Goal: Transaction & Acquisition: Purchase product/service

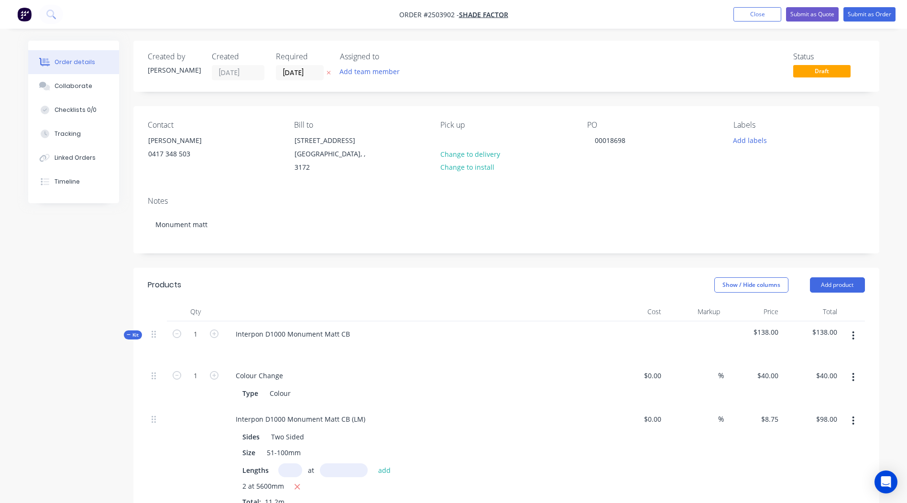
scroll to position [201, 0]
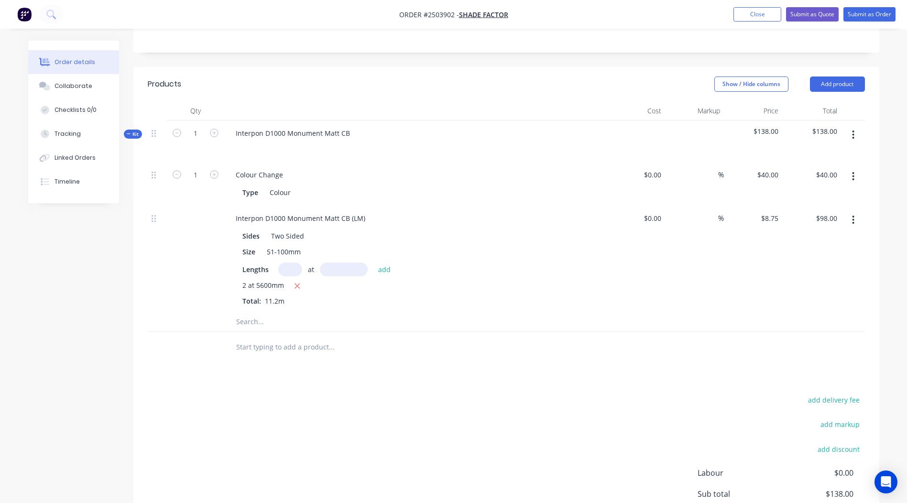
click at [489, 337] on div at bounding box center [371, 346] width 287 height 19
drag, startPoint x: 366, startPoint y: 210, endPoint x: 0, endPoint y: 219, distance: 366.2
click at [0, 212] on html "Order #2503902 - Shade Factor Add product Close Submit as Quote Submit as Order…" at bounding box center [453, 202] width 907 height 807
click at [435, 426] on div "add delivery fee add markup add discount Labour $0.00 Sub total $138.00 Margin …" at bounding box center [506, 485] width 717 height 184
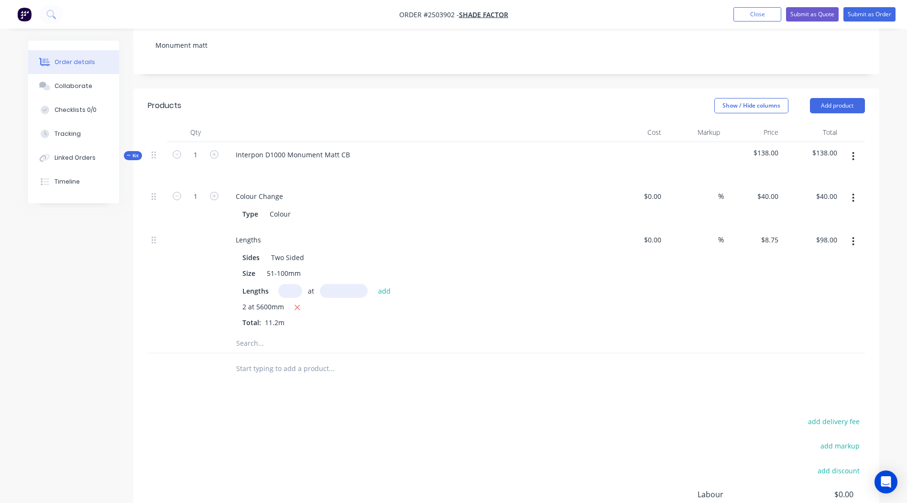
click at [850, 148] on button "button" at bounding box center [853, 156] width 22 height 17
click at [802, 176] on div "Add product to kit" at bounding box center [819, 181] width 74 height 14
click at [801, 213] on div "Product catalogue" at bounding box center [819, 220] width 74 height 14
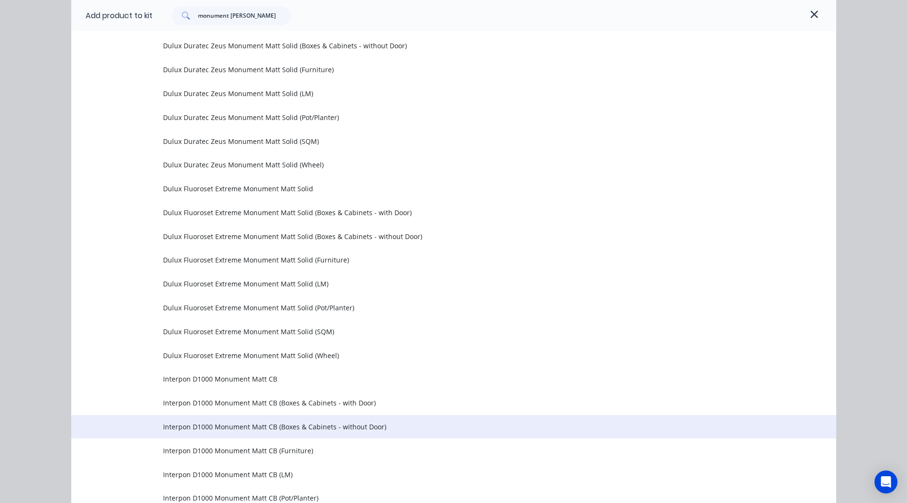
scroll to position [956, 0]
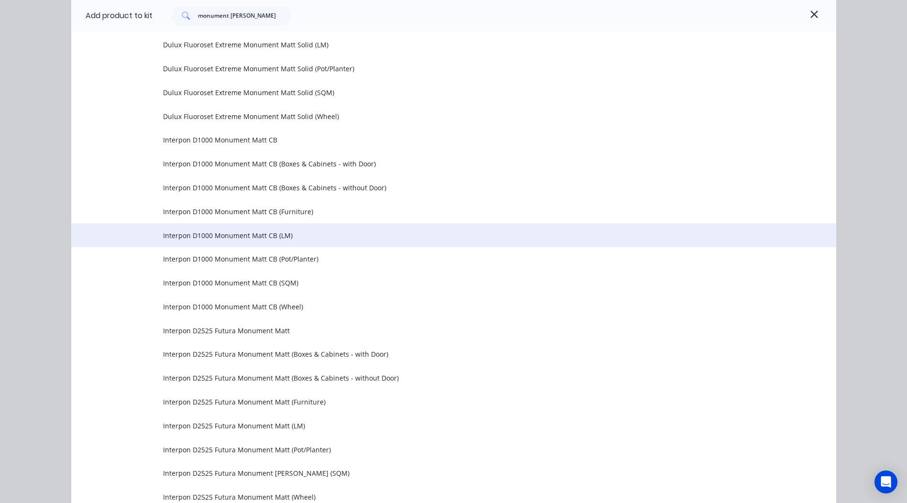
click at [283, 243] on td "Interpon D1000 Monument Matt CB (LM)" at bounding box center [499, 235] width 673 height 24
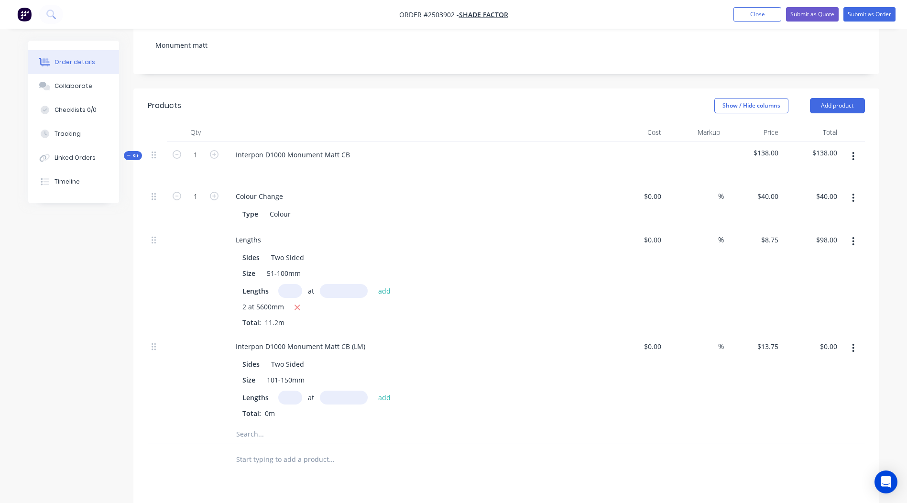
click at [294, 390] on input "text" at bounding box center [290, 397] width 24 height 14
type input "4"
click at [359, 391] on input "text" at bounding box center [344, 397] width 48 height 14
type input "4100"
click at [373, 390] on button "add" at bounding box center [384, 396] width 22 height 13
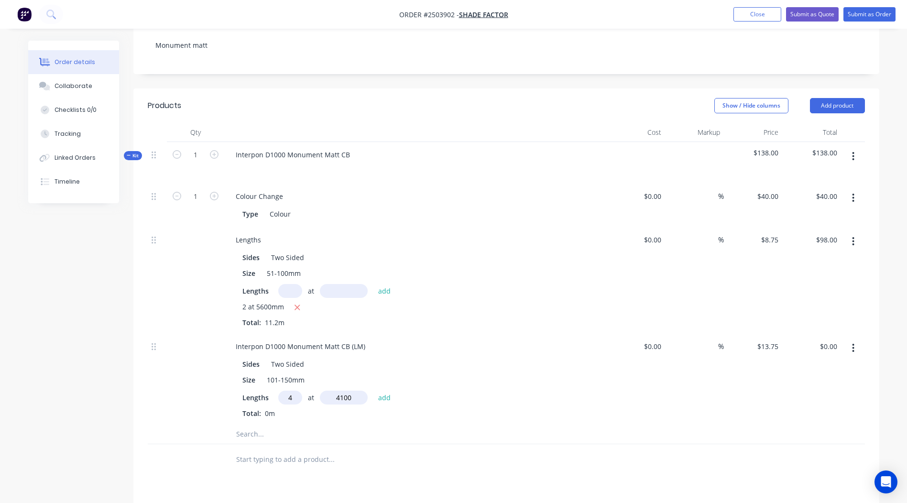
type input "$225.50"
drag, startPoint x: 367, startPoint y: 334, endPoint x: 46, endPoint y: 363, distance: 322.0
click at [46, 363] on div "Created by [PERSON_NAME] Created [DATE] Required [DATE] Assigned to Add team me…" at bounding box center [453, 297] width 851 height 873
click at [834, 400] on div "$225.50 $225.50" at bounding box center [811, 387] width 59 height 107
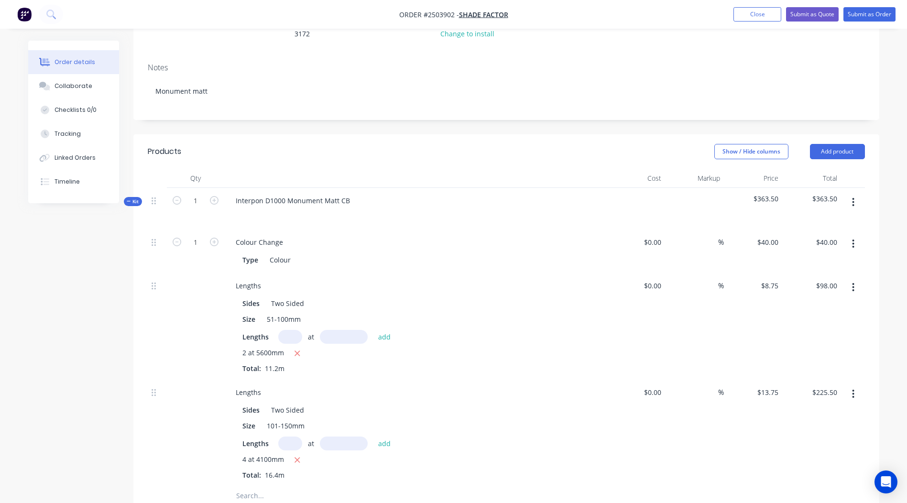
scroll to position [136, 0]
click at [852, 194] on icon "button" at bounding box center [853, 199] width 2 height 11
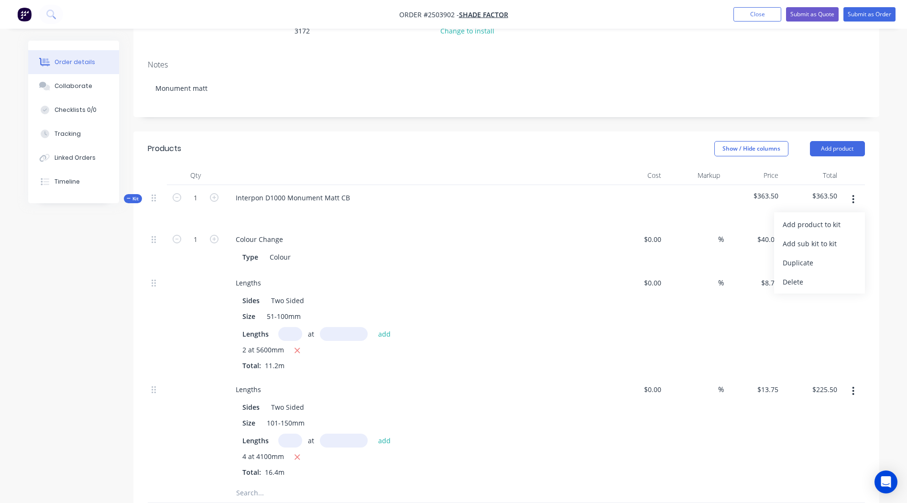
click at [817, 217] on div "Add product to kit" at bounding box center [819, 224] width 74 height 14
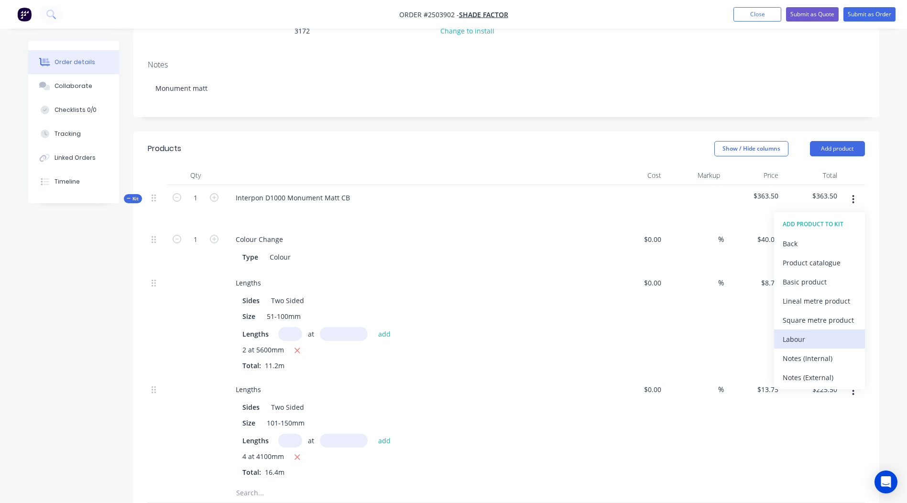
click at [785, 332] on div "Labour" at bounding box center [819, 339] width 74 height 14
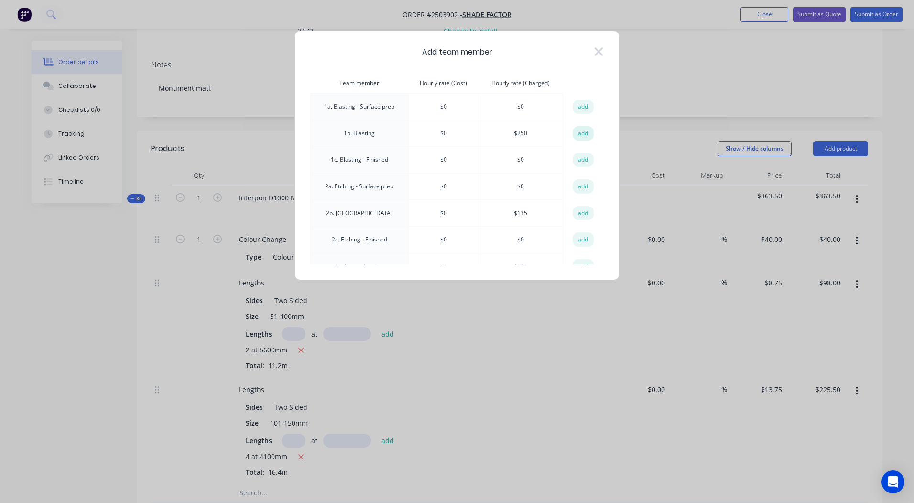
click at [573, 133] on button "add" at bounding box center [583, 133] width 21 height 14
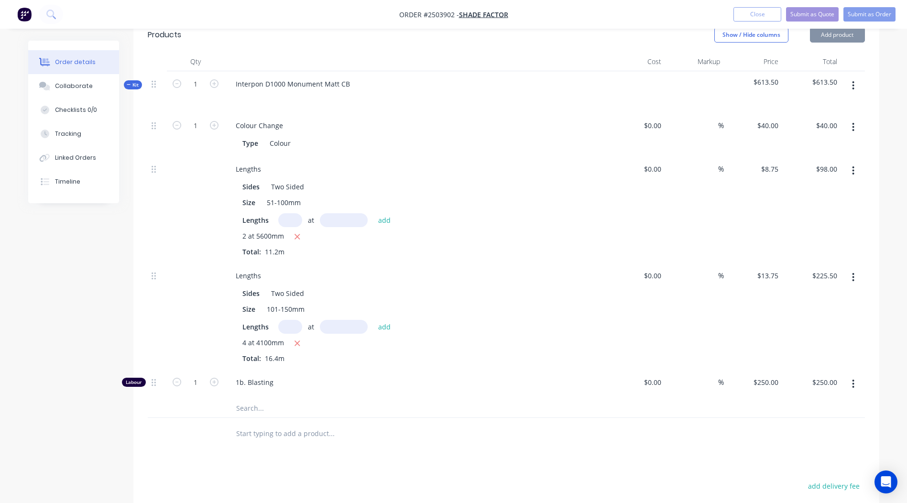
scroll to position [429, 0]
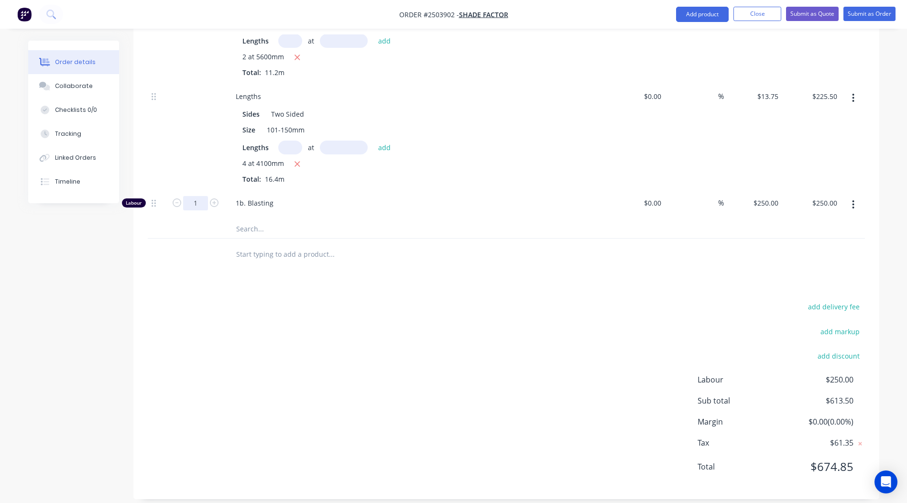
type input "0.25"
type input "$62.50"
click at [413, 330] on div "add delivery fee add markup add discount Labour $250.00 Sub total $613.50 Margi…" at bounding box center [506, 392] width 717 height 184
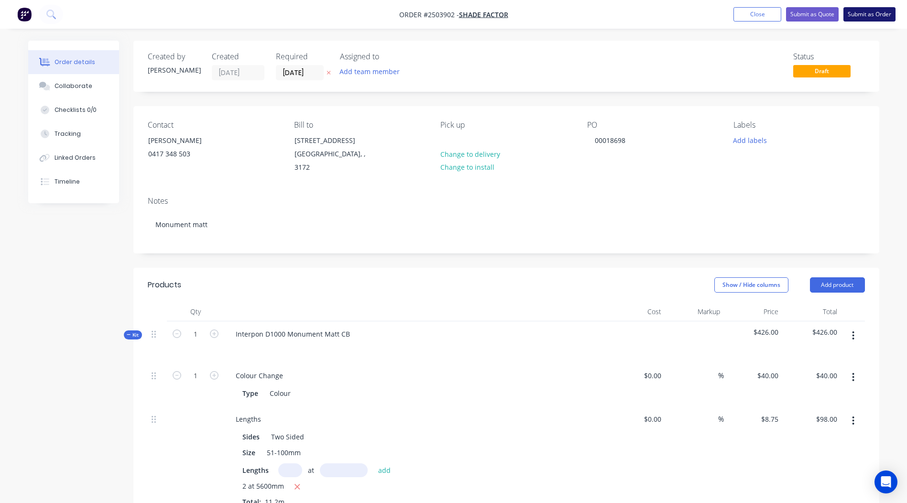
click at [872, 21] on button "Submit as Order" at bounding box center [869, 14] width 52 height 14
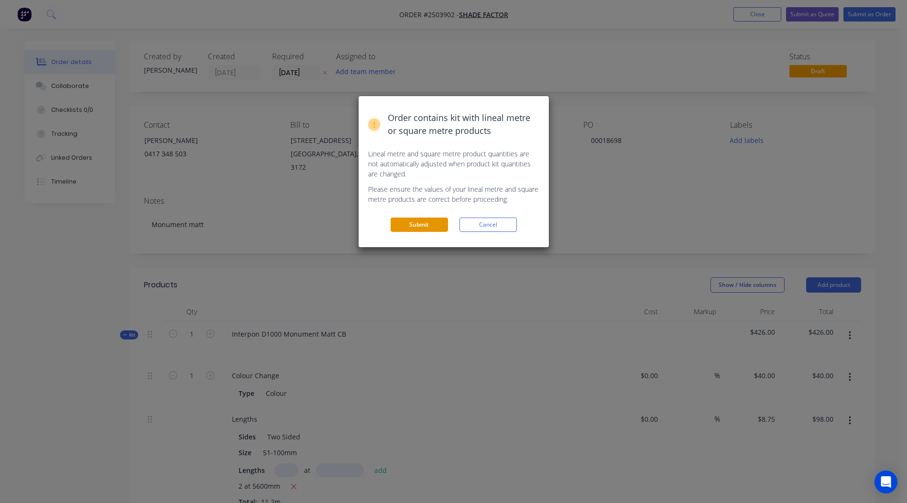
click at [412, 230] on button "Submit" at bounding box center [418, 224] width 57 height 14
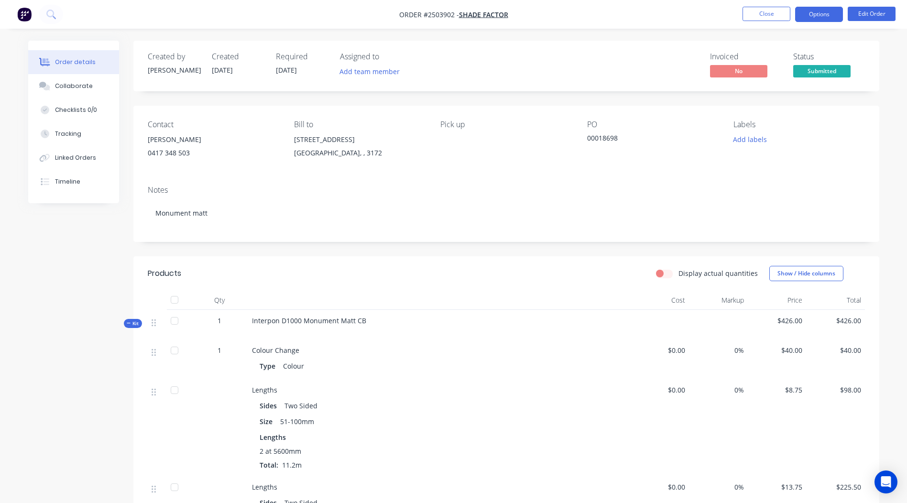
click at [826, 15] on button "Options" at bounding box center [819, 14] width 48 height 15
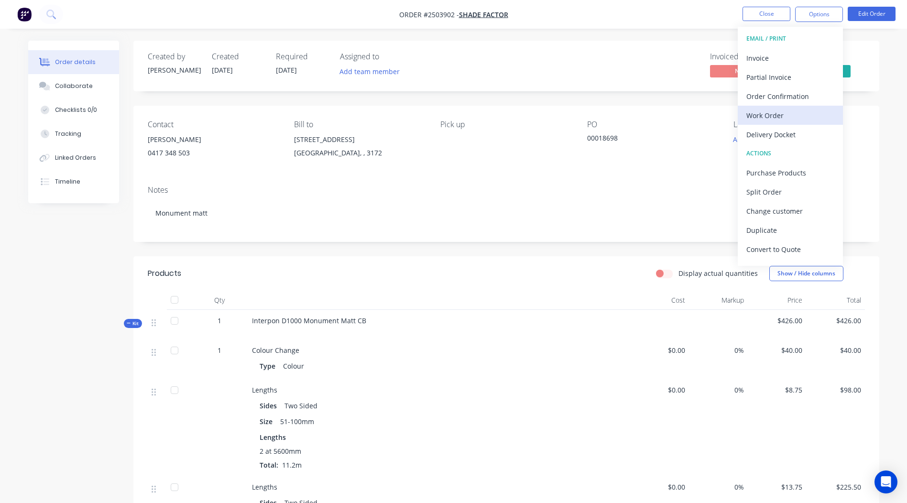
click at [787, 108] on button "Work Order" at bounding box center [789, 115] width 105 height 19
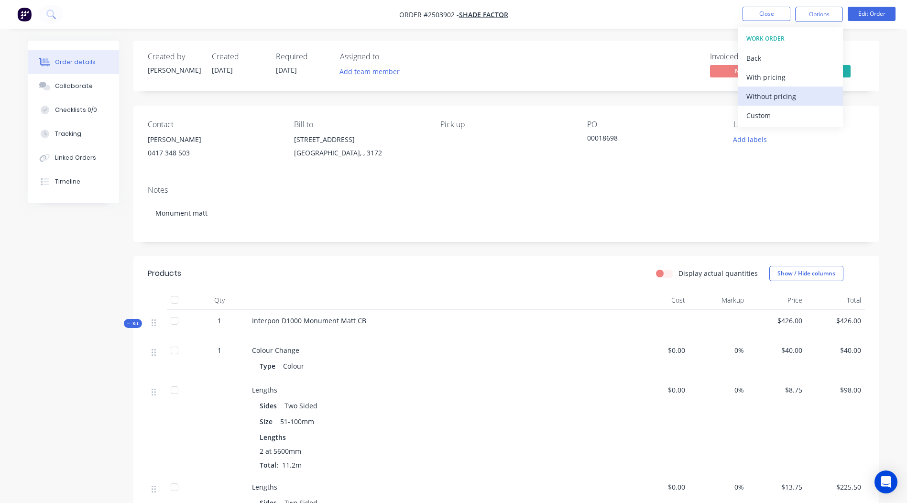
click at [777, 93] on div "Without pricing" at bounding box center [790, 96] width 88 height 14
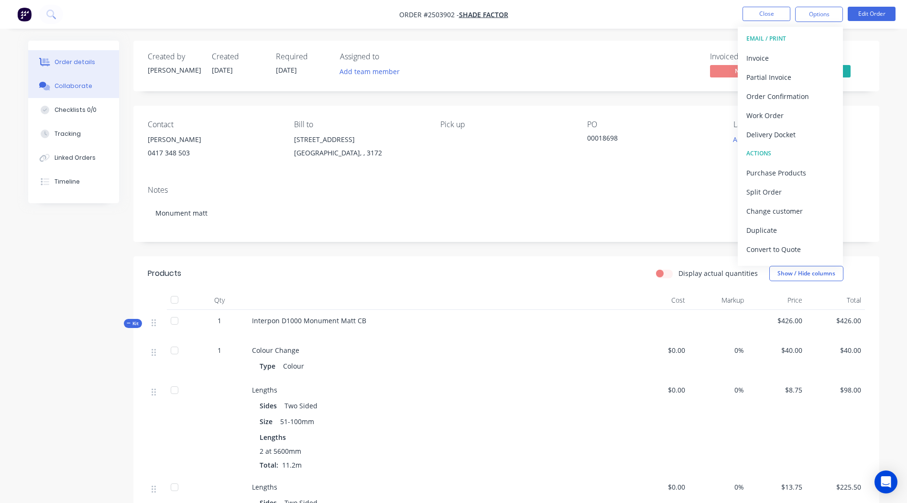
click at [78, 87] on div "Collaborate" at bounding box center [73, 86] width 38 height 9
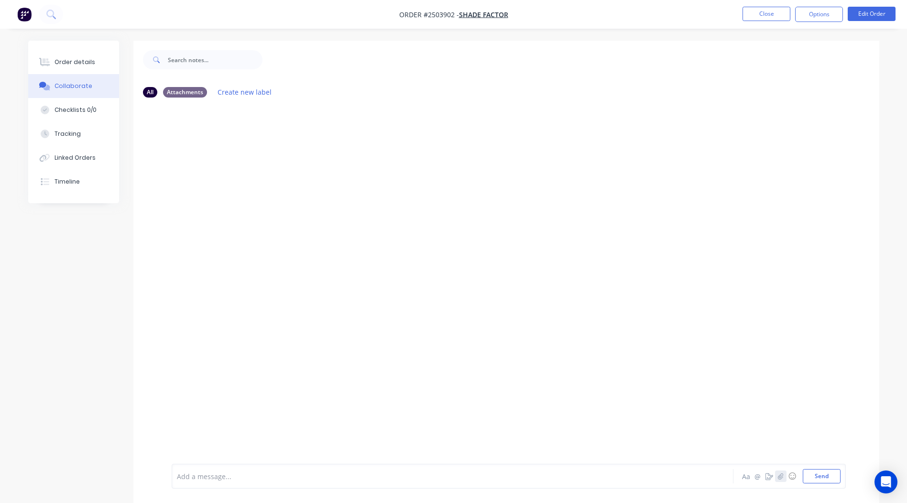
click at [781, 476] on icon "button" at bounding box center [780, 476] width 5 height 6
click at [826, 478] on button "Send" at bounding box center [821, 476] width 38 height 14
click at [759, 8] on button "Close" at bounding box center [766, 14] width 48 height 14
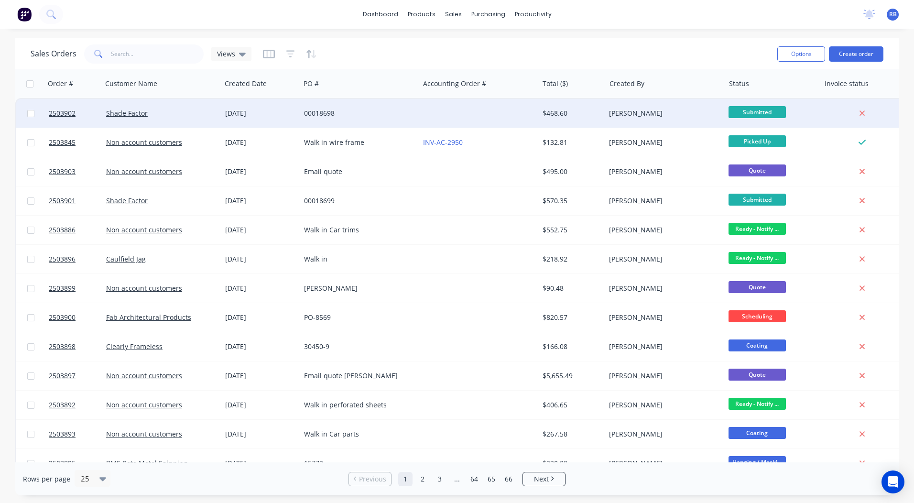
click at [413, 111] on div "00018698" at bounding box center [359, 113] width 111 height 10
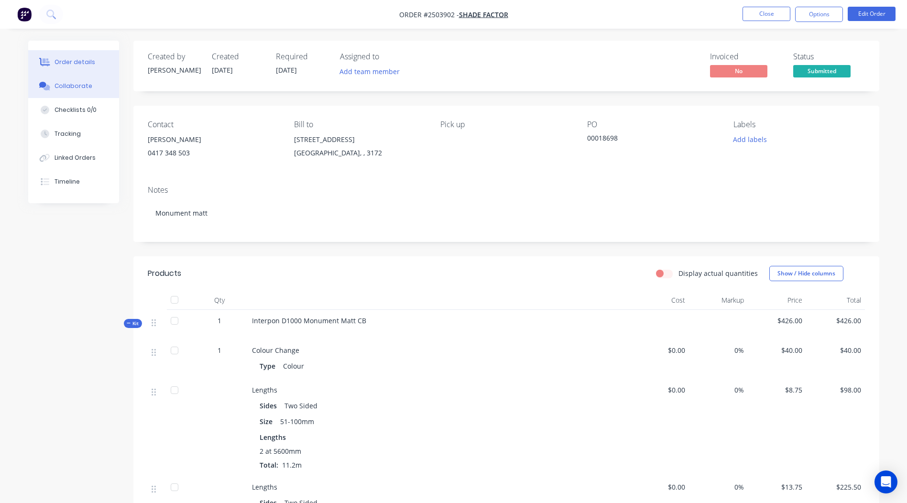
click at [76, 85] on div "Collaborate" at bounding box center [73, 86] width 38 height 9
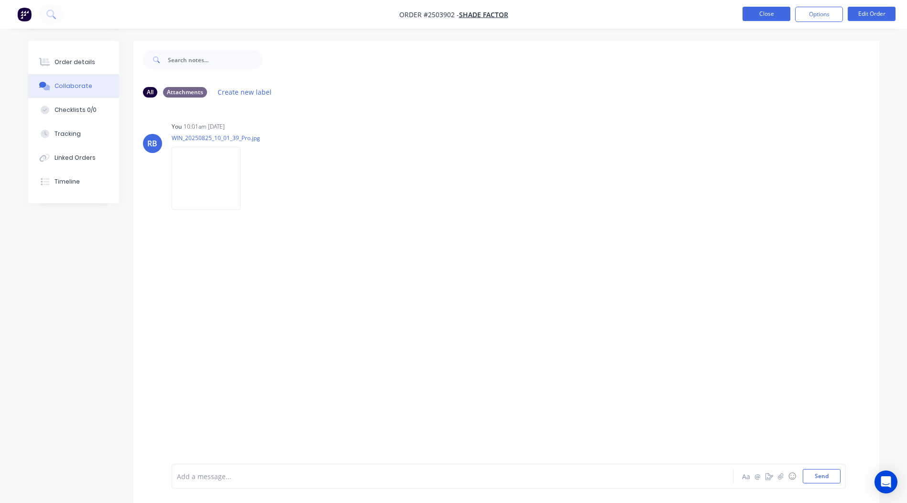
click at [782, 19] on button "Close" at bounding box center [766, 14] width 48 height 14
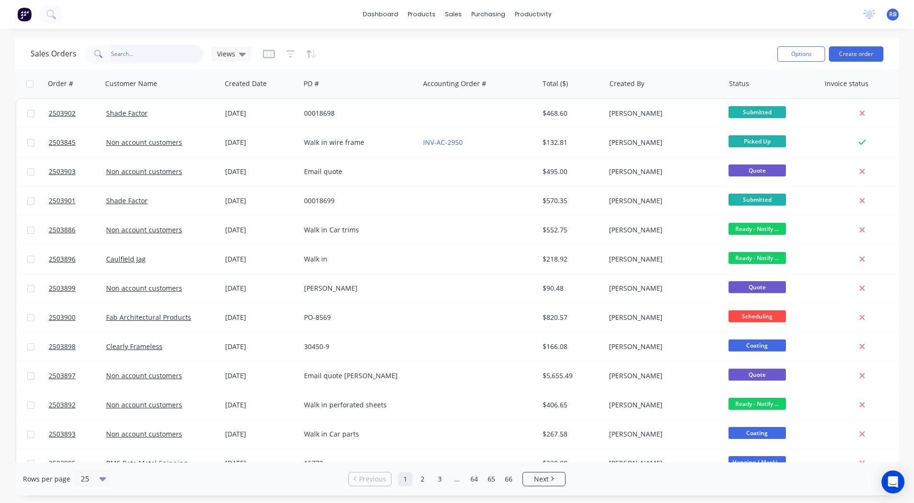
click at [139, 54] on input "text" at bounding box center [157, 53] width 93 height 19
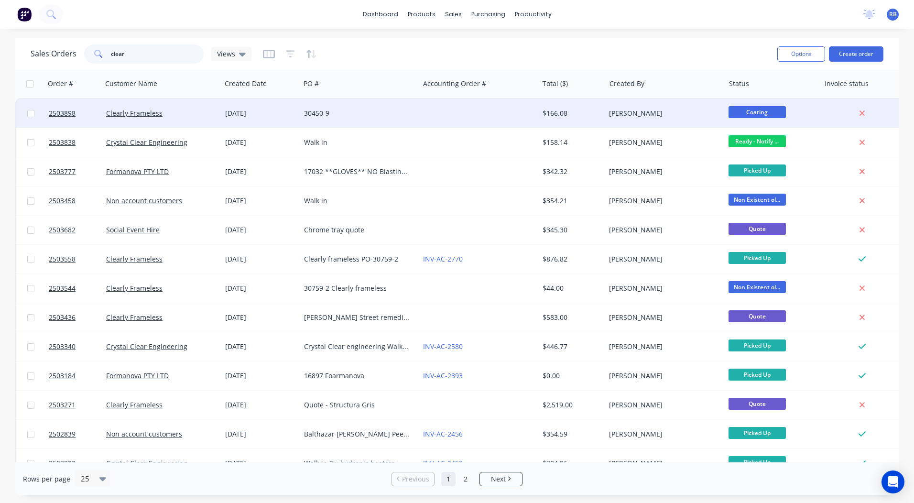
type input "clear"
click at [452, 110] on div at bounding box center [478, 113] width 119 height 29
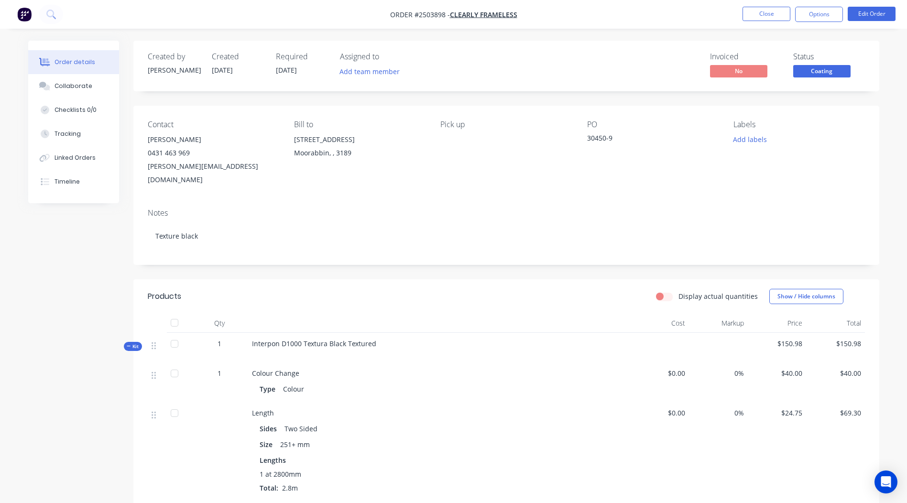
click at [816, 74] on span "Coating" at bounding box center [821, 71] width 57 height 12
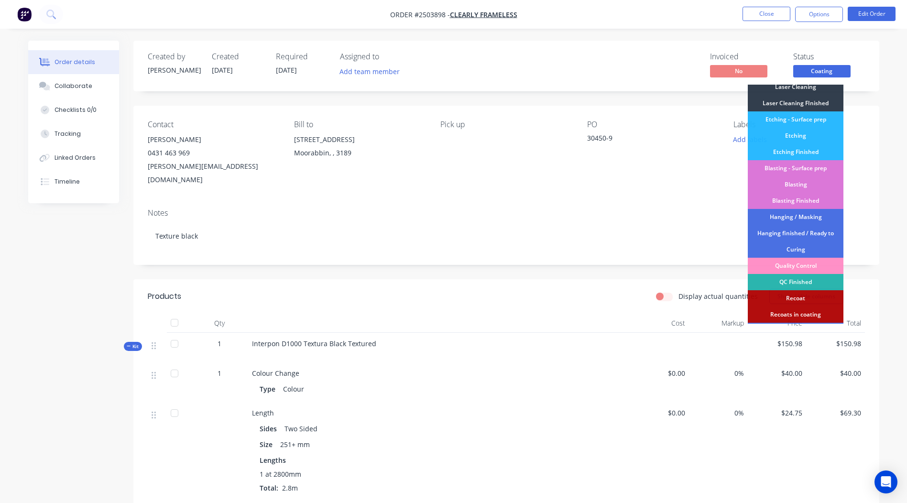
scroll to position [205, 0]
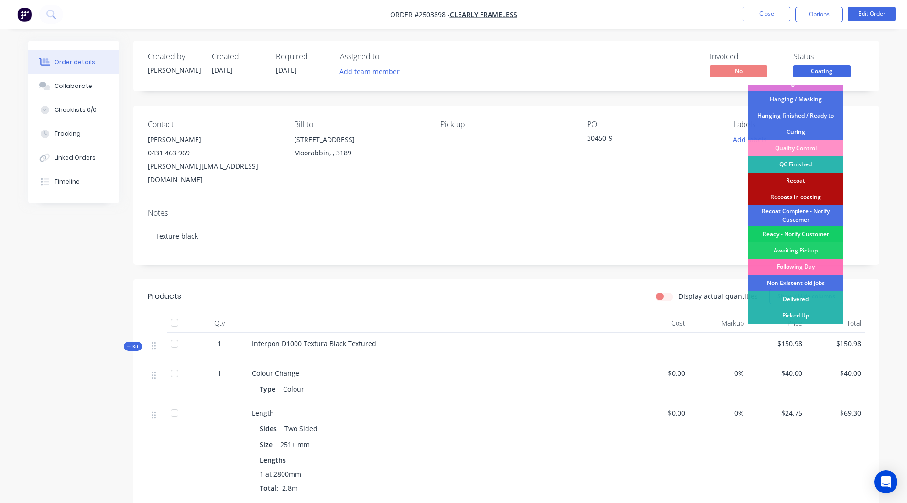
click at [795, 232] on div "Ready - Notify Customer" at bounding box center [795, 234] width 96 height 16
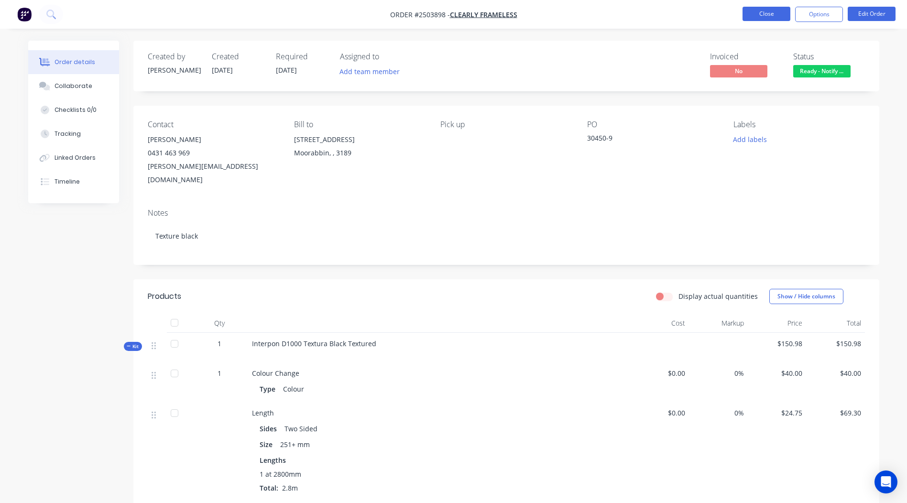
click at [775, 9] on button "Close" at bounding box center [766, 14] width 48 height 14
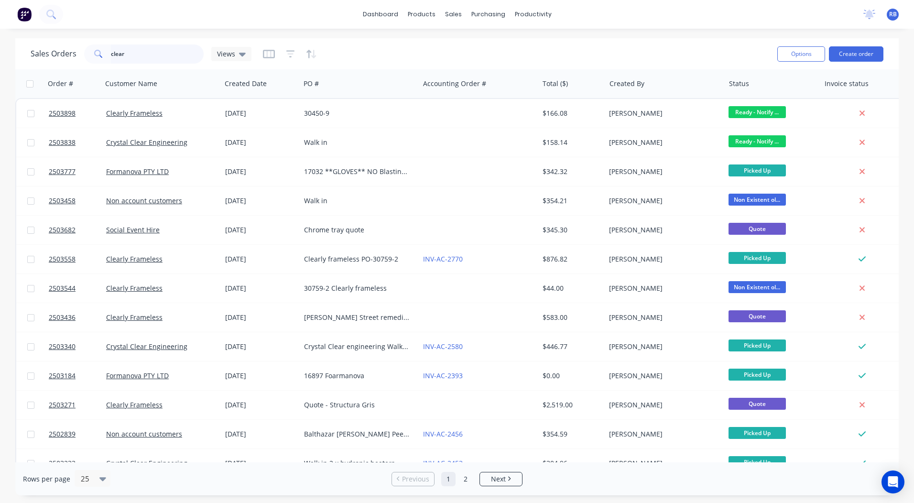
drag, startPoint x: 120, startPoint y: 52, endPoint x: 0, endPoint y: 52, distance: 120.4
click at [0, 54] on html "dashboard products sales purchasing productivity dashboard products Product Cat…" at bounding box center [457, 251] width 914 height 503
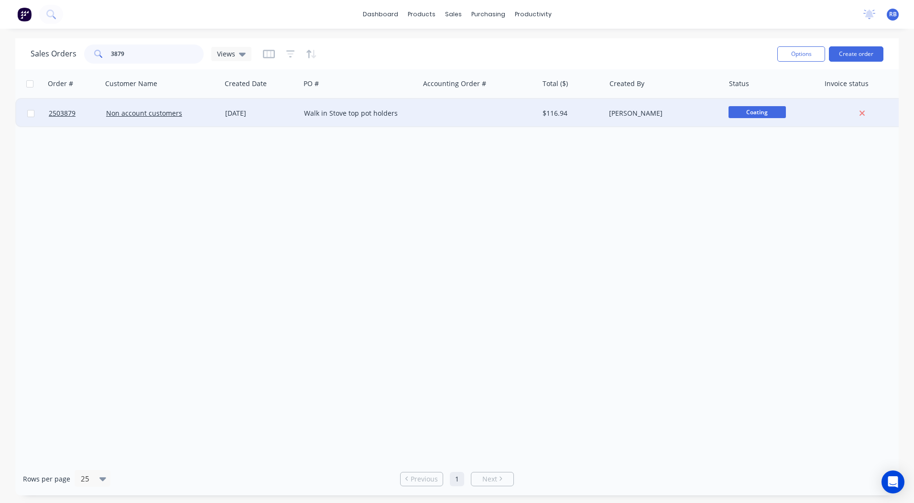
type input "3879"
click at [441, 117] on div at bounding box center [478, 113] width 119 height 29
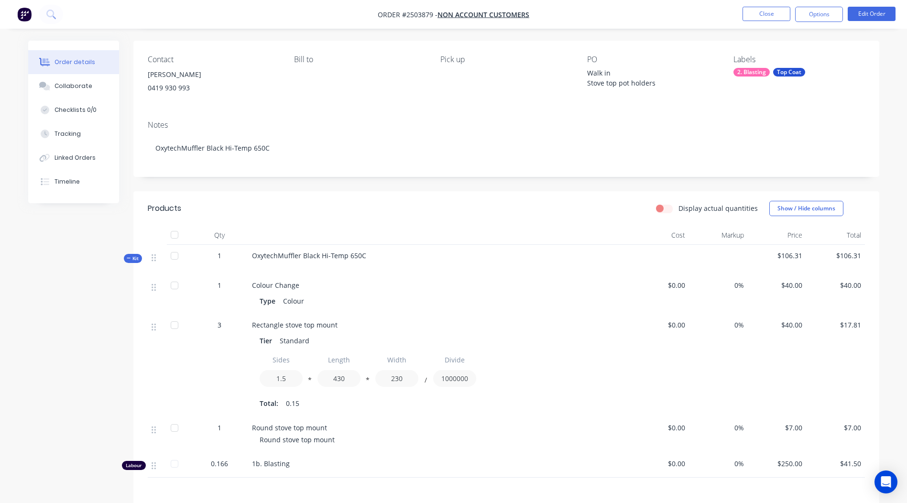
scroll to position [65, 0]
click at [868, 18] on button "Edit Order" at bounding box center [871, 14] width 48 height 14
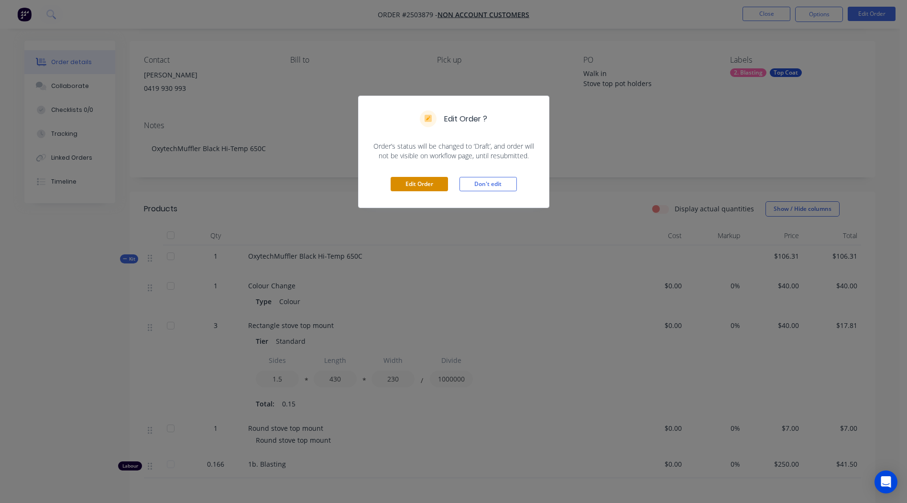
click at [402, 188] on button "Edit Order" at bounding box center [418, 184] width 57 height 14
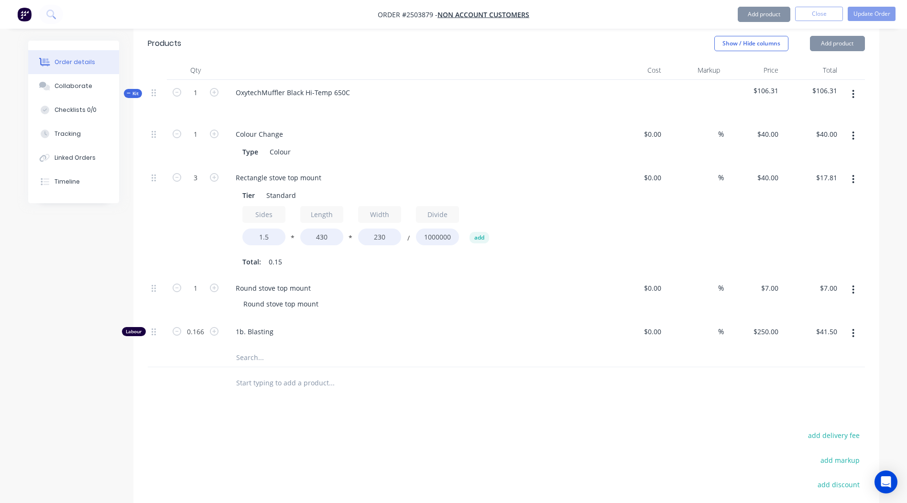
scroll to position [287, 0]
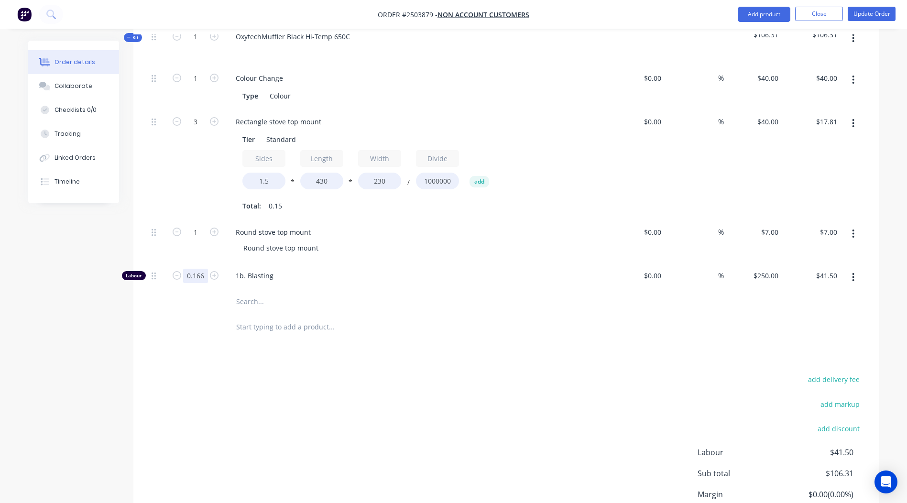
click at [191, 86] on input "0.166" at bounding box center [195, 78] width 25 height 14
type input "0.5"
type input "$125.00"
click at [377, 363] on div "Products Show / Hide columns Add product Qty Cost Markup Price Total Kit 1 Oxyt…" at bounding box center [506, 271] width 746 height 602
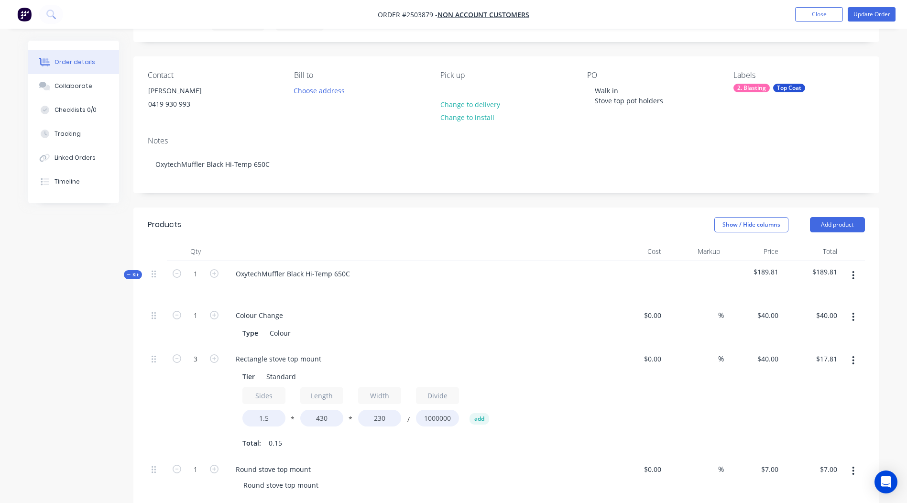
scroll to position [0, 0]
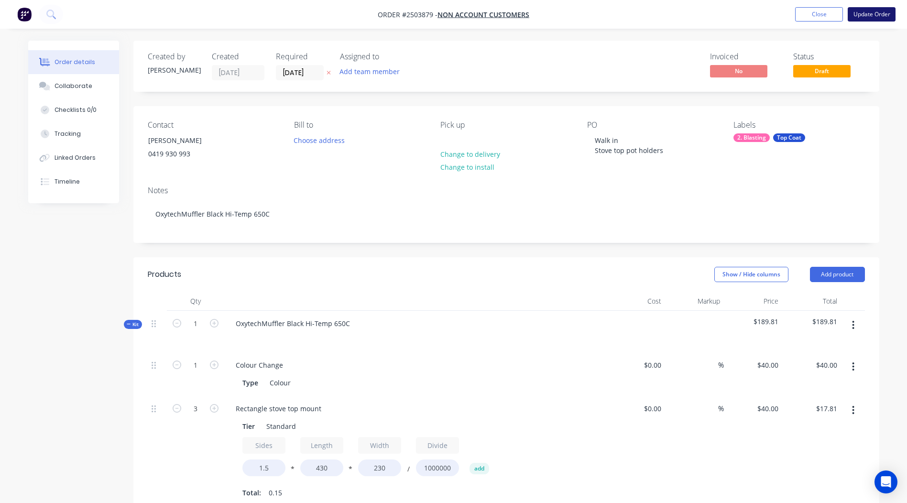
click at [867, 11] on button "Update Order" at bounding box center [871, 14] width 48 height 14
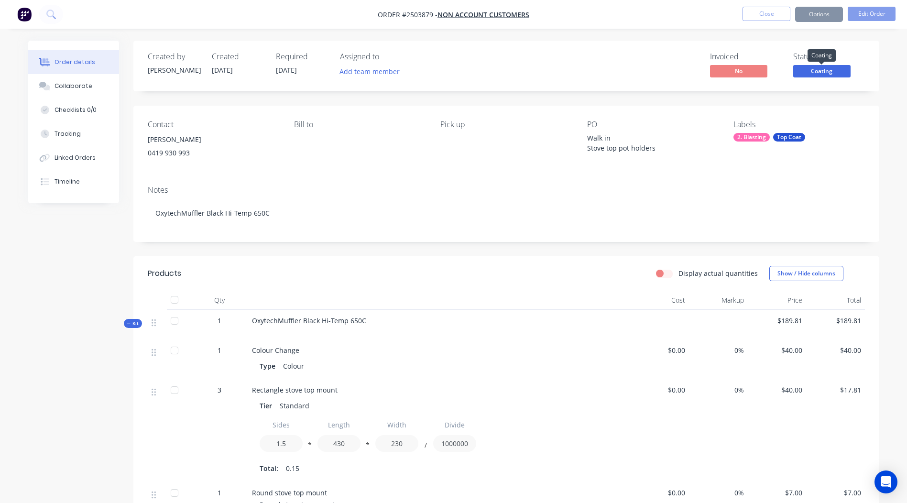
click at [826, 76] on span "Coating" at bounding box center [821, 71] width 57 height 12
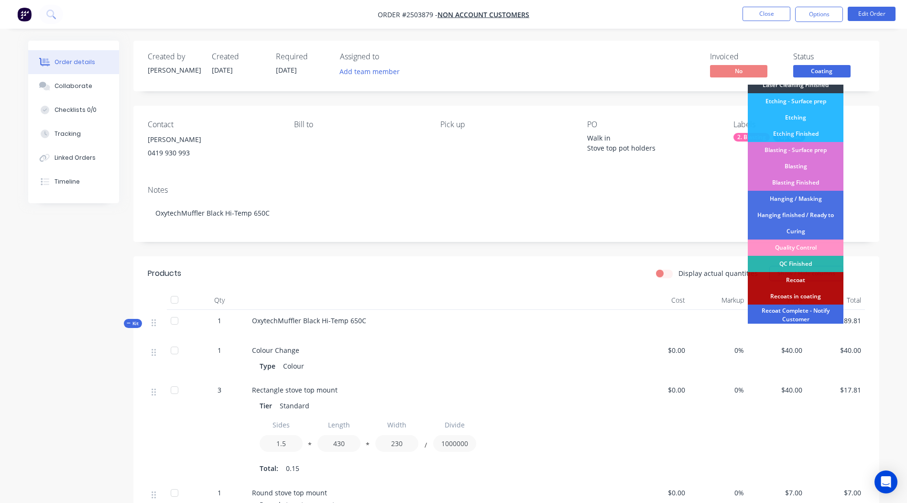
scroll to position [205, 0]
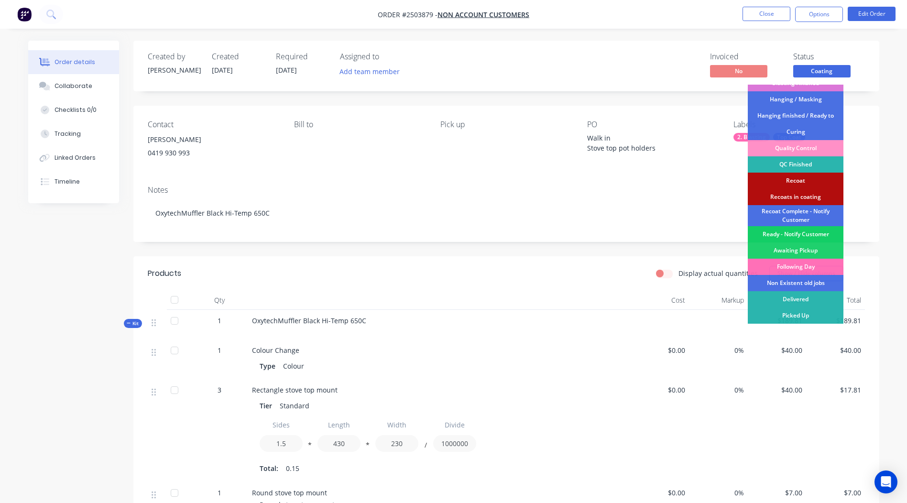
click at [790, 233] on div "Ready - Notify Customer" at bounding box center [795, 234] width 96 height 16
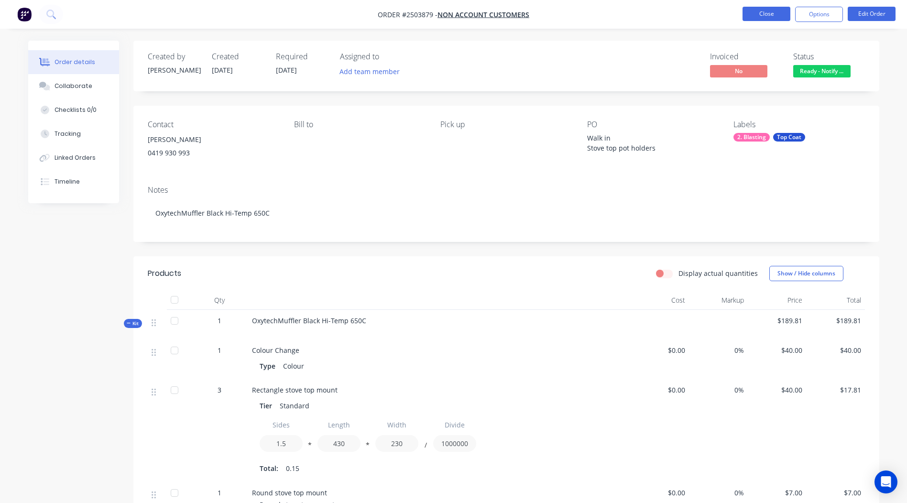
click at [777, 15] on button "Close" at bounding box center [766, 14] width 48 height 14
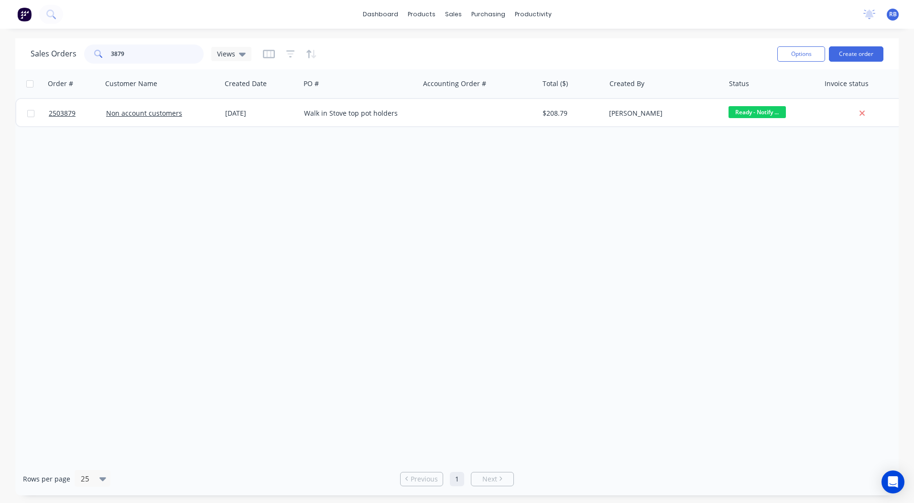
click at [147, 56] on input "3879" at bounding box center [157, 53] width 93 height 19
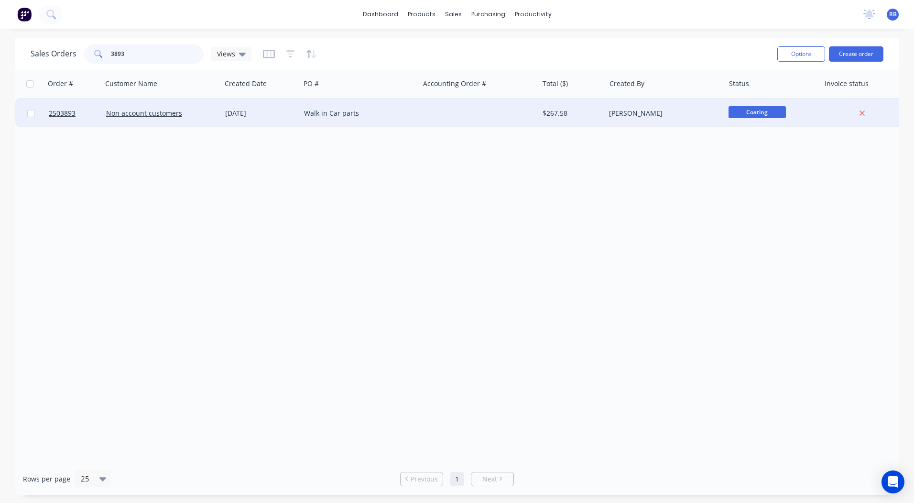
type input "3893"
click at [236, 110] on div "[DATE]" at bounding box center [260, 113] width 71 height 10
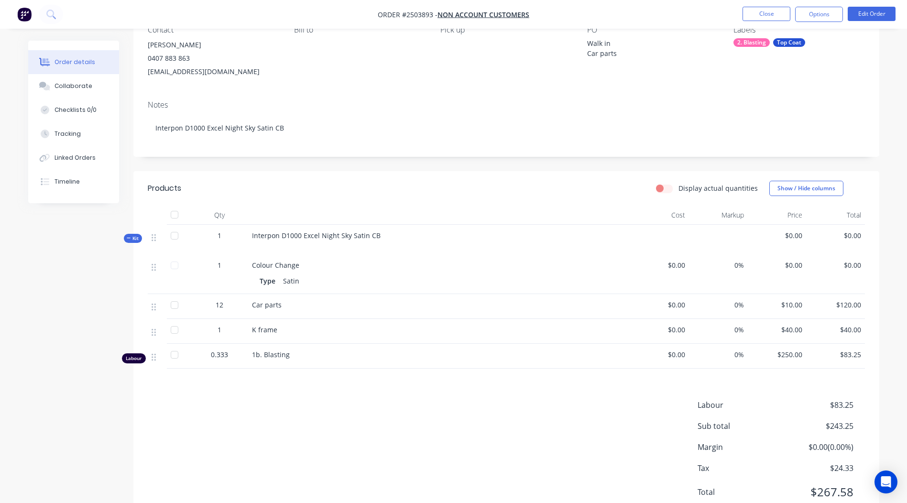
scroll to position [89, 0]
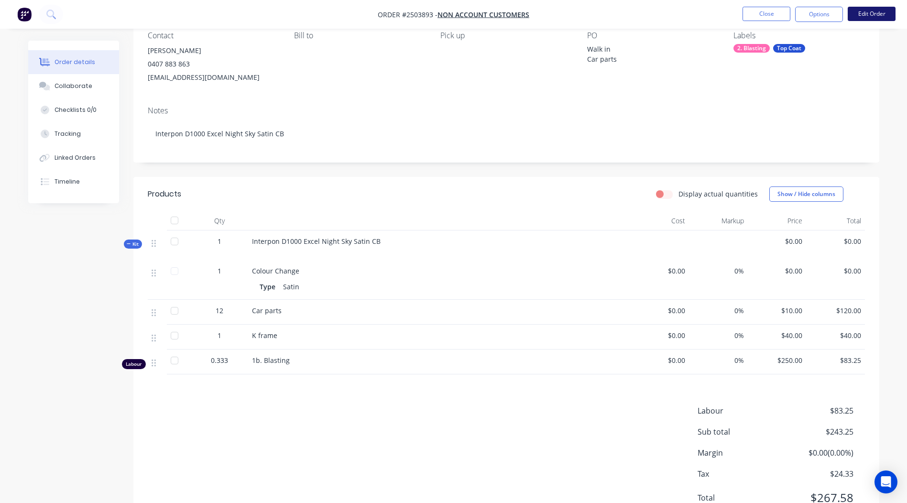
click at [869, 14] on button "Edit Order" at bounding box center [871, 14] width 48 height 14
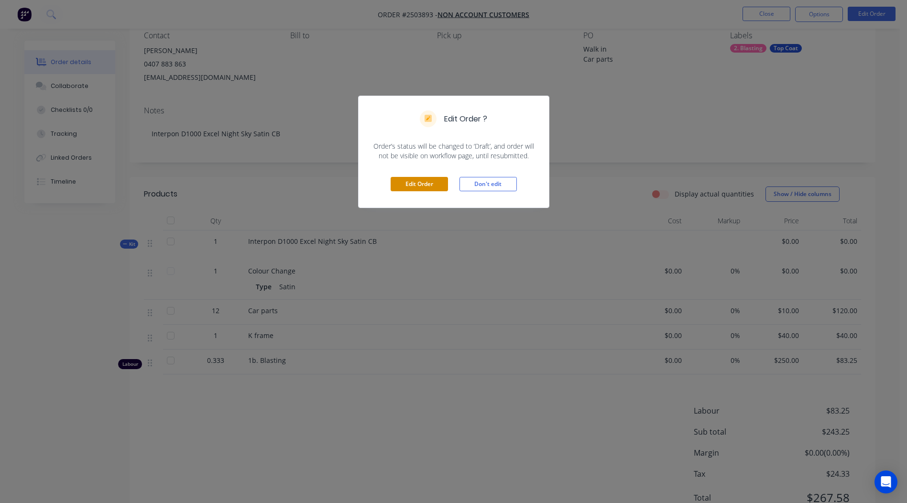
click at [423, 182] on button "Edit Order" at bounding box center [418, 184] width 57 height 14
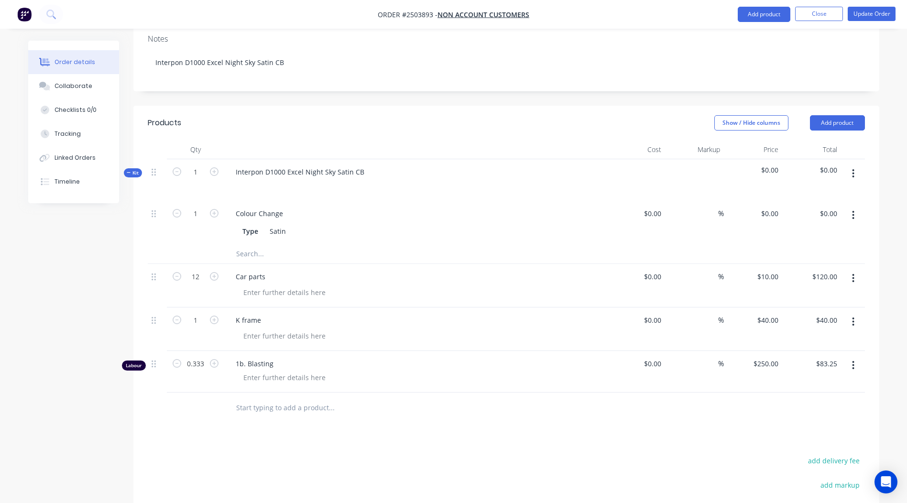
scroll to position [287, 0]
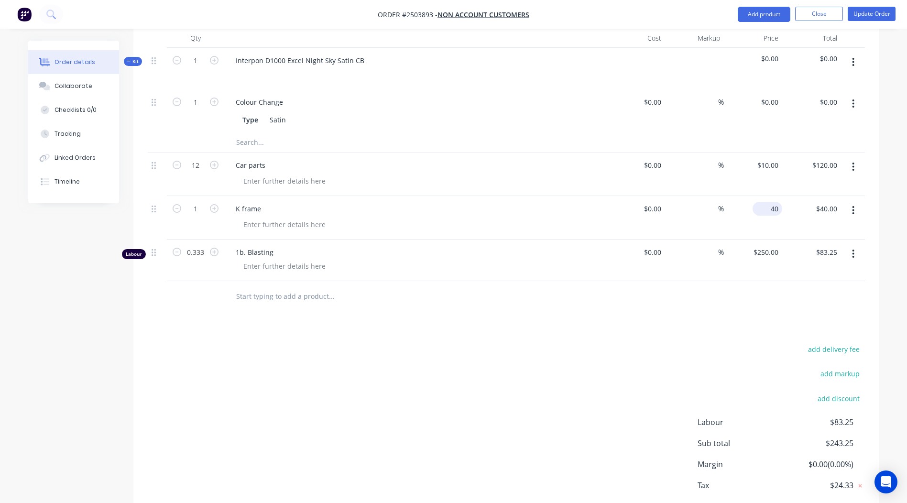
click at [765, 196] on div "40 $40.00" at bounding box center [753, 217] width 59 height 43
type input "$50.00"
click at [204, 68] on input "0.333" at bounding box center [195, 61] width 25 height 14
type input "0.6667"
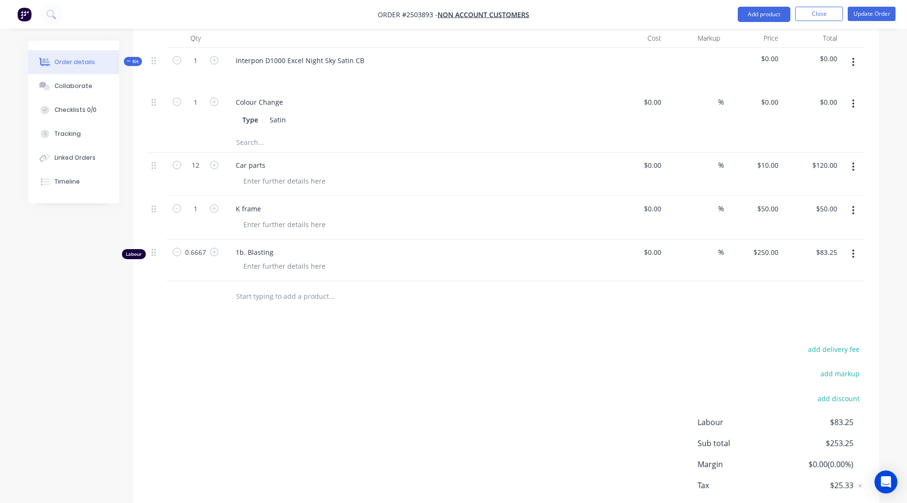
type input "$166.68"
click at [386, 343] on div "add delivery fee add markup add discount Labour $83.25 Sub total $253.25 Margin…" at bounding box center [506, 435] width 717 height 184
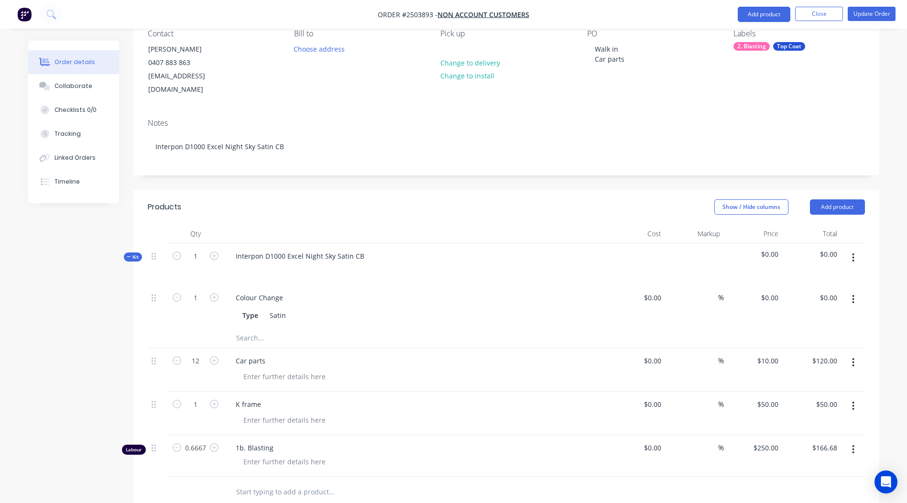
scroll to position [14, 0]
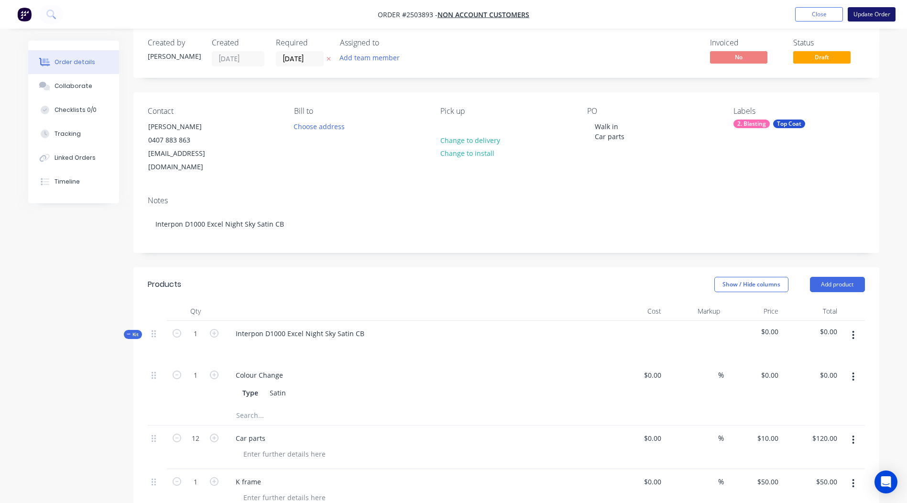
click at [878, 20] on button "Update Order" at bounding box center [871, 14] width 48 height 14
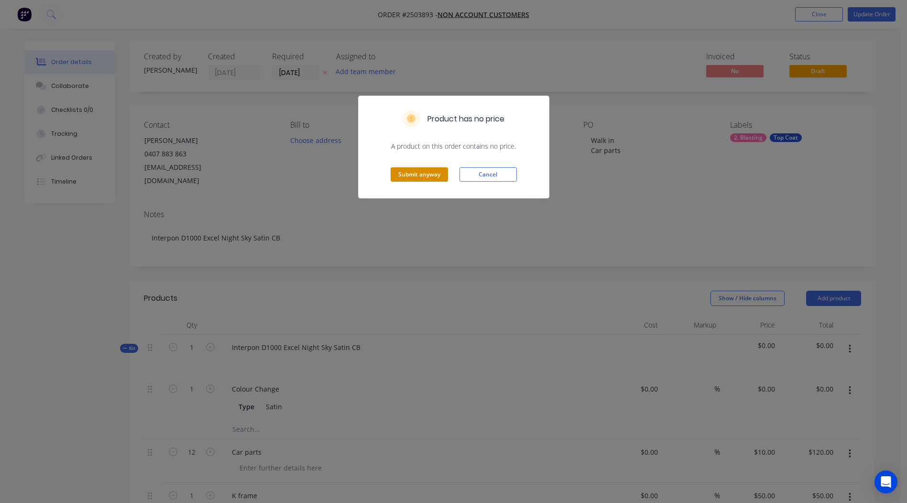
click at [435, 171] on button "Submit anyway" at bounding box center [418, 174] width 57 height 14
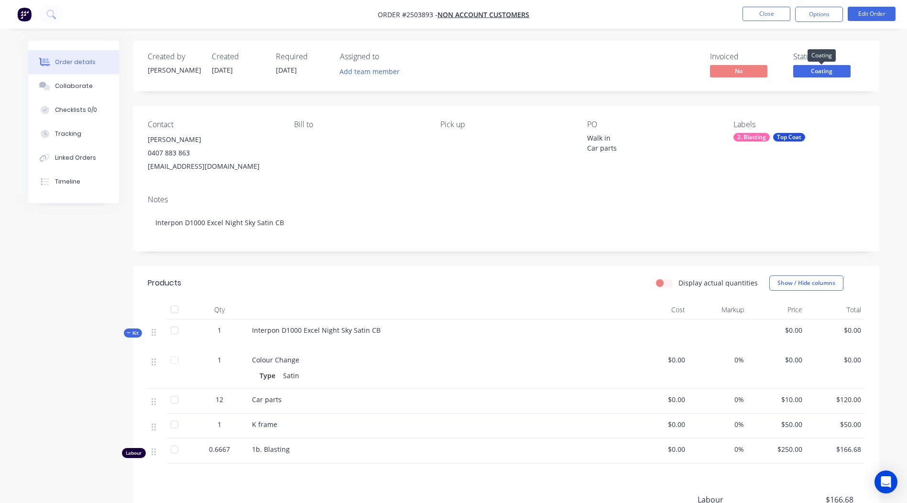
click at [832, 71] on span "Coating" at bounding box center [821, 71] width 57 height 12
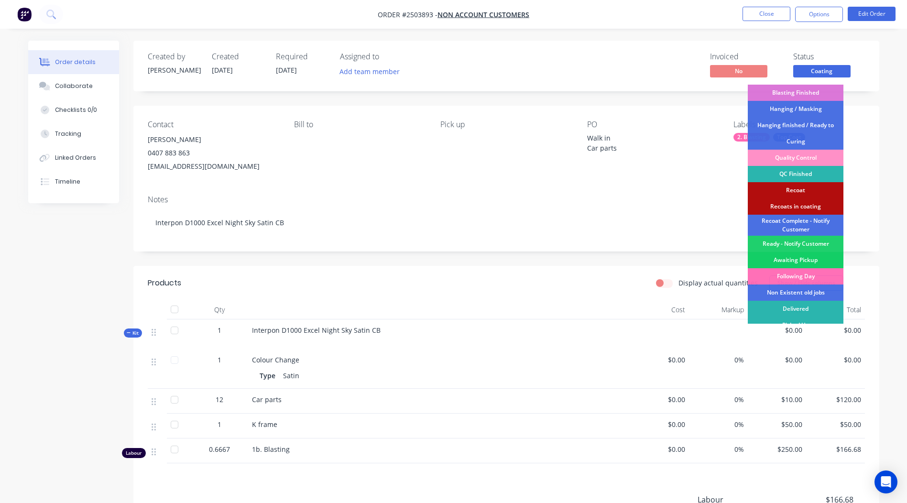
scroll to position [205, 0]
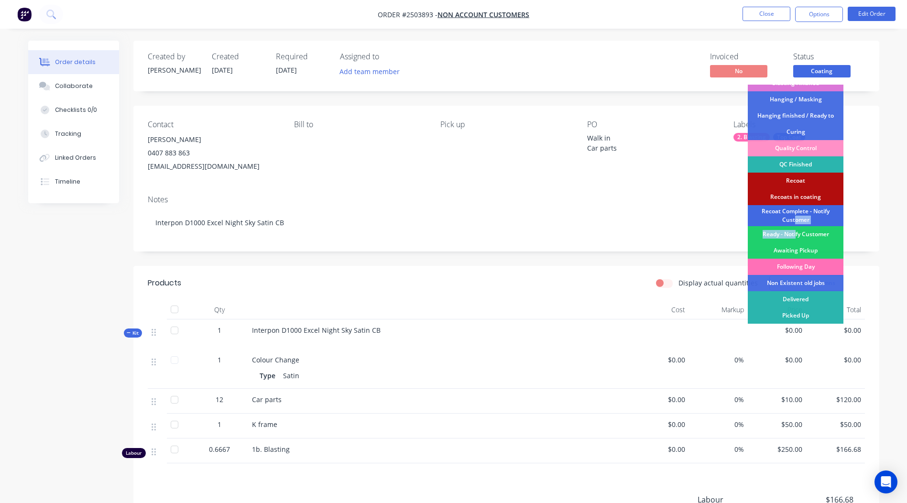
click at [796, 226] on div "Submitted Booked / Not Delivered Scheduling Awating Powder Sent to Colorex Lase…" at bounding box center [795, 204] width 96 height 239
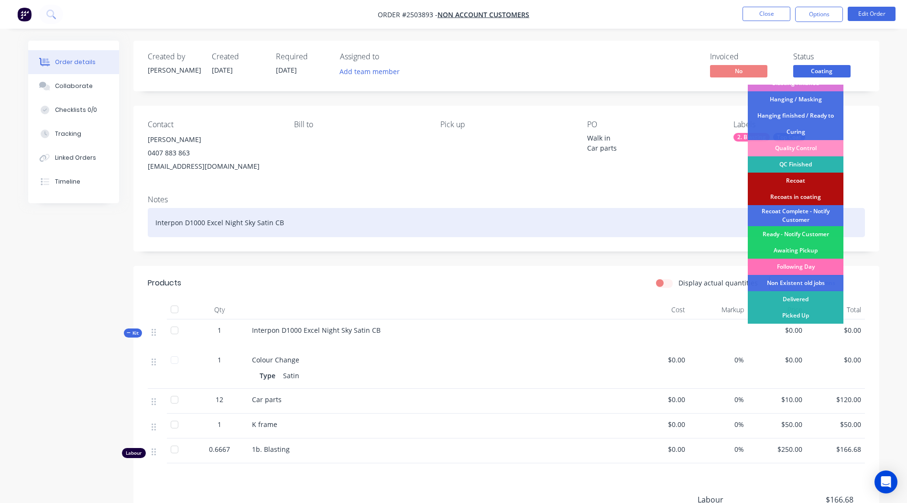
drag, startPoint x: 796, startPoint y: 226, endPoint x: 822, endPoint y: 233, distance: 26.8
click at [822, 233] on div "Ready - Notify Customer" at bounding box center [795, 234] width 96 height 16
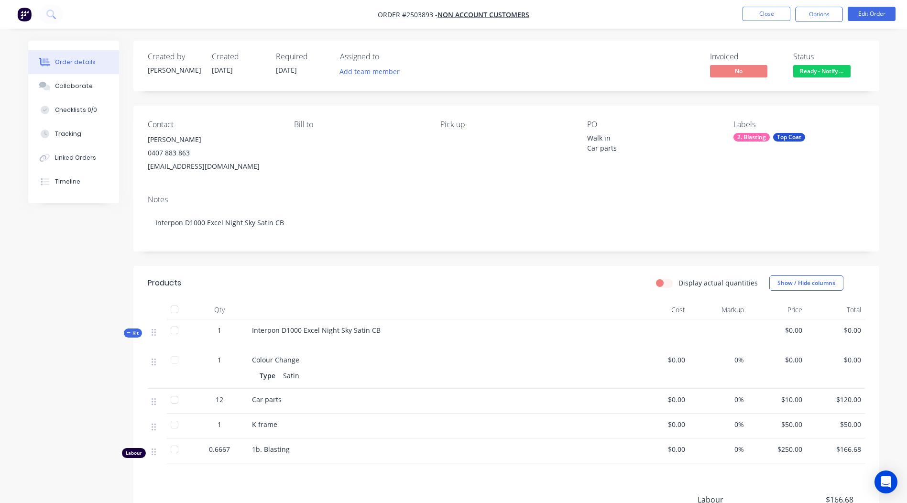
click at [778, 2] on nav "Order #2503893 - Non account customers Close Options Edit Order" at bounding box center [453, 14] width 907 height 29
click at [778, 6] on nav "Order #2503893 - Non account customers Close Options Edit Order" at bounding box center [453, 14] width 907 height 29
click at [770, 13] on button "Close" at bounding box center [766, 14] width 48 height 14
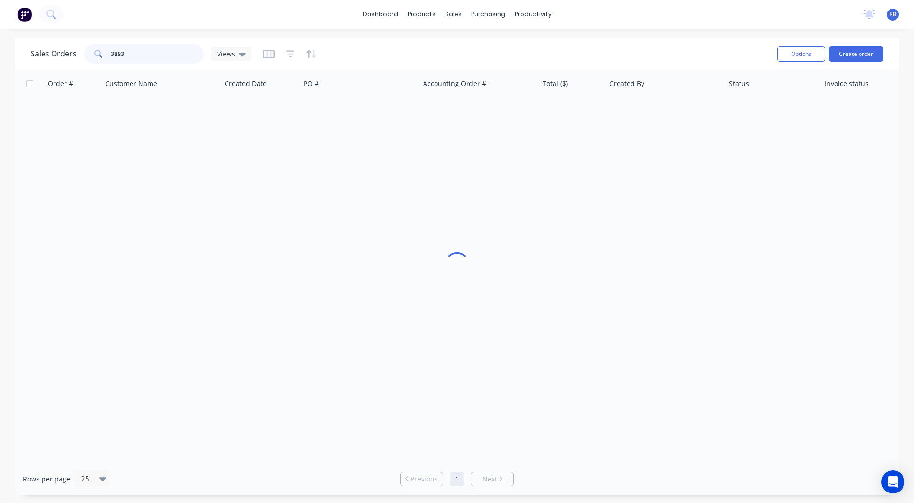
drag, startPoint x: 161, startPoint y: 54, endPoint x: 0, endPoint y: 64, distance: 161.3
click at [0, 63] on html "dashboard products sales purchasing productivity dashboard products Product Cat…" at bounding box center [457, 251] width 914 height 503
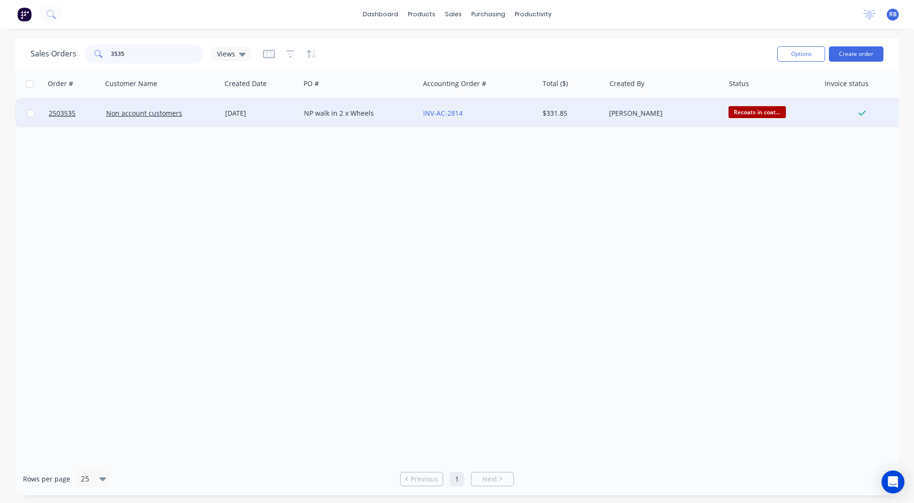
type input "3535"
click at [238, 107] on div "[DATE]" at bounding box center [260, 113] width 79 height 29
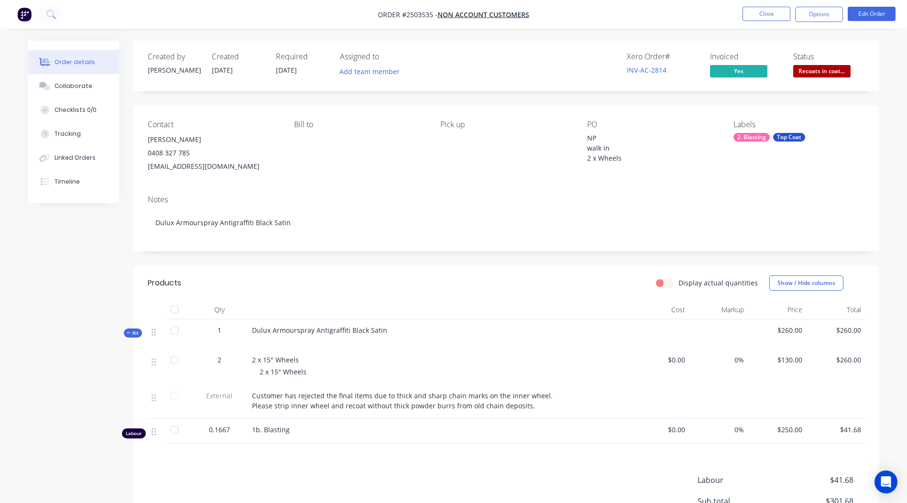
click at [830, 71] on span "Recoats in coat..." at bounding box center [821, 71] width 57 height 12
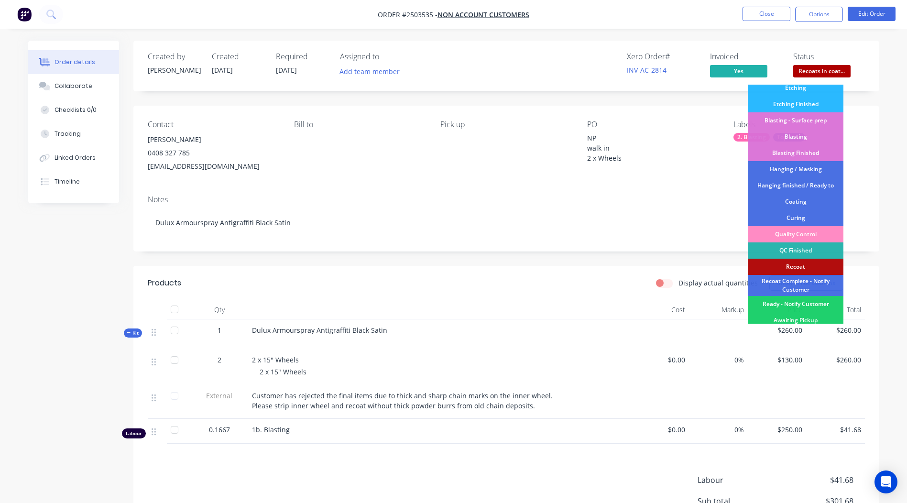
scroll to position [205, 0]
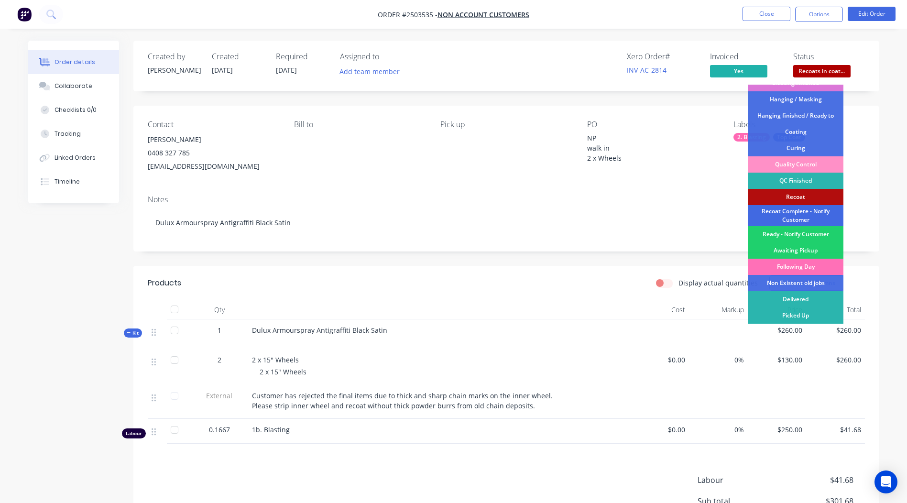
click at [790, 212] on div "Recoat Complete - Notify Customer" at bounding box center [795, 215] width 96 height 21
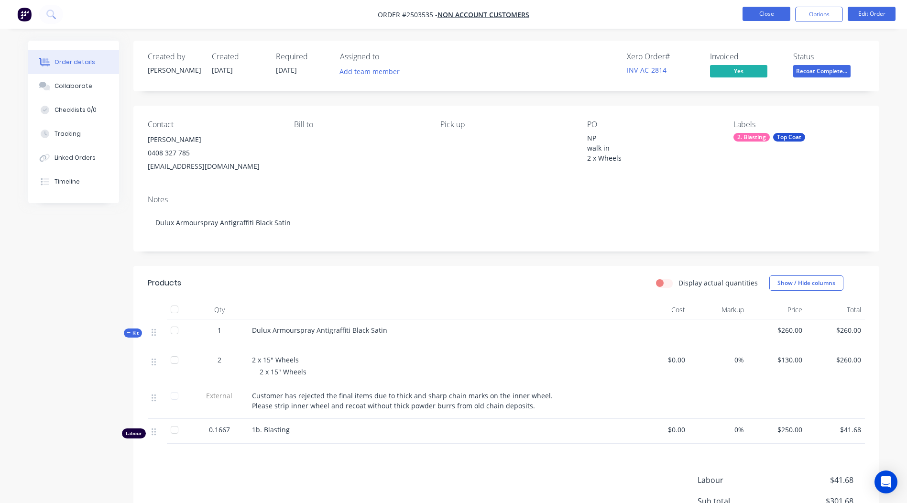
click at [772, 17] on button "Close" at bounding box center [766, 14] width 48 height 14
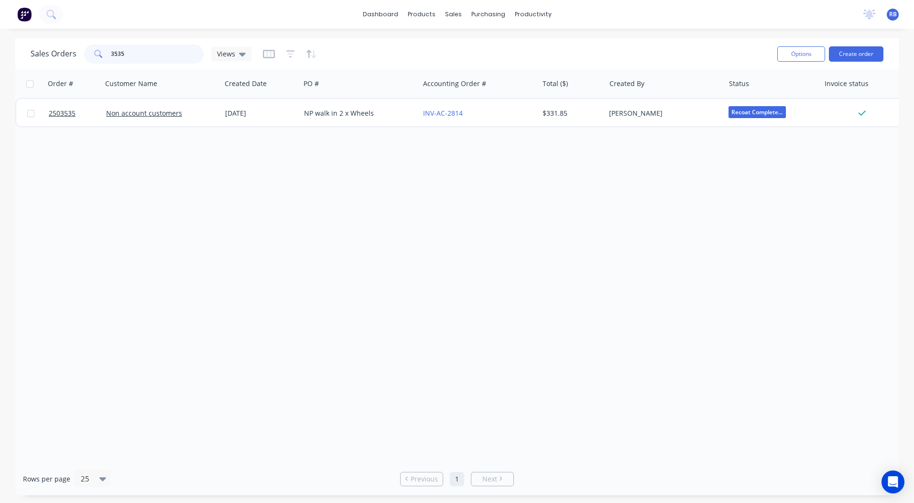
drag, startPoint x: 156, startPoint y: 47, endPoint x: 0, endPoint y: 67, distance: 157.1
click at [0, 67] on html "dashboard products sales purchasing productivity dashboard products Product Cat…" at bounding box center [457, 251] width 914 height 503
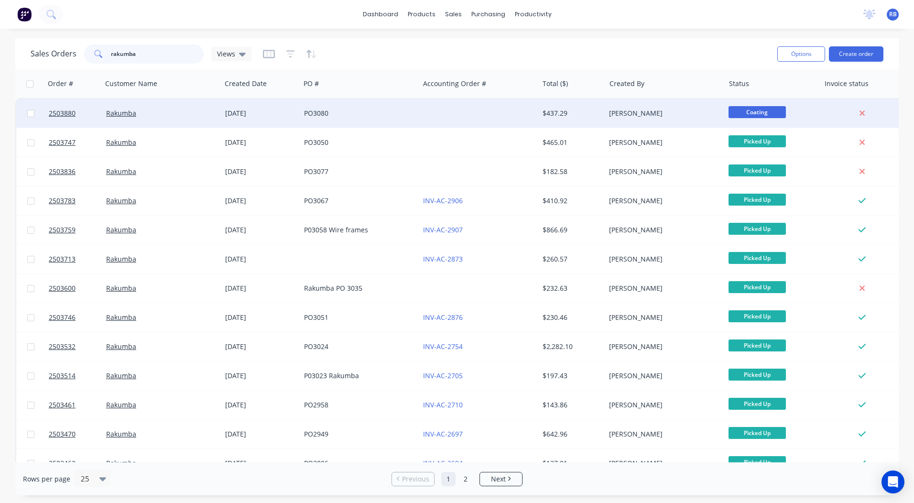
type input "rakumba"
click at [411, 110] on div "PO3080" at bounding box center [359, 113] width 111 height 10
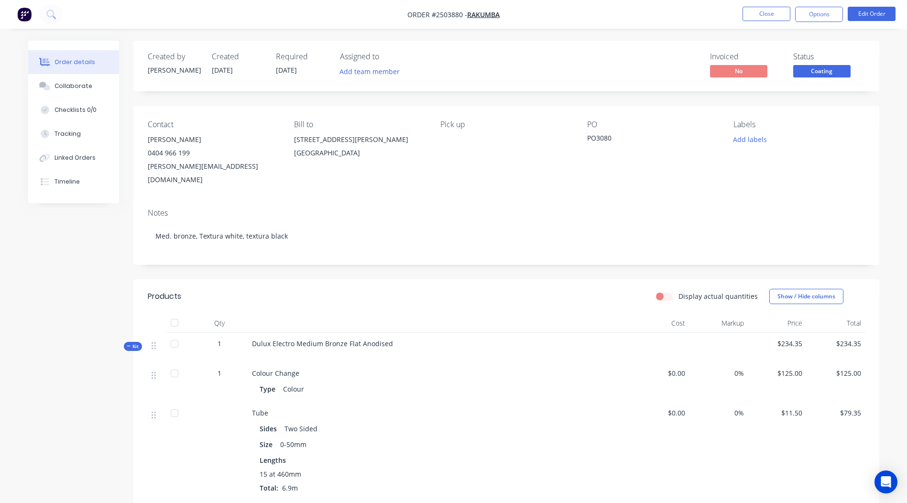
click at [831, 76] on span "Coating" at bounding box center [821, 71] width 57 height 12
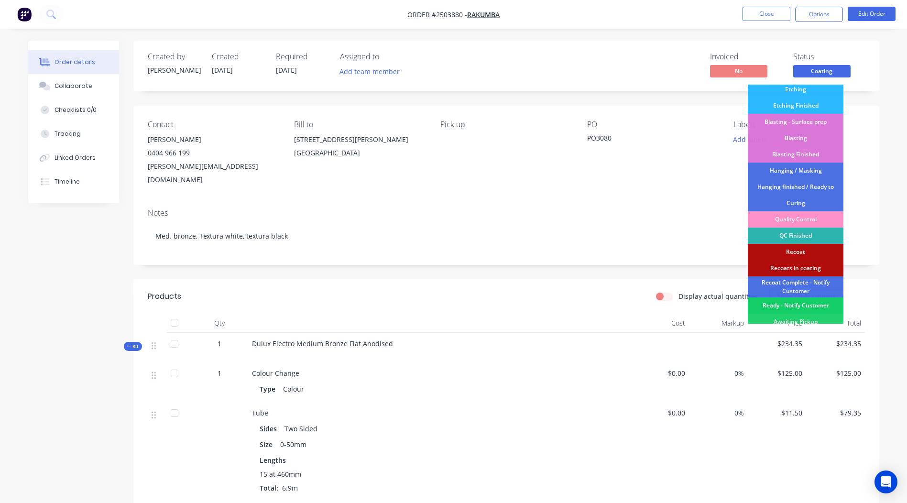
scroll to position [205, 0]
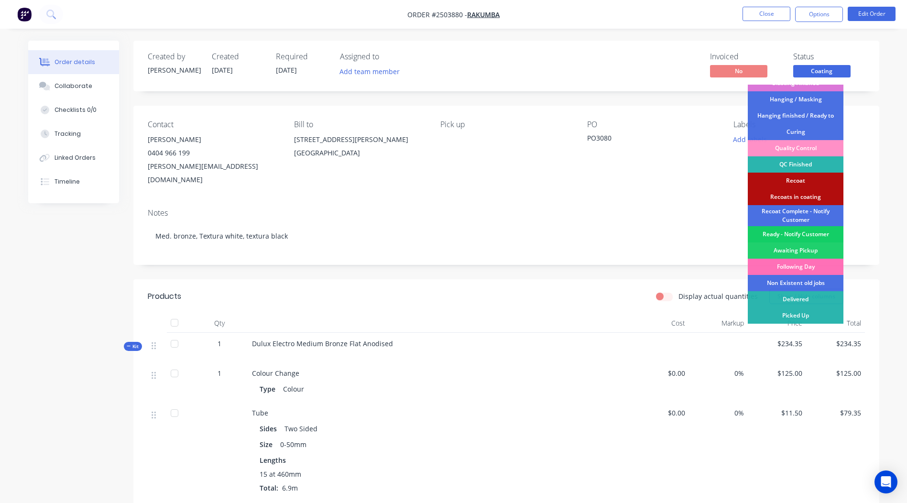
click at [775, 235] on div "Ready - Notify Customer" at bounding box center [795, 234] width 96 height 16
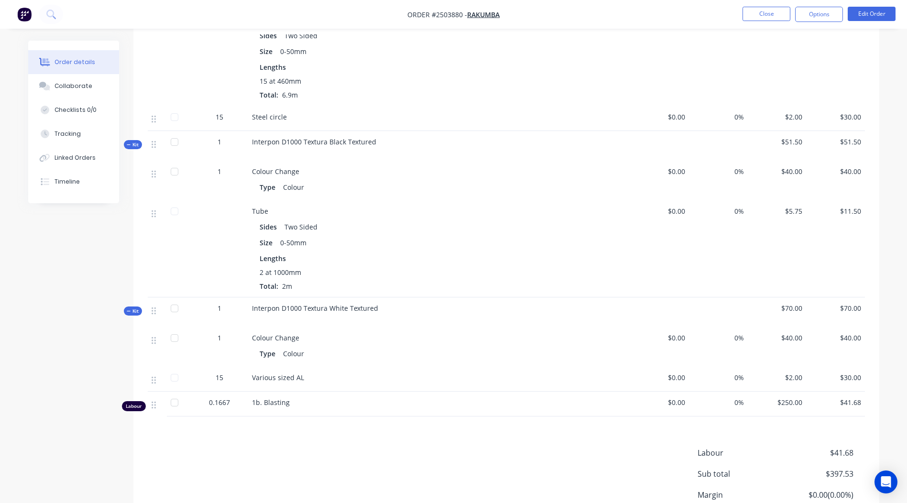
scroll to position [0, 0]
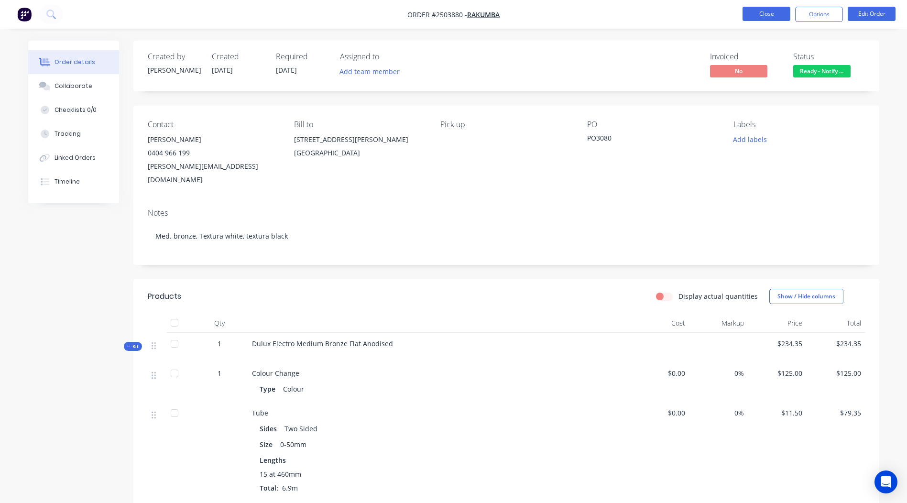
click at [773, 16] on button "Close" at bounding box center [766, 14] width 48 height 14
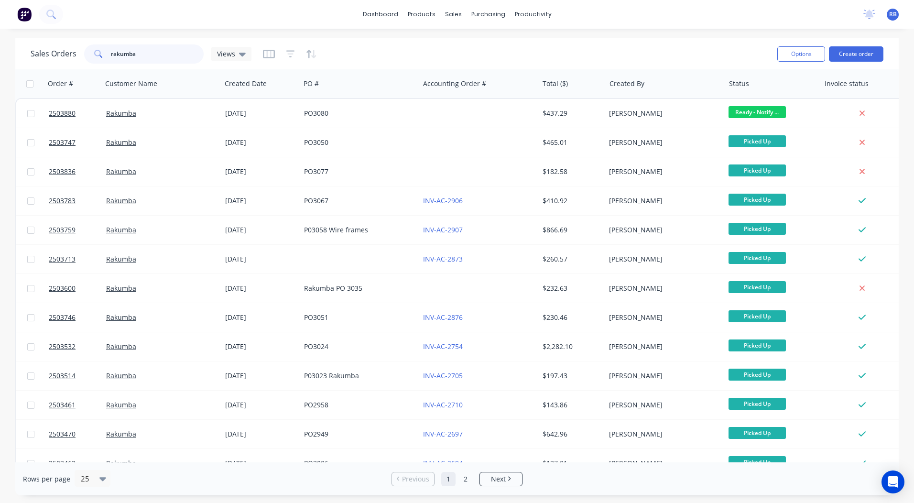
drag, startPoint x: 168, startPoint y: 52, endPoint x: 0, endPoint y: 55, distance: 167.8
click at [0, 55] on html "dashboard products sales purchasing productivity dashboard products Product Cat…" at bounding box center [457, 251] width 914 height 503
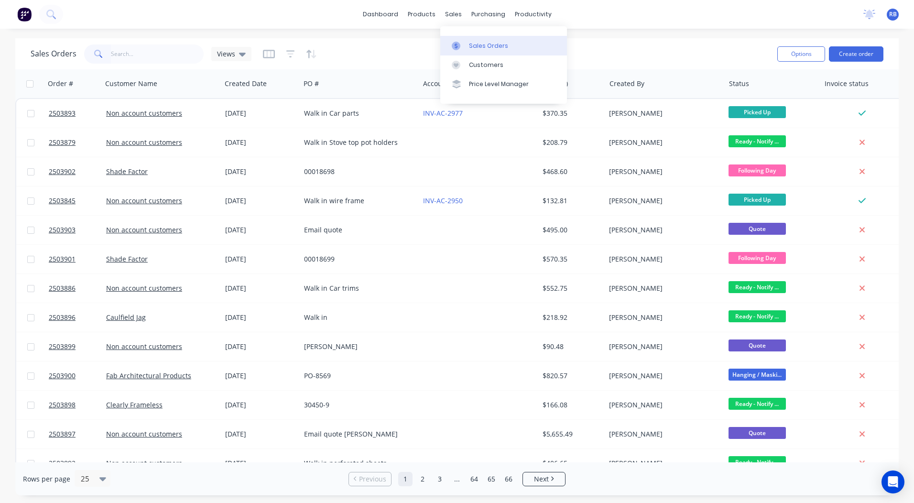
click at [462, 37] on link "Sales Orders" at bounding box center [503, 45] width 127 height 19
click at [615, 21] on div "dashboard products sales purchasing productivity dashboard products Product Cat…" at bounding box center [457, 14] width 914 height 29
click at [392, 19] on link "dashboard" at bounding box center [380, 14] width 45 height 14
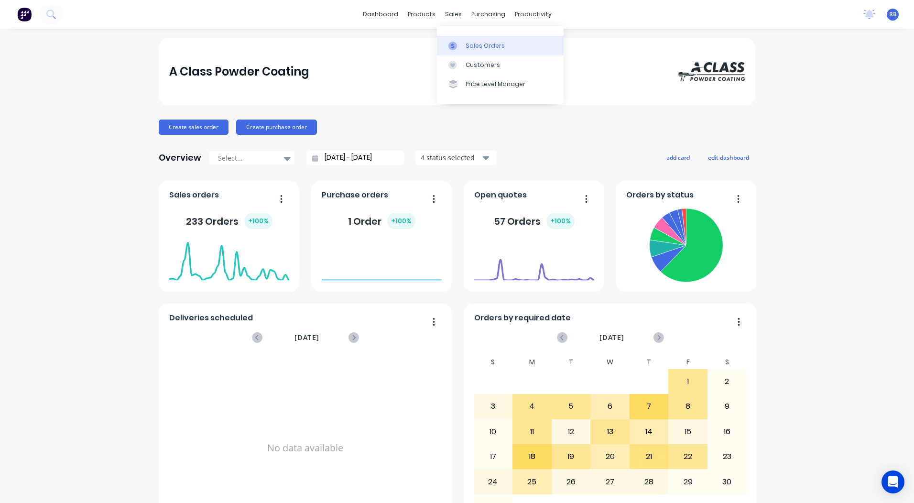
click at [466, 48] on div "Sales Orders" at bounding box center [484, 46] width 39 height 9
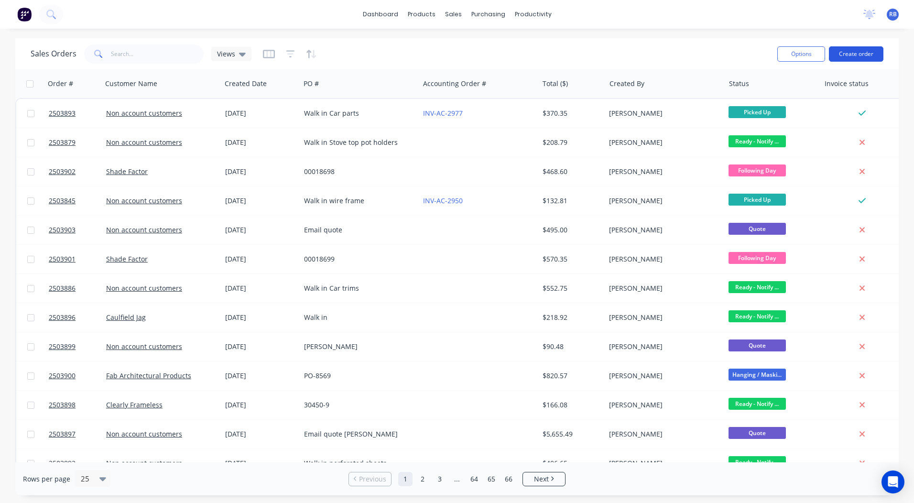
click at [846, 56] on button "Create order" at bounding box center [856, 53] width 54 height 15
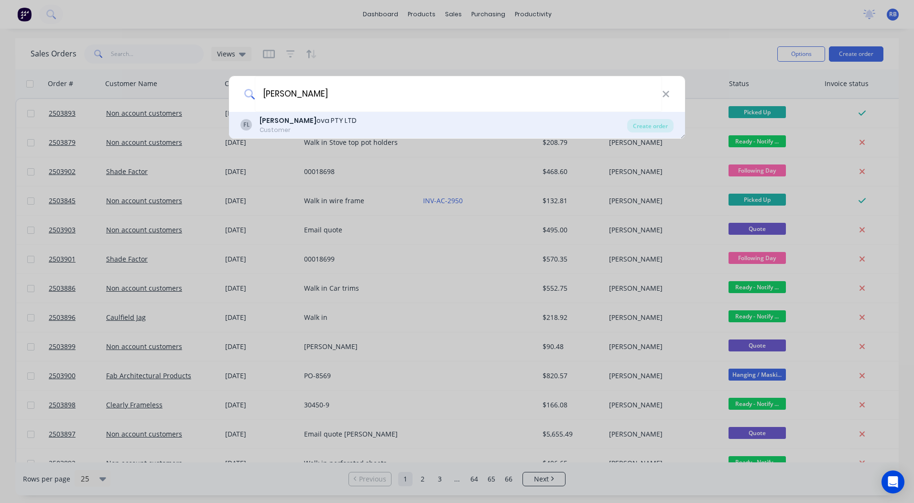
type input "[PERSON_NAME]"
click at [291, 134] on div "FL [PERSON_NAME] ova PTY LTD Customer Create order" at bounding box center [457, 125] width 456 height 27
click at [303, 124] on div "[PERSON_NAME] ova PTY LTD" at bounding box center [308, 121] width 97 height 10
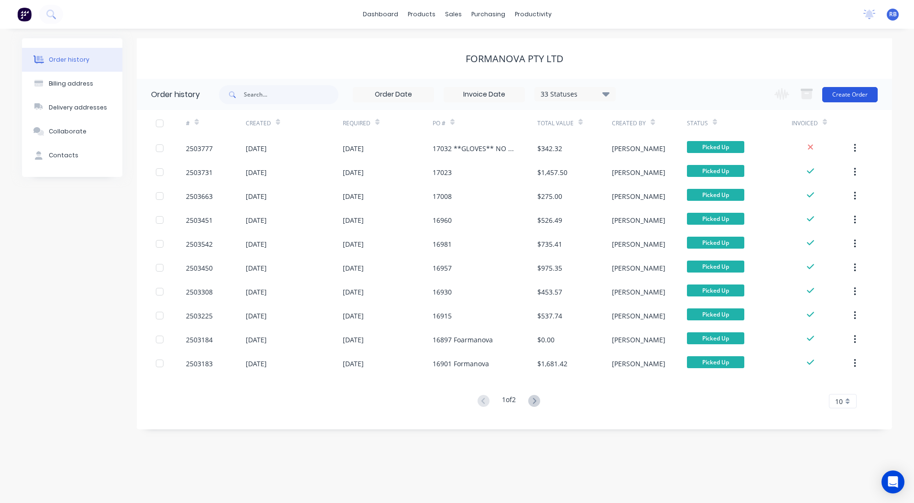
click at [856, 94] on button "Create Order" at bounding box center [849, 94] width 55 height 15
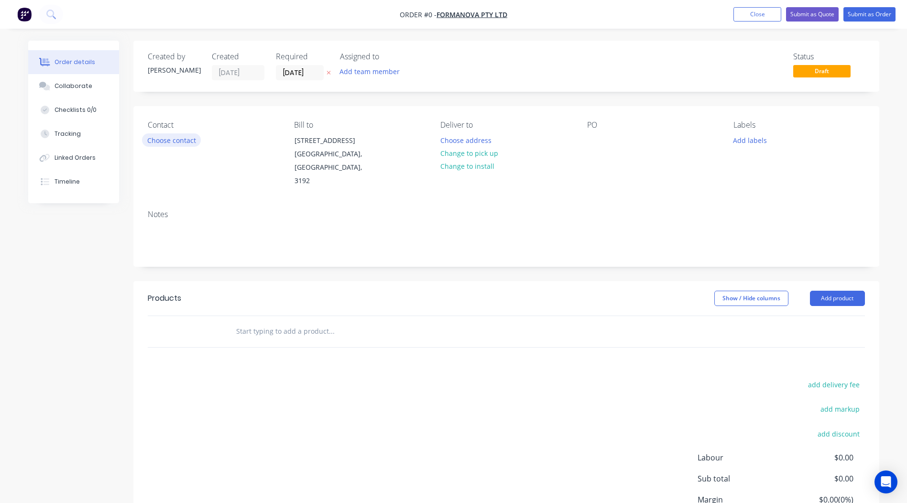
click at [164, 144] on button "Choose contact" at bounding box center [171, 139] width 59 height 13
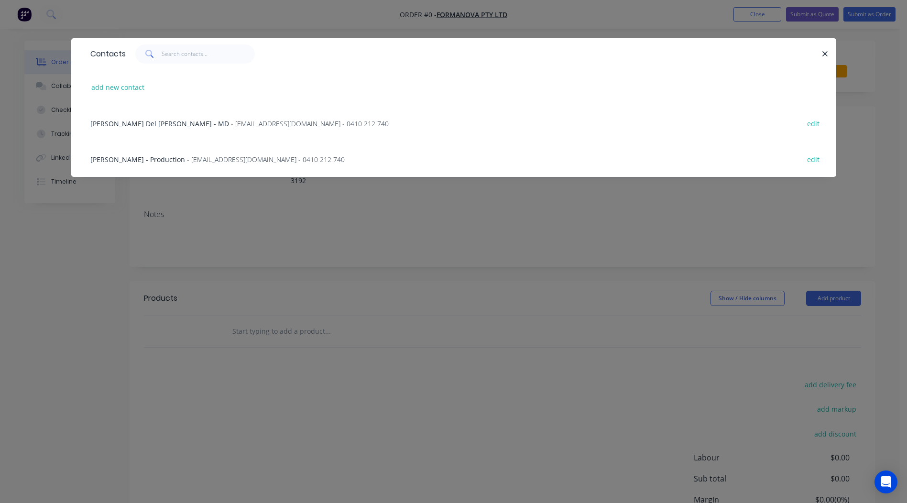
click at [161, 161] on span "[PERSON_NAME] - Production" at bounding box center [137, 159] width 95 height 9
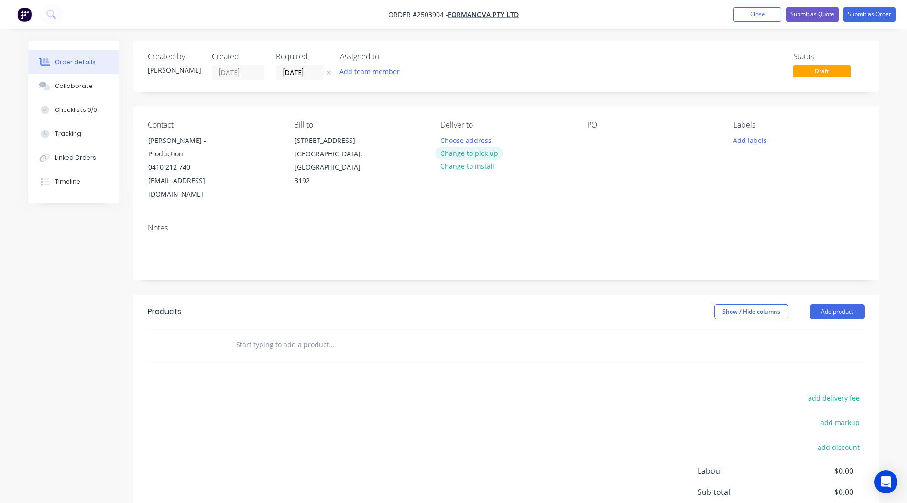
click at [448, 153] on button "Change to pick up" at bounding box center [469, 153] width 68 height 13
click at [591, 137] on div at bounding box center [594, 140] width 15 height 14
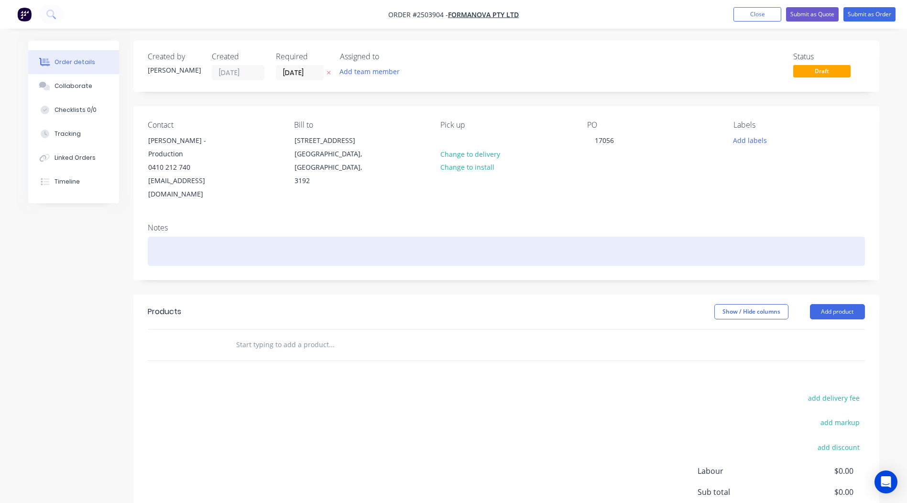
click at [215, 237] on div at bounding box center [506, 251] width 717 height 29
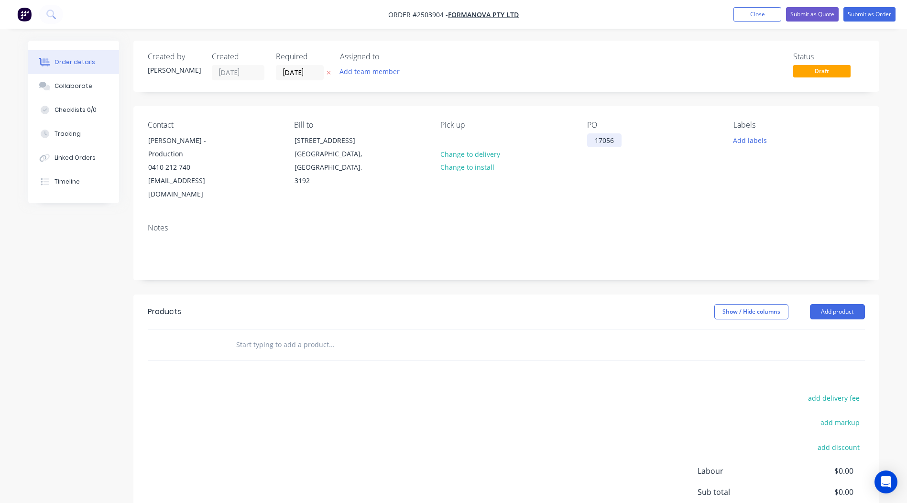
click at [618, 133] on div "17056" at bounding box center [604, 140] width 34 height 14
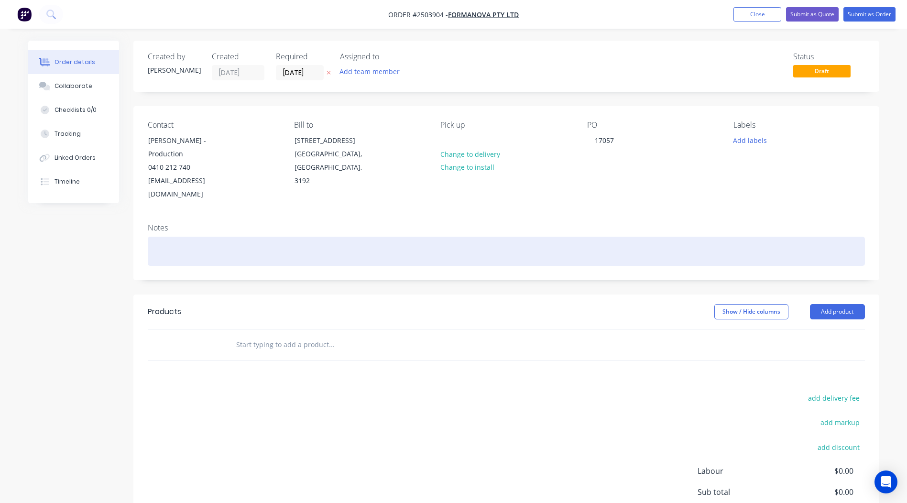
click at [210, 237] on div at bounding box center [506, 251] width 717 height 29
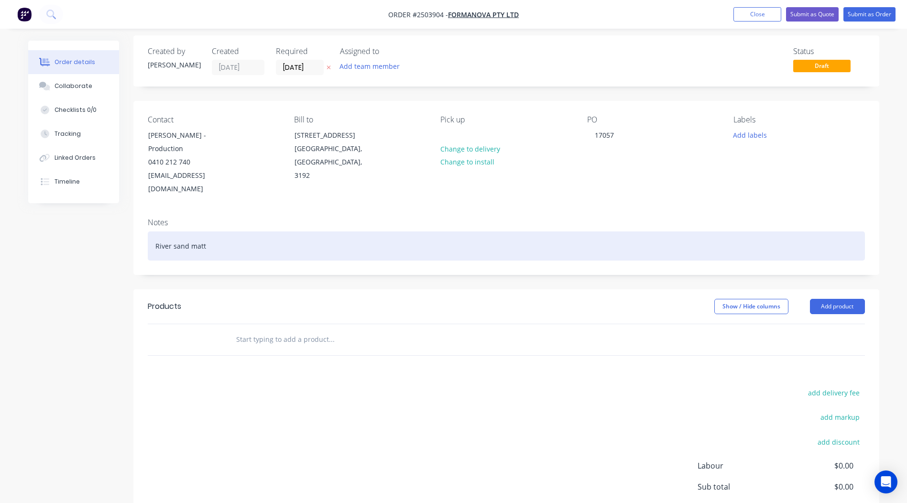
scroll to position [3, 0]
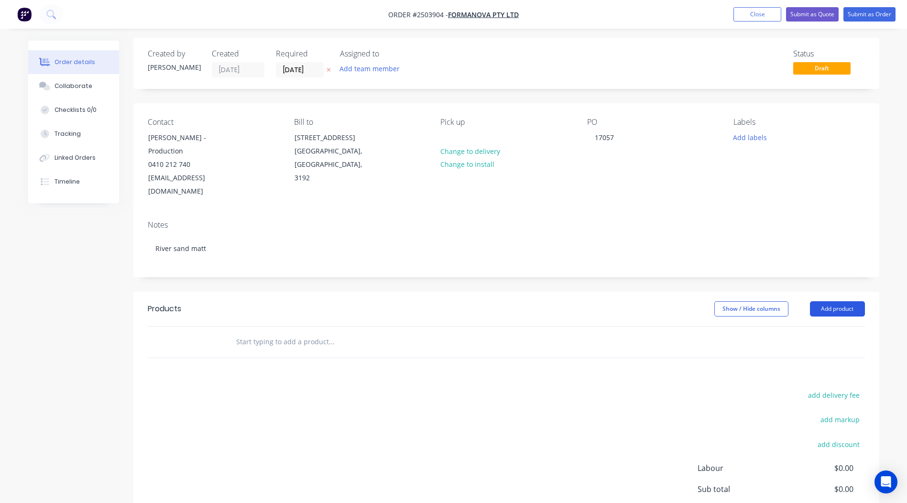
click at [821, 301] on button "Add product" at bounding box center [837, 308] width 55 height 15
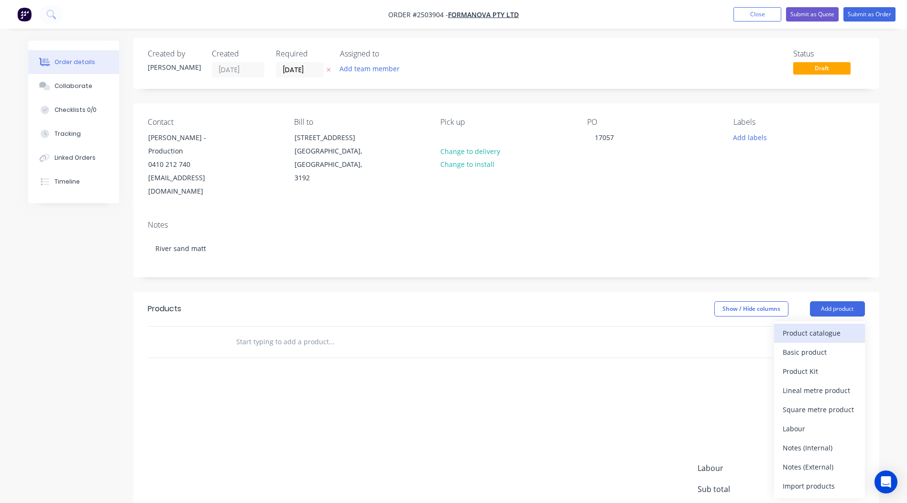
click at [816, 326] on div "Product catalogue" at bounding box center [819, 333] width 74 height 14
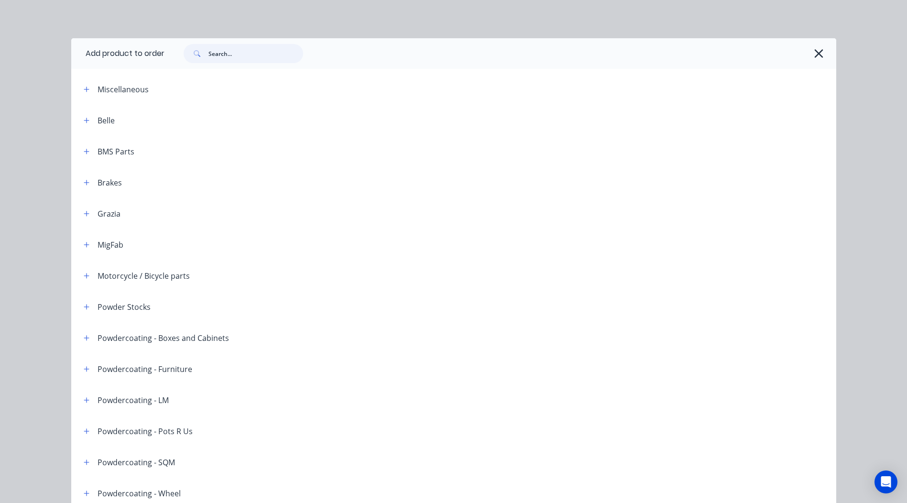
click at [249, 60] on input "text" at bounding box center [255, 53] width 95 height 19
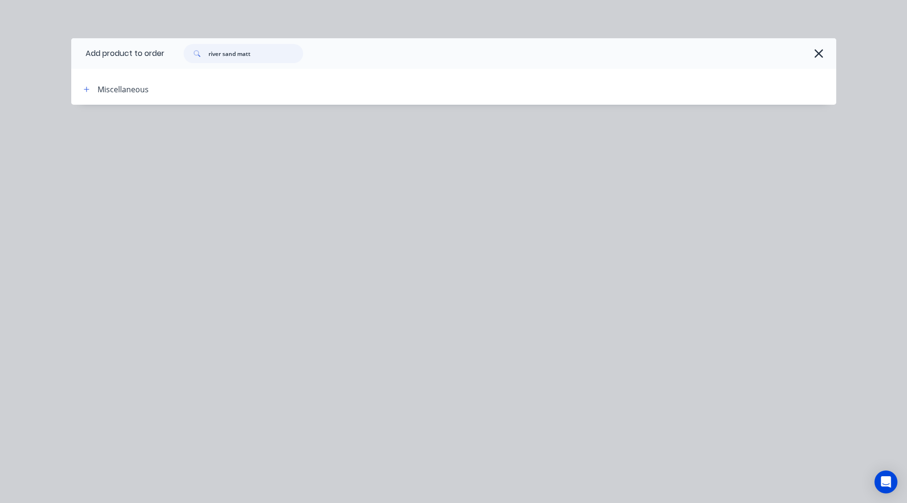
drag, startPoint x: 256, startPoint y: 54, endPoint x: 238, endPoint y: 58, distance: 18.8
click at [238, 58] on input "river sand matt" at bounding box center [255, 53] width 95 height 19
click at [224, 54] on input "river sand" at bounding box center [255, 53] width 95 height 19
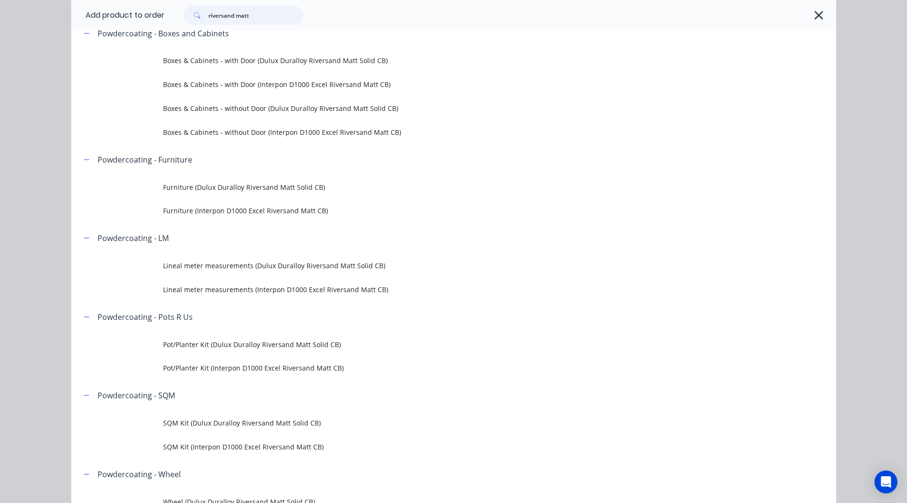
scroll to position [96, 0]
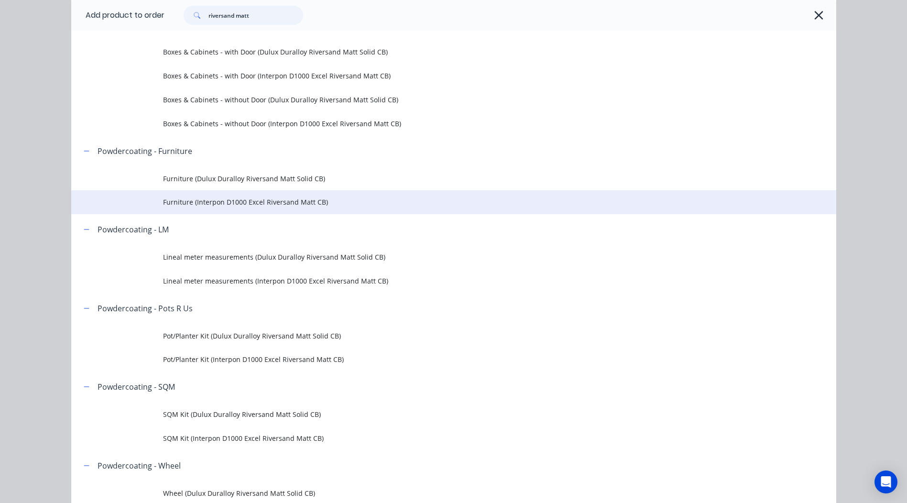
type input "riversand matt"
click at [343, 204] on span "Furniture (Interpon D1000 Excel Riversand Matt CB)" at bounding box center [432, 202] width 538 height 10
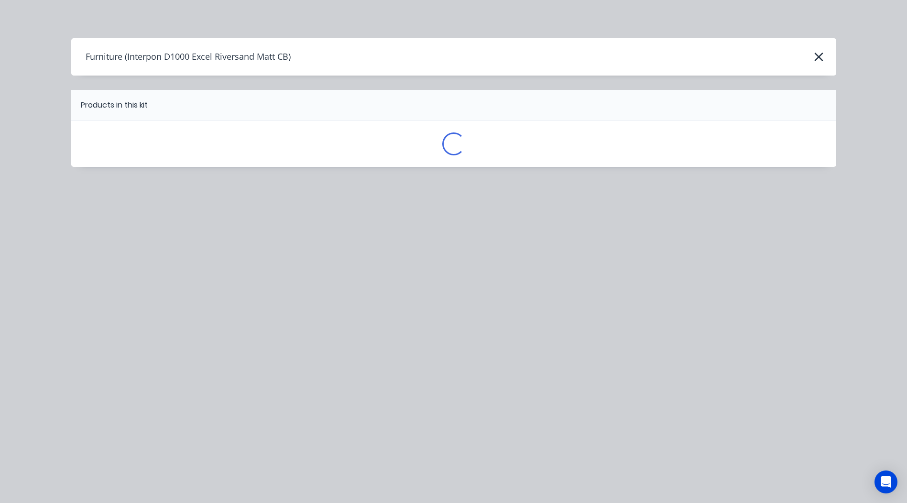
scroll to position [0, 0]
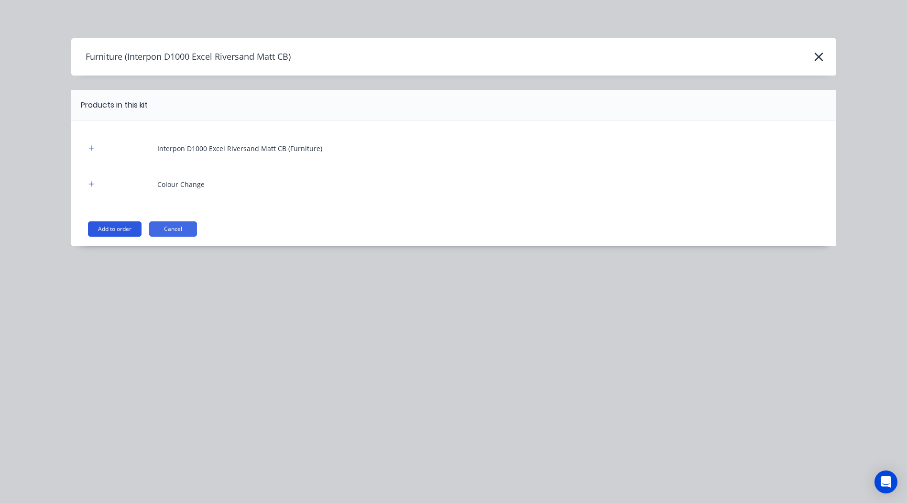
click at [126, 225] on button "Add to order" at bounding box center [115, 228] width 54 height 15
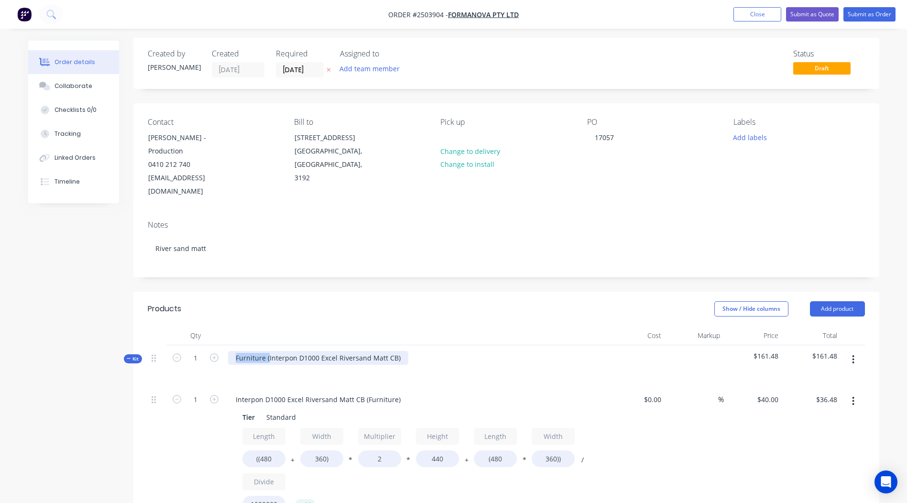
drag, startPoint x: 267, startPoint y: 342, endPoint x: 0, endPoint y: 355, distance: 267.5
click at [0, 355] on html "Order #2503904 - Formanova PTY LTD Add product Close Submit as Quote Submit as …" at bounding box center [453, 438] width 907 height 883
click at [365, 351] on div "Interpon D1000 Excel Riversand Matt CB)" at bounding box center [301, 358] width 146 height 14
click at [404, 301] on div "Show / Hide columns Add product" at bounding box center [582, 308] width 564 height 15
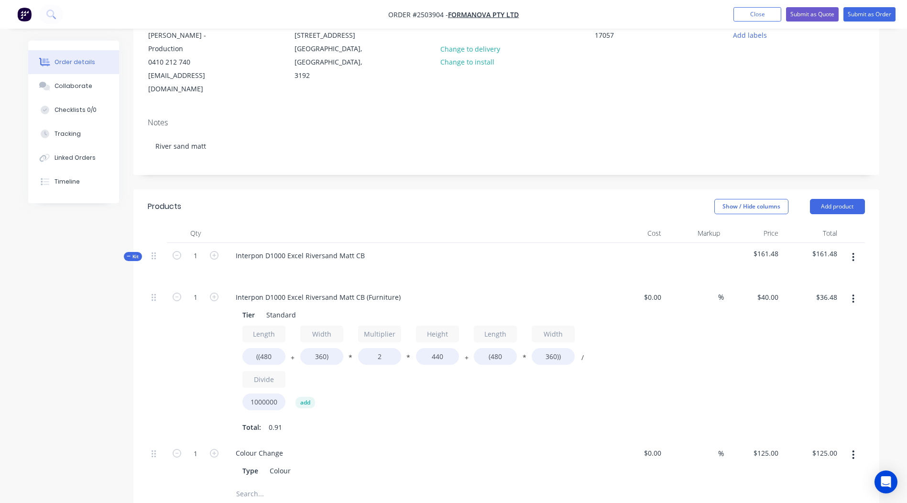
scroll to position [194, 0]
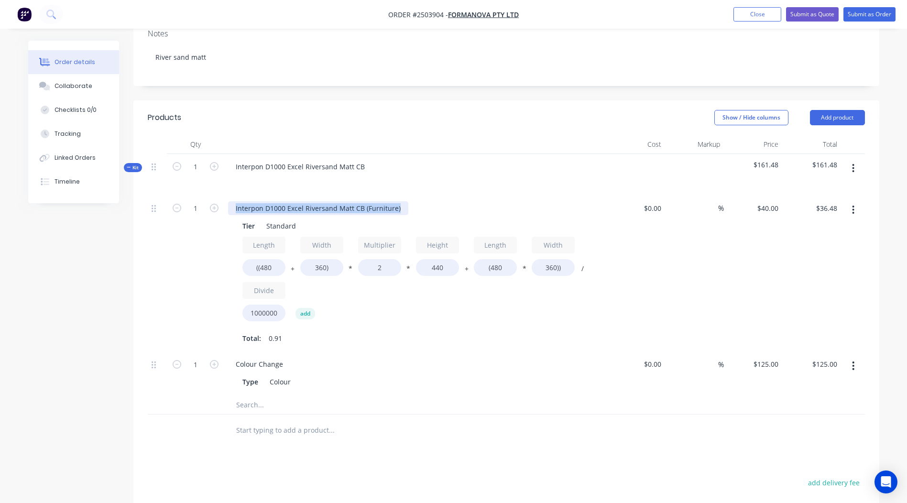
drag, startPoint x: 388, startPoint y: 196, endPoint x: 0, endPoint y: 198, distance: 388.1
click at [0, 198] on html "Order #2503904 - Formanova PTY LTD Add product Close Submit as Quote Submit as …" at bounding box center [453, 247] width 907 height 883
click at [489, 434] on div "Products Show / Hide columns Add product Qty Cost Markup Price Total Kit 1 Inte…" at bounding box center [506, 387] width 746 height 575
click at [855, 160] on button "button" at bounding box center [853, 168] width 22 height 17
click at [815, 186] on div "Add product to kit" at bounding box center [819, 193] width 74 height 14
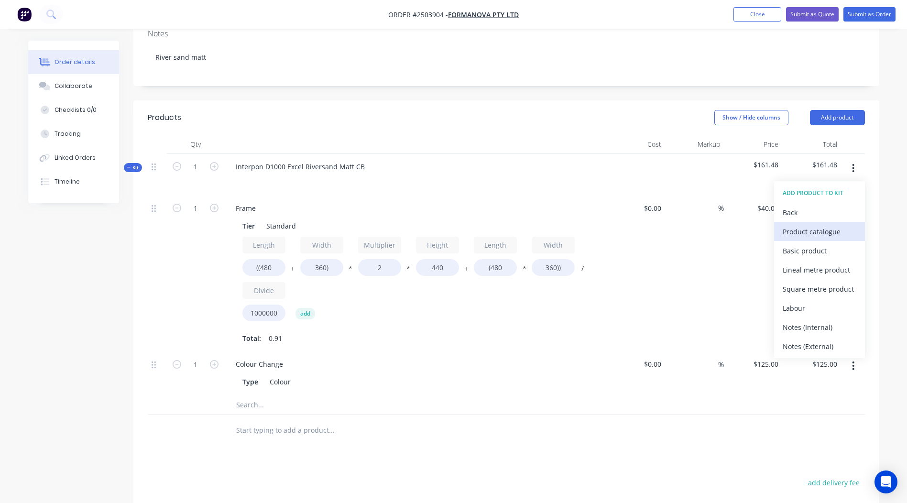
click at [805, 225] on div "Product catalogue" at bounding box center [819, 232] width 74 height 14
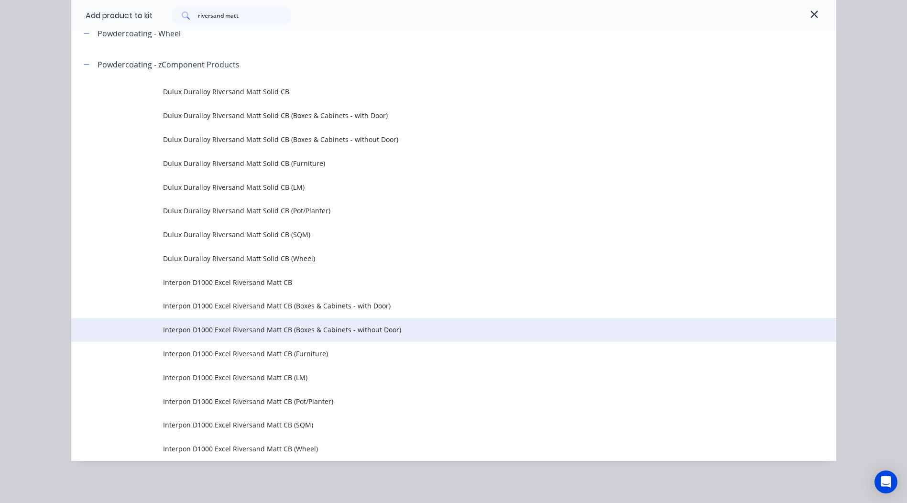
scroll to position [381, 0]
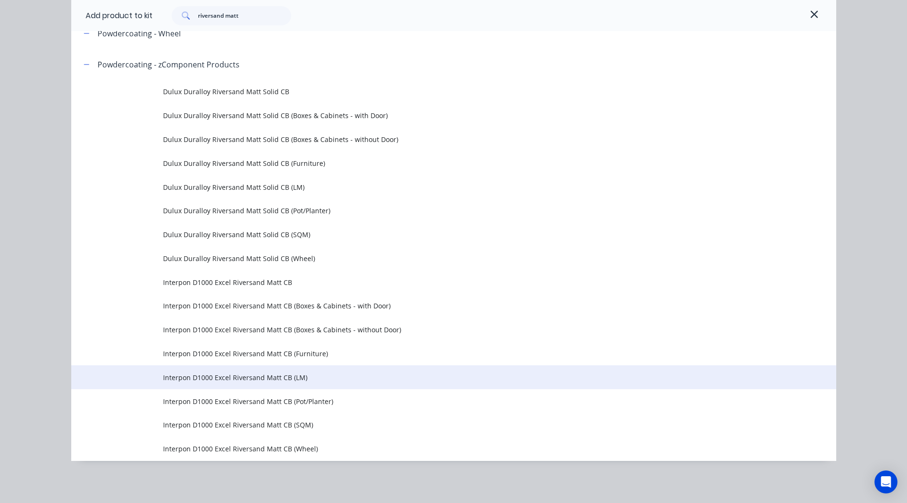
click at [296, 379] on span "Interpon D1000 Excel Riversand Matt CB (LM)" at bounding box center [432, 377] width 538 height 10
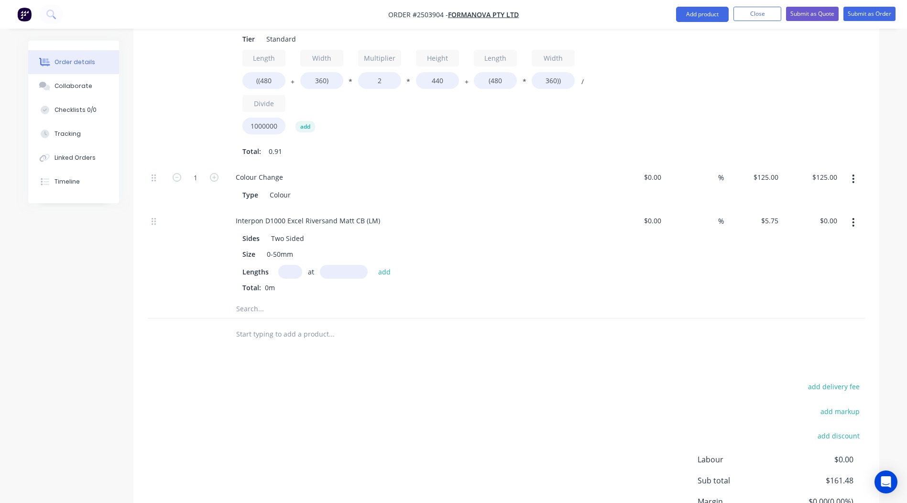
click at [282, 265] on input "text" at bounding box center [290, 272] width 24 height 14
type input "18"
click at [338, 265] on input "text" at bounding box center [344, 272] width 48 height 14
type input "1000"
click at [373, 265] on button "add" at bounding box center [384, 271] width 22 height 13
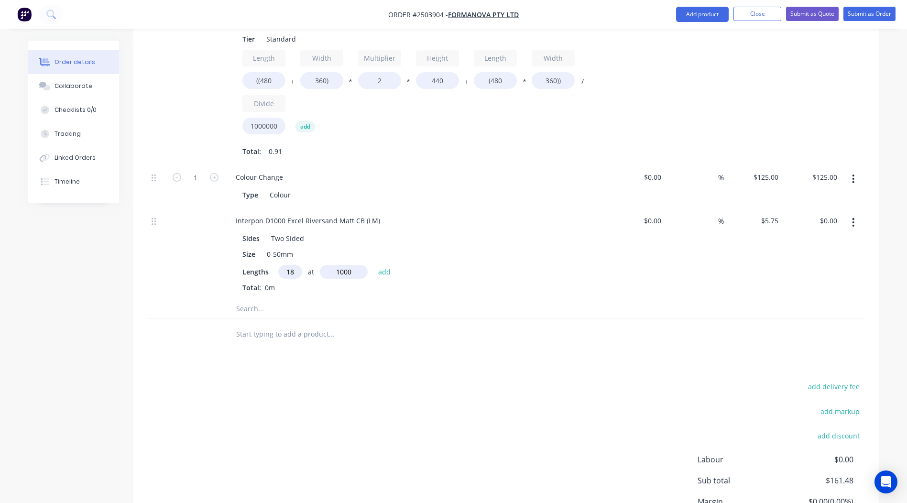
type input "$103.50"
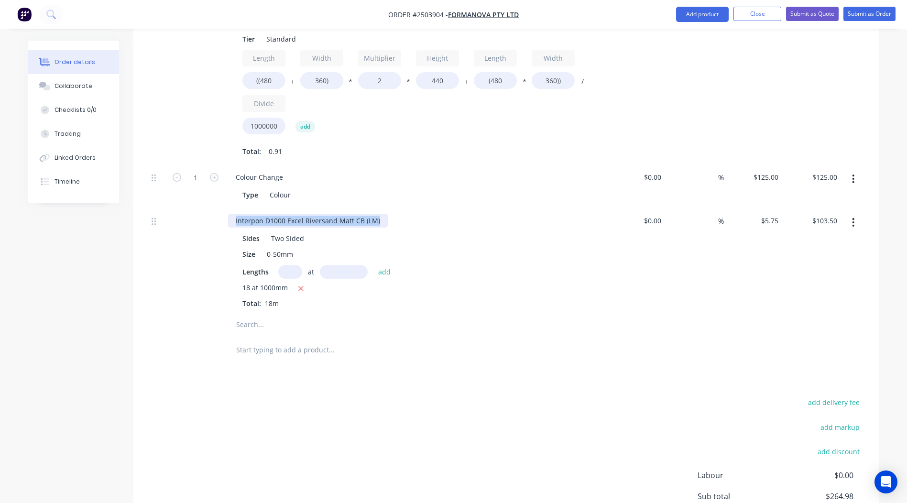
drag, startPoint x: 382, startPoint y: 207, endPoint x: 0, endPoint y: 272, distance: 387.3
click at [0, 272] on html "Order #2503904 - Formanova PTY LTD Add product Close Submit as Quote Submit as …" at bounding box center [453, 114] width 907 height 990
click at [735, 375] on div "Products Show / Hide columns Add product Qty Cost Markup Price Total Kit 1 Inte…" at bounding box center [506, 254] width 746 height 682
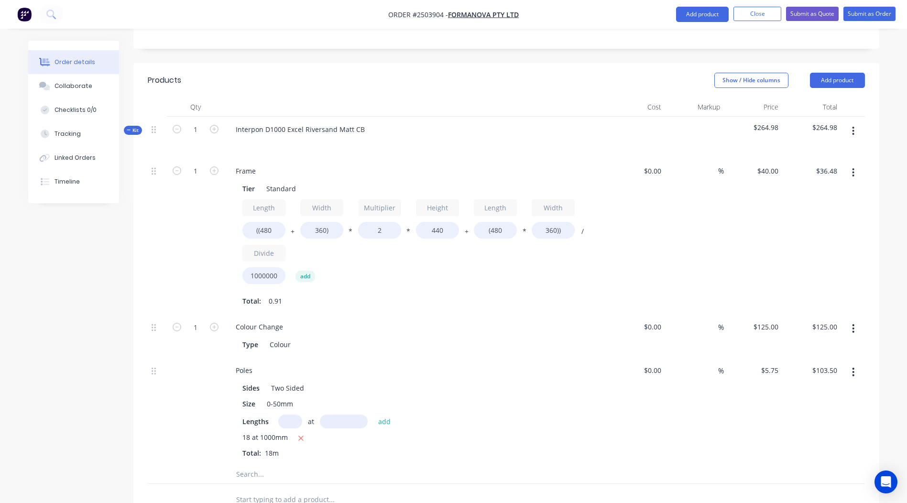
scroll to position [227, 0]
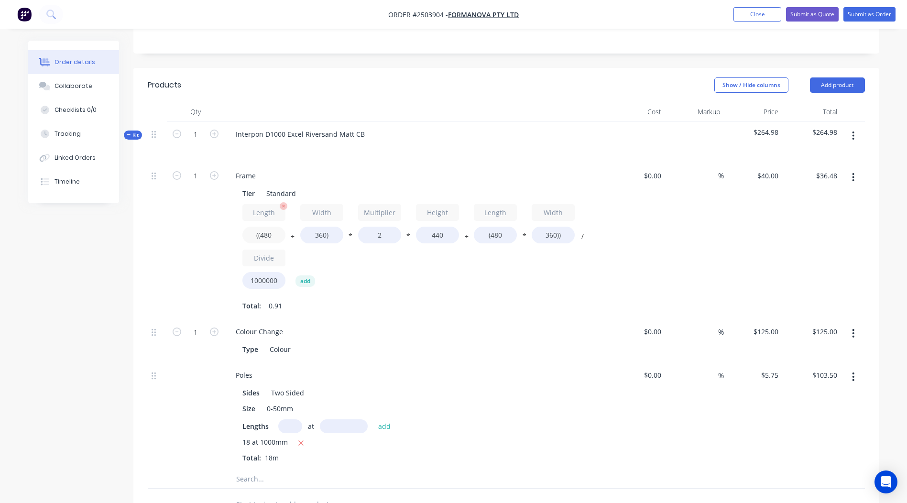
click at [275, 227] on input "((480" at bounding box center [263, 235] width 43 height 17
type input "((1660"
type input "$78.02"
click at [322, 227] on input "360)" at bounding box center [321, 235] width 43 height 17
type input "2100)"
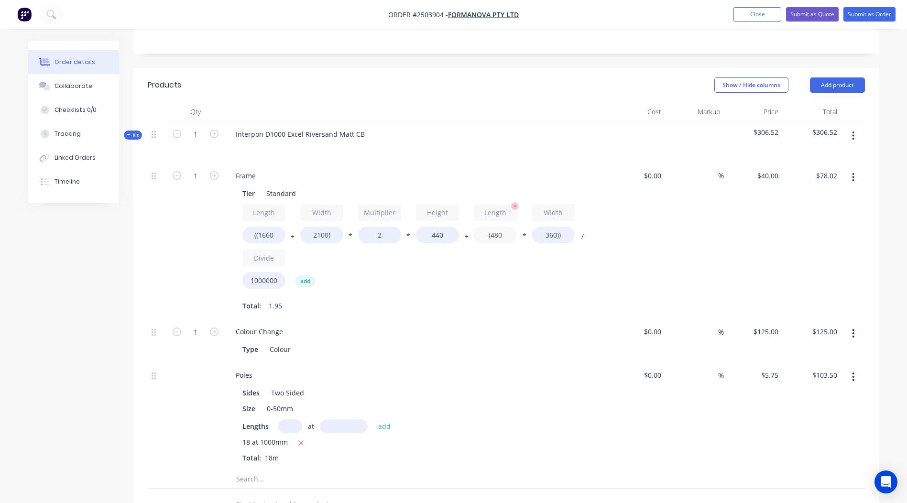
type input "$139.26"
click at [510, 227] on input "(480" at bounding box center [495, 235] width 43 height 17
type input "(1660"
type input "$156.26"
click at [552, 227] on input "360))" at bounding box center [552, 235] width 43 height 17
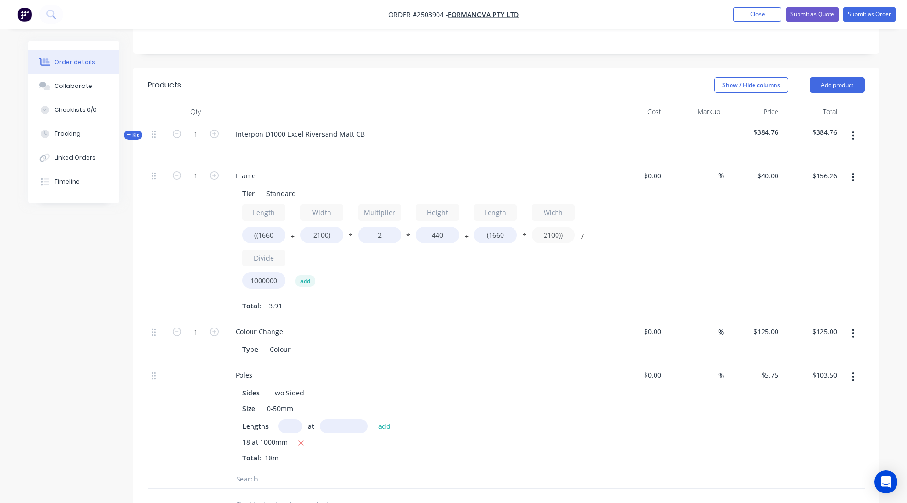
type input "2100))"
type input "$271.79"
click at [833, 199] on div "$271.79 $156.26" at bounding box center [811, 241] width 59 height 156
drag, startPoint x: 455, startPoint y: 223, endPoint x: 312, endPoint y: 227, distance: 143.9
click at [313, 227] on div "Length ((1660 + Width 2100) * Multiplier 2 * Height 440 + Length (1660 * Width …" at bounding box center [415, 248] width 346 height 89
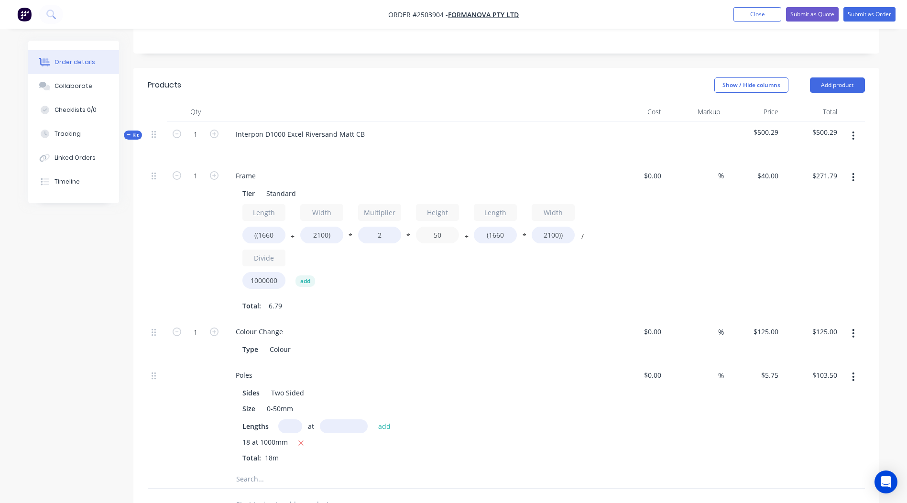
type input "50"
type input "$154.48"
click at [797, 232] on div "$154.48 $271.79" at bounding box center [811, 241] width 59 height 156
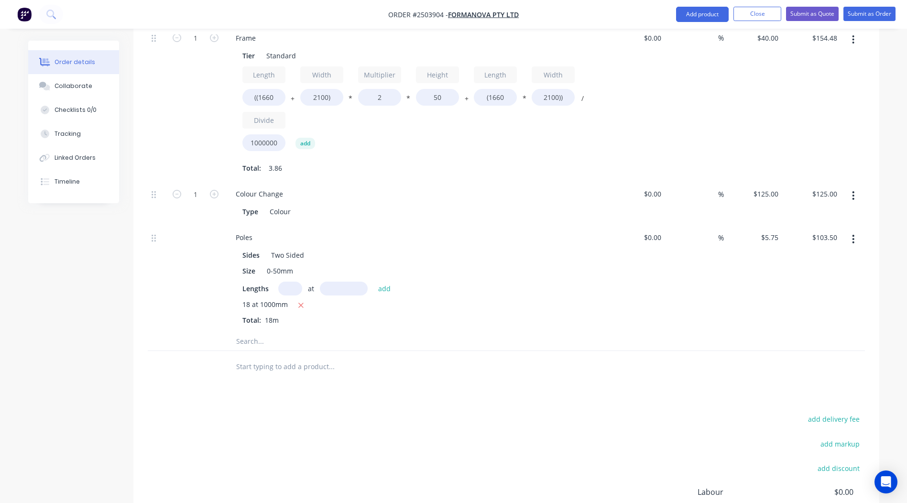
scroll to position [0, 0]
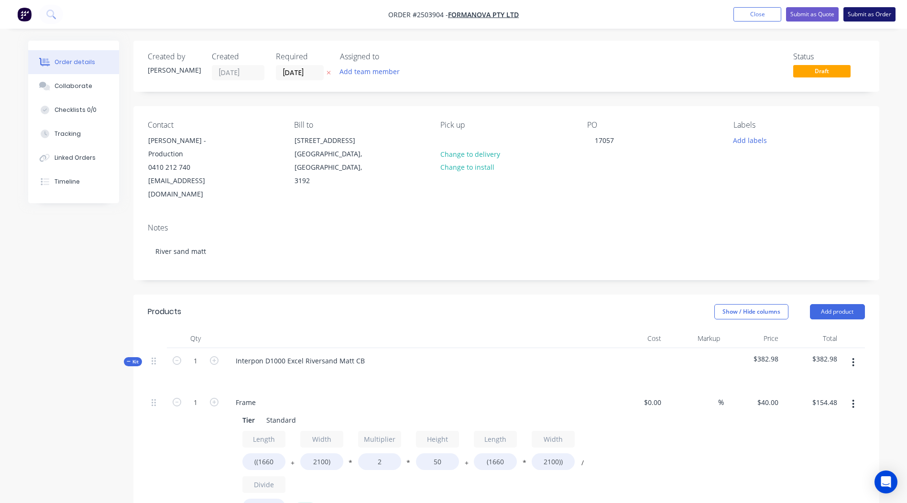
click at [870, 9] on button "Submit as Order" at bounding box center [869, 14] width 52 height 14
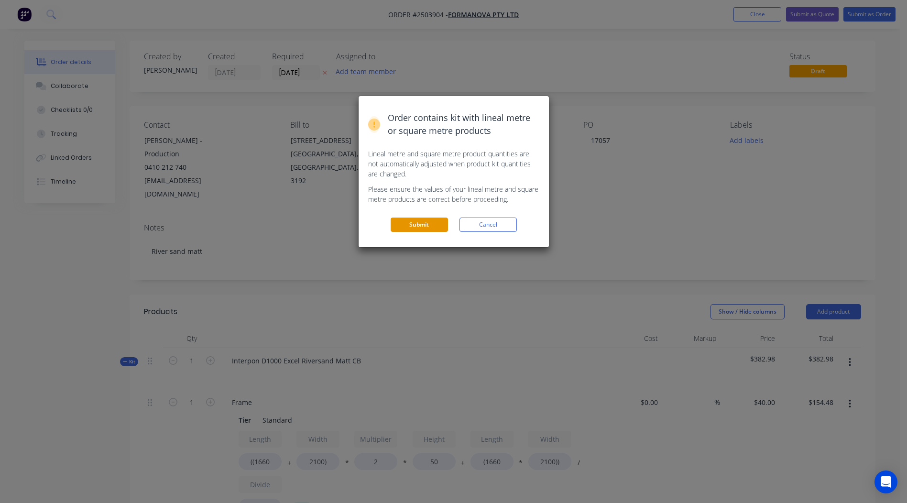
click at [443, 223] on button "Submit" at bounding box center [418, 224] width 57 height 14
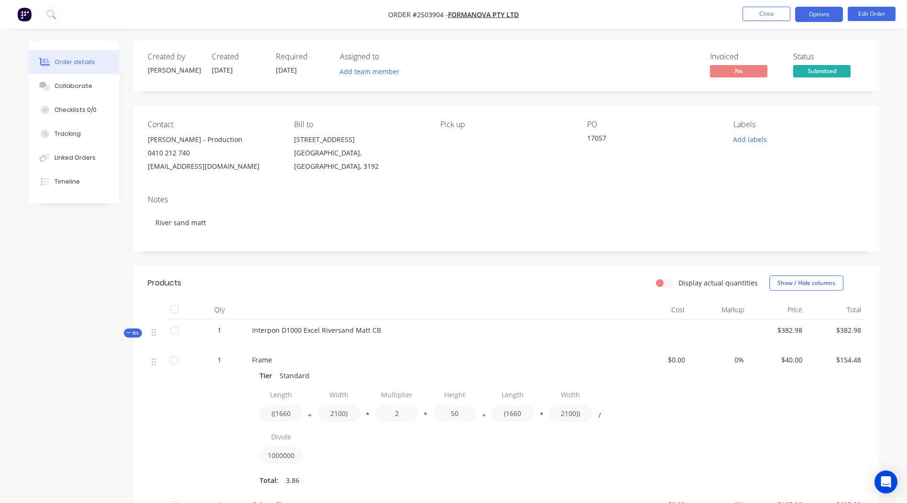
click at [814, 20] on button "Options" at bounding box center [819, 14] width 48 height 15
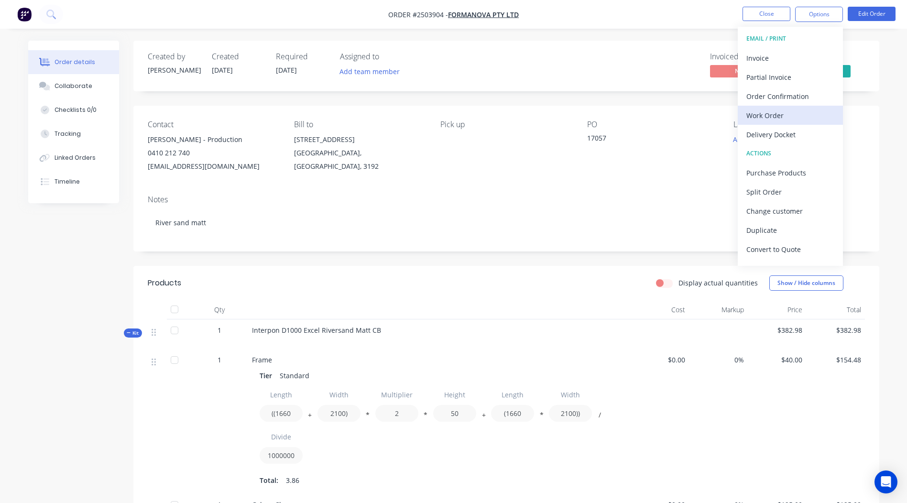
click at [774, 123] on button "Work Order" at bounding box center [789, 115] width 105 height 19
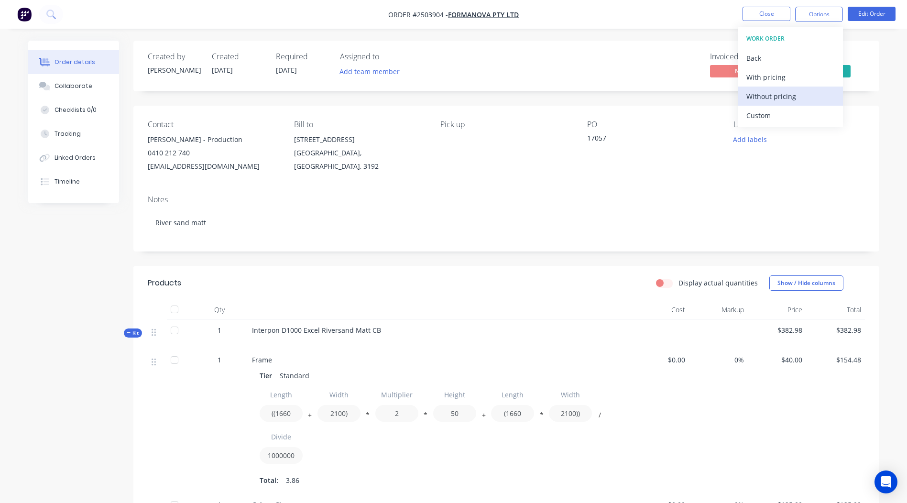
click at [780, 103] on div "Without pricing" at bounding box center [790, 96] width 88 height 14
click at [457, 102] on div "Created by [PERSON_NAME] Created [DATE] Required [DATE] Assigned to Add team me…" at bounding box center [506, 414] width 746 height 746
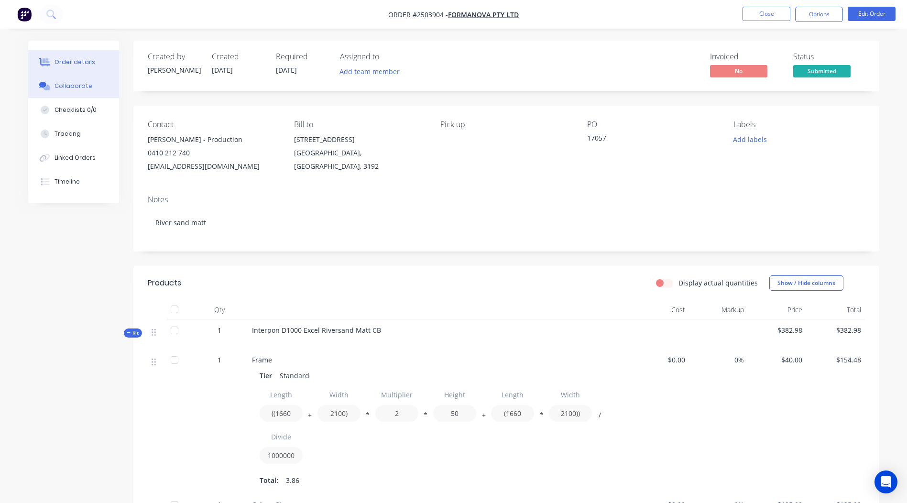
click at [92, 82] on button "Collaborate" at bounding box center [73, 86] width 91 height 24
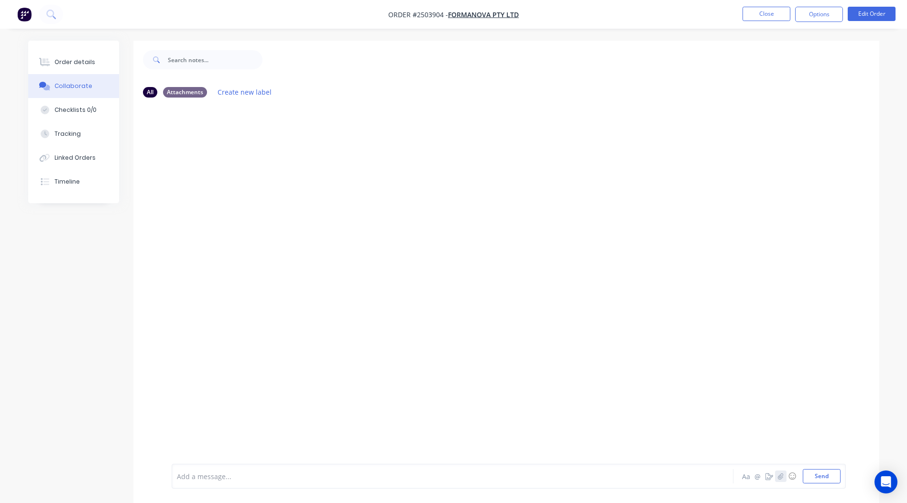
click at [782, 479] on button "button" at bounding box center [780, 475] width 11 height 11
click at [819, 482] on button "Send" at bounding box center [821, 476] width 38 height 14
click at [218, 179] on img at bounding box center [206, 178] width 69 height 63
click at [568, 132] on div "RB You 10:57am [DATE] WIN_20250825_10_57_47_Pro.jpg Labels Download Delete" at bounding box center [506, 162] width 746 height 86
click at [761, 10] on button "Close" at bounding box center [766, 14] width 48 height 14
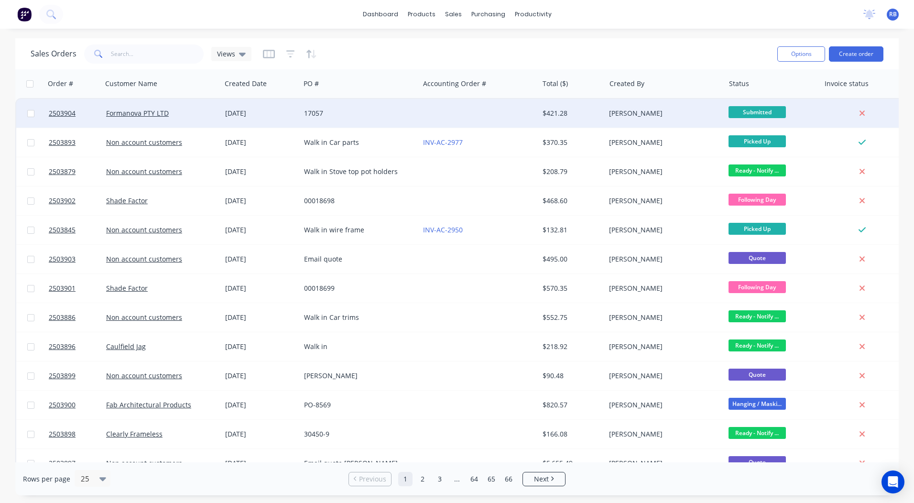
click at [390, 115] on div "17057" at bounding box center [357, 113] width 106 height 10
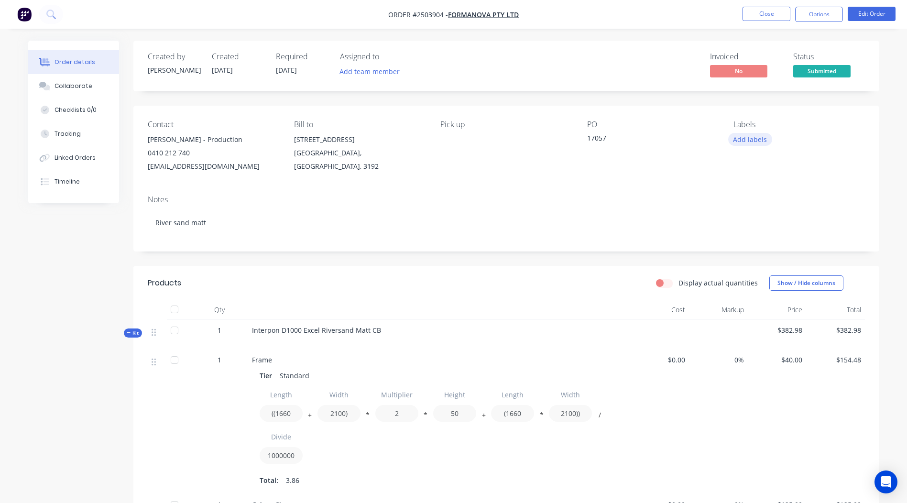
click at [750, 144] on button "Add labels" at bounding box center [750, 139] width 44 height 13
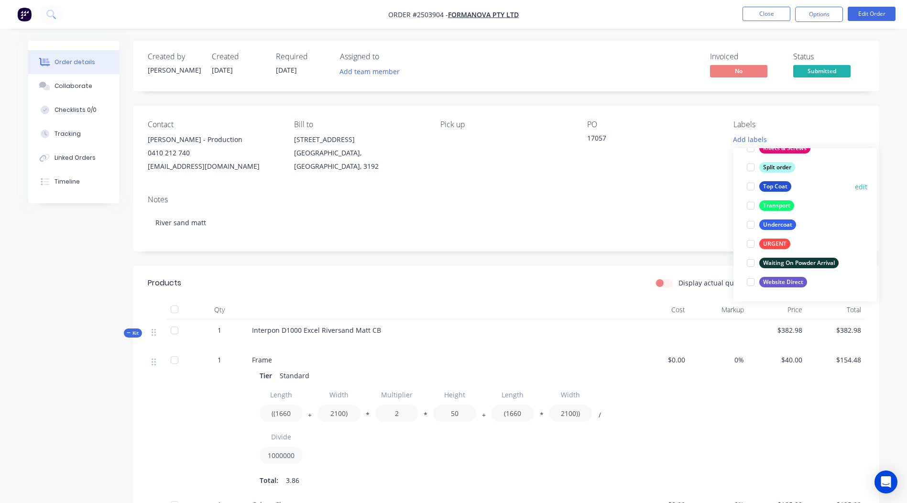
click at [775, 188] on div "Top Coat" at bounding box center [775, 186] width 32 height 11
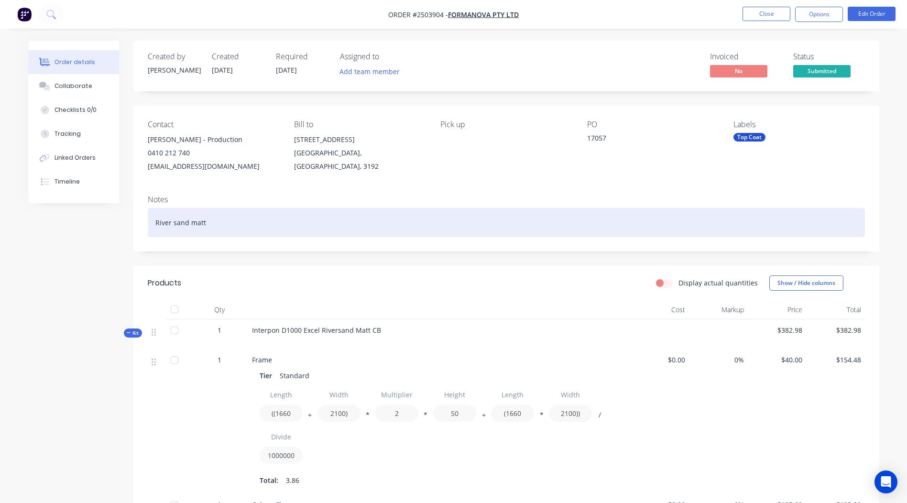
click at [584, 235] on div "River sand matt" at bounding box center [506, 222] width 717 height 29
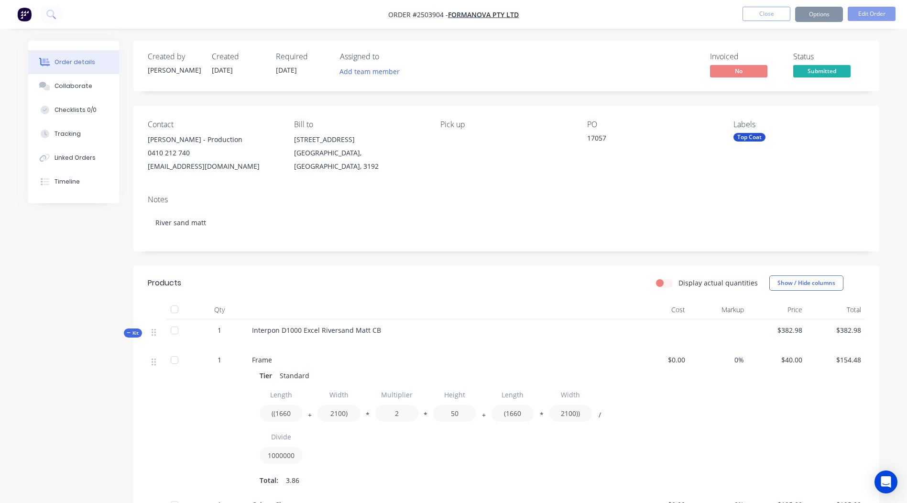
click at [613, 204] on div "Notes" at bounding box center [506, 199] width 717 height 9
click at [750, 13] on button "Close" at bounding box center [766, 14] width 48 height 14
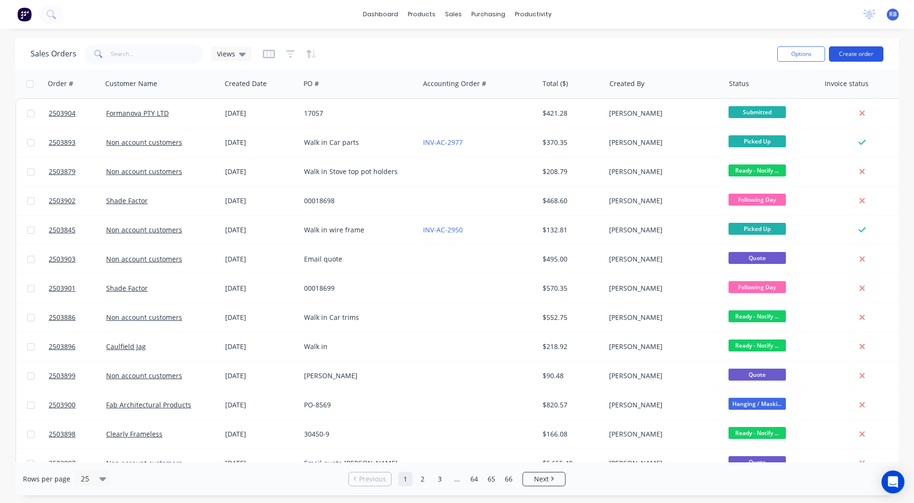
click at [861, 58] on button "Create order" at bounding box center [856, 53] width 54 height 15
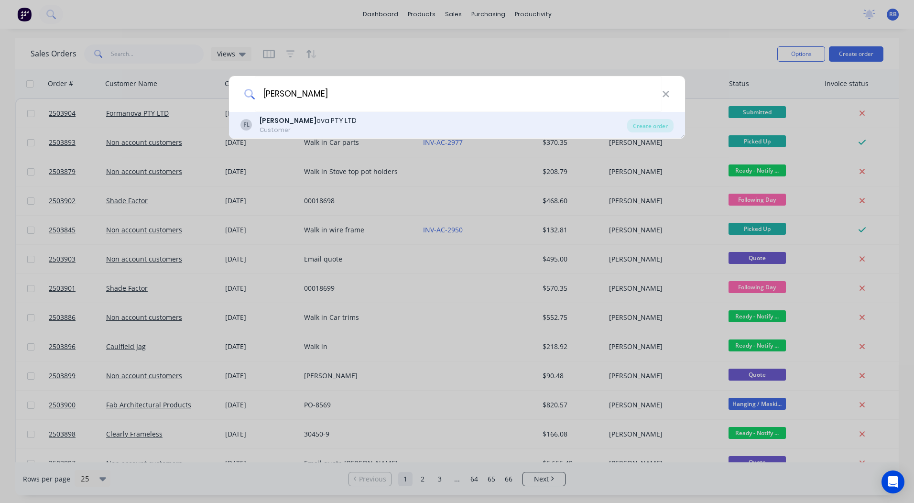
type input "[PERSON_NAME]"
click at [313, 120] on div "[PERSON_NAME] ova PTY LTD" at bounding box center [308, 121] width 97 height 10
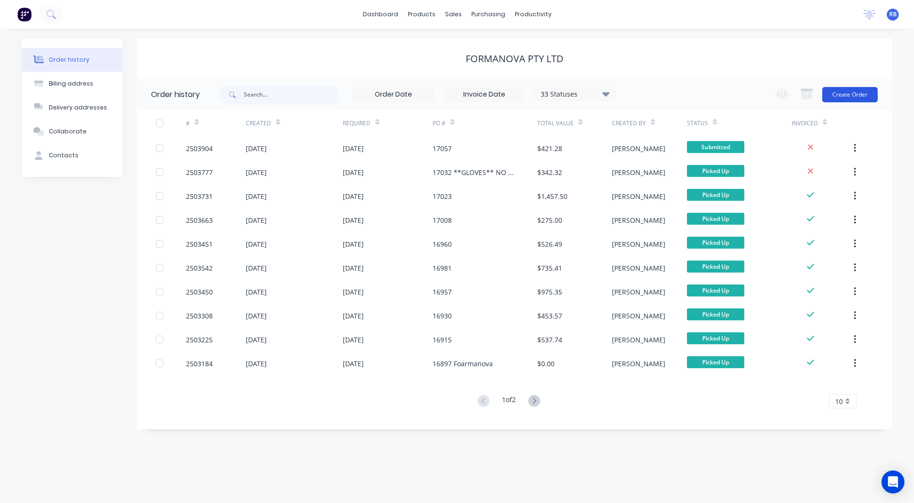
click at [863, 94] on button "Create Order" at bounding box center [849, 94] width 55 height 15
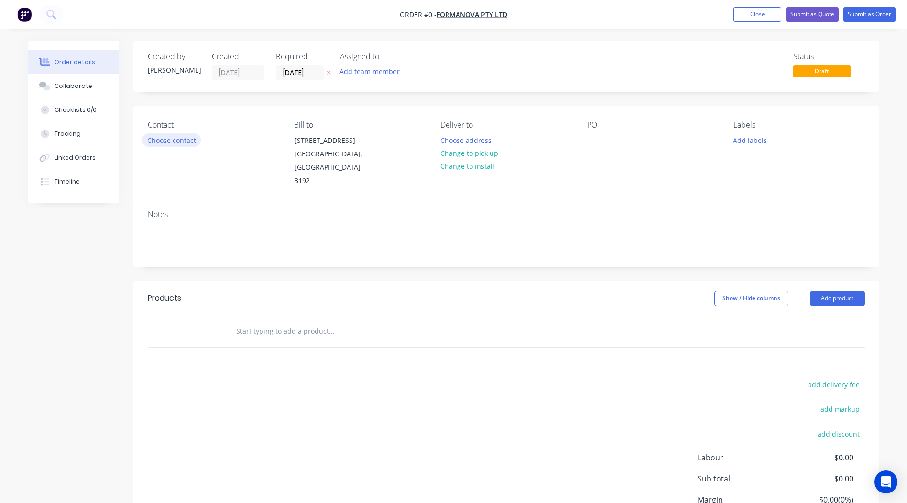
click at [178, 134] on button "Choose contact" at bounding box center [171, 139] width 59 height 13
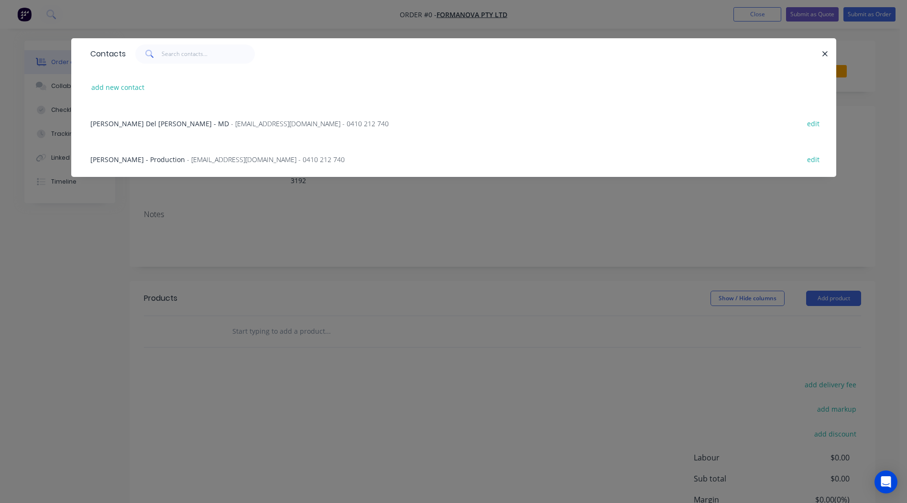
click at [118, 157] on span "[PERSON_NAME] - Production" at bounding box center [137, 159] width 95 height 9
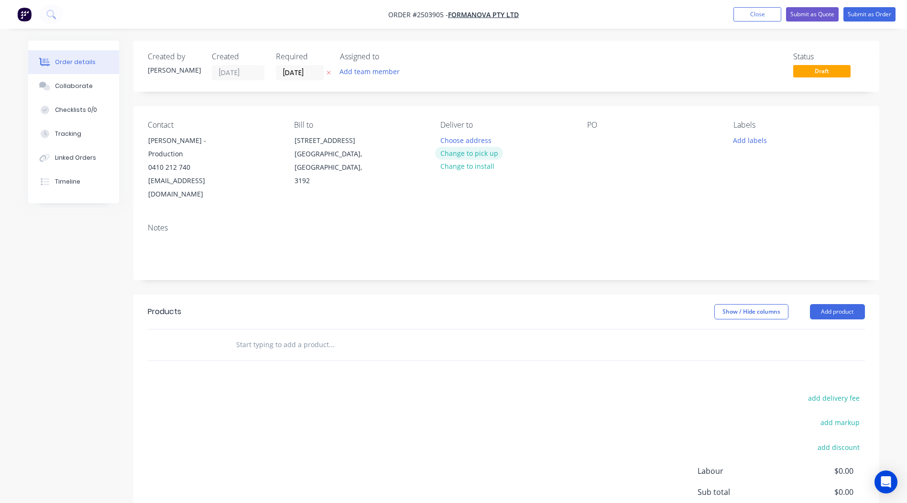
click at [465, 151] on button "Change to pick up" at bounding box center [469, 153] width 68 height 13
click at [595, 139] on div at bounding box center [594, 140] width 15 height 14
click at [648, 195] on div "Contact [PERSON_NAME] - Production 0410 212 740 [EMAIL_ADDRESS][DOMAIN_NAME] Bi…" at bounding box center [506, 160] width 746 height 109
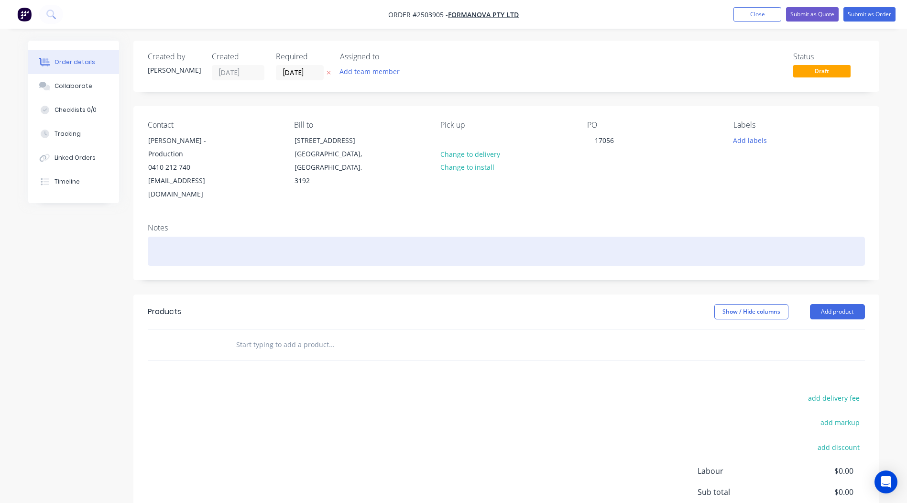
click at [176, 237] on div at bounding box center [506, 251] width 717 height 29
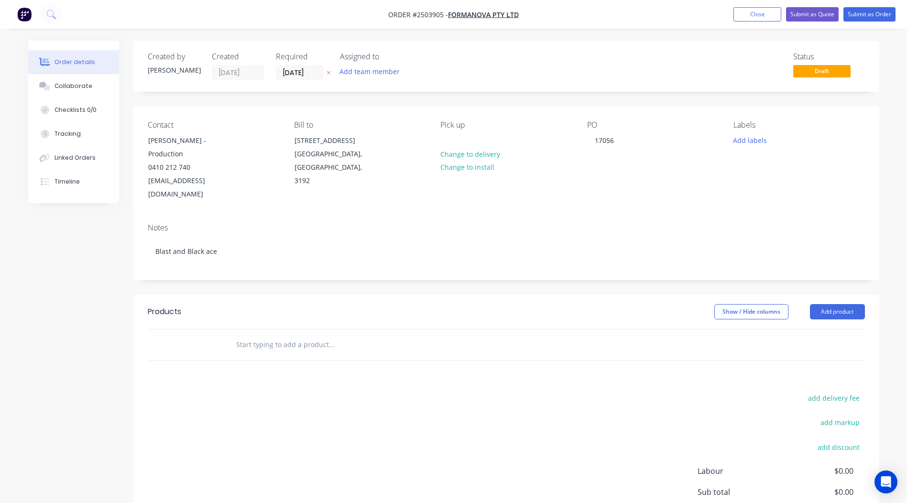
click at [295, 270] on div "Created by [PERSON_NAME] Created [DATE] Required [DATE] Assigned to Add team me…" at bounding box center [506, 316] width 746 height 550
click at [749, 138] on button "Add labels" at bounding box center [750, 139] width 44 height 13
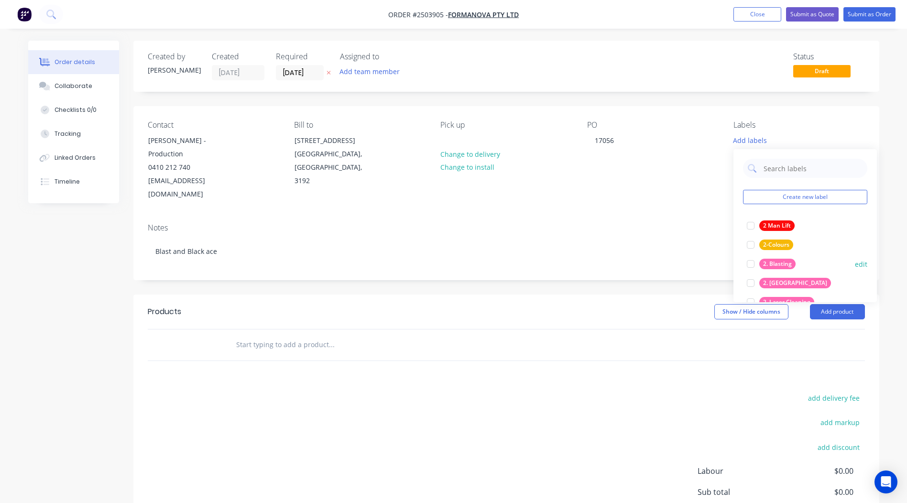
click at [770, 261] on div "2. Blasting" at bounding box center [777, 264] width 36 height 11
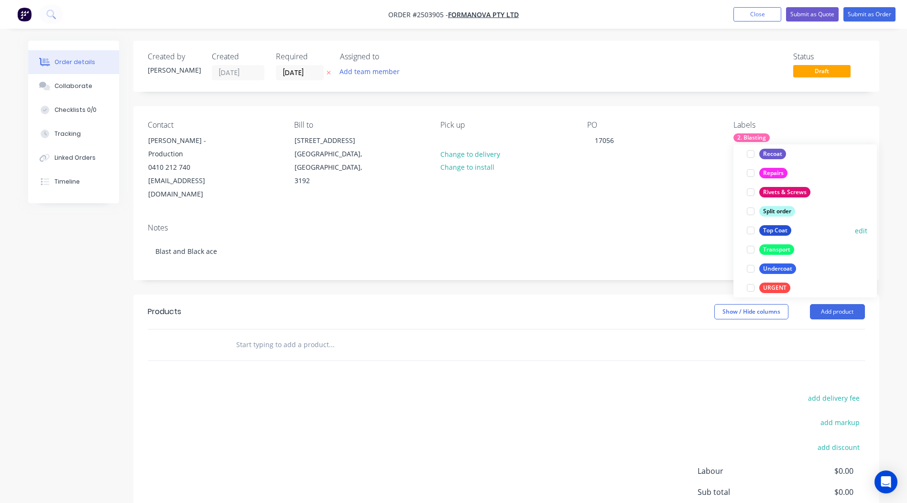
click at [780, 230] on div "Top Coat" at bounding box center [775, 230] width 32 height 11
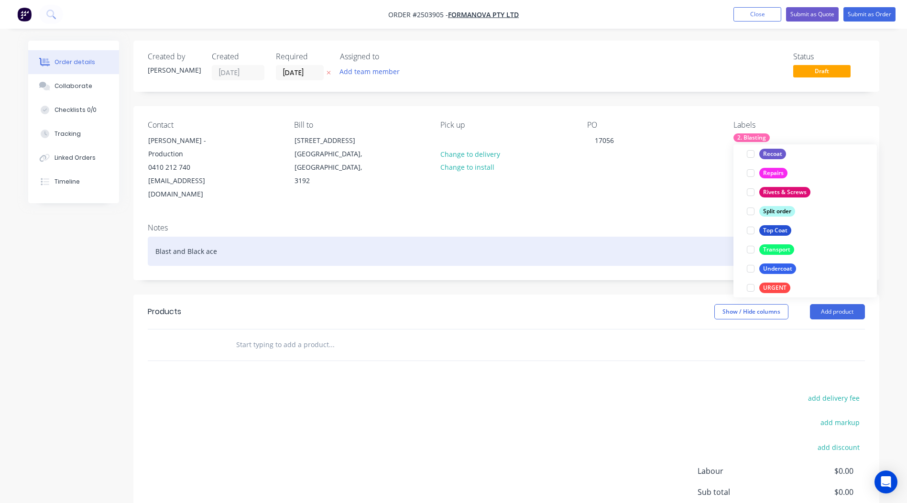
scroll to position [10, 0]
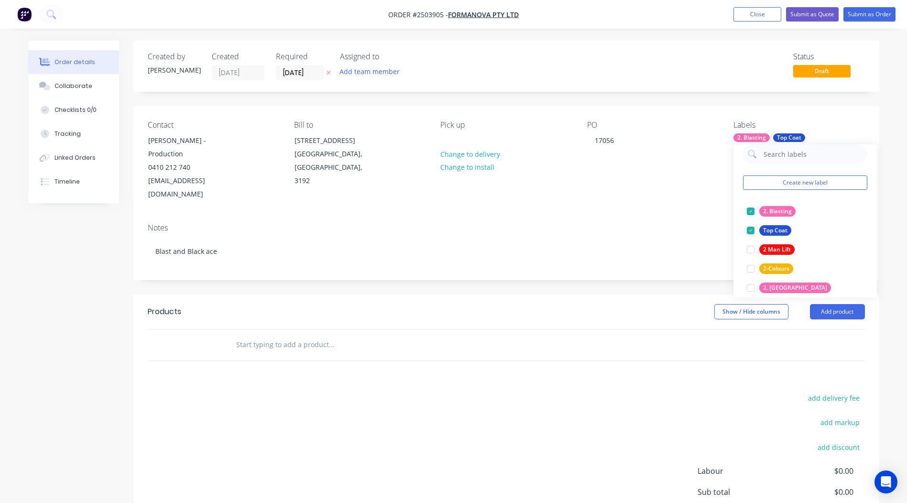
click at [270, 304] on div "Products" at bounding box center [224, 311] width 152 height 15
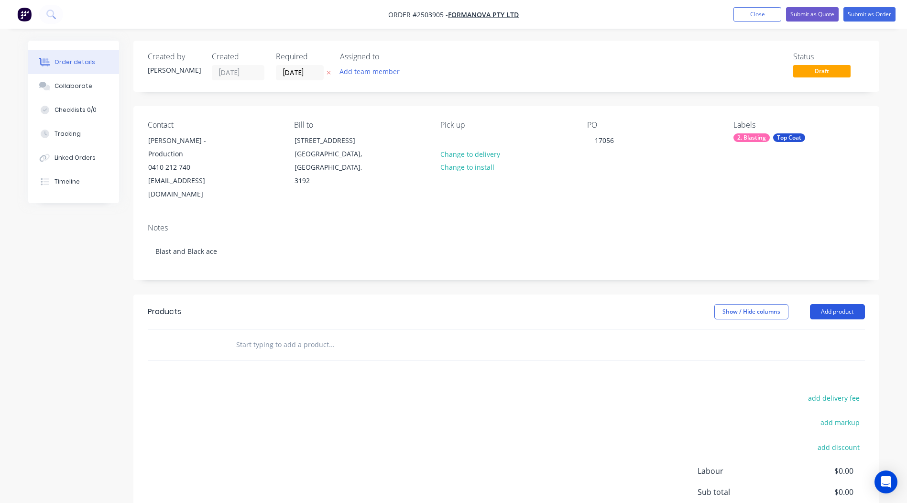
click at [831, 304] on button "Add product" at bounding box center [837, 311] width 55 height 15
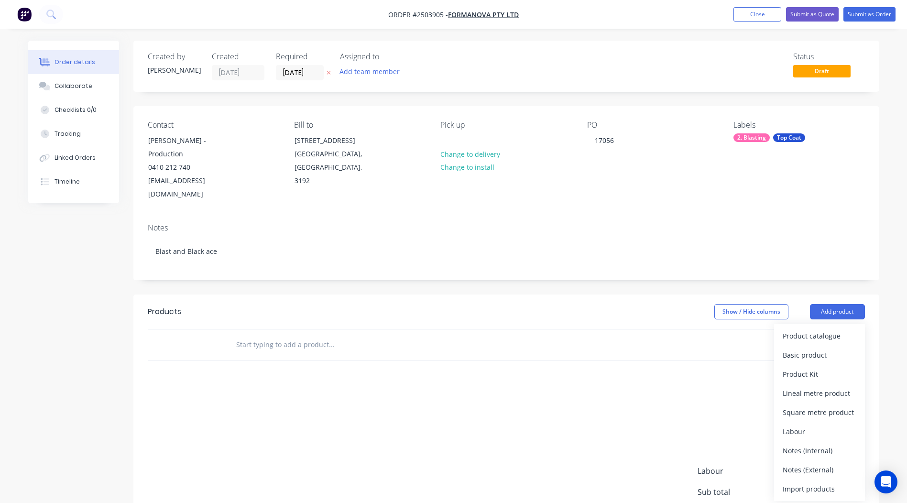
click at [823, 324] on div "Product catalogue Basic product Product Kit Lineal metre product Square metre p…" at bounding box center [819, 412] width 91 height 177
click at [823, 326] on button "Product catalogue" at bounding box center [819, 335] width 91 height 19
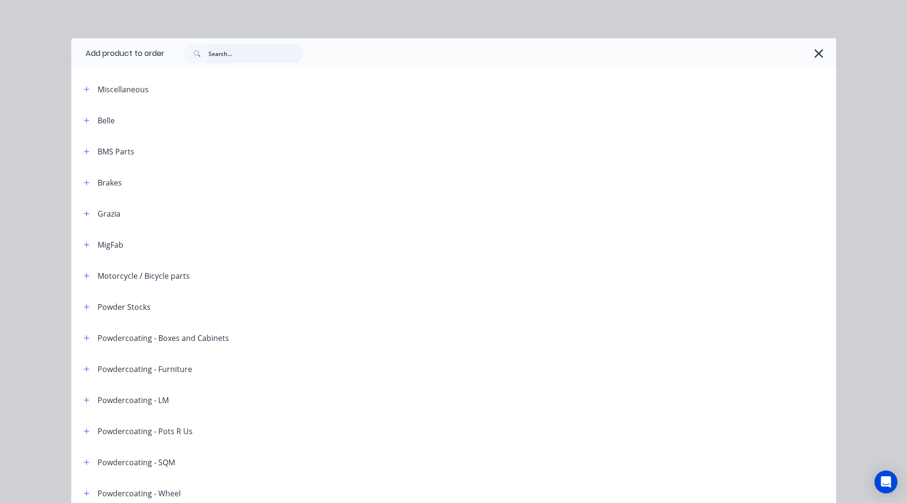
click at [229, 46] on input "text" at bounding box center [255, 53] width 95 height 19
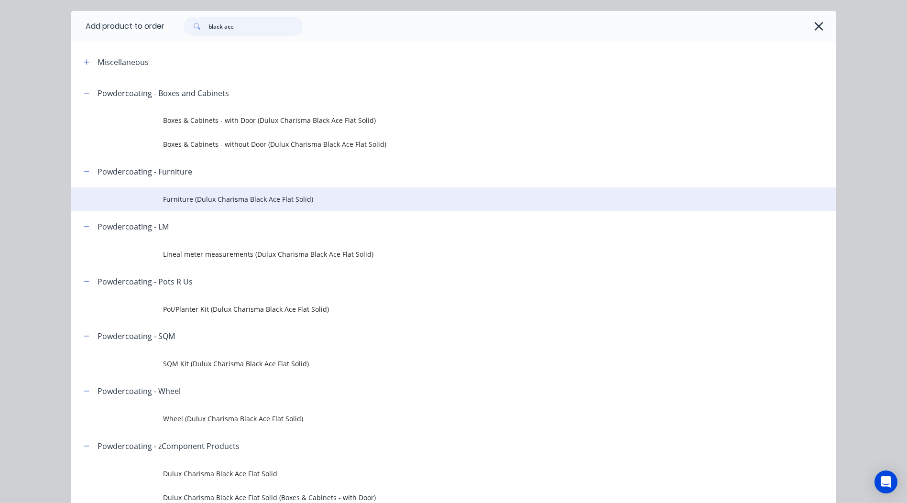
scroll to position [0, 0]
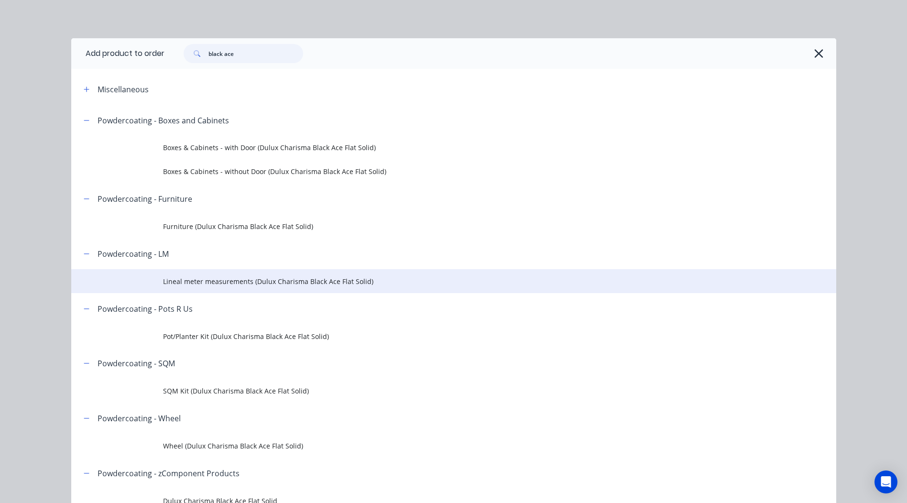
type input "black ace"
click at [285, 282] on span "Lineal meter measurements (Dulux Charisma Black Ace Flat Solid)" at bounding box center [432, 281] width 538 height 10
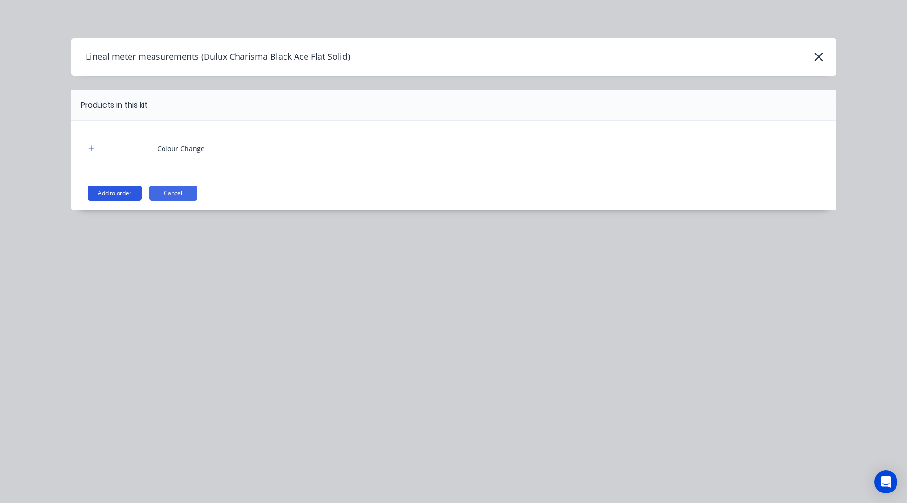
click at [127, 189] on button "Add to order" at bounding box center [115, 192] width 54 height 15
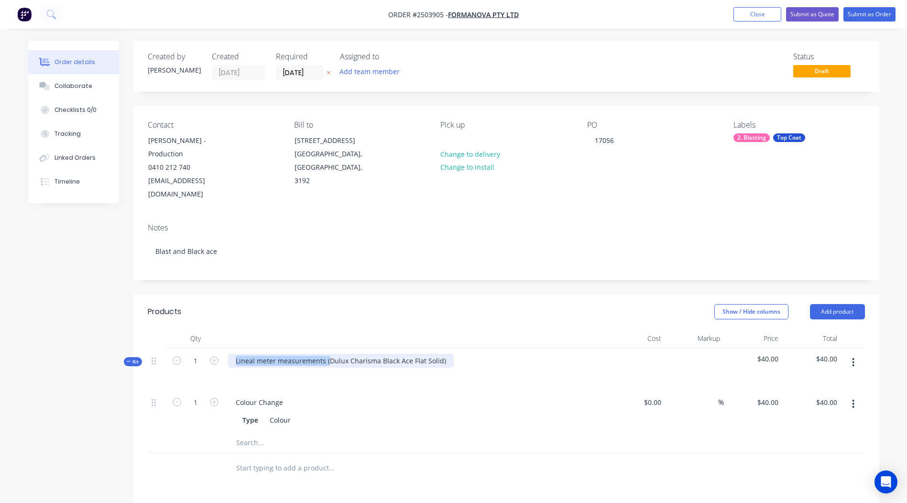
drag, startPoint x: 217, startPoint y: 372, endPoint x: -2, endPoint y: 381, distance: 219.1
click at [0, 381] on html "Order #2503905 - Formanova PTY LTD Add product Close Submit as Quote Submit as …" at bounding box center [453, 363] width 907 height 727
click at [352, 354] on div "Dulux Charisma Black Ace Flat Solid)" at bounding box center [293, 361] width 131 height 14
click at [378, 304] on div "Show / Hide columns Add product" at bounding box center [582, 311] width 564 height 15
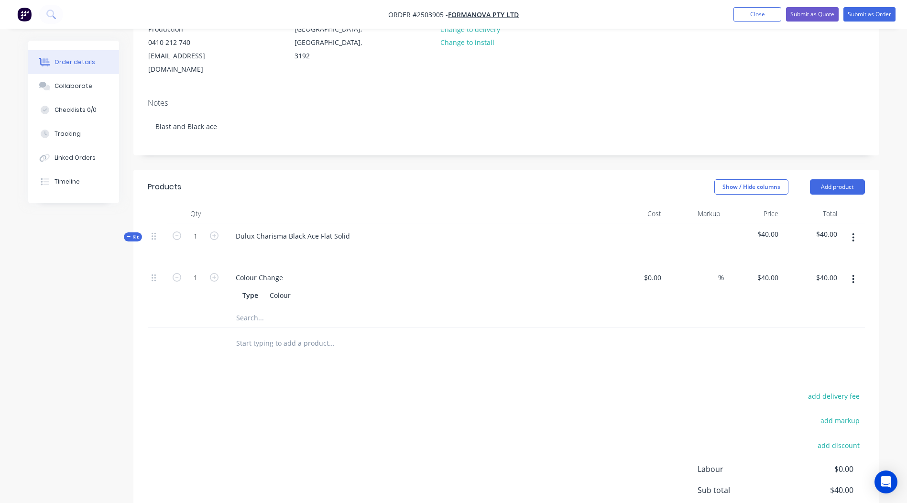
scroll to position [87, 0]
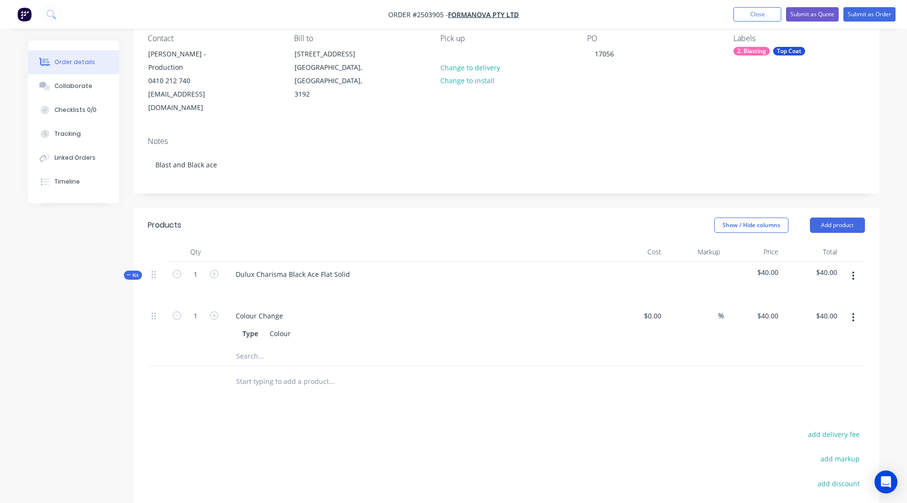
click at [860, 267] on button "button" at bounding box center [853, 275] width 22 height 17
click at [799, 294] on div "Add product to kit" at bounding box center [819, 301] width 74 height 14
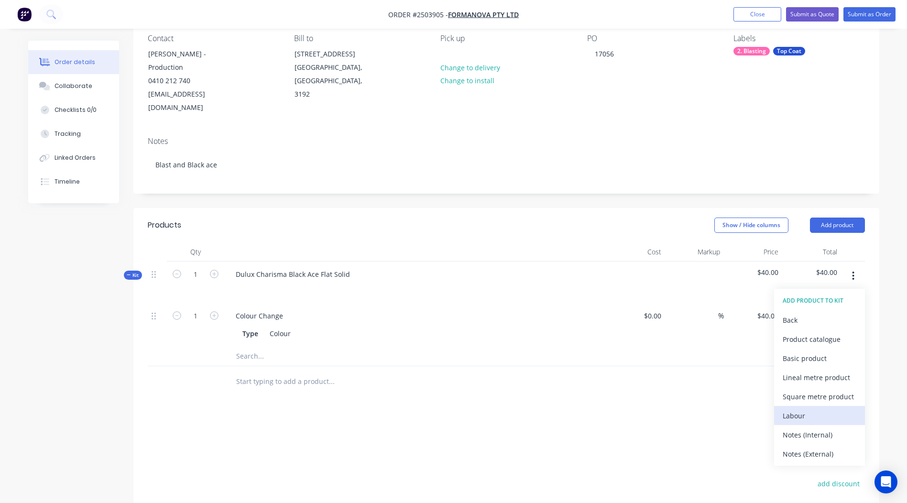
click at [810, 409] on div "Labour" at bounding box center [819, 416] width 74 height 14
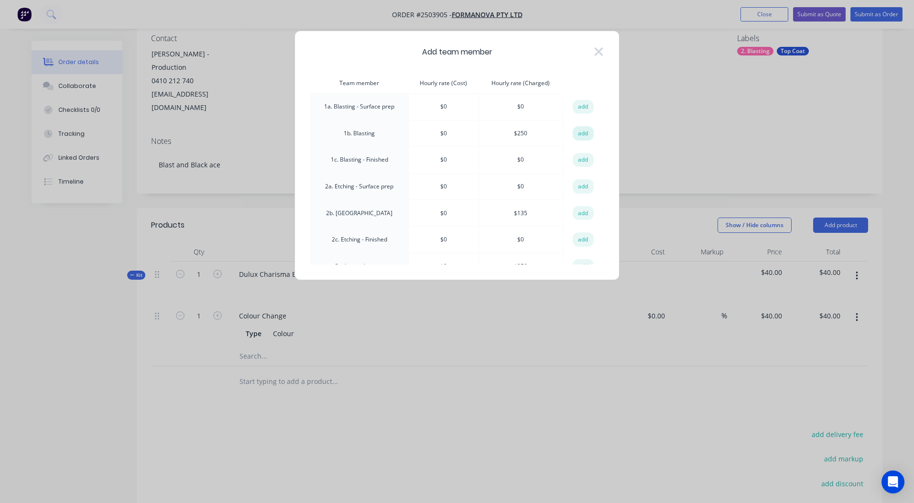
click at [575, 133] on button "add" at bounding box center [583, 133] width 21 height 14
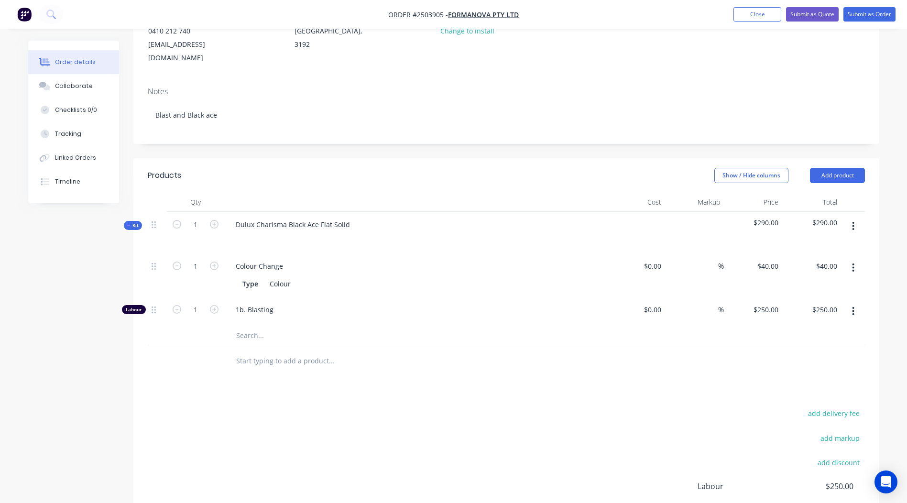
scroll to position [182, 0]
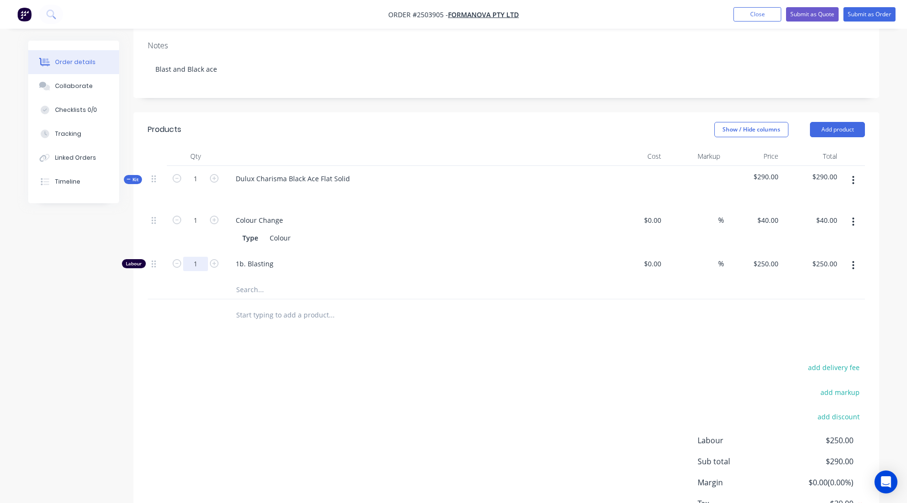
click at [195, 227] on input "1" at bounding box center [195, 220] width 25 height 14
type input "0.75"
type input "$187.50"
click at [298, 377] on div "add delivery fee add markup add discount Labour $250.00 Sub total $290.00 Margi…" at bounding box center [506, 453] width 717 height 184
click at [848, 172] on button "button" at bounding box center [853, 180] width 22 height 17
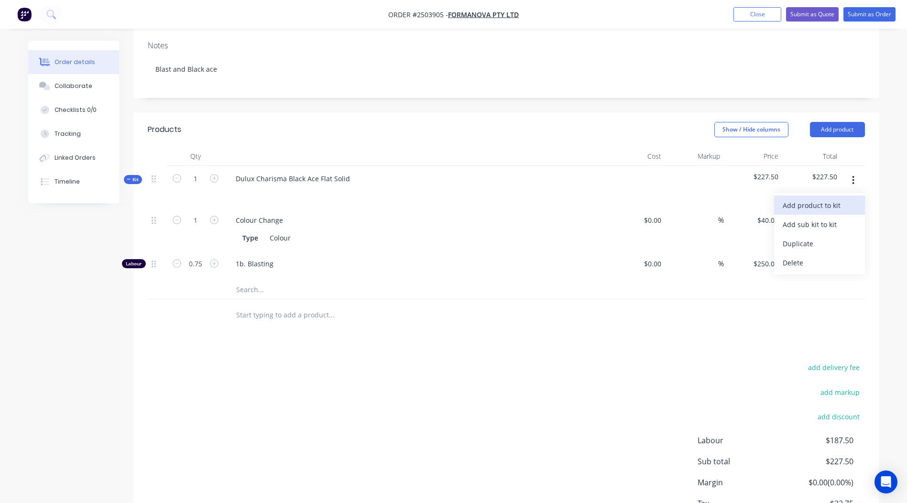
click at [828, 198] on div "Add product to kit" at bounding box center [819, 205] width 74 height 14
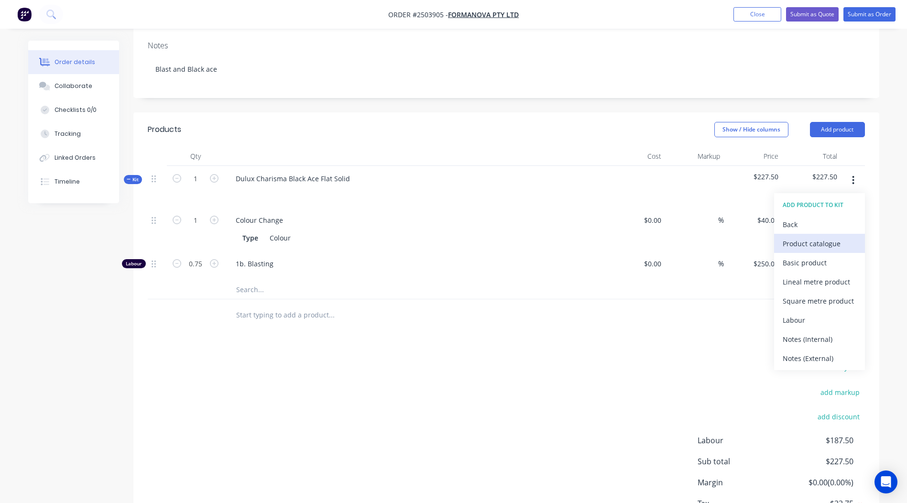
click at [808, 237] on div "Product catalogue" at bounding box center [819, 244] width 74 height 14
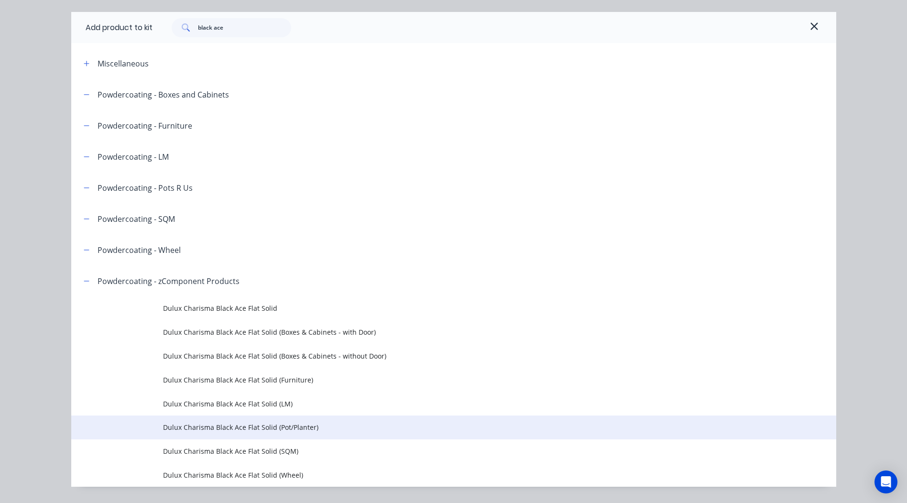
scroll to position [52, 0]
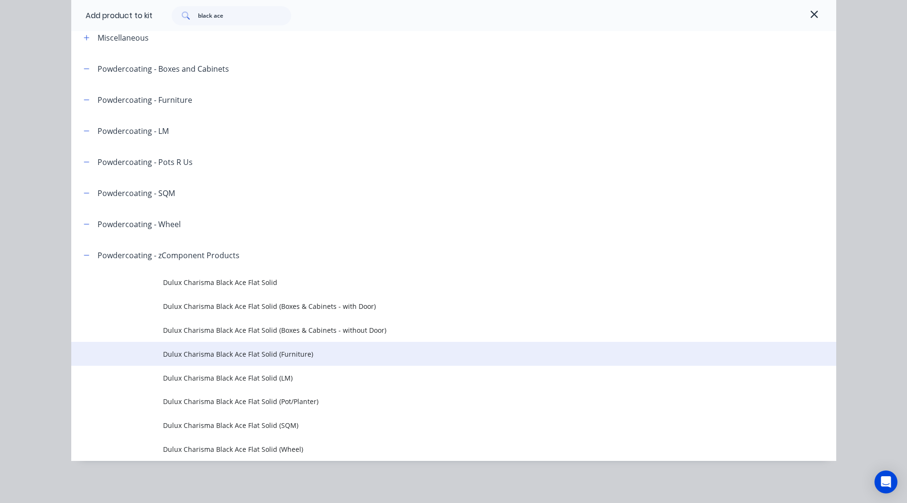
click at [303, 357] on span "Dulux Charisma Black Ace Flat Solid (Furniture)" at bounding box center [432, 354] width 538 height 10
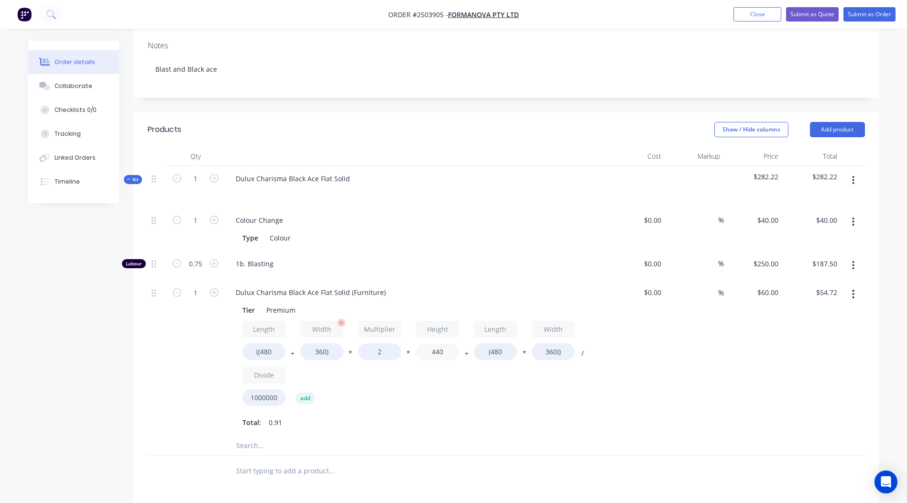
drag, startPoint x: 454, startPoint y: 333, endPoint x: 301, endPoint y: 342, distance: 153.2
click at [308, 340] on div "Length ((480 + Width 360) * Multiplier 2 * Height 440 + Length (480 * Width 360…" at bounding box center [415, 365] width 346 height 89
type input "1300"
type input "$141.41"
click at [321, 343] on input "360)" at bounding box center [321, 351] width 43 height 17
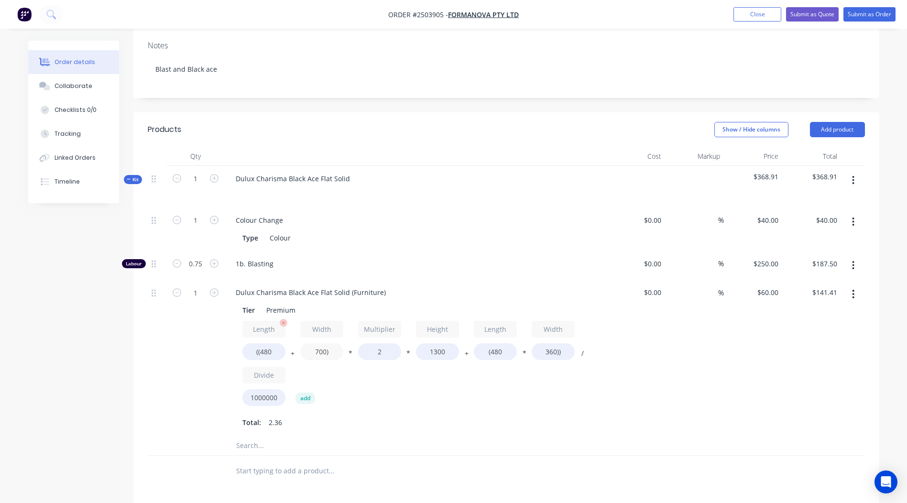
type input "700)"
type input "$194.45"
click at [273, 343] on input "((480" at bounding box center [263, 351] width 43 height 17
type input "((1700"
type input "$384.77"
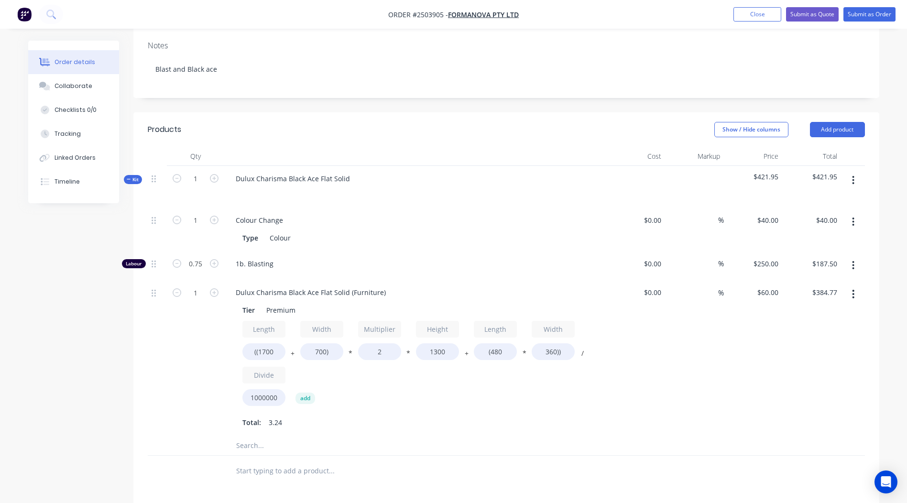
click at [742, 338] on div "$60.00 $60.00" at bounding box center [753, 358] width 59 height 156
drag, startPoint x: 510, startPoint y: 340, endPoint x: 491, endPoint y: 335, distance: 20.0
click at [491, 343] on input "(480" at bounding box center [495, 351] width 43 height 17
type input "(1700"
type input "$411.12"
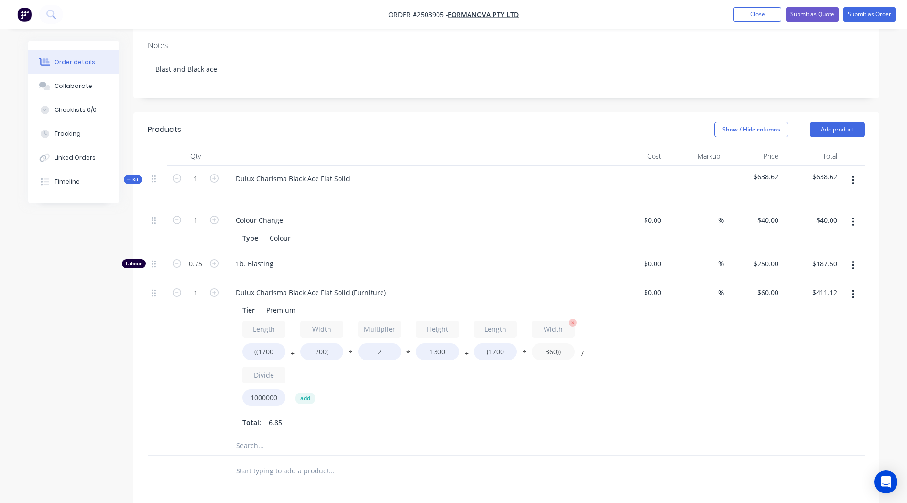
click at [554, 343] on input "360))" at bounding box center [552, 351] width 43 height 17
type input "700))"
type input "$445.80"
click at [689, 311] on div "%" at bounding box center [694, 358] width 59 height 156
drag, startPoint x: 390, startPoint y: 334, endPoint x: 260, endPoint y: 342, distance: 129.8
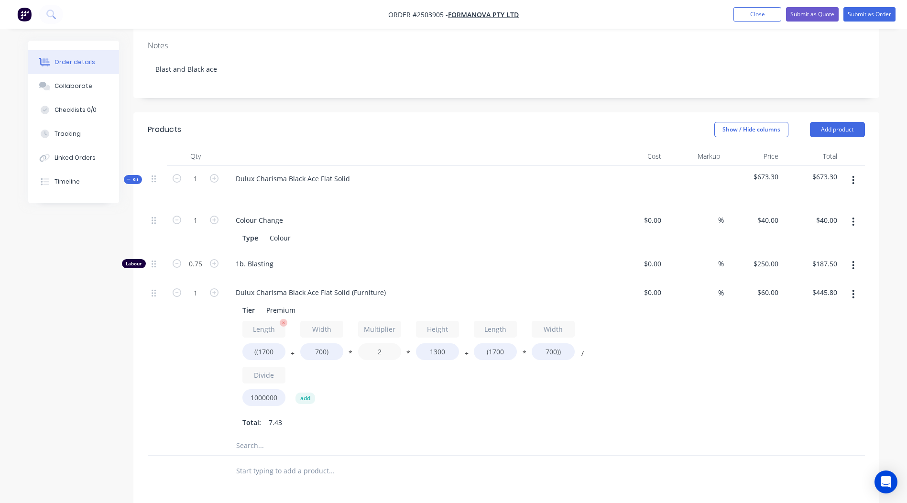
click at [317, 342] on div "Length ((1700 + Width 700) * Multiplier 2 * Height 1300 + Length (1700 * Width …" at bounding box center [415, 365] width 346 height 89
type input "1.4"
type input "$333.48"
click at [818, 357] on div "$333.48 $445.80" at bounding box center [811, 358] width 59 height 156
drag, startPoint x: 385, startPoint y: 278, endPoint x: 0, endPoint y: 300, distance: 385.4
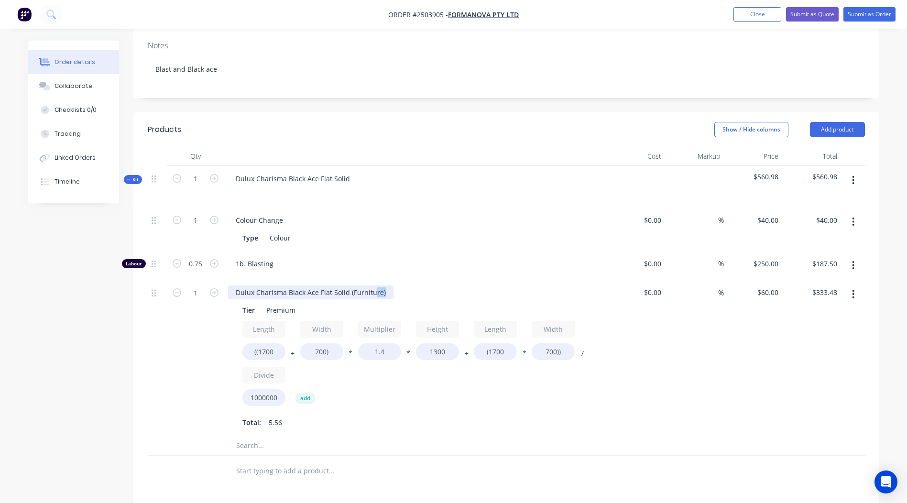
click at [0, 303] on html "Order #2503905 - Formanova PTY LTD Add product Close Submit as Quote Submit as …" at bounding box center [453, 274] width 907 height 912
click at [794, 359] on div "$333.48 $333.48" at bounding box center [811, 358] width 59 height 156
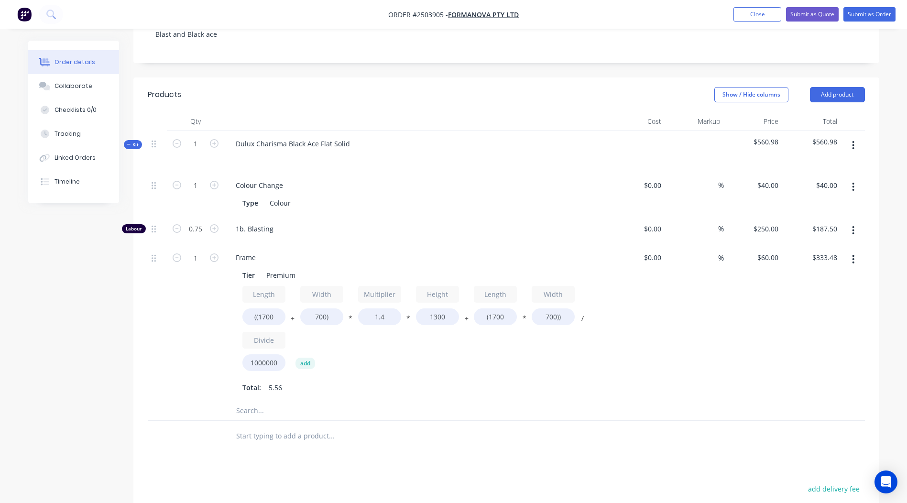
scroll to position [222, 0]
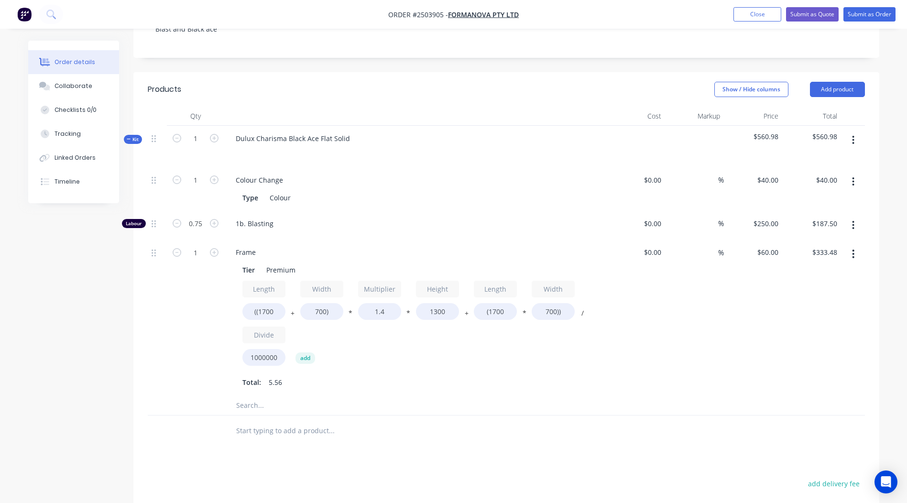
click at [854, 135] on icon "button" at bounding box center [853, 140] width 2 height 11
click at [817, 158] on div "Add product to kit" at bounding box center [819, 165] width 74 height 14
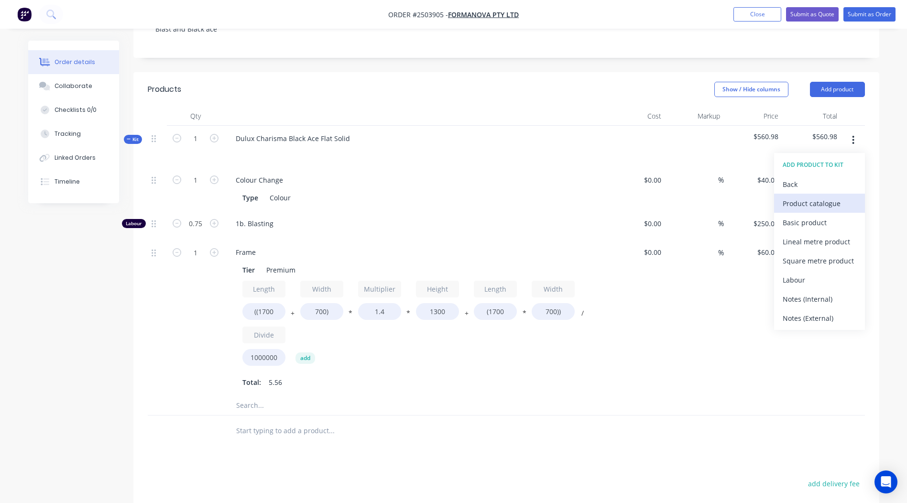
click at [810, 196] on div "Product catalogue" at bounding box center [819, 203] width 74 height 14
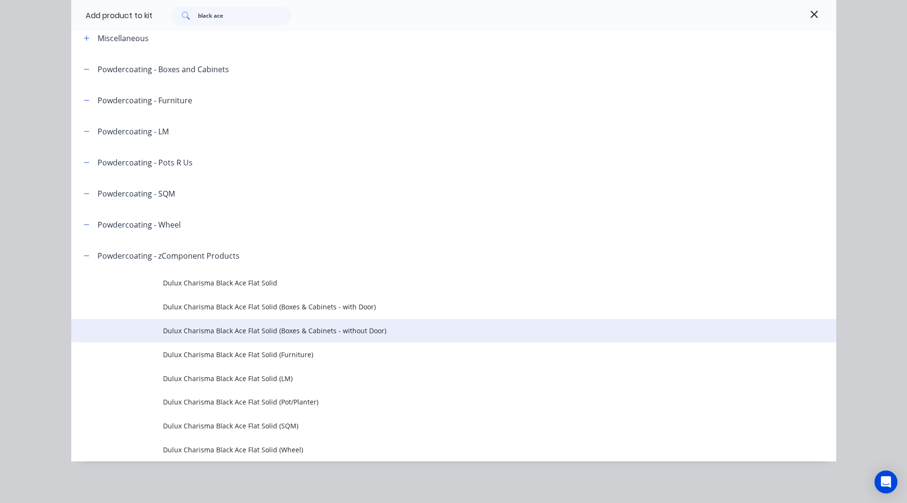
scroll to position [52, 0]
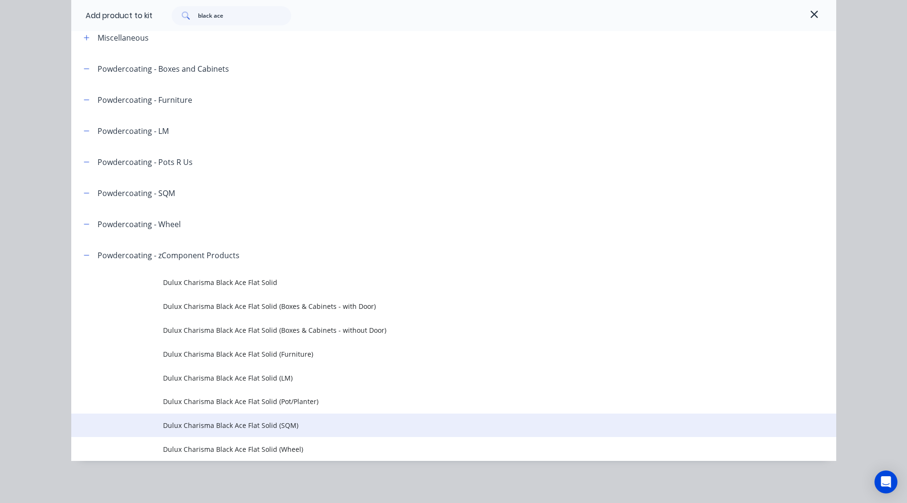
click at [275, 431] on td "Dulux Charisma Black Ace Flat Solid (SQM)" at bounding box center [499, 425] width 673 height 24
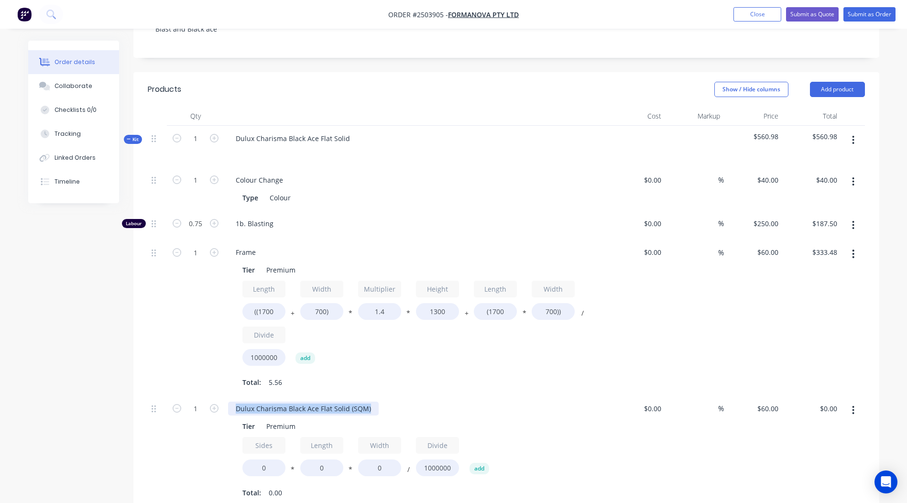
drag, startPoint x: 370, startPoint y: 392, endPoint x: 0, endPoint y: 405, distance: 370.6
click at [0, 411] on html "Order #2503905 - Formanova PTY LTD Add product Close Submit as Quote Submit as …" at bounding box center [453, 289] width 907 height 1023
click at [535, 419] on div "Tier Premium" at bounding box center [413, 426] width 350 height 14
click at [792, 443] on div "$0.00 $0.00" at bounding box center [811, 451] width 59 height 110
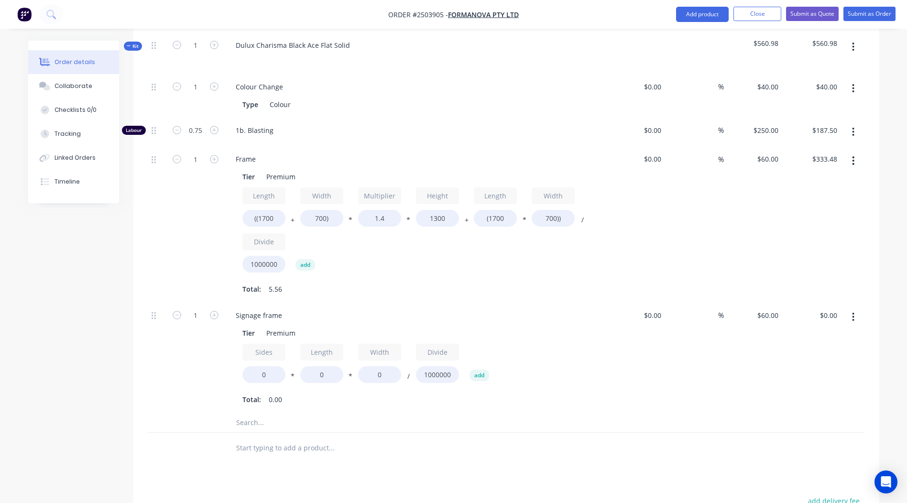
scroll to position [335, 0]
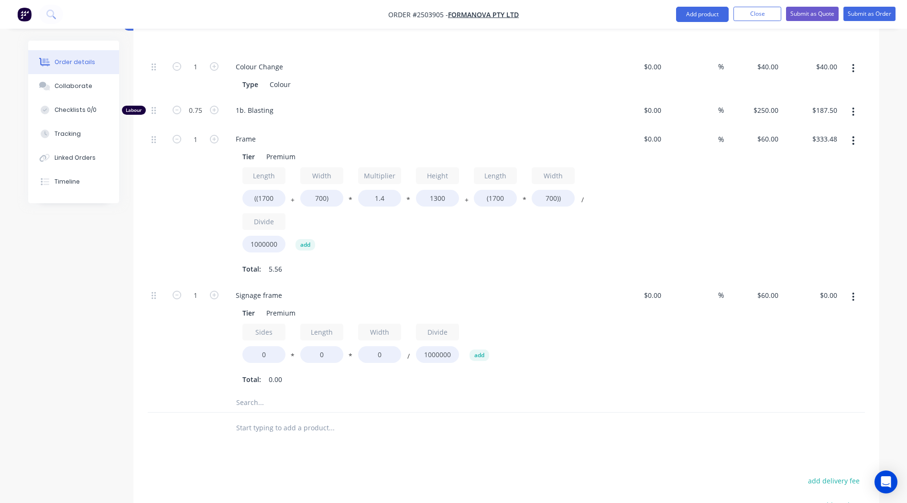
click at [854, 292] on icon "button" at bounding box center [853, 297] width 2 height 11
click at [833, 315] on div "Duplicate" at bounding box center [819, 322] width 74 height 14
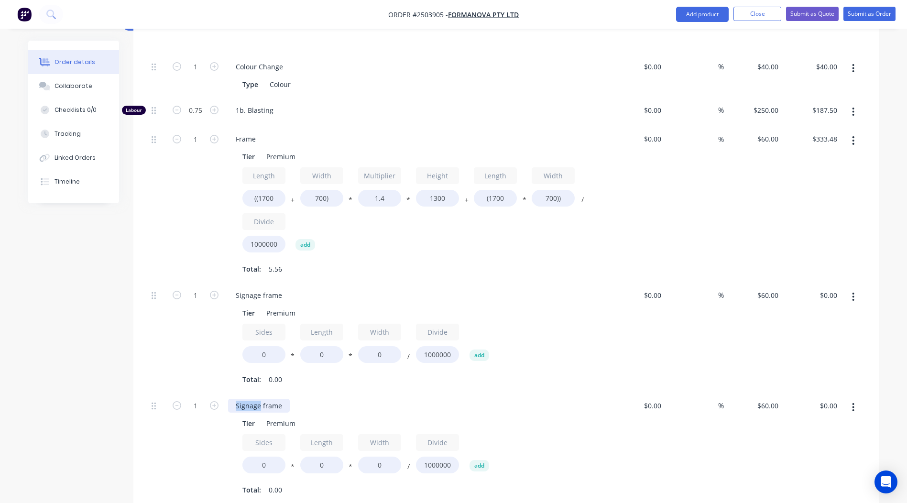
drag, startPoint x: 258, startPoint y: 393, endPoint x: 0, endPoint y: 390, distance: 258.1
click at [0, 390] on html "Order #2503905 - Formanova PTY LTD Add product Close Submit as Quote Submit as …" at bounding box center [453, 231] width 907 height 1133
click at [593, 414] on div "Tier Premium Sides 0 * Length 0 * Width 0 / Divide 1000000 add Total: 0.00" at bounding box center [415, 455] width 375 height 83
click at [184, 456] on div "1" at bounding box center [195, 448] width 57 height 110
drag, startPoint x: 280, startPoint y: 452, endPoint x: 233, endPoint y: 452, distance: 46.8
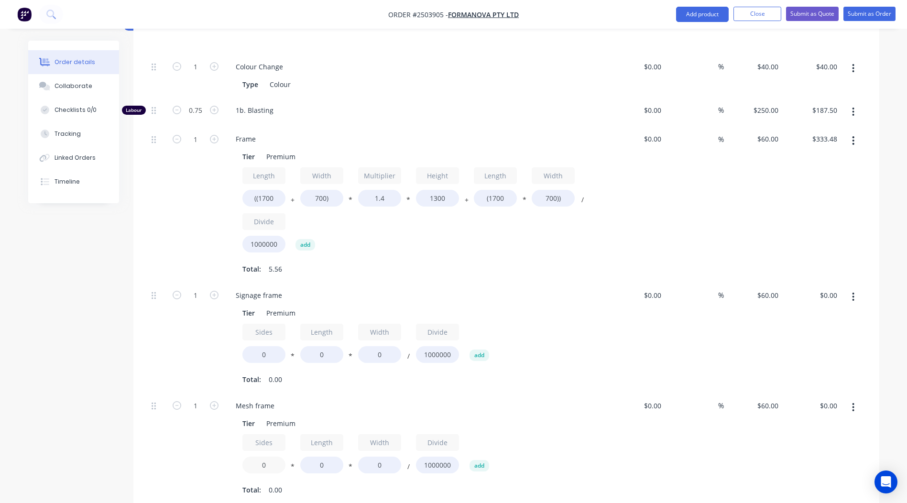
click at [234, 452] on div "Tier Premium Sides 0 * Length 0 * Width 0 / Divide 1000000 add Total: 0.00" at bounding box center [415, 455] width 375 height 83
type input "2"
drag, startPoint x: 273, startPoint y: 343, endPoint x: 235, endPoint y: 351, distance: 39.1
click at [236, 351] on div "Tier Premium Sides 0 * Length 0 * Width 0 / Divide 1000000 add Total: 0.00" at bounding box center [415, 345] width 375 height 83
type input "2"
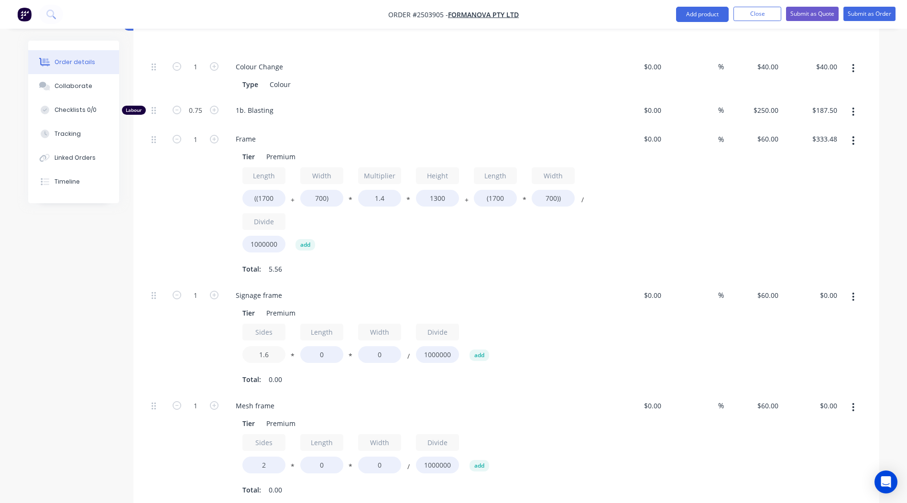
type input "1.6"
click at [823, 307] on div "$0.00 $0.00" at bounding box center [811, 337] width 59 height 110
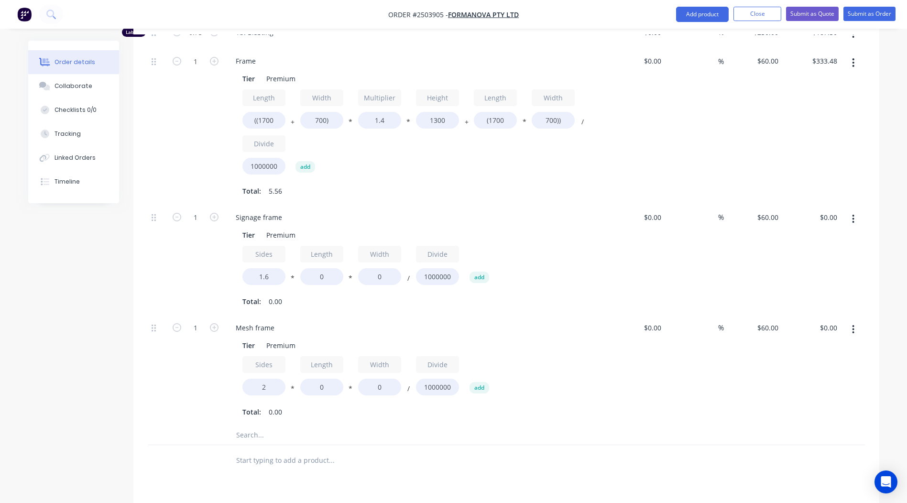
scroll to position [425, 0]
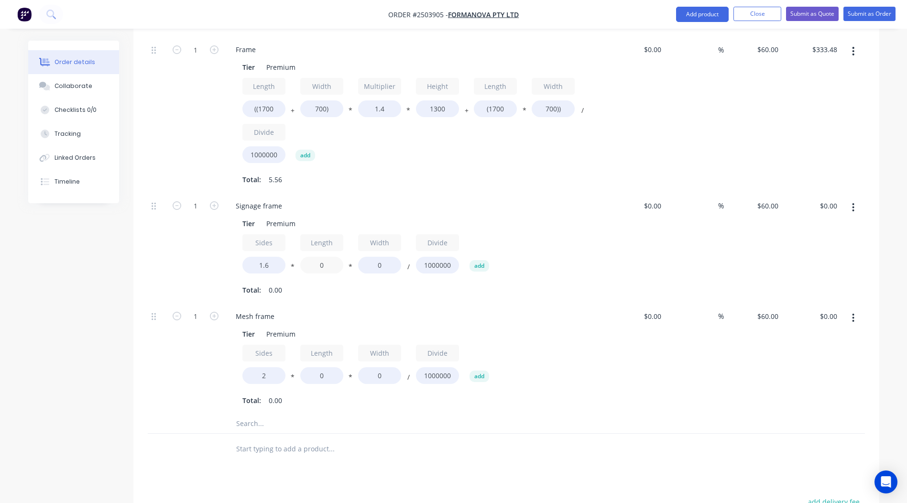
drag, startPoint x: 335, startPoint y: 251, endPoint x: 168, endPoint y: 256, distance: 167.8
click at [169, 256] on div "1 Signage frame Tier Premium Sides 1.6 * Length 0 * Width 0 / Divide 1000000 ad…" at bounding box center [506, 248] width 717 height 110
type input "660"
click at [341, 259] on div "Sides 1.6 * Length 660 * Width 0 / Divide 1000000 add" at bounding box center [415, 255] width 346 height 43
type input "220"
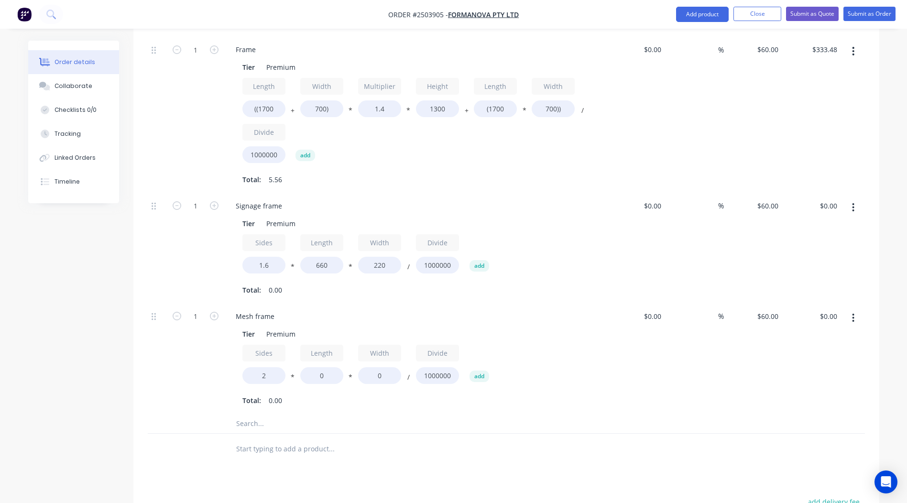
click at [602, 218] on div "Tier Premium Sides 1.6 * Length 660 * Width 220 / Divide 1000000 add Total: 0.00" at bounding box center [415, 256] width 375 height 83
type input "$13.94"
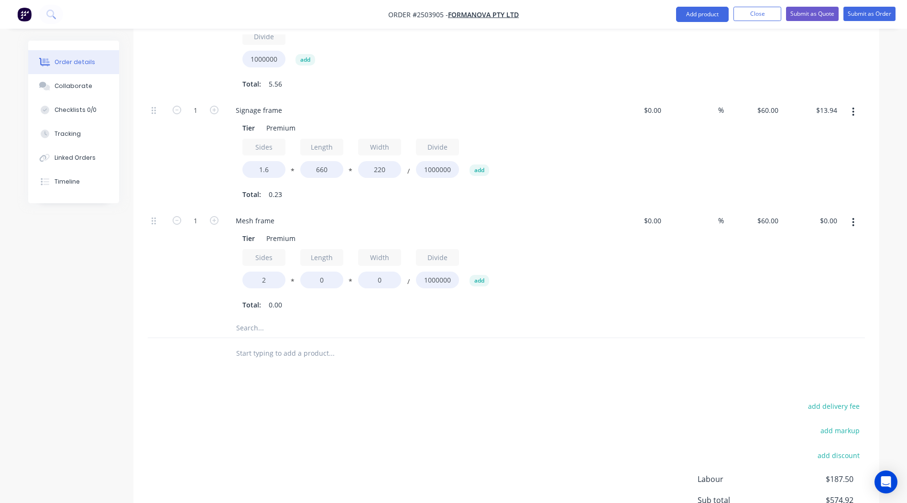
scroll to position [512, 0]
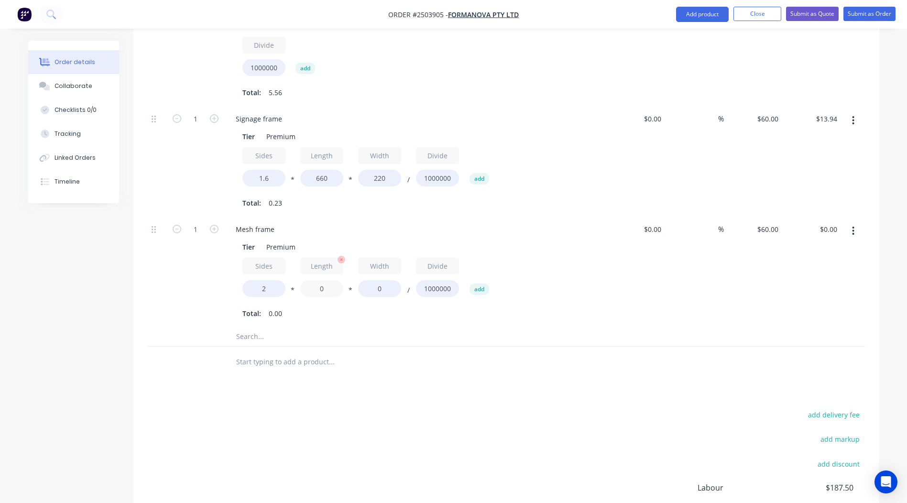
click at [326, 281] on input "0" at bounding box center [321, 288] width 43 height 17
type input "950"
click at [354, 281] on div "Sides 2 * Length 950 * Width 0 / Divide 1000000 add" at bounding box center [415, 279] width 346 height 43
type input "450"
click at [764, 236] on div "$60.00 $60.00" at bounding box center [753, 271] width 59 height 110
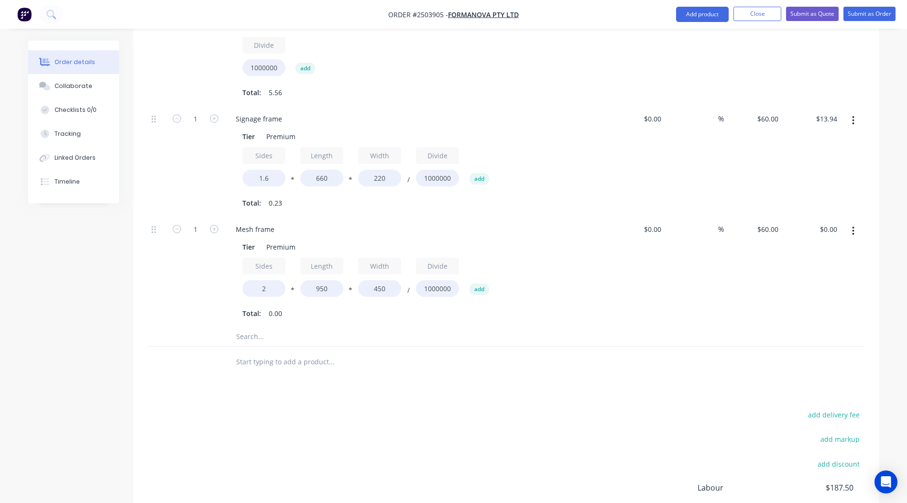
type input "$51.30"
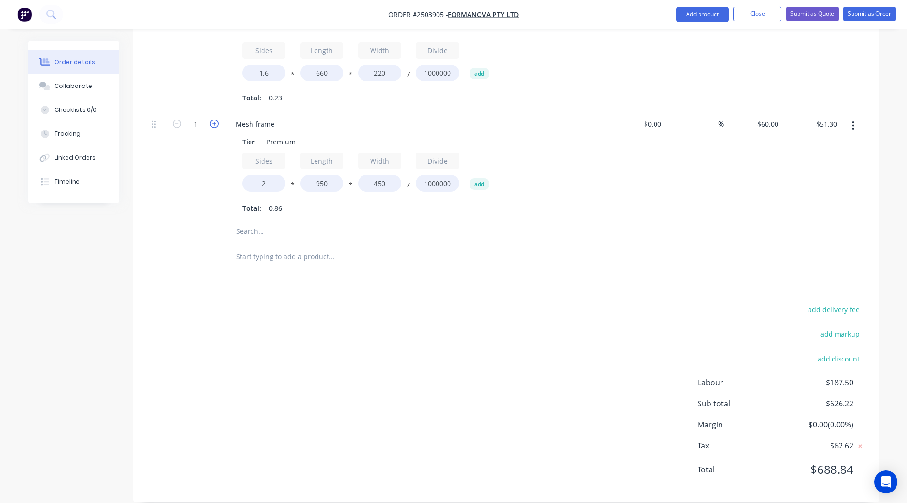
click at [213, 119] on icon "button" at bounding box center [214, 123] width 9 height 9
type input "2"
type input "$102.60"
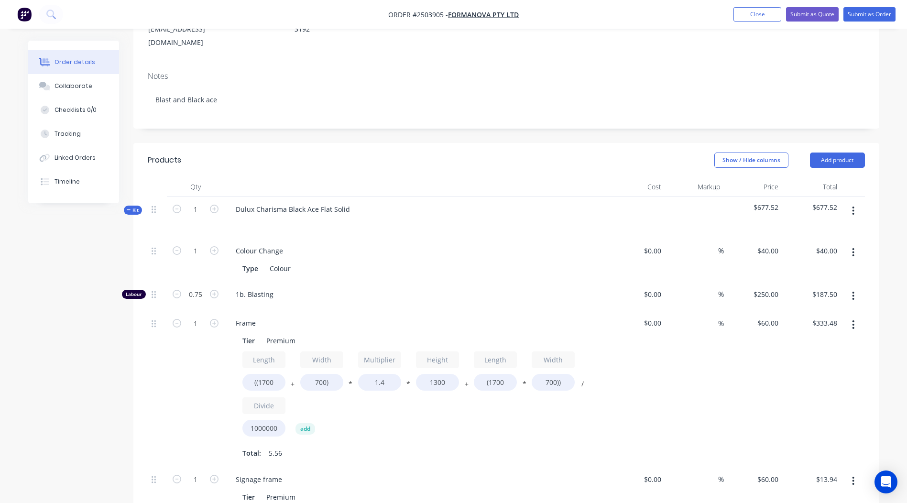
scroll to position [224, 0]
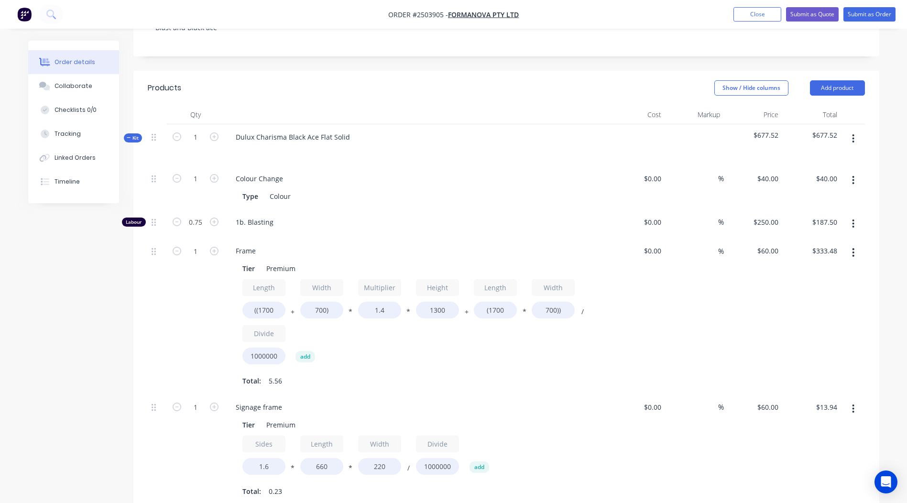
click at [859, 130] on button "button" at bounding box center [853, 138] width 22 height 17
click at [806, 157] on div "Add product to kit" at bounding box center [819, 164] width 74 height 14
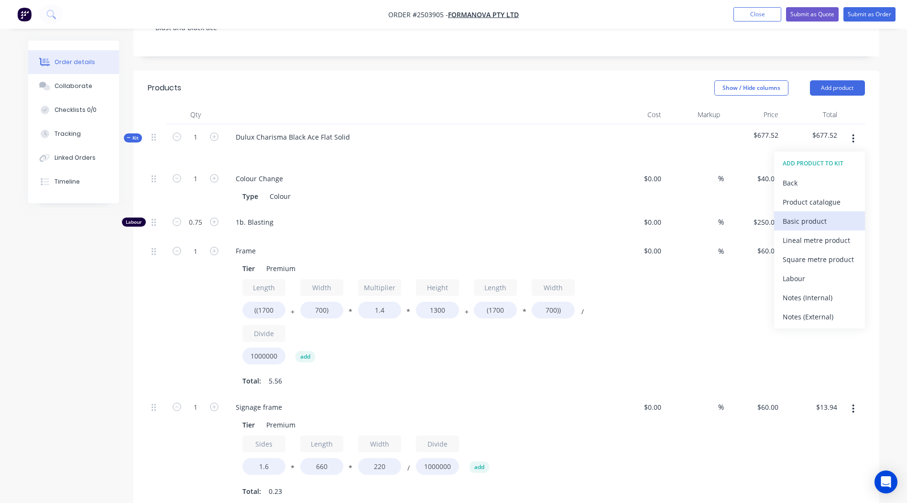
click at [815, 214] on div "Basic product" at bounding box center [819, 221] width 74 height 14
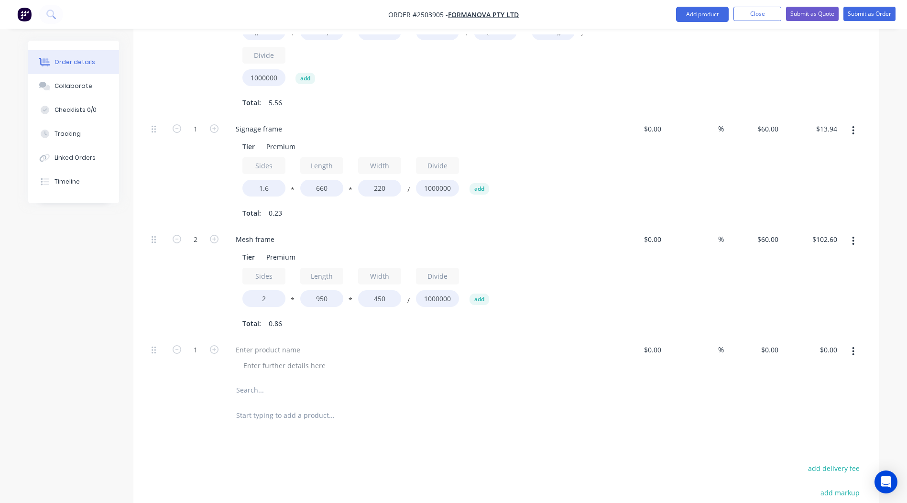
scroll to position [510, 0]
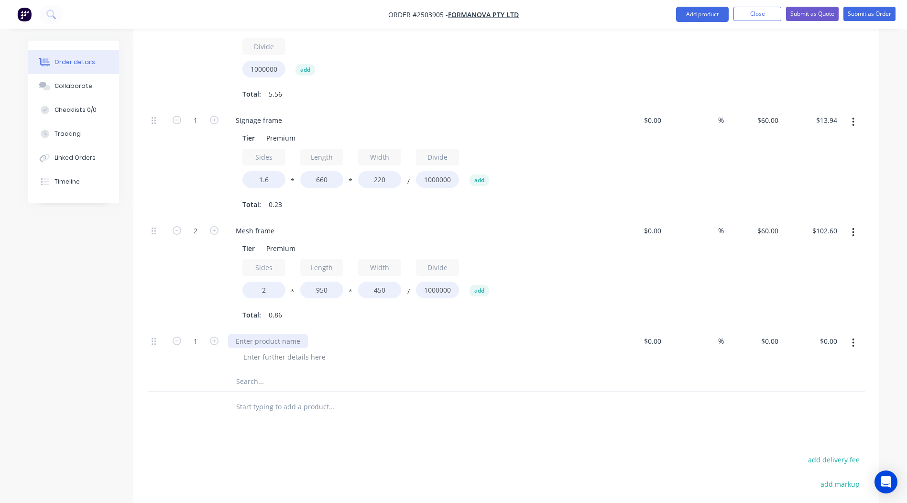
click at [255, 334] on div at bounding box center [268, 341] width 80 height 14
click at [770, 334] on div "0 0" at bounding box center [774, 341] width 15 height 14
type input "$5.00"
click at [521, 404] on div at bounding box center [396, 406] width 344 height 31
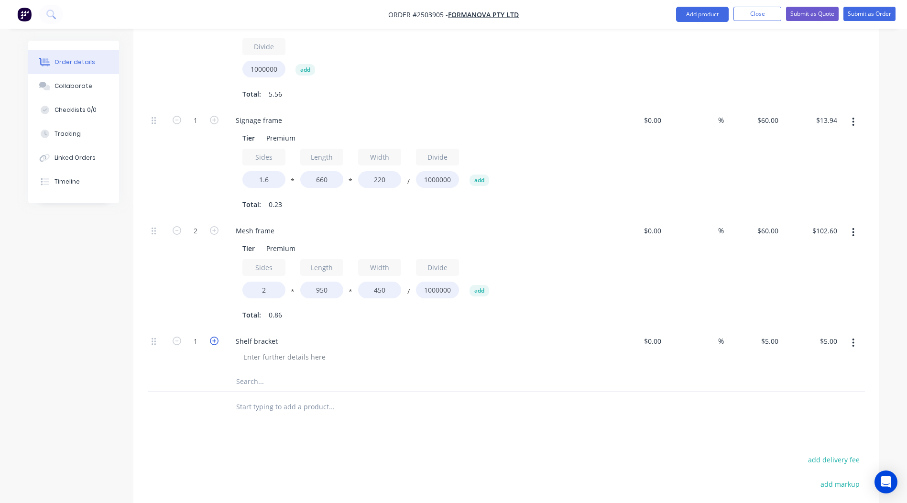
click at [216, 336] on icon "button" at bounding box center [214, 340] width 9 height 9
type input "2"
type input "$10.00"
click at [216, 336] on icon "button" at bounding box center [214, 340] width 9 height 9
type input "3"
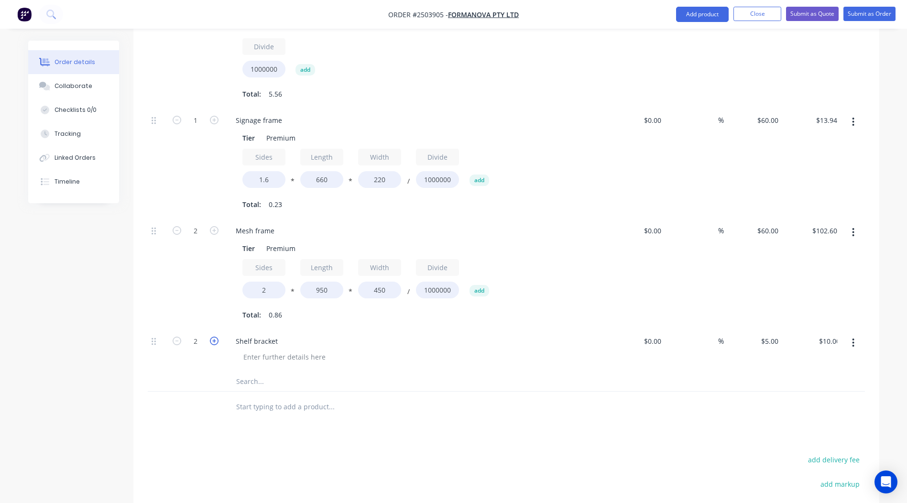
type input "$15.00"
click at [216, 336] on icon "button" at bounding box center [214, 340] width 9 height 9
type input "4"
type input "$20.00"
click at [216, 336] on icon "button" at bounding box center [214, 340] width 9 height 9
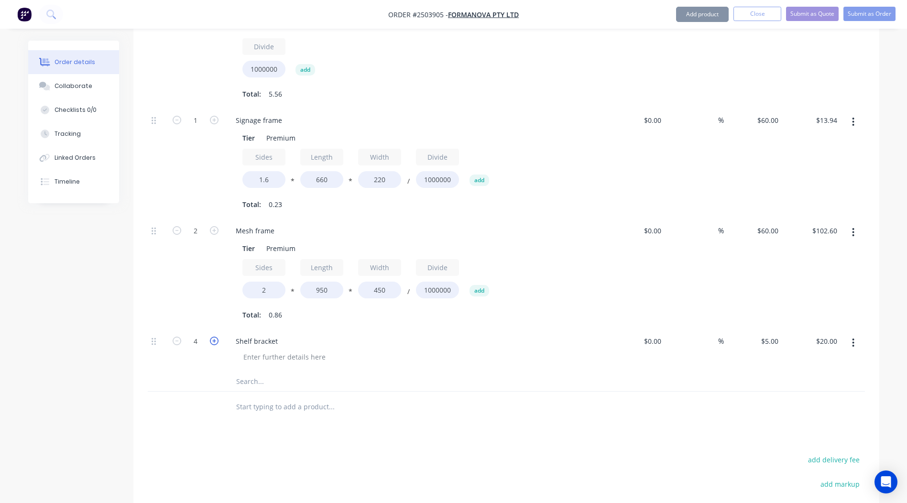
type input "5"
type input "$25.00"
click at [216, 336] on icon "button" at bounding box center [214, 340] width 9 height 9
type input "6"
type input "$30.00"
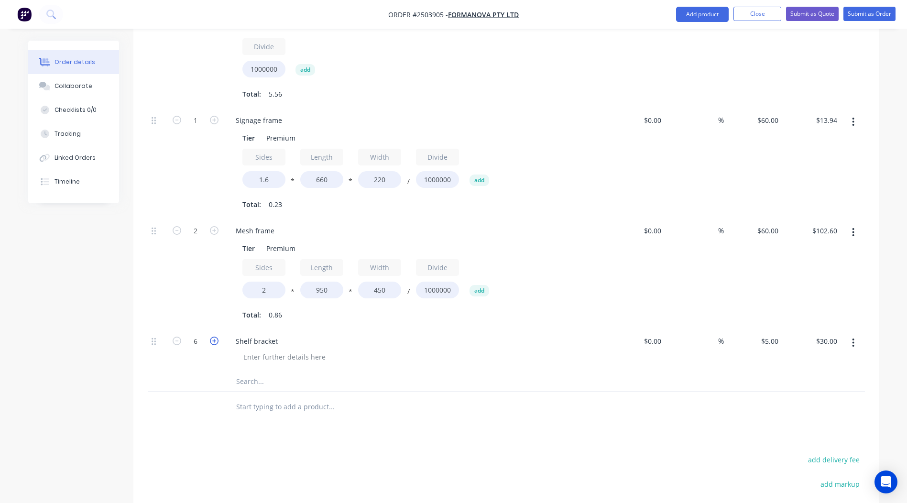
click at [216, 336] on icon "button" at bounding box center [214, 340] width 9 height 9
type input "7"
type input "$35.00"
click at [216, 336] on icon "button" at bounding box center [214, 340] width 9 height 9
type input "8"
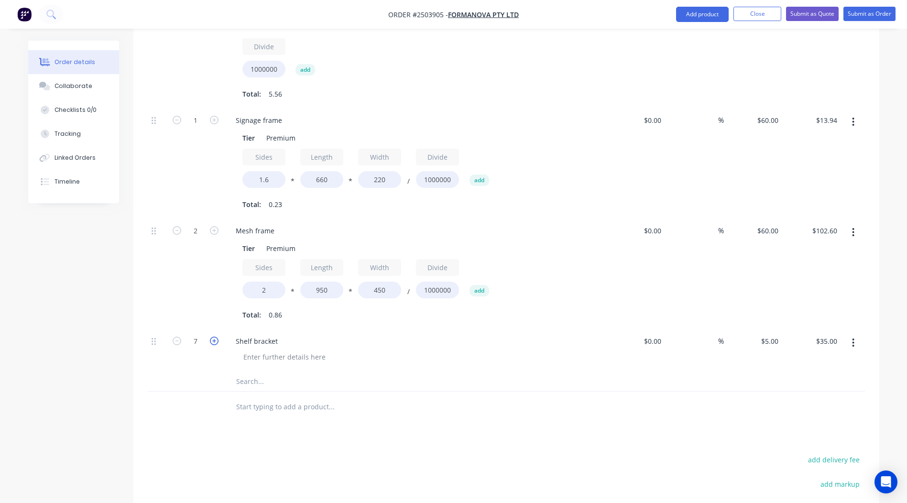
type input "$40.00"
click at [216, 336] on icon "button" at bounding box center [214, 340] width 9 height 9
type input "9"
type input "$45.00"
click at [216, 336] on icon "button" at bounding box center [214, 340] width 9 height 9
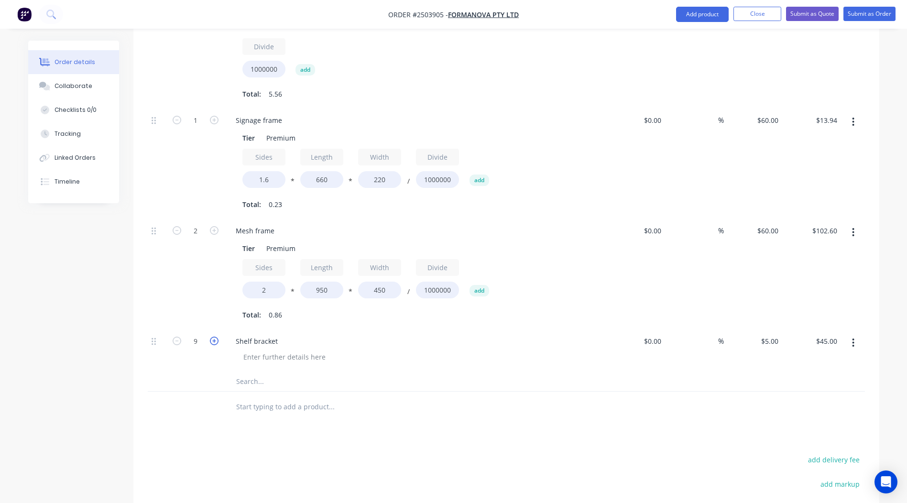
type input "10"
type input "$50.00"
click at [176, 336] on icon "button" at bounding box center [177, 340] width 9 height 9
type input "9"
type input "$45.00"
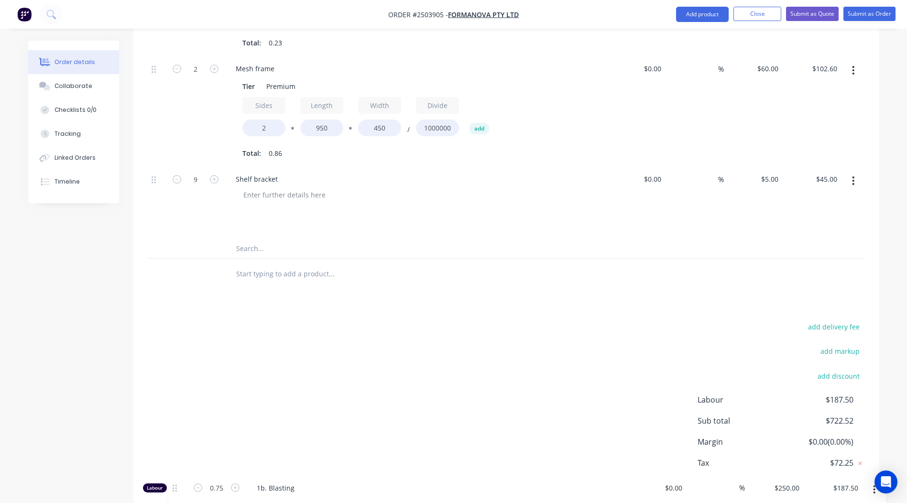
scroll to position [660, 0]
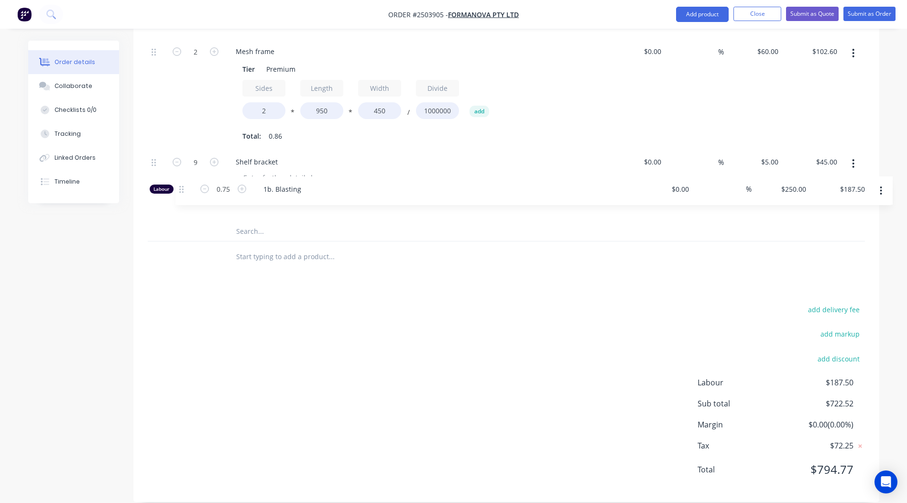
drag, startPoint x: 154, startPoint y: 210, endPoint x: 184, endPoint y: 197, distance: 32.5
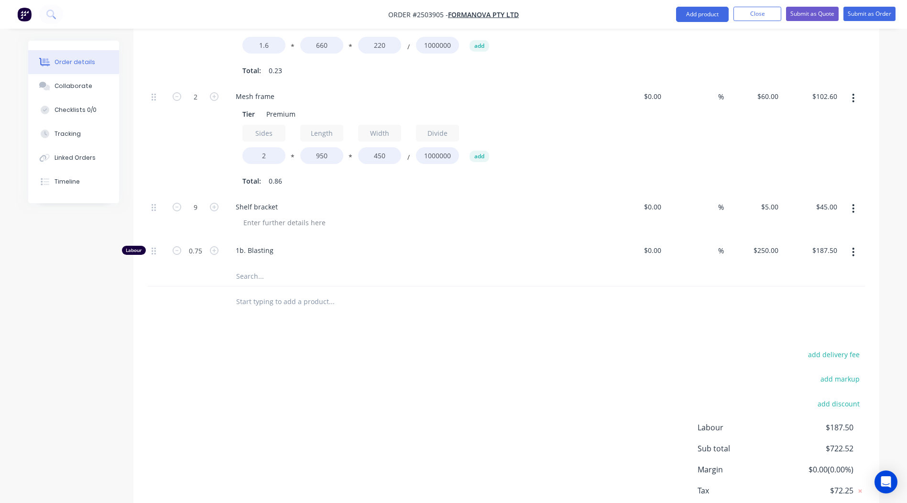
scroll to position [0, 0]
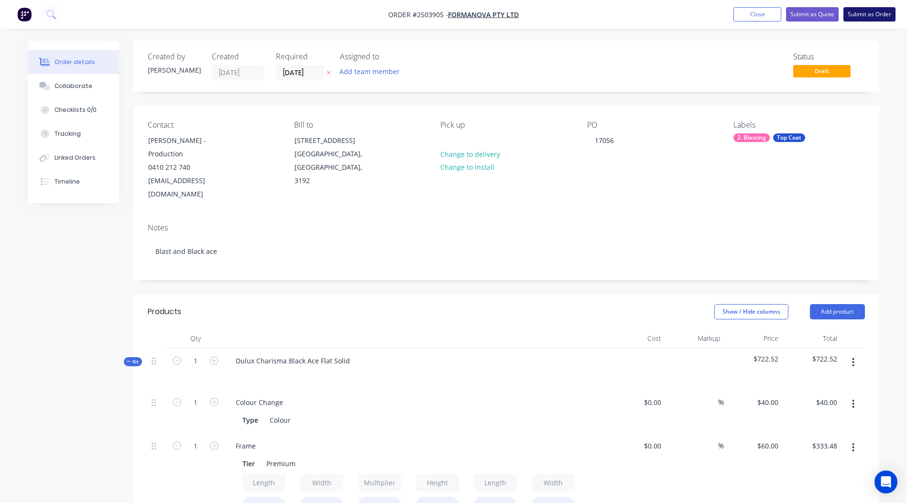
click at [856, 16] on button "Submit as Order" at bounding box center [869, 14] width 52 height 14
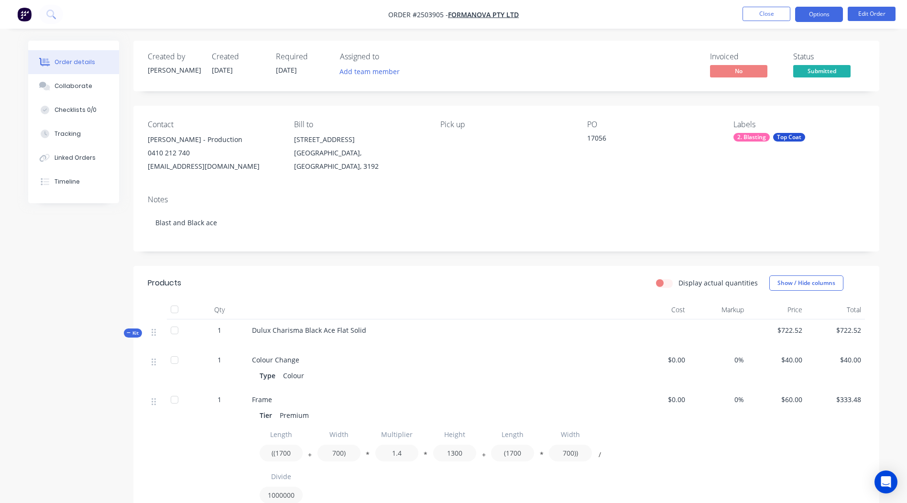
click at [812, 12] on button "Options" at bounding box center [819, 14] width 48 height 15
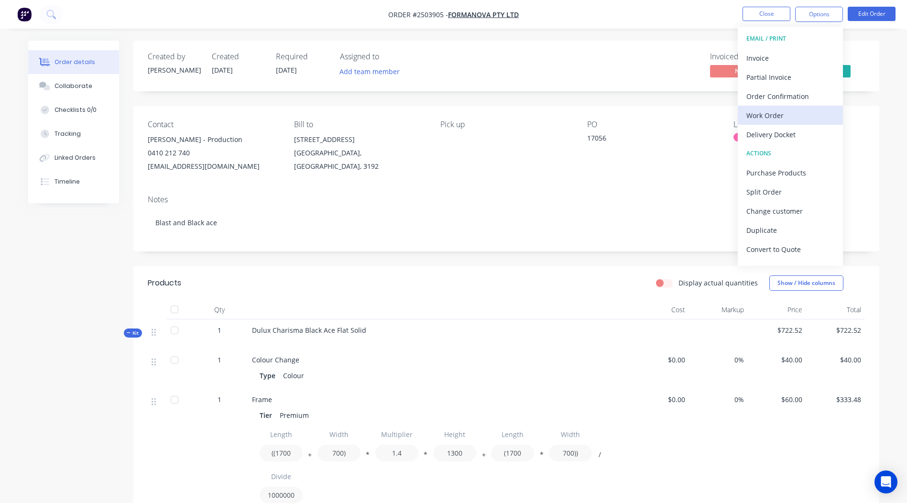
click at [772, 112] on div "Work Order" at bounding box center [790, 115] width 88 height 14
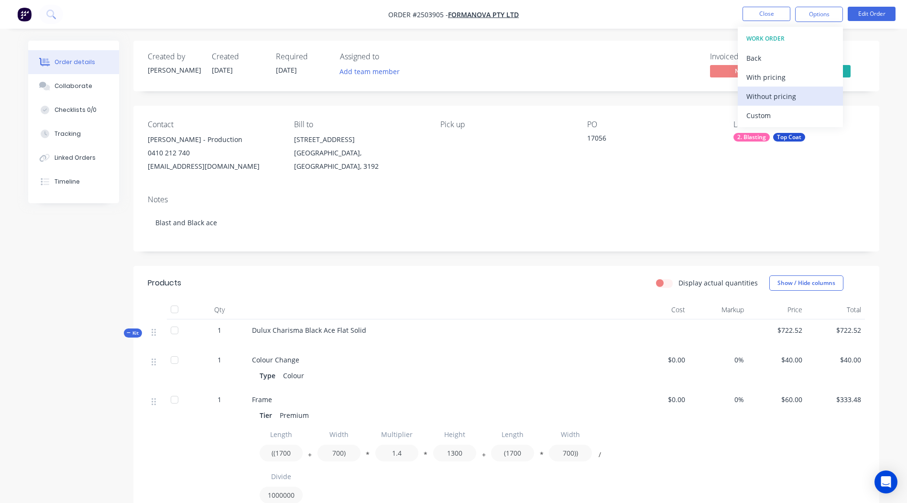
click at [779, 89] on div "Without pricing" at bounding box center [790, 96] width 88 height 14
click at [426, 104] on div "Created by [PERSON_NAME] Created [DATE] Required [DATE] Assigned to Add team me…" at bounding box center [506, 493] width 746 height 904
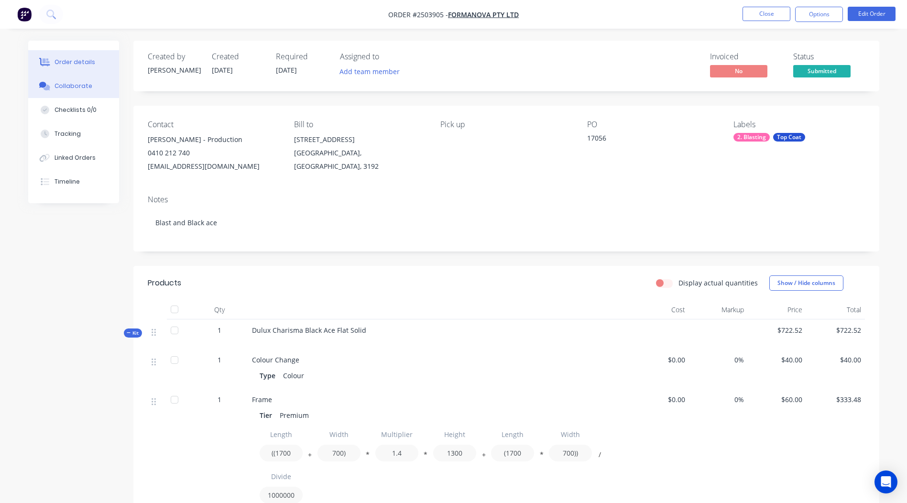
click at [75, 83] on div "Collaborate" at bounding box center [73, 86] width 38 height 9
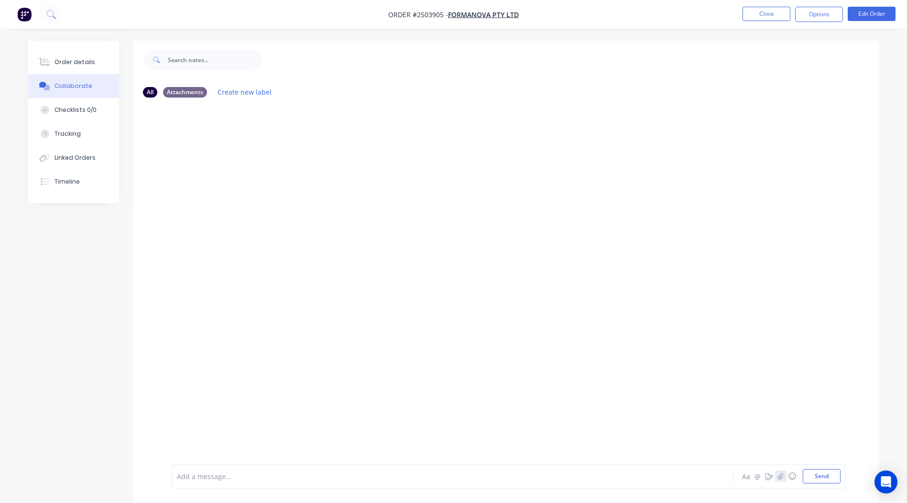
click at [777, 476] on icon "button" at bounding box center [780, 476] width 6 height 7
click at [816, 476] on button "Send" at bounding box center [821, 476] width 38 height 14
click at [776, 11] on button "Close" at bounding box center [766, 14] width 48 height 14
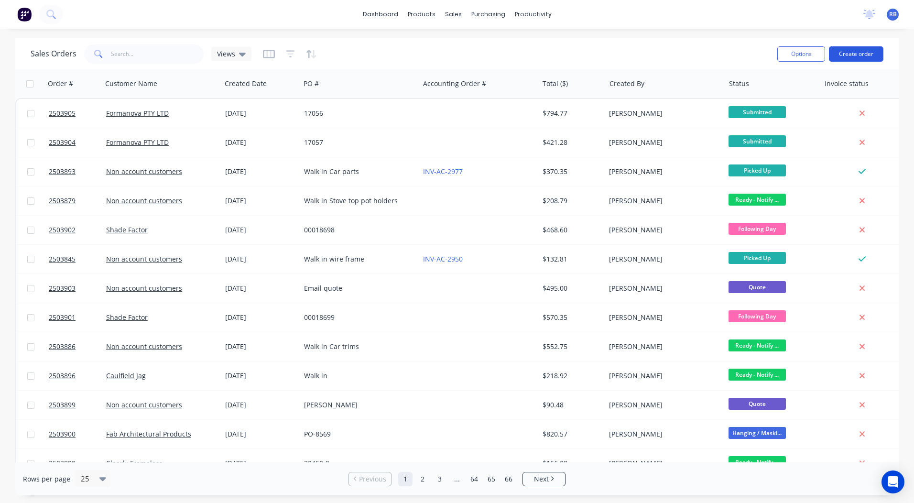
click at [872, 57] on button "Create order" at bounding box center [856, 53] width 54 height 15
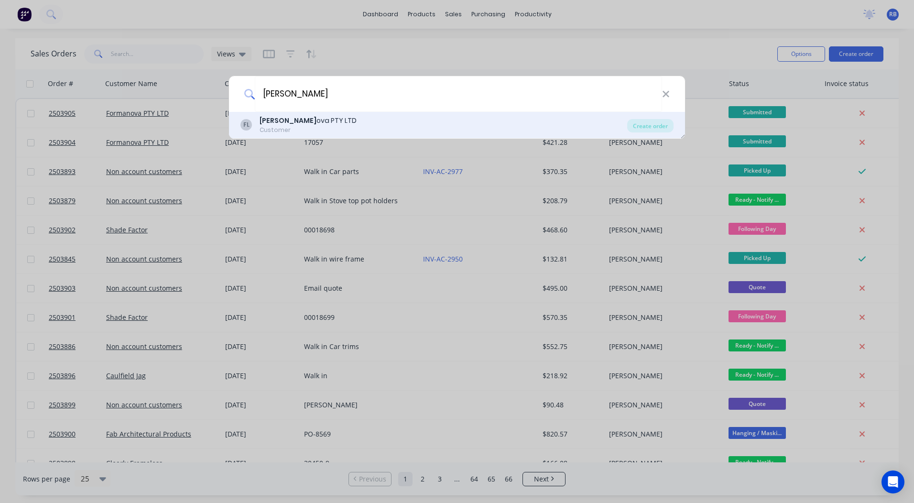
type input "[PERSON_NAME]"
click at [288, 129] on div "Customer" at bounding box center [308, 130] width 97 height 9
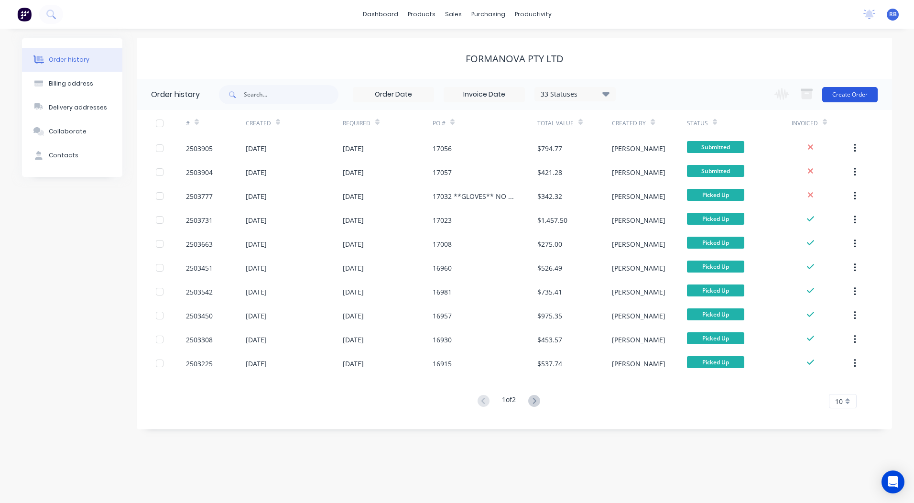
click at [833, 104] on div "Change order status Submitted Booked / Not Delivered Scheduling Awating Powder …" at bounding box center [822, 94] width 109 height 31
click at [835, 97] on button "Create Order" at bounding box center [849, 94] width 55 height 15
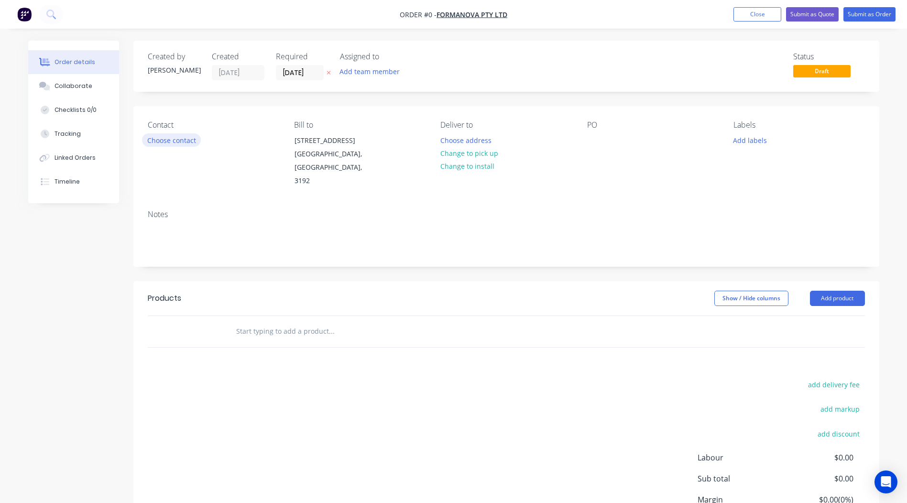
click at [183, 138] on button "Choose contact" at bounding box center [171, 139] width 59 height 13
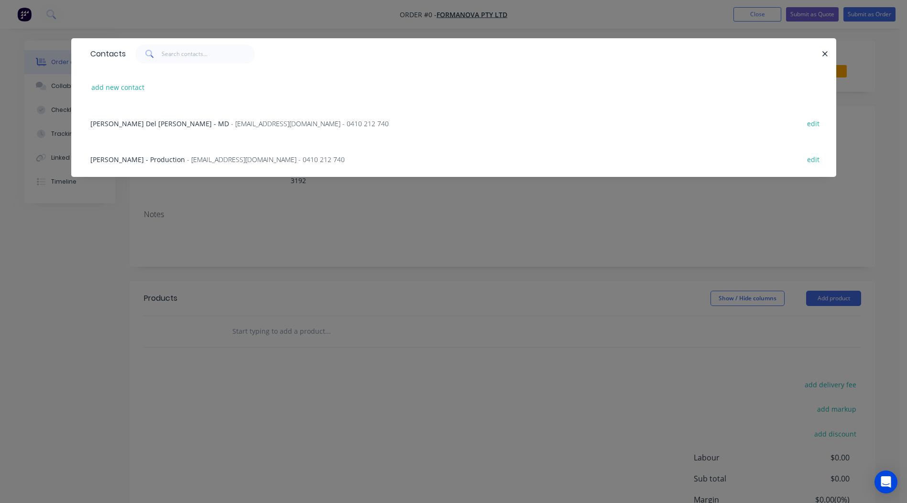
click at [165, 159] on span "[PERSON_NAME] - Production" at bounding box center [137, 159] width 95 height 9
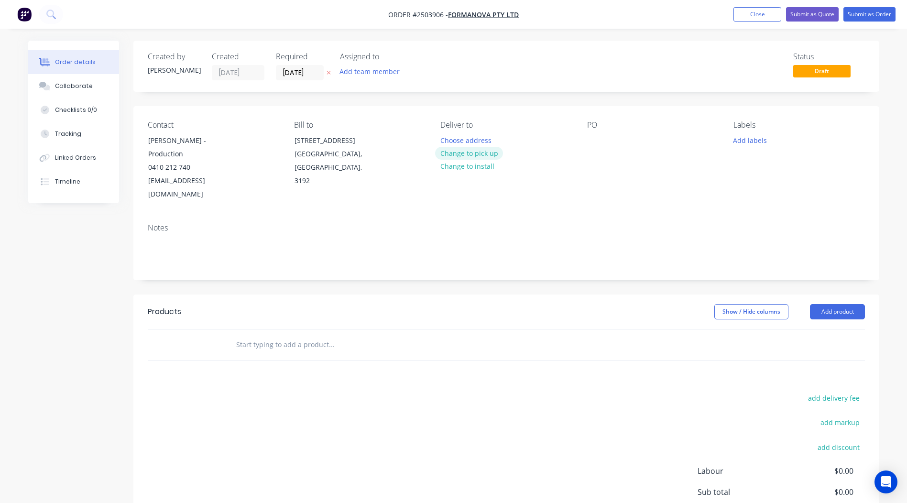
click at [494, 151] on button "Change to pick up" at bounding box center [469, 153] width 68 height 13
click at [592, 137] on div at bounding box center [594, 140] width 15 height 14
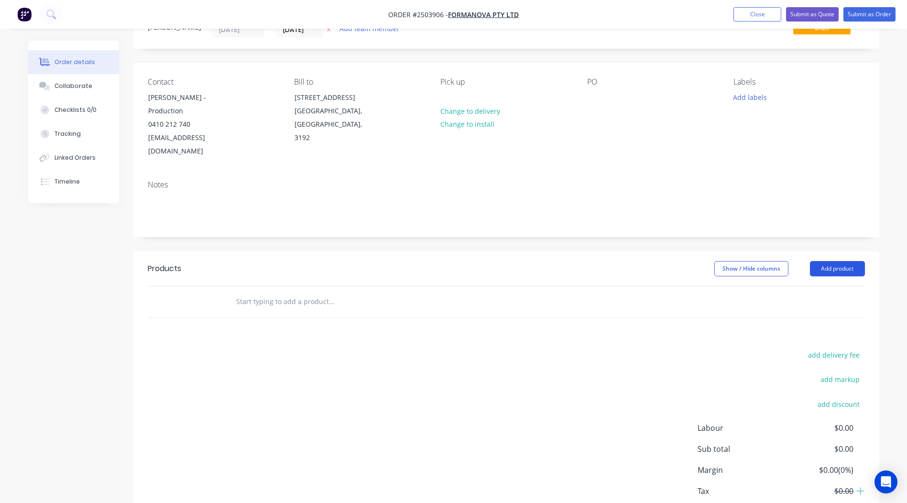
click at [836, 261] on button "Add product" at bounding box center [837, 268] width 55 height 15
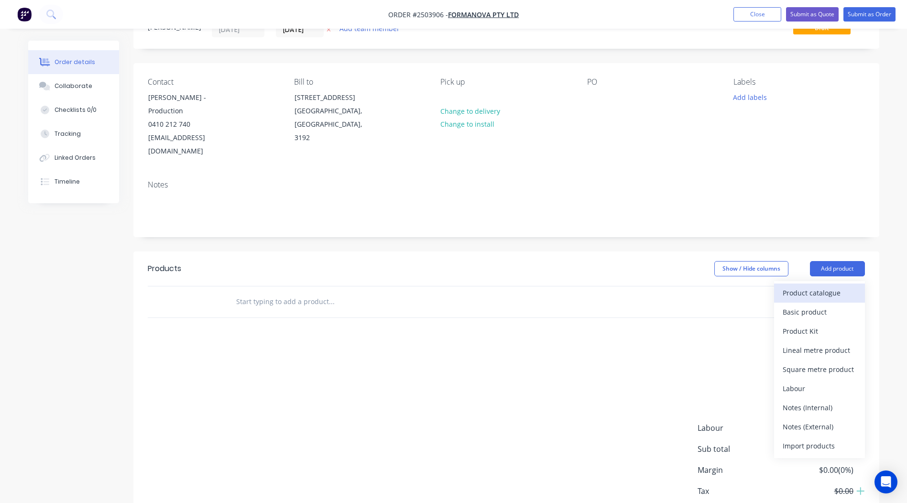
click at [818, 286] on div "Product catalogue" at bounding box center [819, 293] width 74 height 14
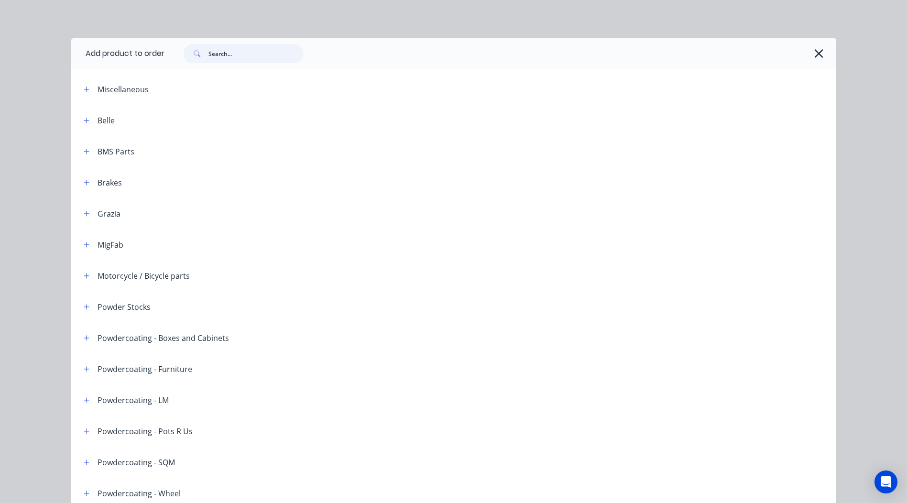
click at [227, 49] on input "text" at bounding box center [255, 53] width 95 height 19
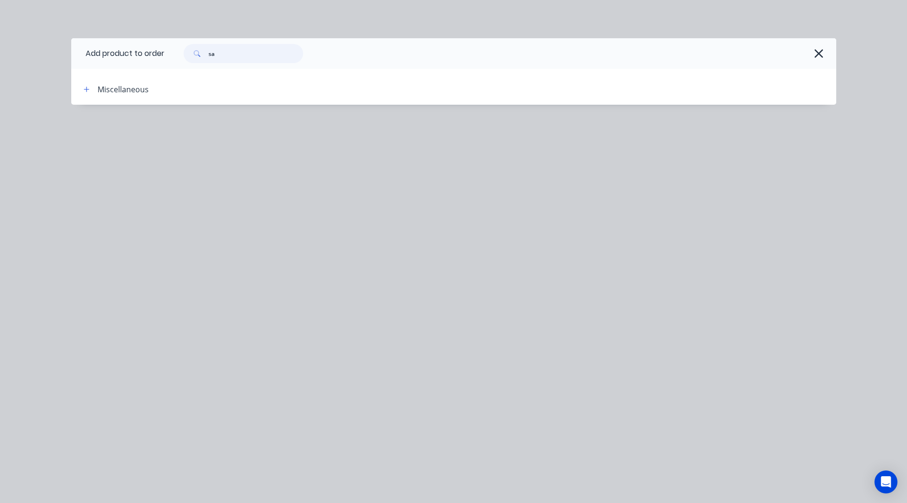
type input "s"
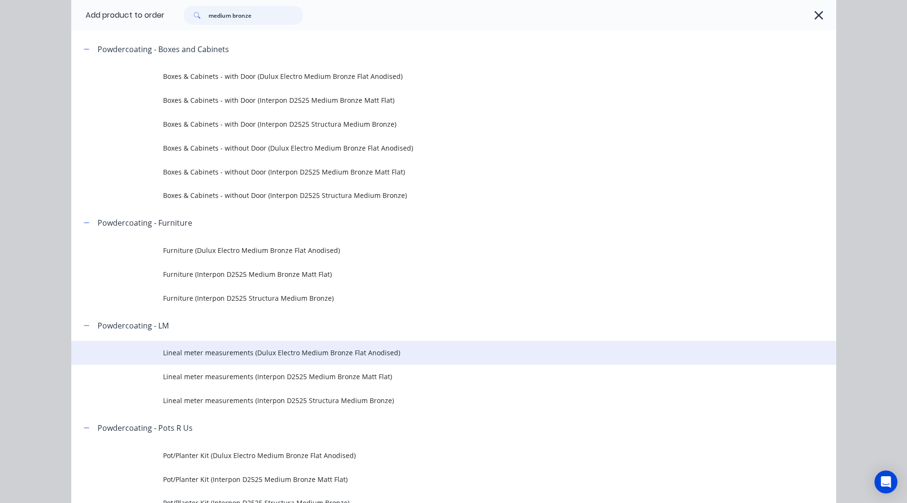
scroll to position [143, 0]
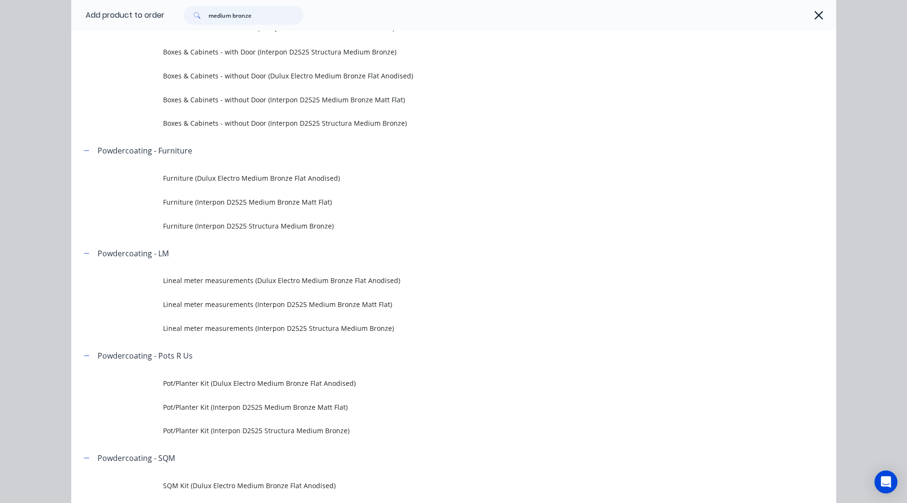
type input "medium bronze"
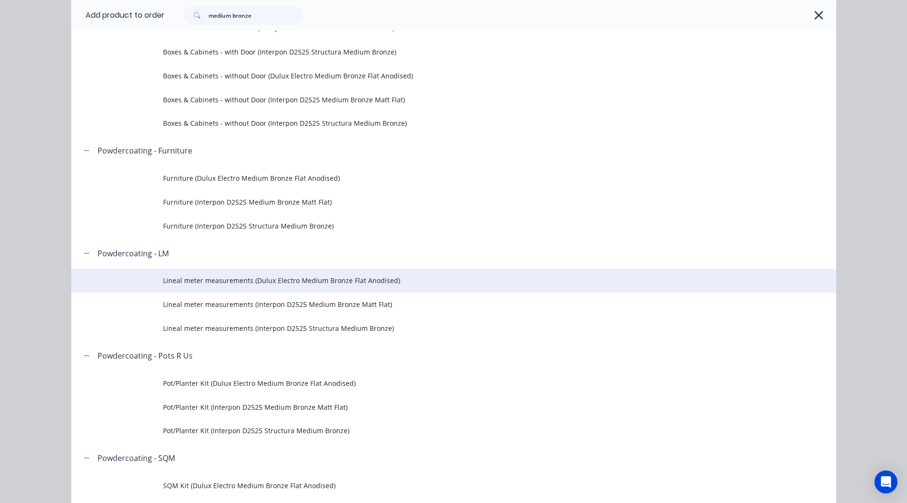
click at [328, 276] on span "Lineal meter measurements (Dulux Electro Medium Bronze Flat Anodised)" at bounding box center [432, 280] width 538 height 10
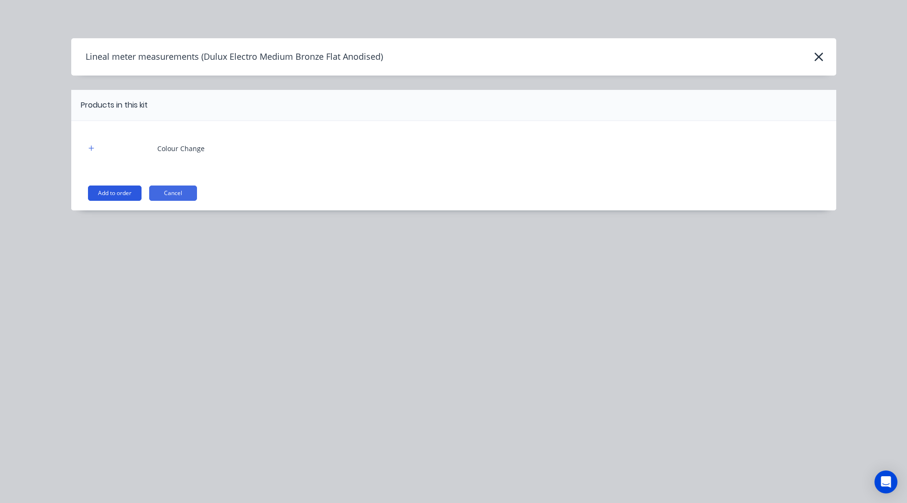
click at [99, 194] on button "Add to order" at bounding box center [115, 192] width 54 height 15
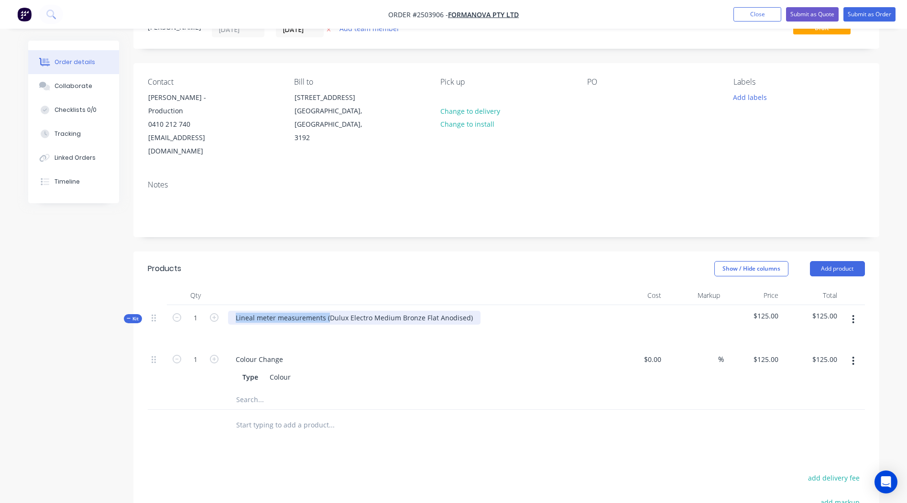
drag, startPoint x: 327, startPoint y: 304, endPoint x: 13, endPoint y: 355, distance: 318.1
click at [13, 355] on div "Order details Collaborate Checklists 0/0 Tracking Linked Orders Timeline Order …" at bounding box center [453, 320] width 907 height 727
click at [377, 311] on div "Dulux Electro Medium Bronze Flat Anodised)" at bounding box center [307, 318] width 158 height 14
click at [436, 261] on div "Show / Hide columns Add product" at bounding box center [582, 268] width 564 height 15
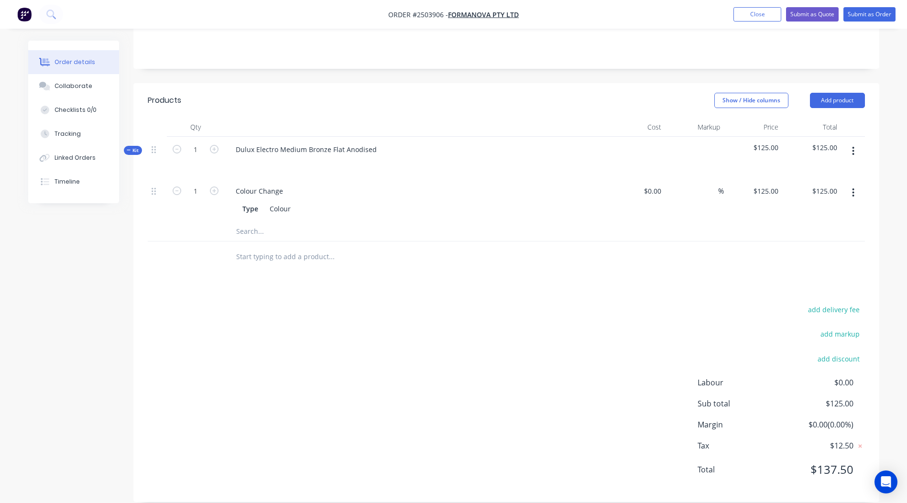
scroll to position [151, 0]
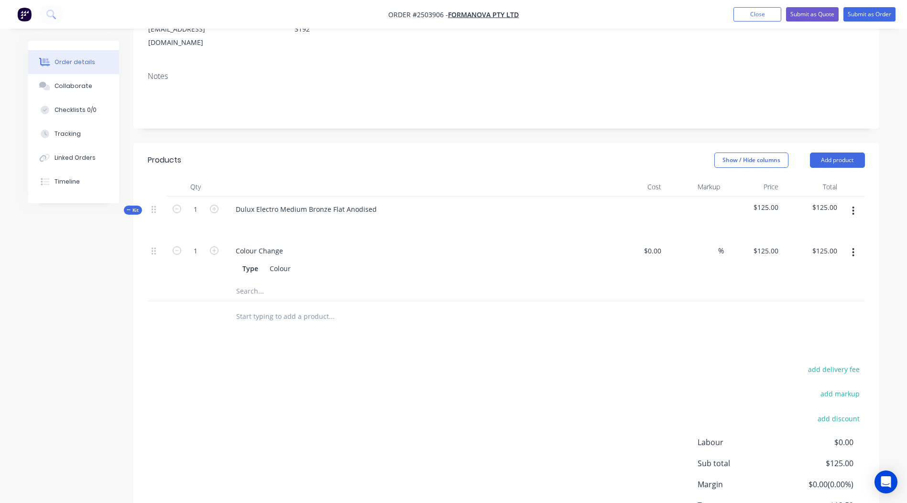
click at [850, 202] on button "button" at bounding box center [853, 210] width 22 height 17
click at [825, 229] on div "Add product to kit" at bounding box center [819, 236] width 74 height 14
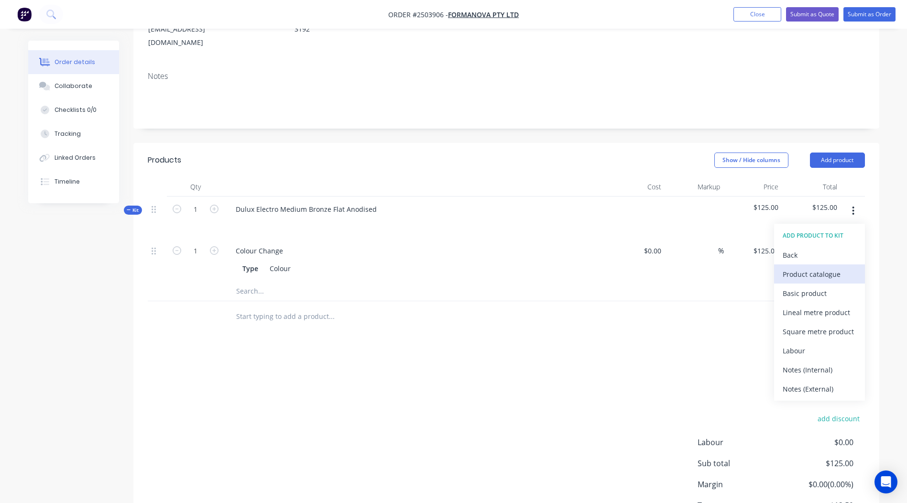
click at [808, 267] on div "Product catalogue" at bounding box center [819, 274] width 74 height 14
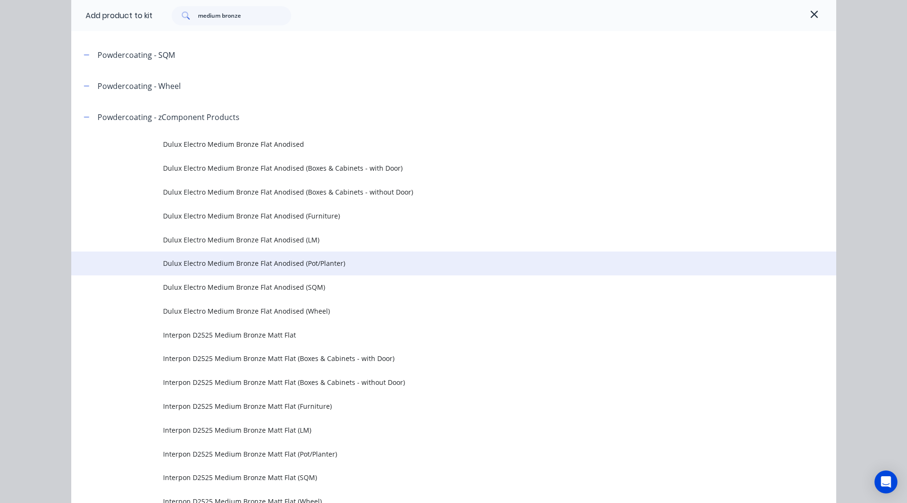
scroll to position [143, 0]
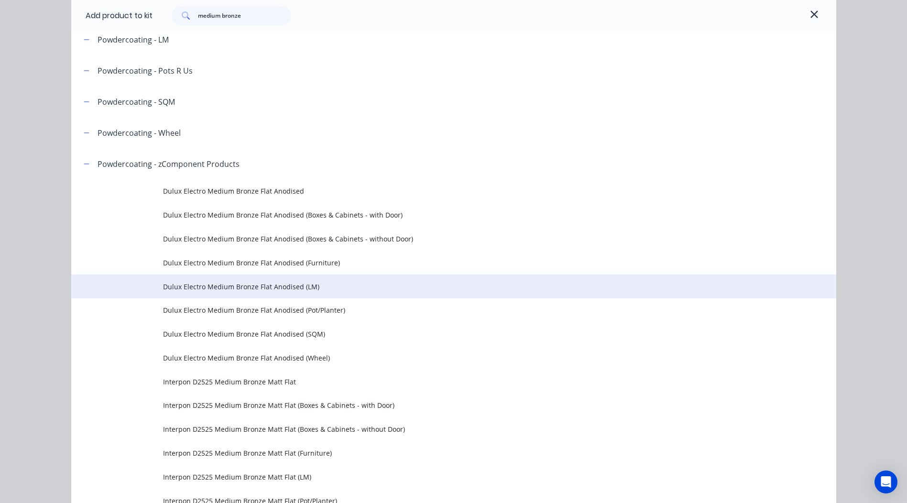
click at [291, 291] on span "Dulux Electro Medium Bronze Flat Anodised (LM)" at bounding box center [432, 286] width 538 height 10
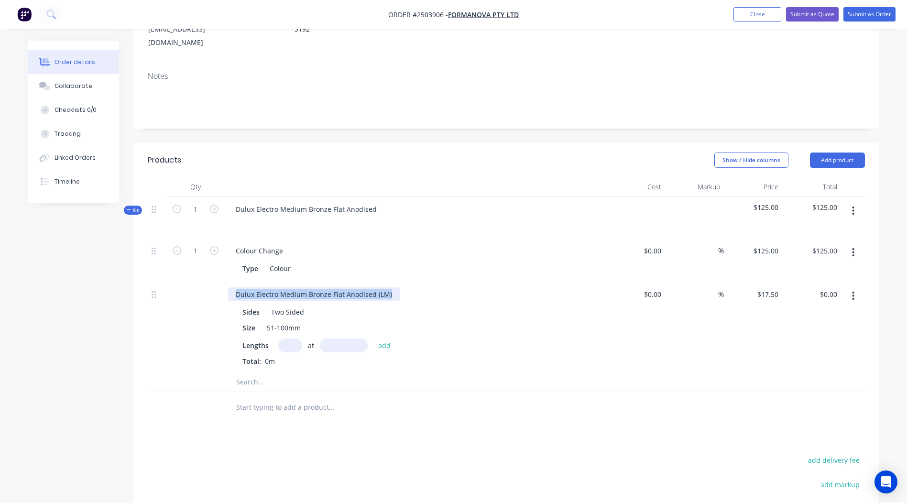
drag, startPoint x: 388, startPoint y: 283, endPoint x: 0, endPoint y: 346, distance: 392.7
click at [0, 346] on html "Order #2503906 - Formanova PTY LTD Add product Close Submit as Quote Submit as …" at bounding box center [453, 258] width 907 height 818
click at [414, 437] on div "Products Show / Hide columns Add product Qty Cost Markup Price Total Kit 1 Dulu…" at bounding box center [506, 397] width 746 height 509
click at [286, 338] on input "text" at bounding box center [290, 345] width 24 height 14
type input "10"
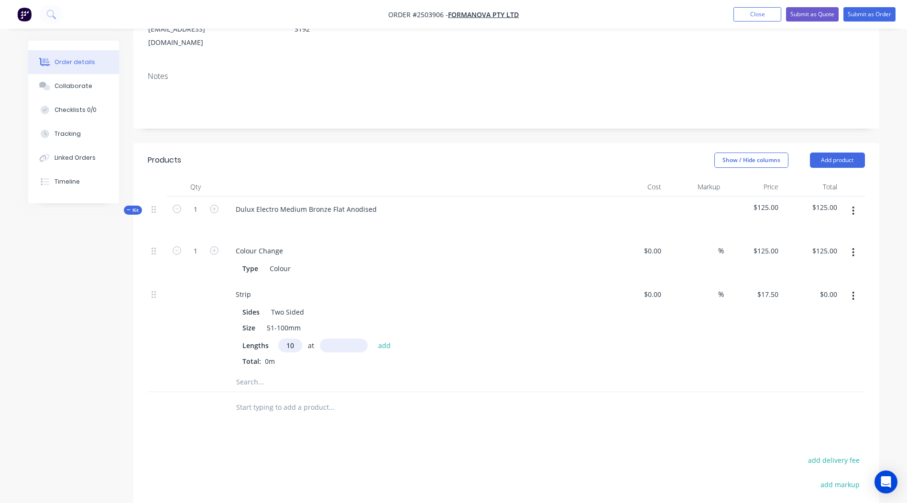
click at [338, 338] on input "text" at bounding box center [344, 345] width 48 height 14
click at [855, 287] on button "button" at bounding box center [853, 295] width 22 height 17
click at [810, 356] on div "Duplicate Exclude from tax Delete" at bounding box center [819, 340] width 91 height 62
click at [810, 352] on div "Delete" at bounding box center [819, 359] width 74 height 14
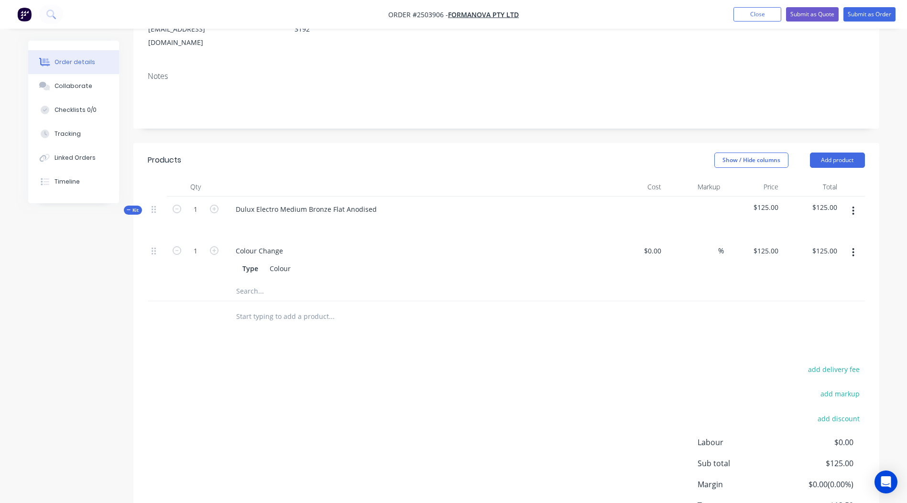
click at [853, 206] on icon "button" at bounding box center [853, 210] width 2 height 9
click at [820, 229] on div "Add product to kit" at bounding box center [819, 236] width 74 height 14
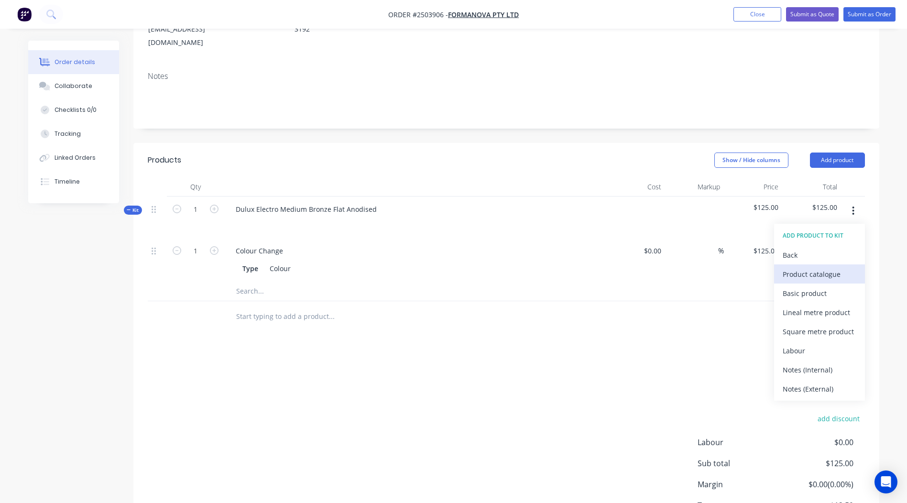
click at [814, 267] on div "Product catalogue" at bounding box center [819, 274] width 74 height 14
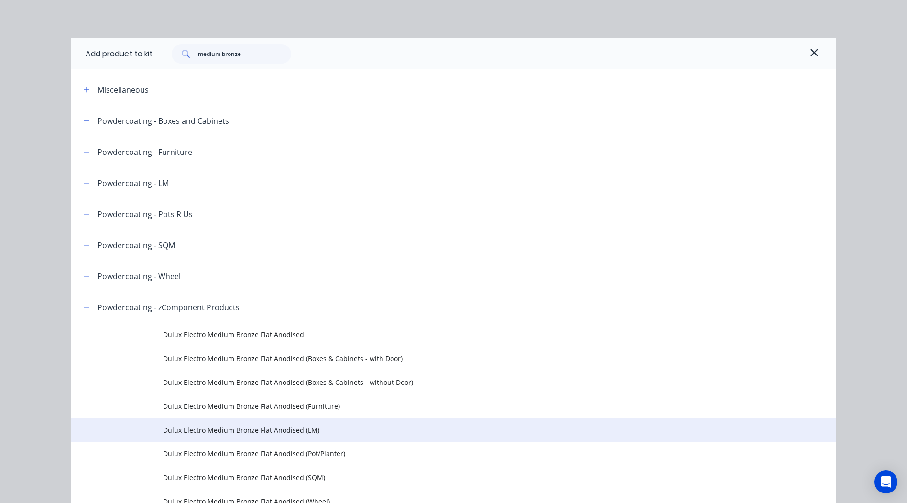
click at [282, 434] on span "Dulux Electro Medium Bronze Flat Anodised (LM)" at bounding box center [432, 430] width 538 height 10
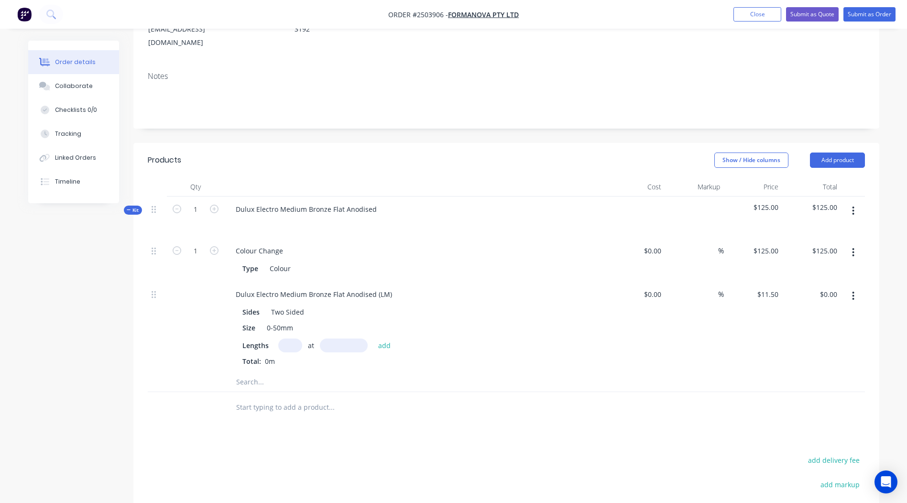
click at [286, 338] on input "text" at bounding box center [290, 345] width 24 height 14
click at [334, 338] on input "text" at bounding box center [344, 345] width 48 height 14
type input "2400mm"
click at [292, 338] on input "text" at bounding box center [290, 345] width 24 height 14
type input "10"
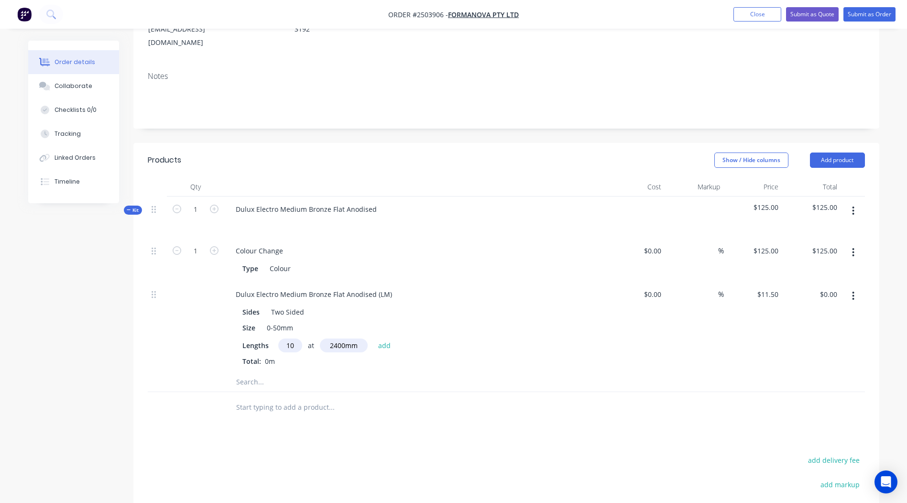
click at [373, 338] on button "add" at bounding box center [384, 344] width 22 height 13
type input "$276.00"
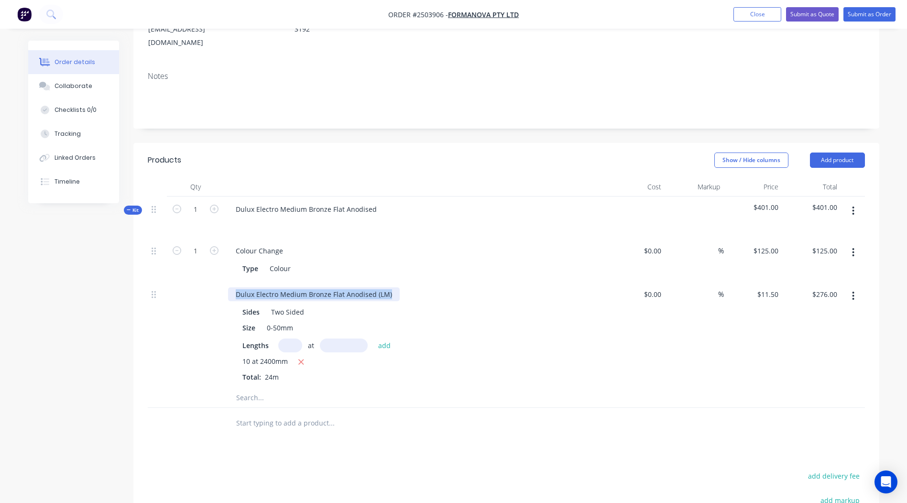
drag, startPoint x: 387, startPoint y: 283, endPoint x: 0, endPoint y: 277, distance: 386.7
click at [0, 277] on html "Order #2503906 - Formanova PTY LTD Add product Close Submit as Quote Submit as …" at bounding box center [453, 266] width 907 height 834
click at [286, 338] on input "text" at bounding box center [290, 345] width 24 height 14
type input "7"
click at [336, 338] on input "text" at bounding box center [344, 345] width 48 height 14
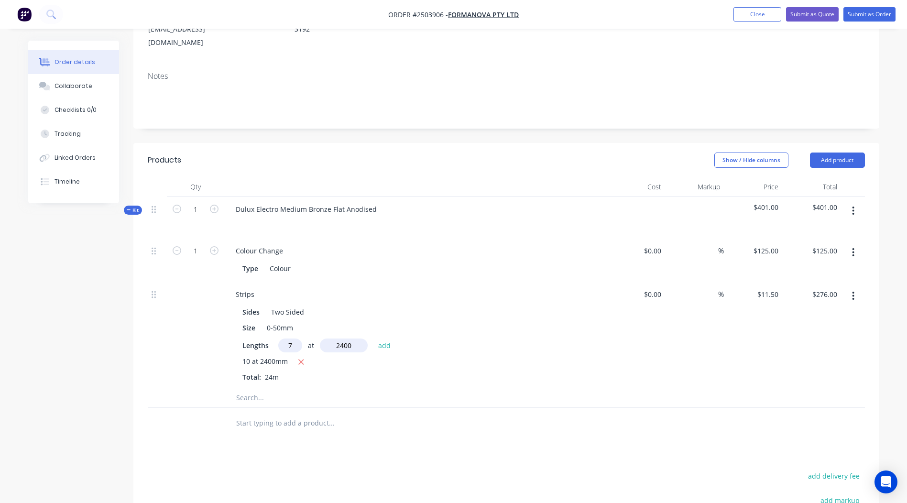
type input "2400"
click at [373, 338] on button "add" at bounding box center [384, 344] width 22 height 13
type input "$469.20"
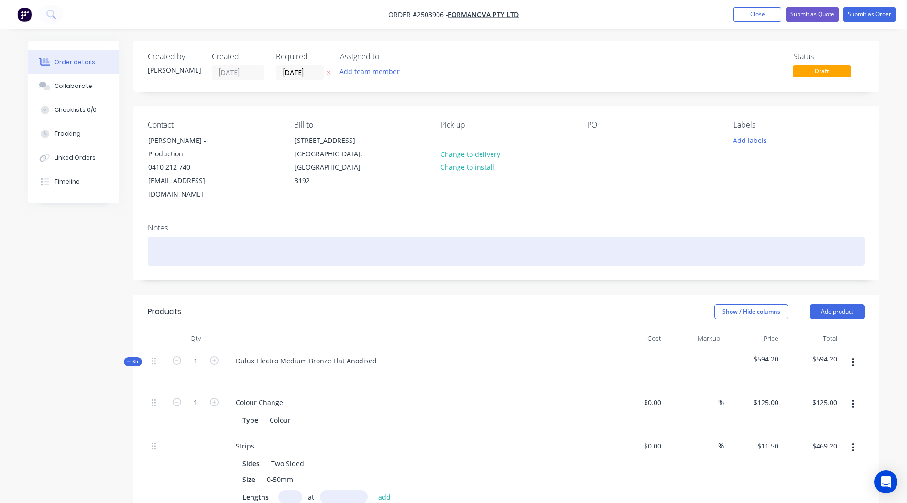
click at [179, 237] on div at bounding box center [506, 251] width 717 height 29
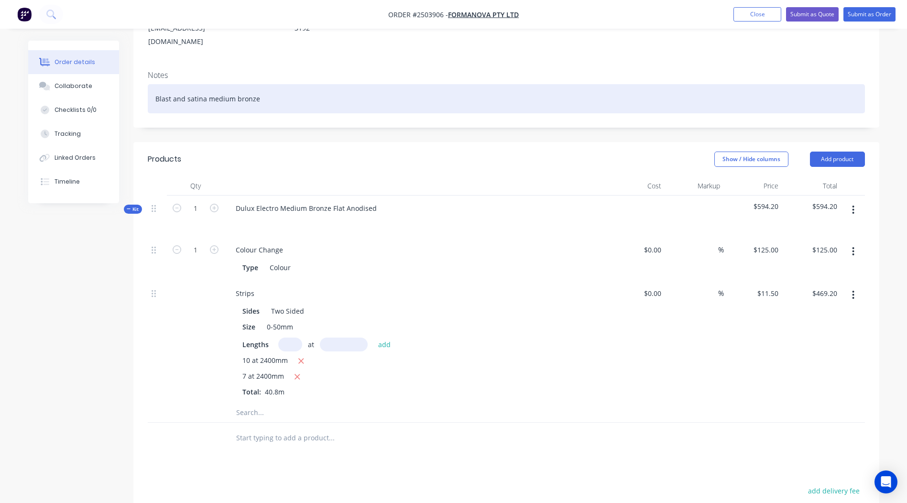
scroll to position [150, 0]
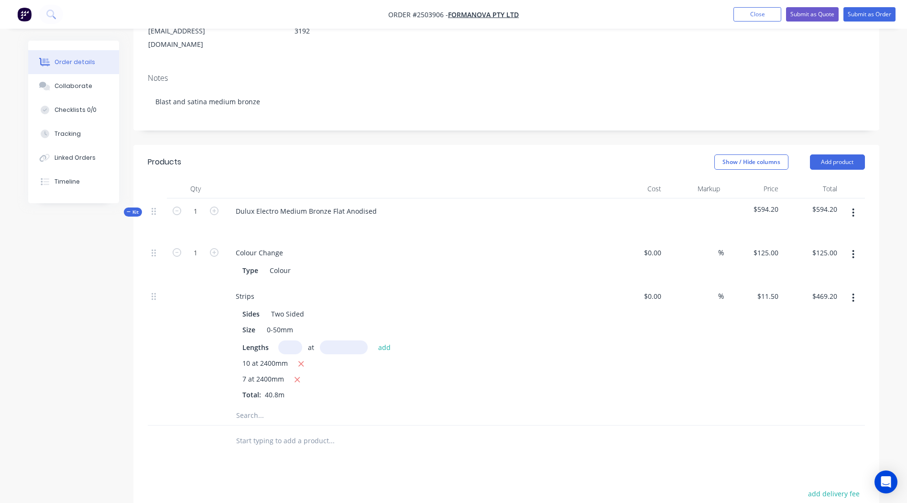
click at [847, 204] on button "button" at bounding box center [853, 212] width 22 height 17
click at [826, 231] on div "Add product to kit" at bounding box center [819, 238] width 74 height 14
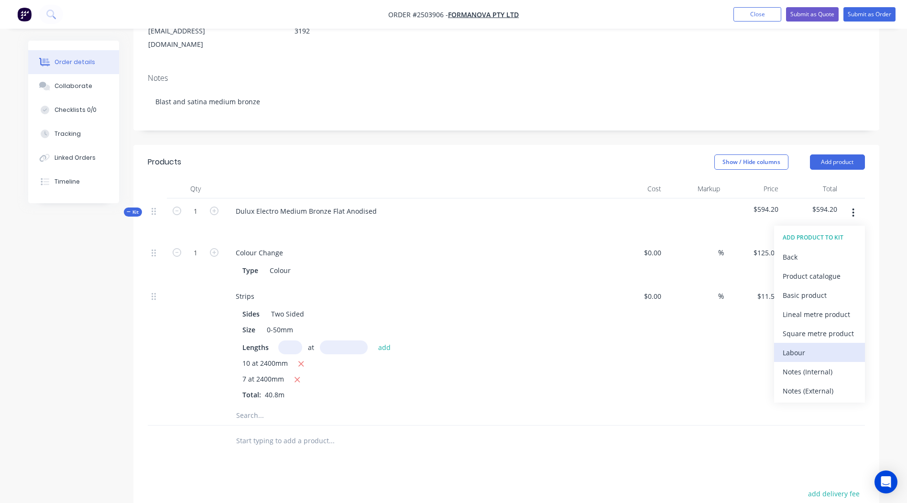
click at [805, 346] on div "Labour" at bounding box center [819, 353] width 74 height 14
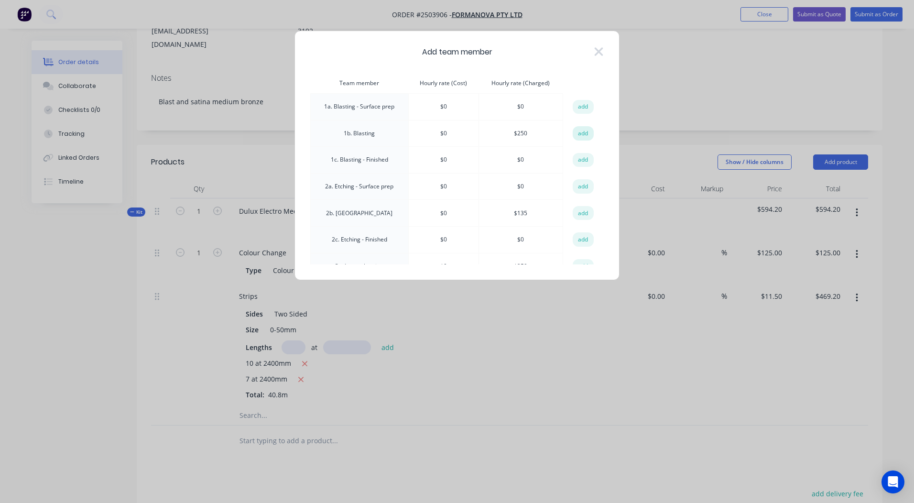
click at [573, 135] on button "add" at bounding box center [583, 133] width 21 height 14
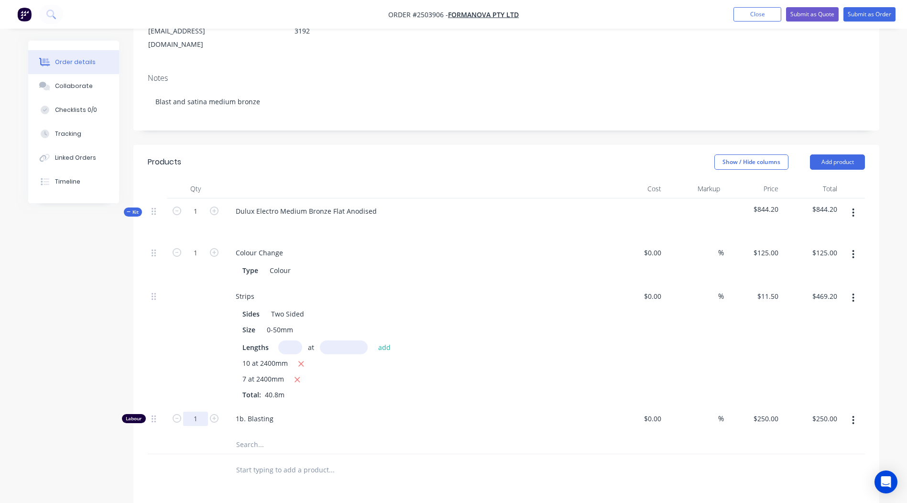
click at [200, 260] on input "1" at bounding box center [195, 253] width 25 height 14
type input "0.333"
type input "$83.25"
click at [466, 481] on div "Products Show / Hide columns Add product Qty Cost Markup Price Total Kit 1 Dulu…" at bounding box center [506, 430] width 746 height 570
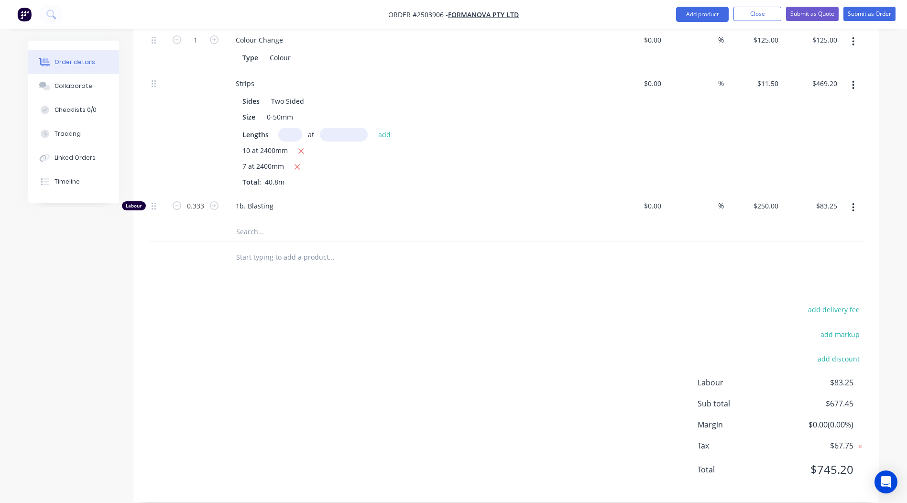
scroll to position [0, 0]
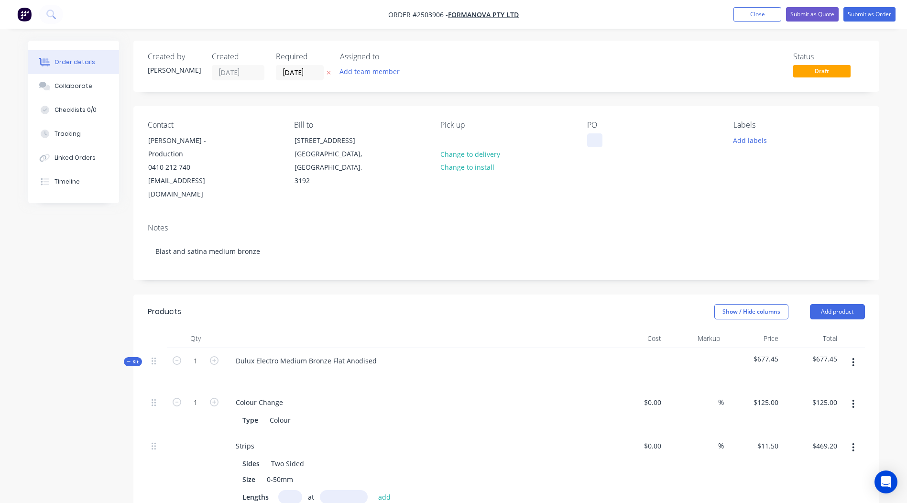
click at [597, 140] on div at bounding box center [594, 140] width 15 height 14
click at [895, 130] on div "Order details Collaborate Checklists 0/0 Tracking Linked Orders Timeline Order …" at bounding box center [453, 439] width 907 height 878
click at [749, 141] on button "Add labels" at bounding box center [750, 139] width 44 height 13
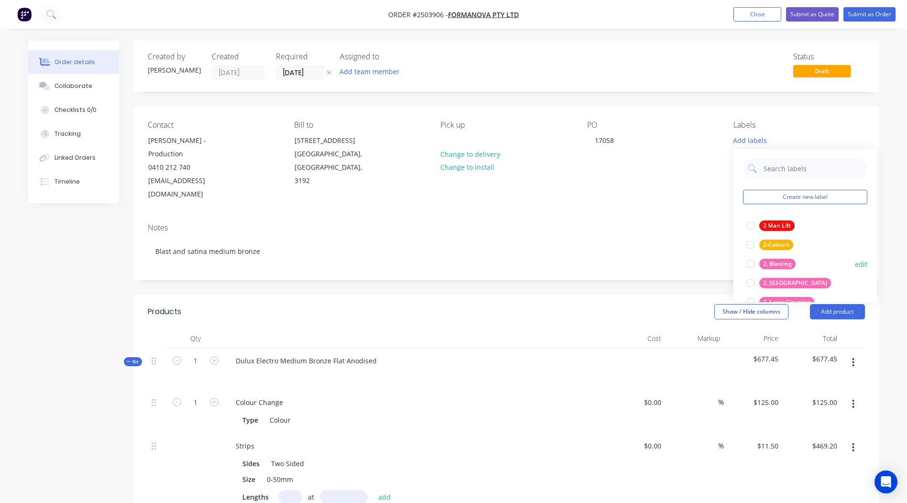
click at [775, 260] on div "2. Blasting" at bounding box center [777, 264] width 36 height 11
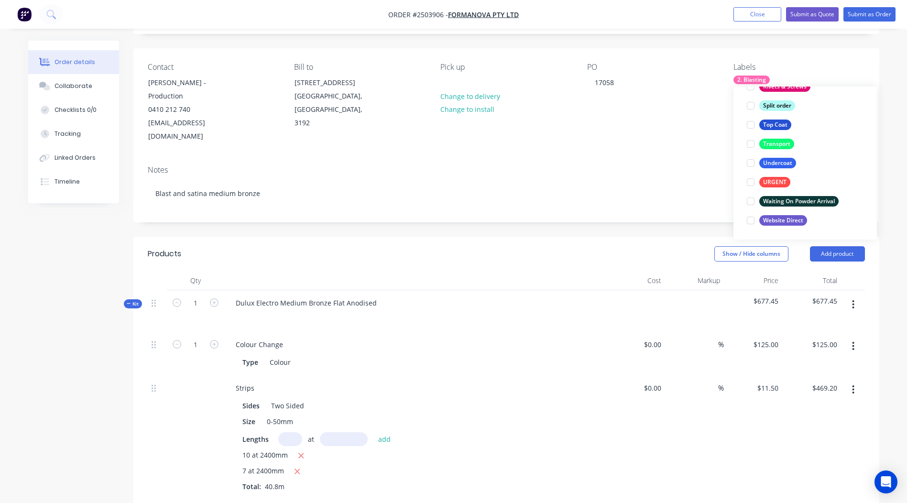
scroll to position [38, 0]
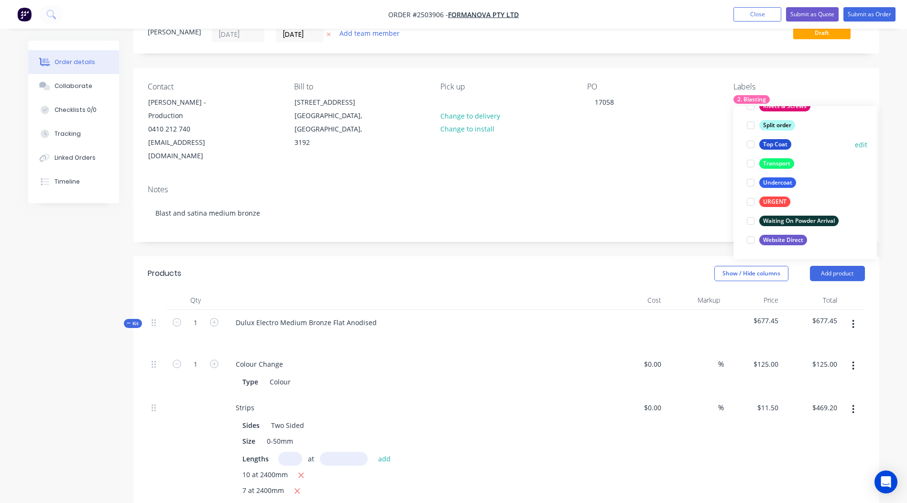
click at [779, 142] on div "Top Coat" at bounding box center [775, 144] width 32 height 11
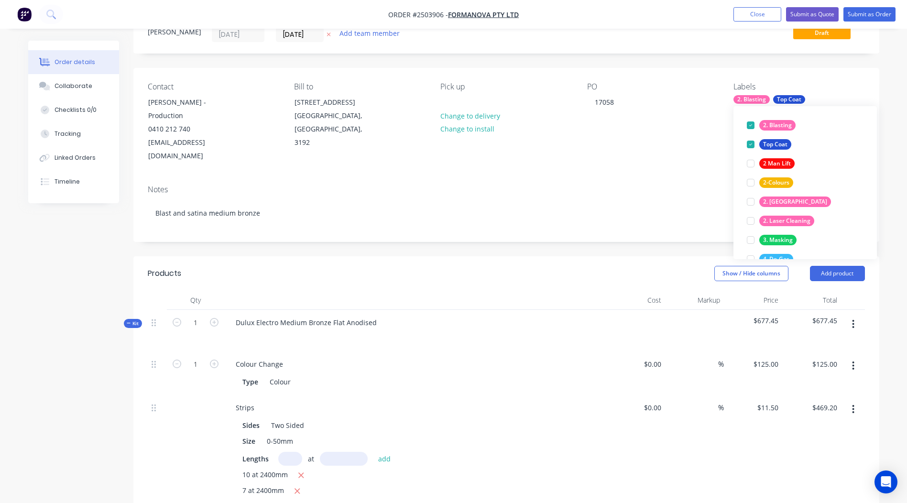
click at [611, 68] on div "Contact [PERSON_NAME] - Production 0410 212 740 [EMAIL_ADDRESS][DOMAIN_NAME] Bi…" at bounding box center [506, 122] width 746 height 109
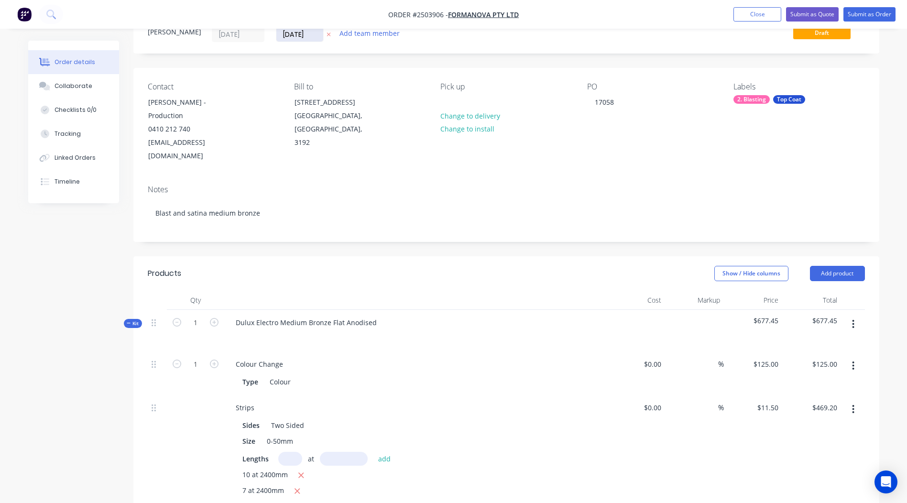
click at [298, 34] on input "[DATE]" at bounding box center [299, 34] width 47 height 14
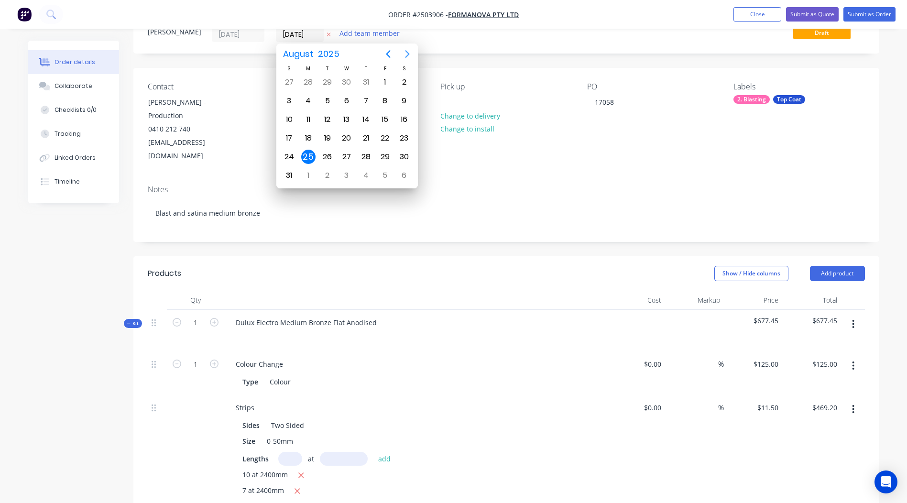
click at [403, 55] on icon "Next page" at bounding box center [406, 53] width 11 height 11
click at [308, 84] on div "1" at bounding box center [308, 82] width 14 height 14
type input "[DATE]"
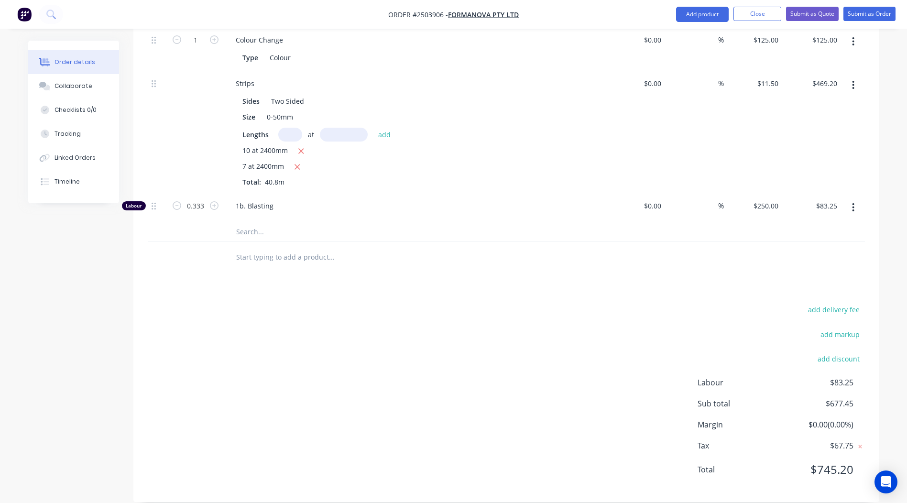
scroll to position [0, 0]
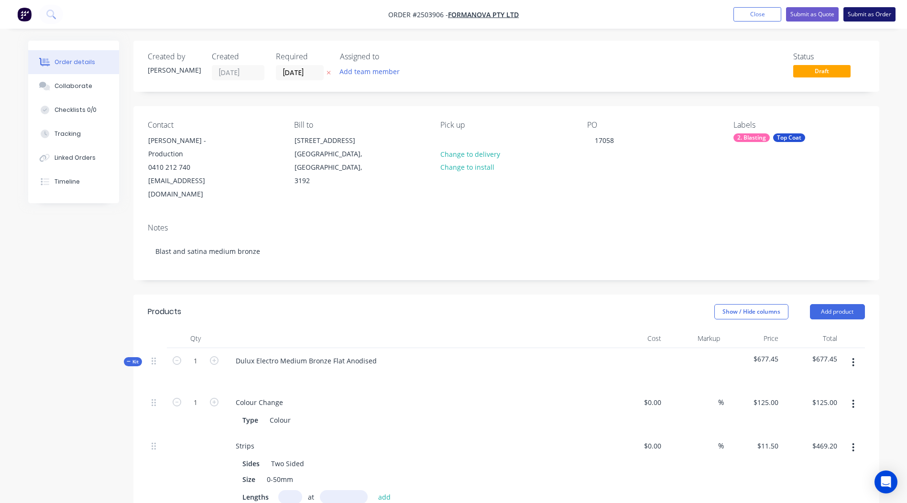
click at [865, 15] on button "Submit as Order" at bounding box center [869, 14] width 52 height 14
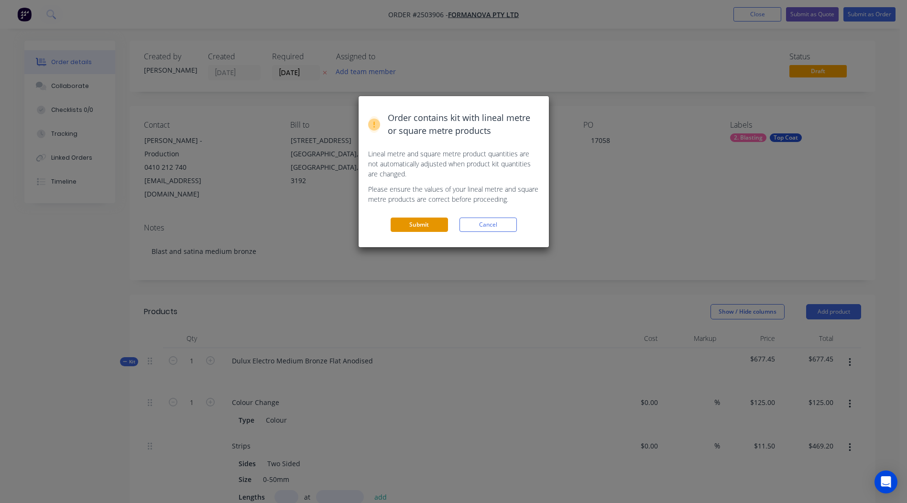
click at [410, 225] on button "Submit" at bounding box center [418, 224] width 57 height 14
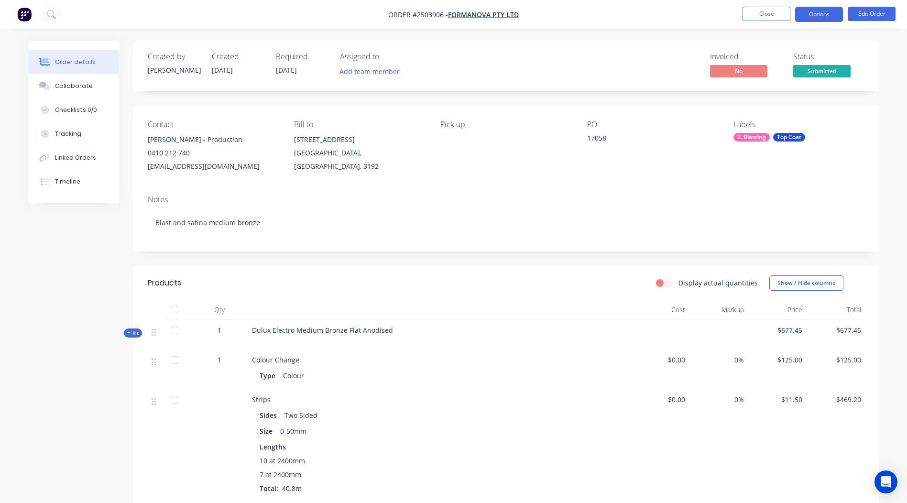
click at [817, 11] on button "Options" at bounding box center [819, 14] width 48 height 15
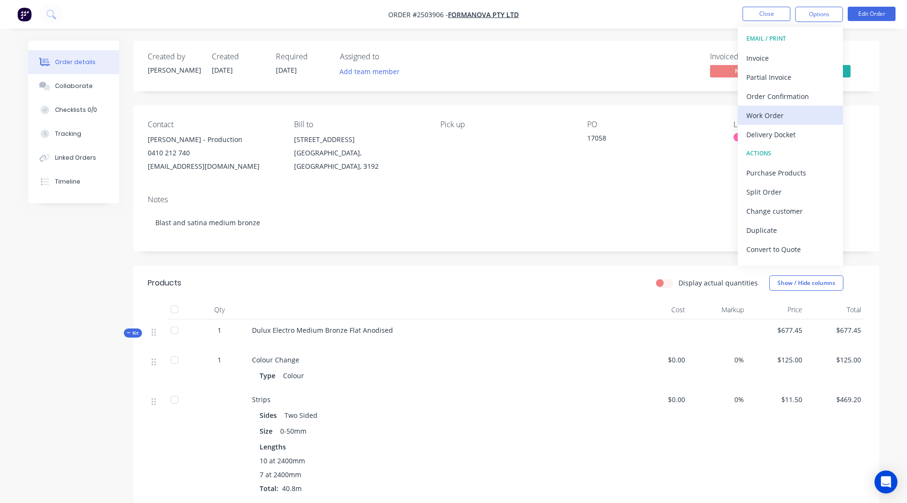
click at [777, 109] on div "Work Order" at bounding box center [790, 115] width 88 height 14
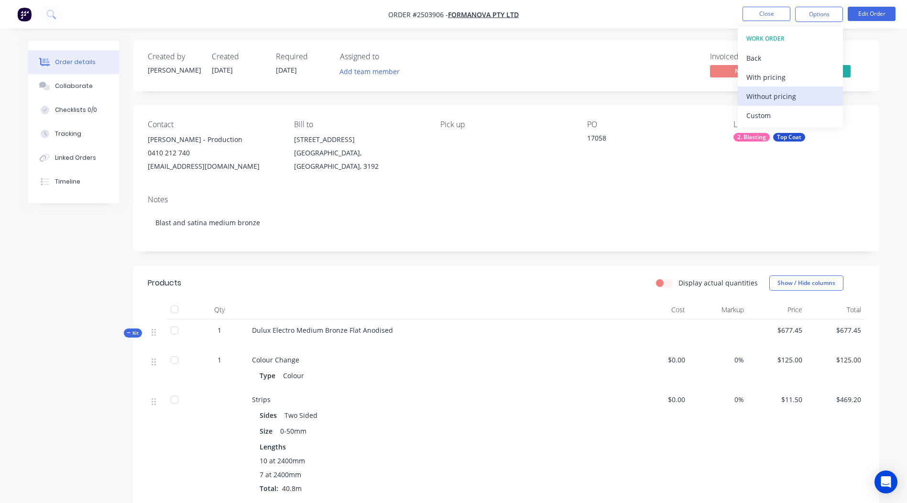
click at [787, 95] on div "Without pricing" at bounding box center [790, 96] width 88 height 14
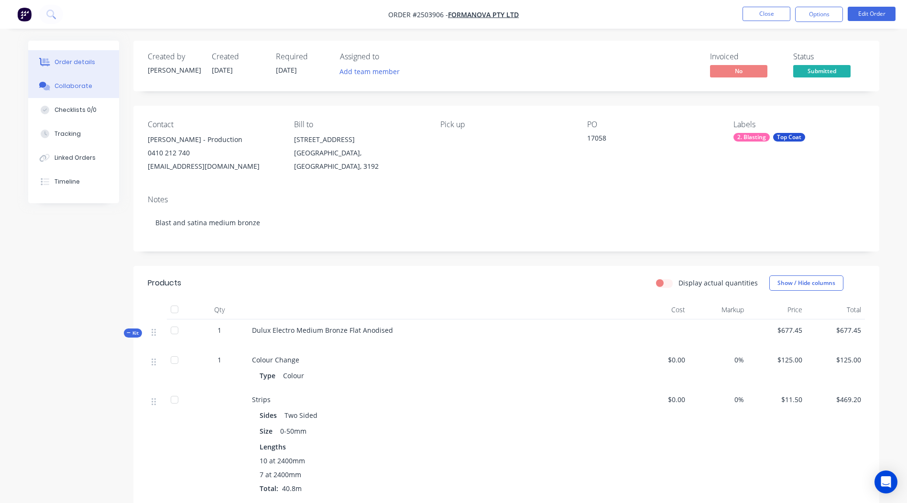
click at [76, 83] on div "Collaborate" at bounding box center [73, 86] width 38 height 9
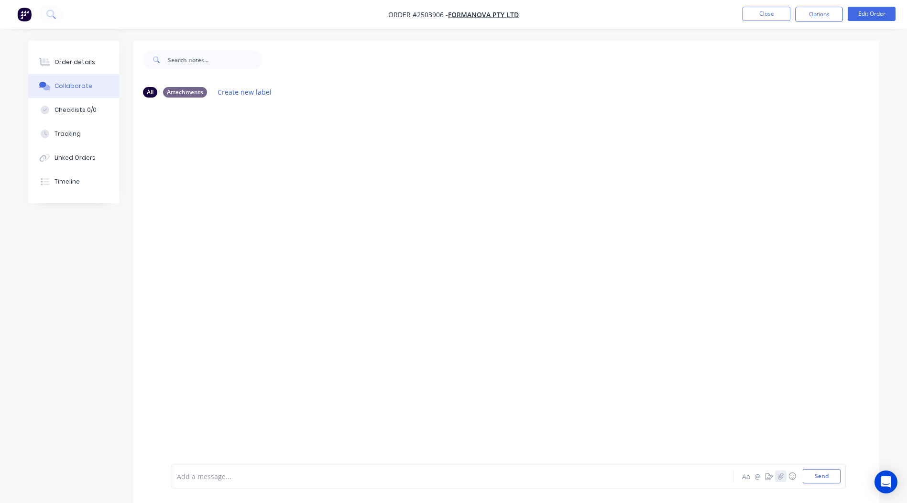
click at [778, 473] on icon "button" at bounding box center [780, 476] width 6 height 7
click at [828, 476] on button "Send" at bounding box center [821, 476] width 38 height 14
click at [772, 17] on button "Close" at bounding box center [766, 14] width 48 height 14
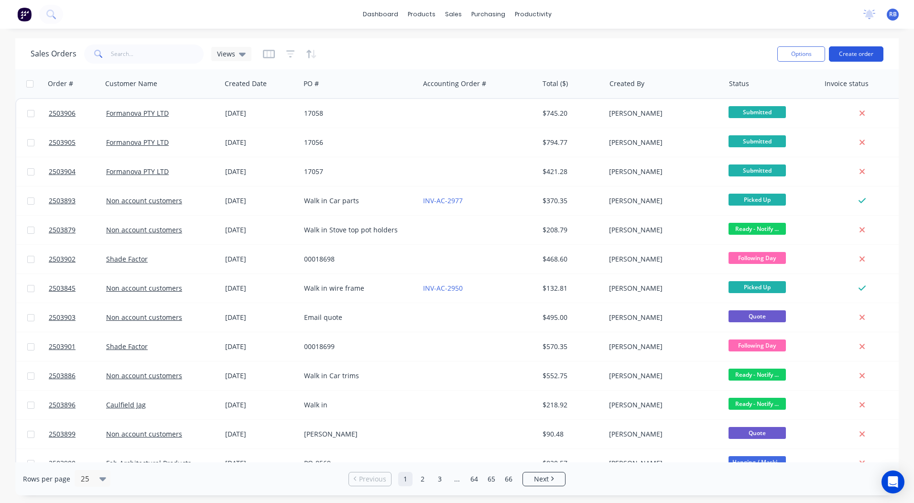
click at [855, 61] on button "Create order" at bounding box center [856, 53] width 54 height 15
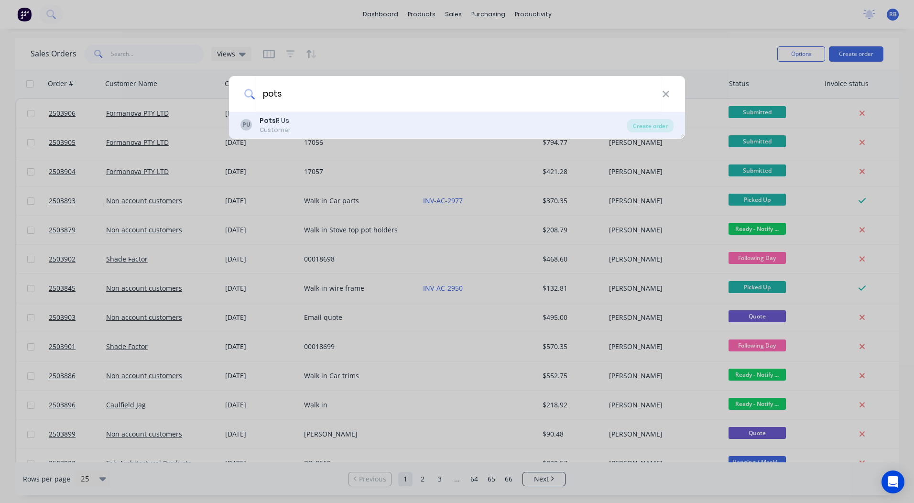
type input "pots"
click at [284, 123] on div "Pots R Us" at bounding box center [275, 121] width 31 height 10
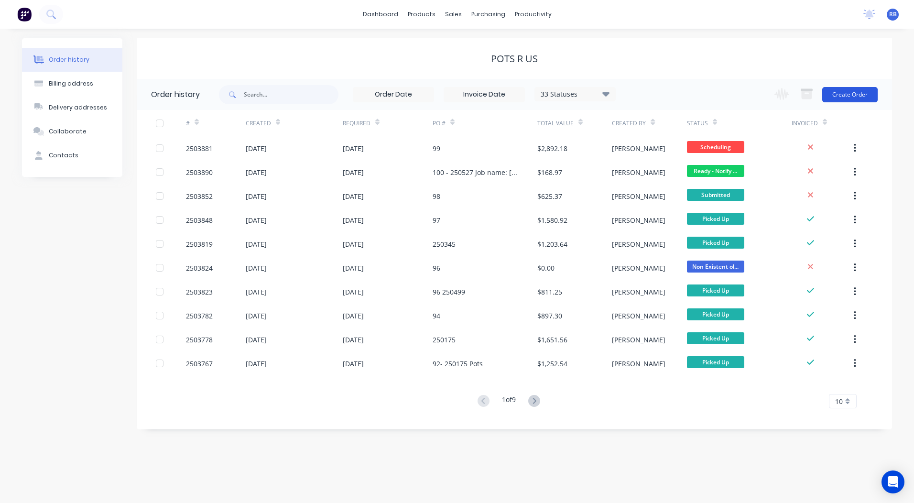
click at [851, 91] on button "Create Order" at bounding box center [849, 94] width 55 height 15
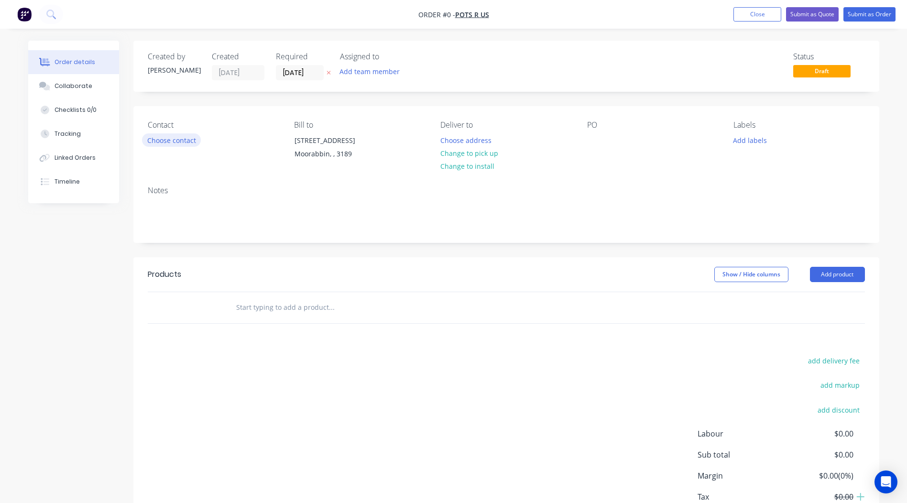
click at [158, 141] on button "Choose contact" at bounding box center [171, 139] width 59 height 13
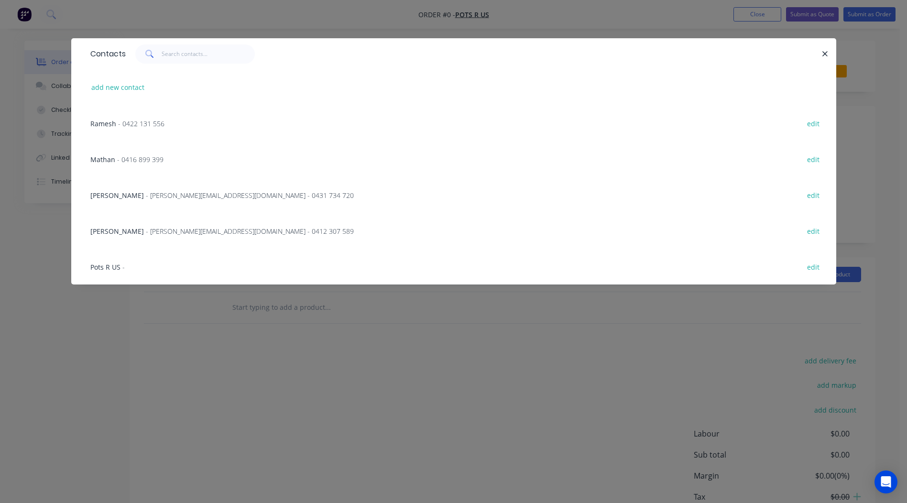
click at [114, 123] on span "Ramesh" at bounding box center [103, 123] width 26 height 9
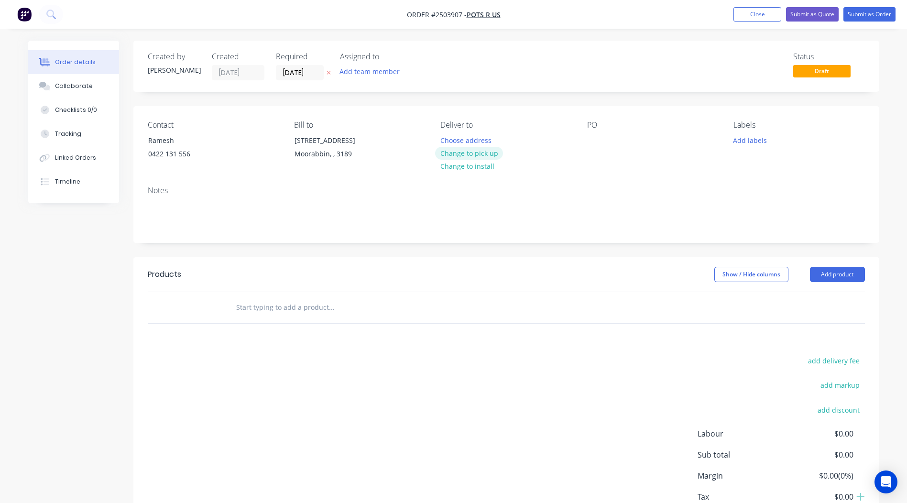
click at [477, 155] on button "Change to pick up" at bounding box center [469, 153] width 68 height 13
click at [595, 141] on div at bounding box center [594, 140] width 15 height 14
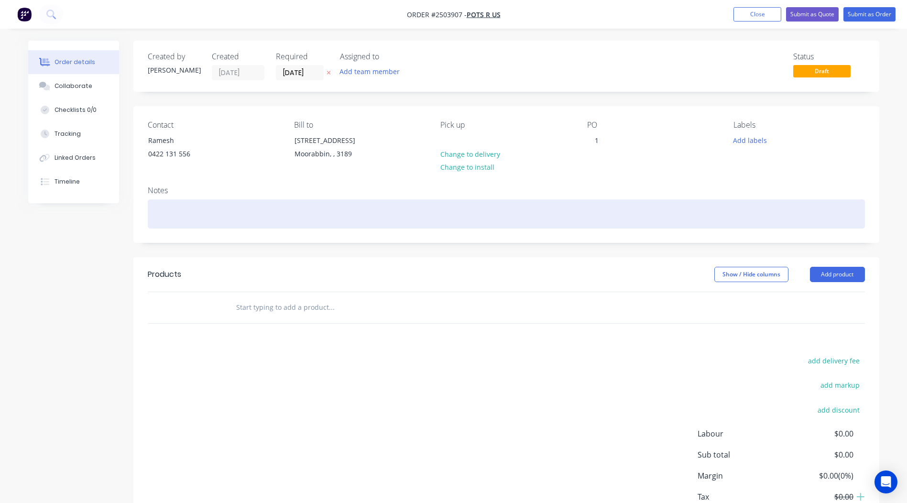
click at [189, 208] on div at bounding box center [506, 213] width 717 height 29
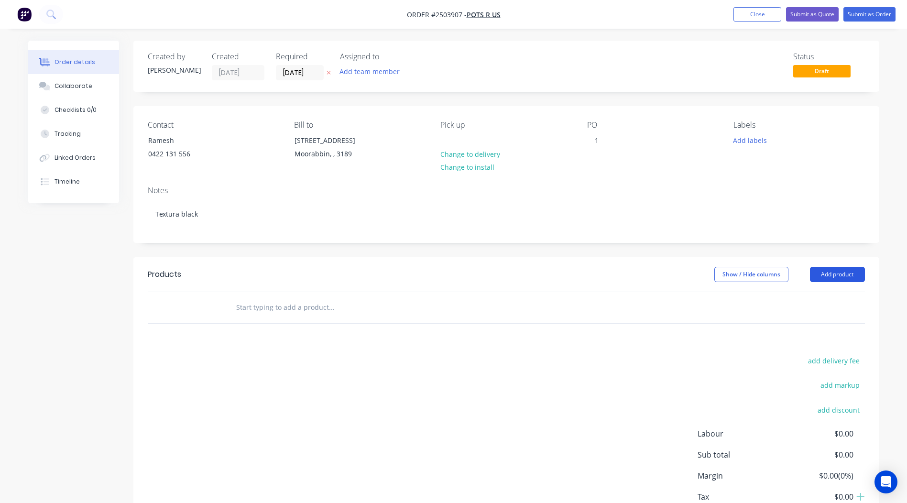
click at [832, 277] on button "Add product" at bounding box center [837, 274] width 55 height 15
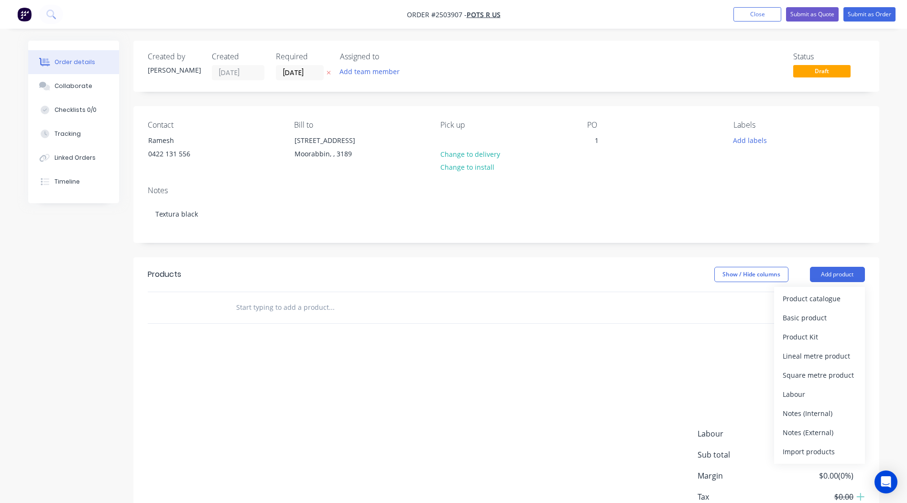
click at [826, 287] on div "Product catalogue Basic product Product Kit Lineal metre product Square metre p…" at bounding box center [819, 375] width 91 height 177
click at [822, 292] on div "Product catalogue" at bounding box center [819, 299] width 74 height 14
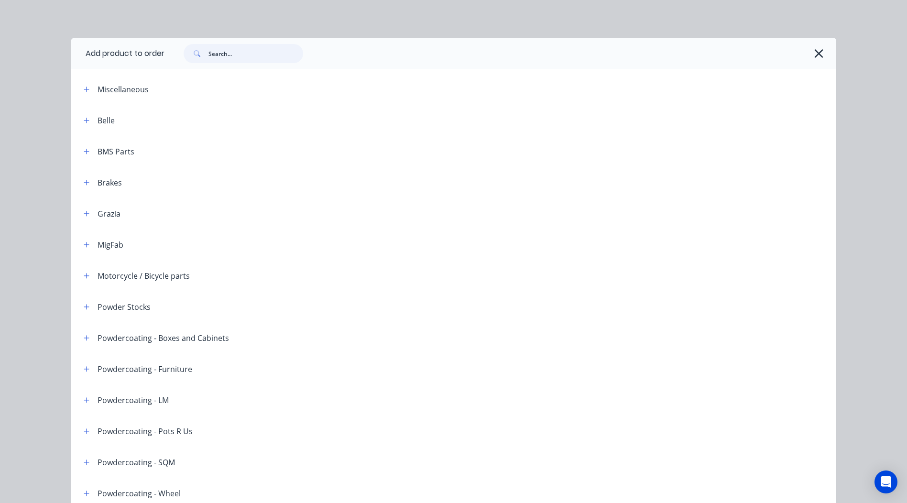
click at [238, 52] on input "text" at bounding box center [255, 53] width 95 height 19
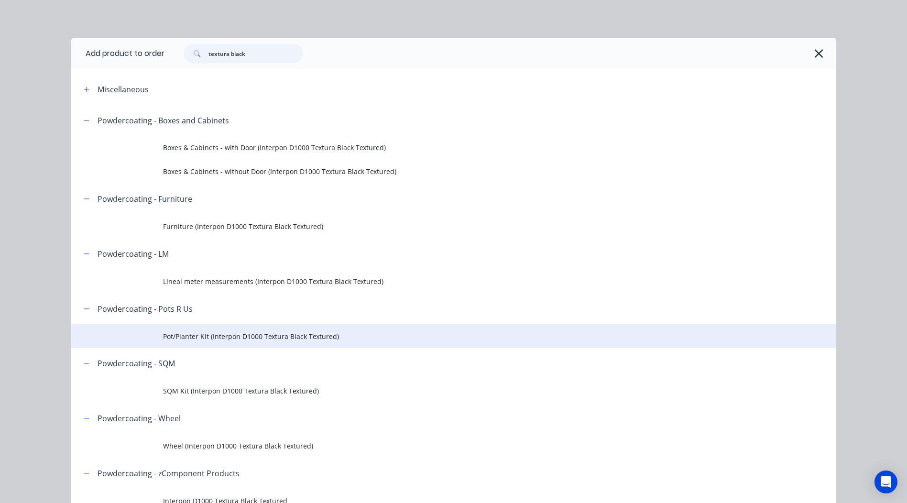
type input "textura black"
click at [200, 330] on td "Pot/Planter Kit (Interpon D1000 Textura Black Textured)" at bounding box center [499, 336] width 673 height 24
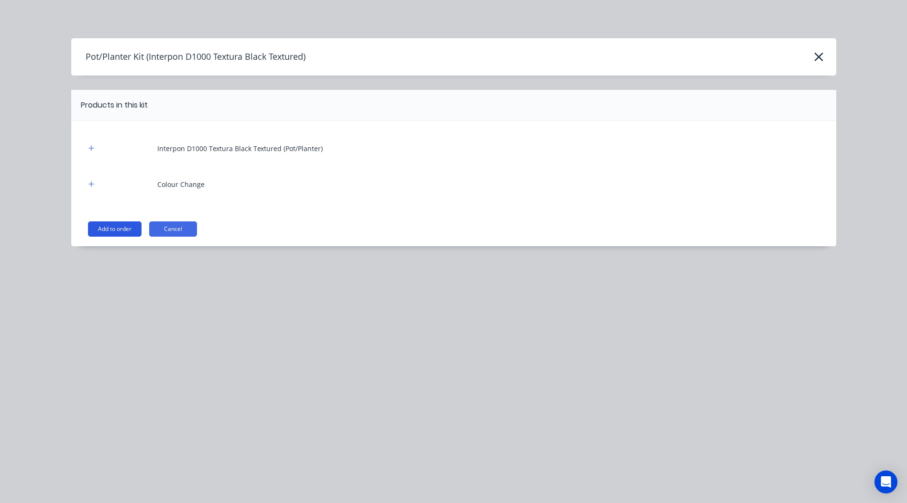
click at [122, 228] on button "Add to order" at bounding box center [115, 228] width 54 height 15
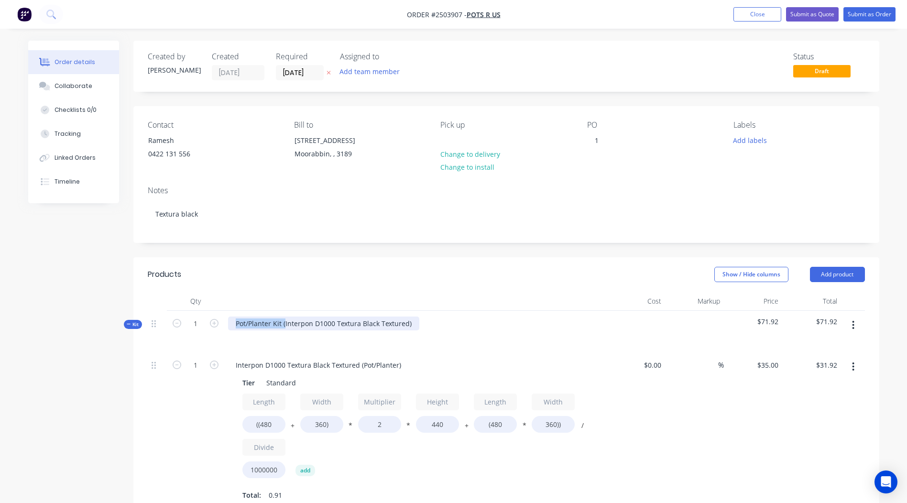
drag, startPoint x: 284, startPoint y: 325, endPoint x: -2, endPoint y: 336, distance: 286.0
click at [0, 336] on html "Order #2503907 - Pots R Us Add product Close Submit as Quote Submit as Order Or…" at bounding box center [453, 423] width 907 height 846
click at [360, 323] on div "Interpon D1000 Textura Black Textured)" at bounding box center [298, 323] width 141 height 14
click at [418, 313] on div "Interpon D1000 Textura Black Textured" at bounding box center [415, 332] width 382 height 42
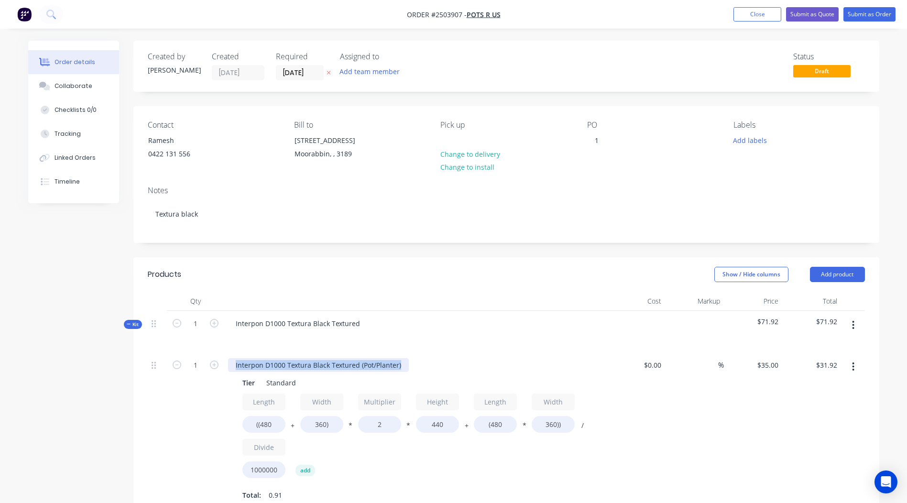
drag, startPoint x: 403, startPoint y: 364, endPoint x: 0, endPoint y: 298, distance: 408.8
click at [0, 306] on html "Order #2503907 - Pots R Us Add product Close Submit as Quote Submit as Order Or…" at bounding box center [453, 423] width 907 height 846
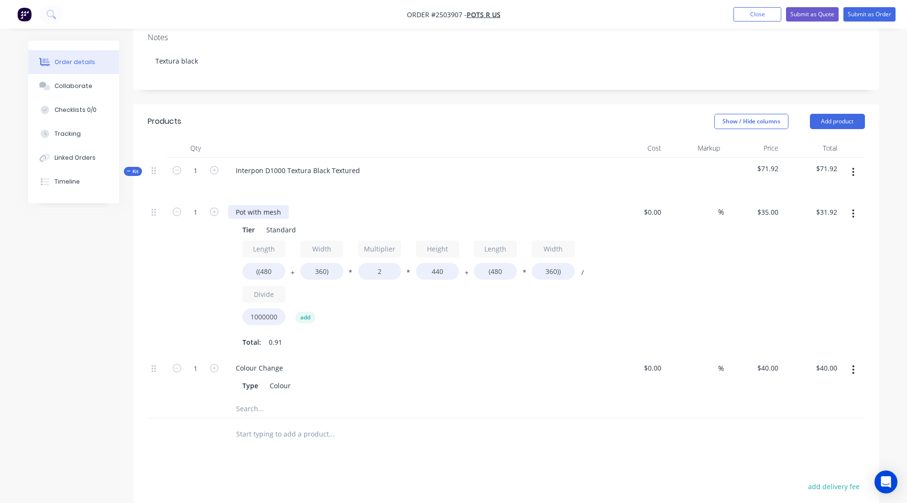
scroll to position [191, 0]
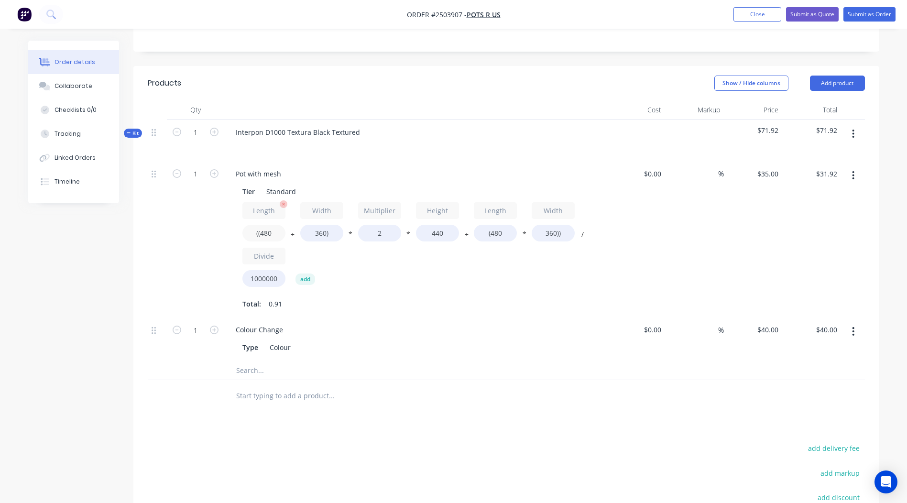
click at [276, 233] on input "((480" at bounding box center [263, 233] width 43 height 17
type input "((3000"
type input "$109.54"
click at [323, 232] on input "360)" at bounding box center [321, 233] width 43 height 17
click at [331, 236] on input "1770)" at bounding box center [321, 233] width 43 height 17
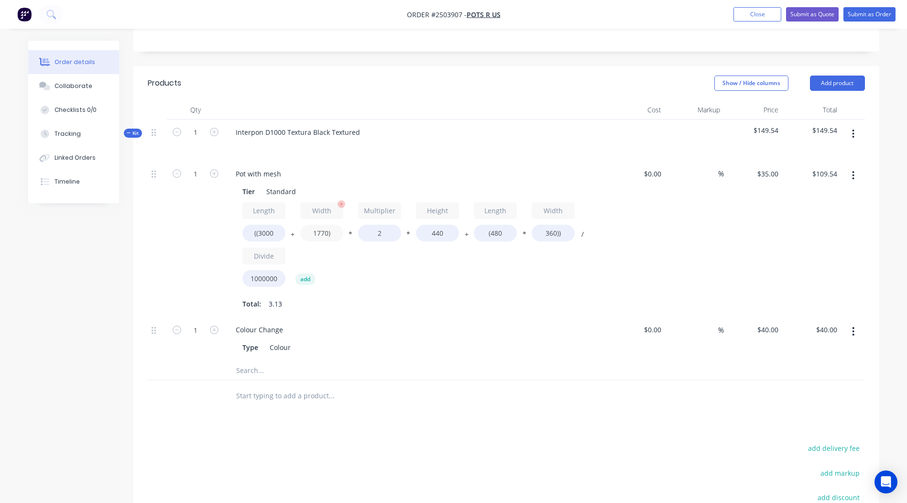
drag, startPoint x: 326, startPoint y: 234, endPoint x: 308, endPoint y: 238, distance: 18.8
click at [308, 238] on input "1770)" at bounding box center [321, 233] width 43 height 17
type input "500)"
type input "$113.85"
click at [506, 232] on input "(480" at bounding box center [495, 233] width 43 height 17
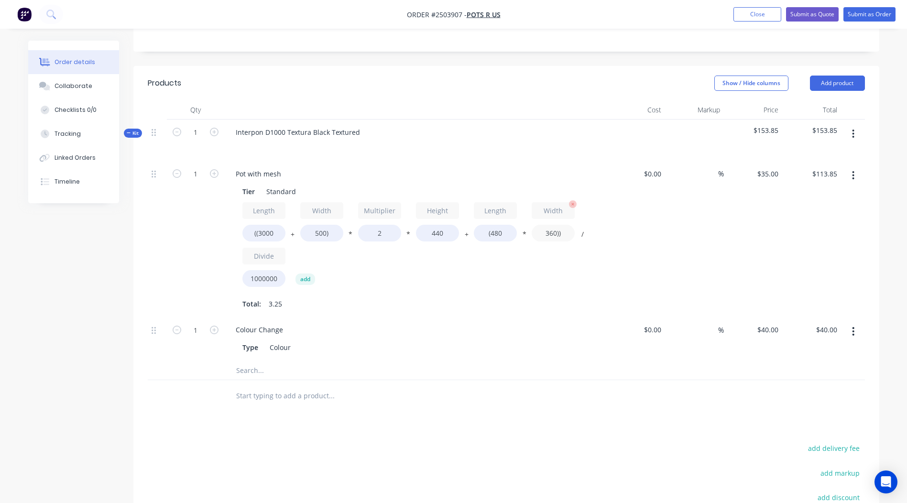
click at [552, 232] on input "360))" at bounding box center [552, 233] width 43 height 17
type input "500))"
type input "$116.20"
drag, startPoint x: 458, startPoint y: 230, endPoint x: 361, endPoint y: 234, distance: 97.1
click at [361, 234] on div "Length ((3000 + Width 500) * Multiplier 2 * Height 440 + Length (480 * Width 50…" at bounding box center [415, 246] width 346 height 89
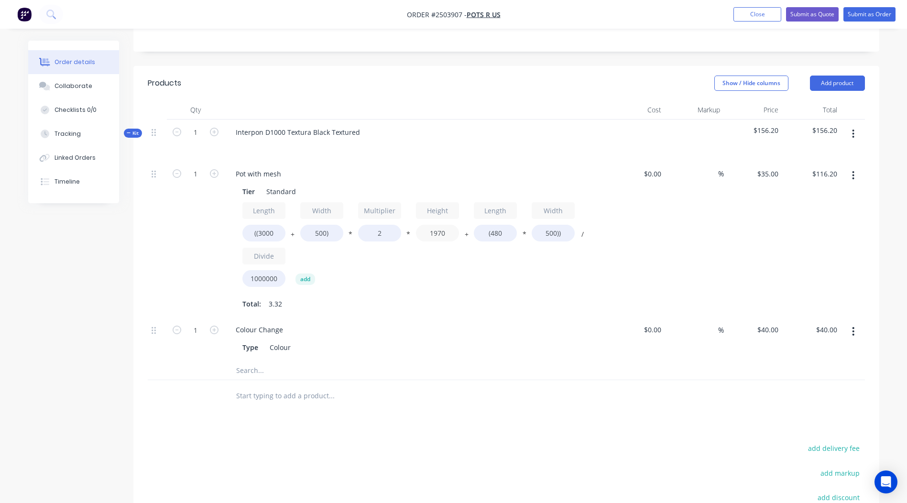
type input "1970"
type input "$491.05"
click at [576, 267] on div "Length ((3000 + Width 500) * Multiplier 2 * Height 1970 + Length (480 * Width 5…" at bounding box center [415, 246] width 346 height 89
drag, startPoint x: 505, startPoint y: 234, endPoint x: 490, endPoint y: 239, distance: 15.9
click at [490, 239] on input "(480" at bounding box center [495, 233] width 43 height 17
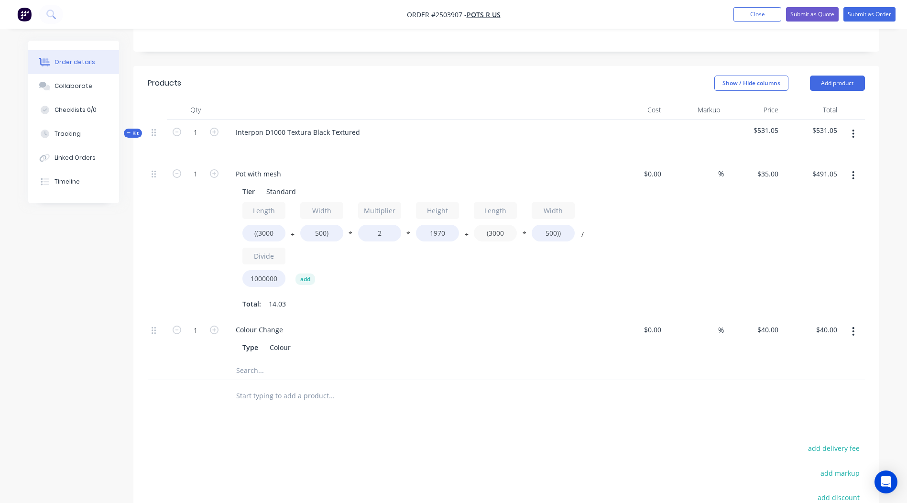
type input "(3000"
type input "$535.15"
click at [761, 260] on div "$35.00 $35.00" at bounding box center [753, 239] width 59 height 156
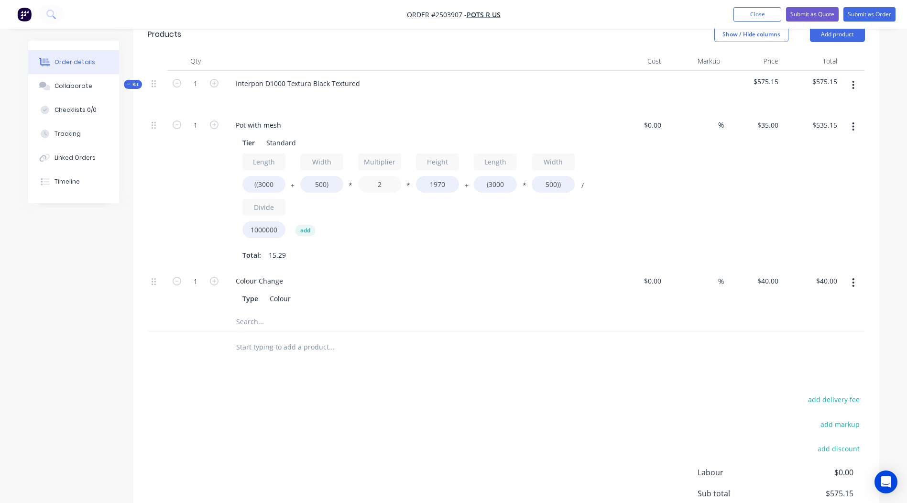
drag, startPoint x: 392, startPoint y: 184, endPoint x: 326, endPoint y: 194, distance: 66.8
click at [326, 194] on div "Length ((3000 + Width 500) * Multiplier 2 * Height 1970 + Length (3000 * Width …" at bounding box center [415, 197] width 346 height 89
type input "1.75"
type input "$474.82"
click at [773, 187] on div "$35.00 $35.00" at bounding box center [753, 190] width 59 height 156
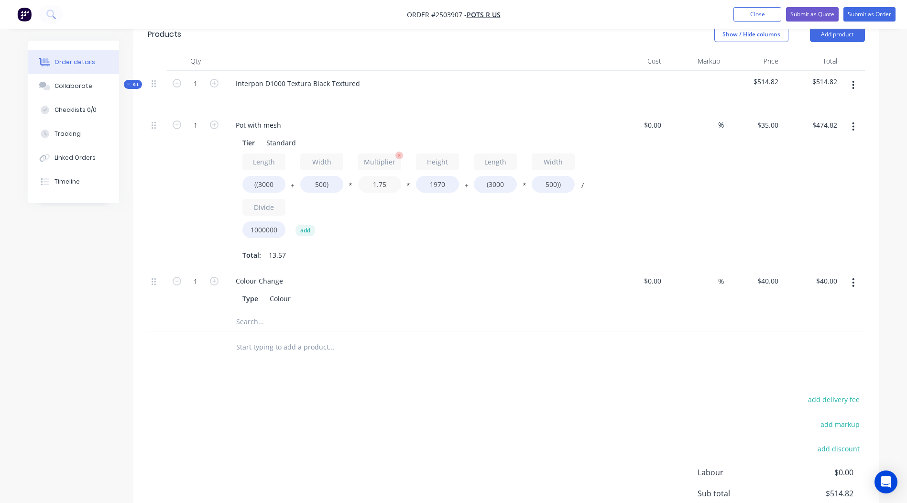
drag, startPoint x: 389, startPoint y: 184, endPoint x: 379, endPoint y: 189, distance: 11.1
click at [379, 189] on input "1.75" at bounding box center [379, 184] width 43 height 17
type input "1.6"
type input "$438.62"
click at [752, 182] on div "$35.00 $35.00" at bounding box center [753, 190] width 59 height 156
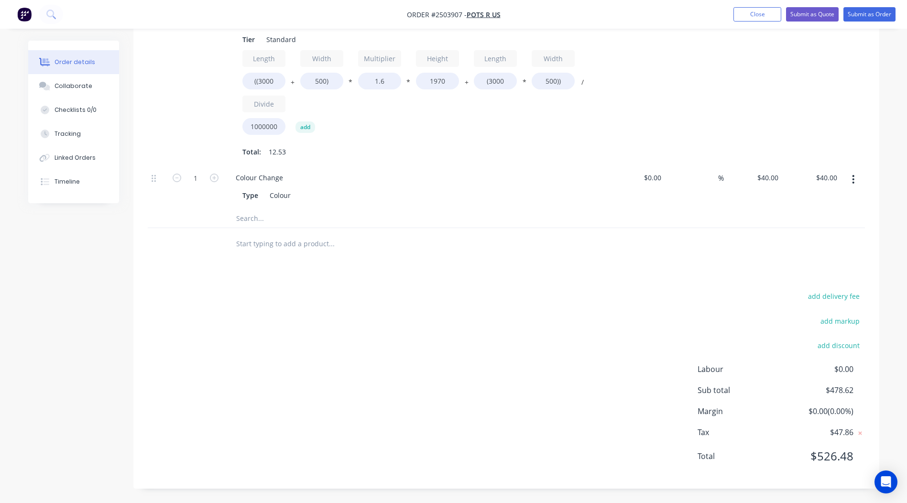
scroll to position [0, 0]
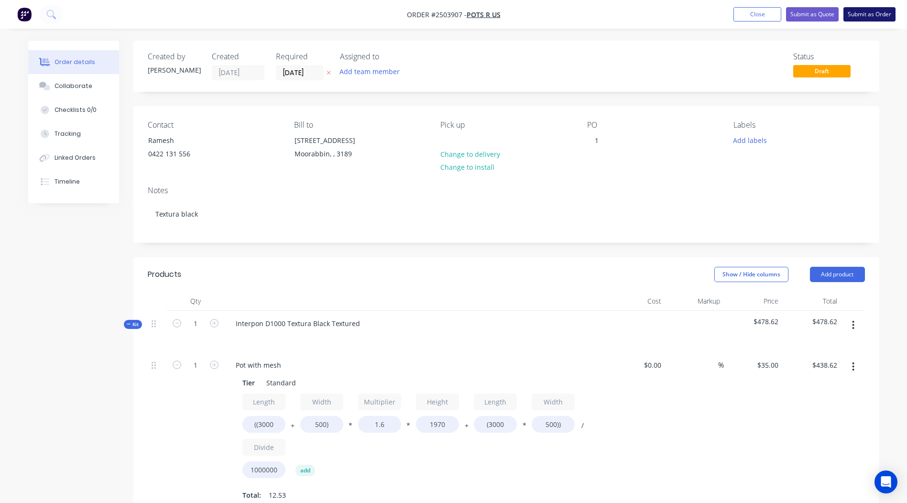
click at [875, 20] on button "Submit as Order" at bounding box center [869, 14] width 52 height 14
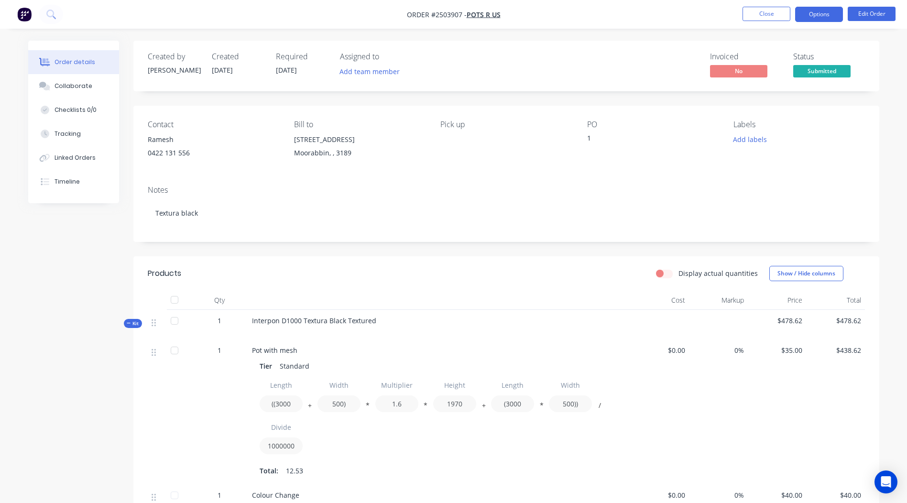
click at [829, 13] on button "Options" at bounding box center [819, 14] width 48 height 15
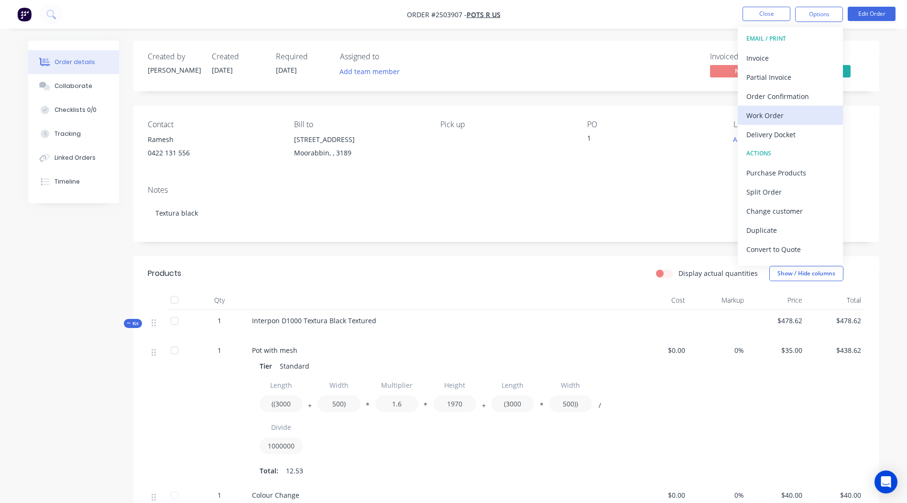
click at [775, 120] on div "Work Order" at bounding box center [790, 115] width 88 height 14
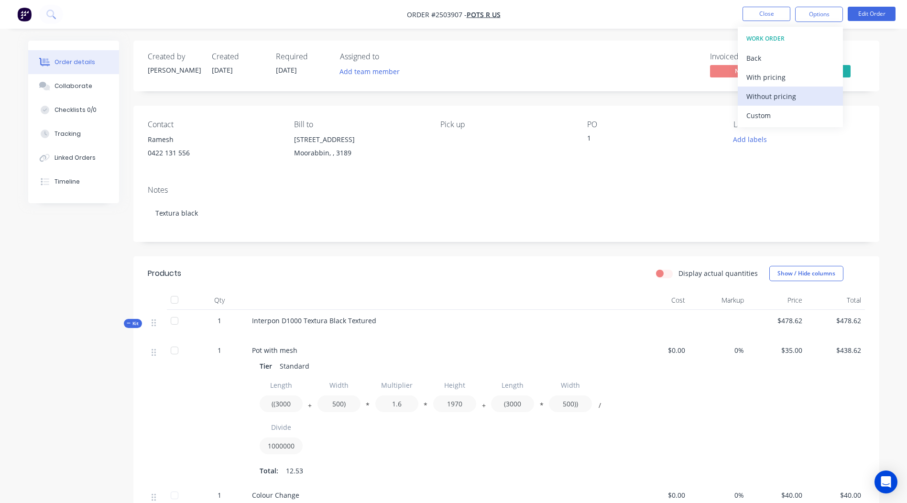
click at [771, 96] on div "Without pricing" at bounding box center [790, 96] width 88 height 14
click at [620, 71] on div "Invoiced No Status Submitted" at bounding box center [649, 66] width 429 height 28
click at [747, 139] on button "Add labels" at bounding box center [750, 139] width 44 height 13
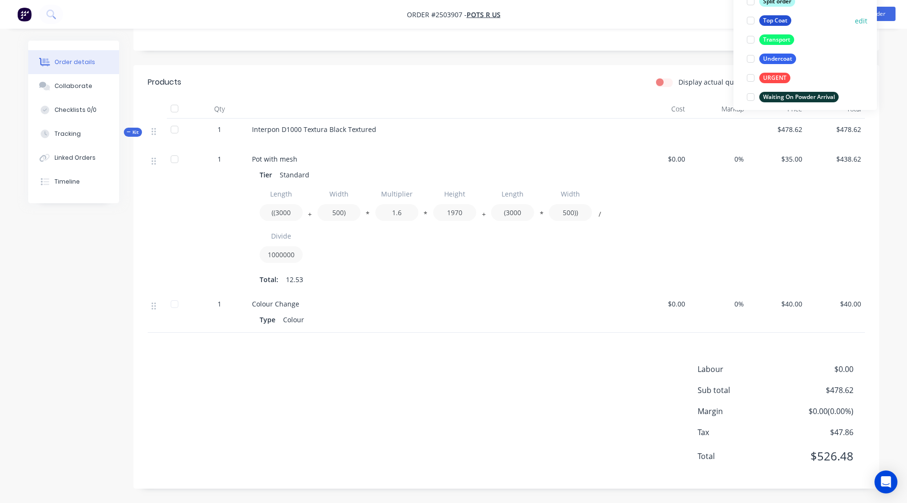
scroll to position [640, 0]
click at [775, 42] on div "Top Coat" at bounding box center [775, 43] width 32 height 11
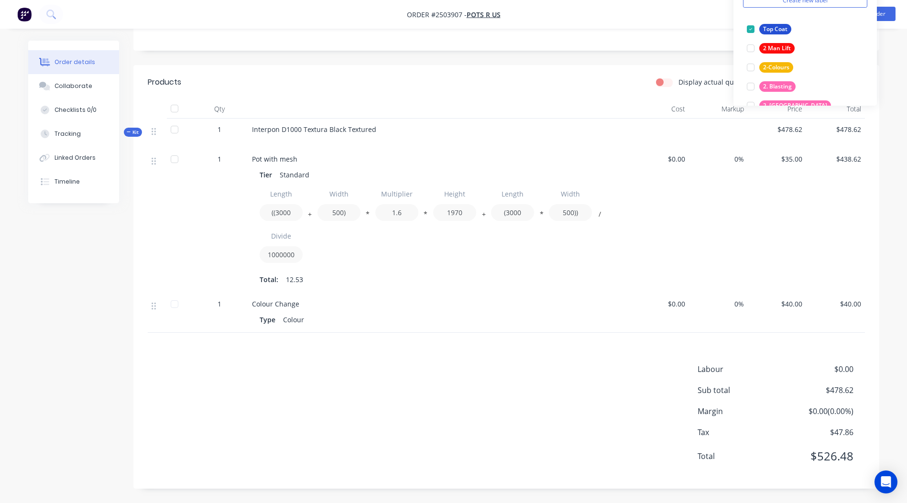
click at [592, 67] on header "Products Display actual quantities Show / Hide columns" at bounding box center [506, 82] width 746 height 34
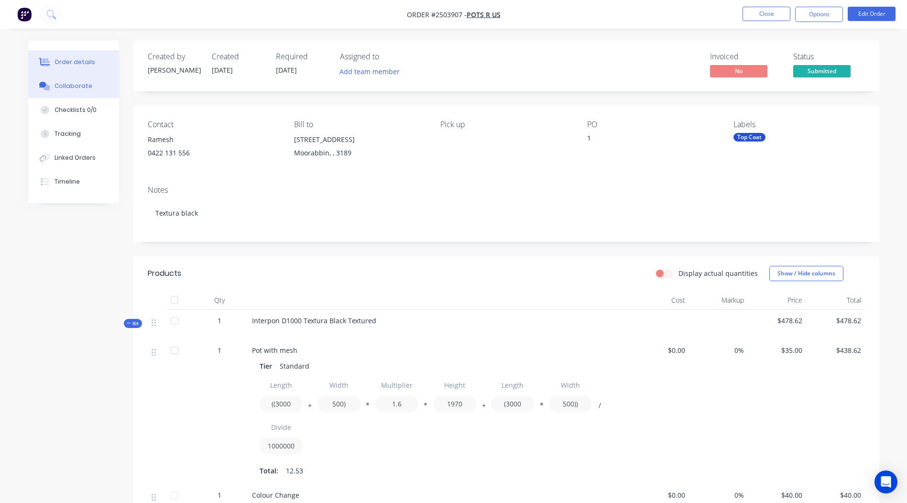
click at [71, 85] on div "Collaborate" at bounding box center [73, 86] width 38 height 9
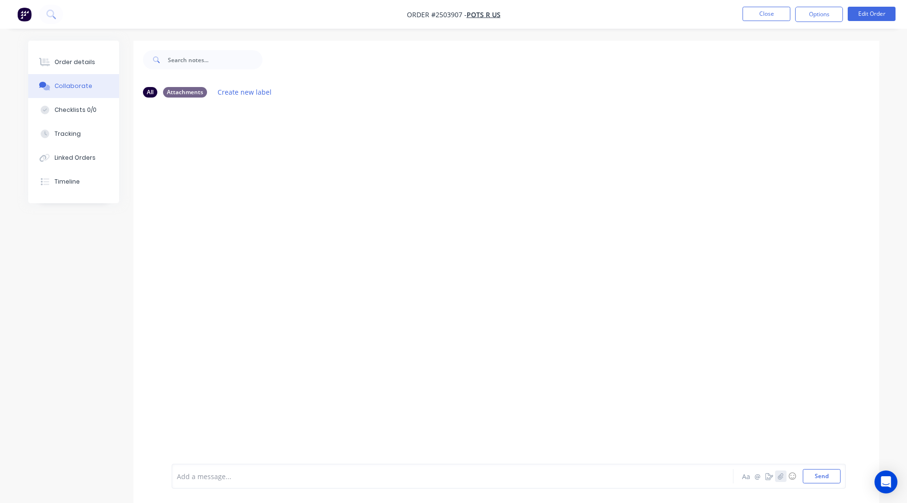
click at [778, 476] on icon "button" at bounding box center [780, 476] width 6 height 7
click at [825, 476] on button "Send" at bounding box center [821, 476] width 38 height 14
click at [214, 185] on img at bounding box center [206, 178] width 69 height 63
click at [785, 15] on button "Close" at bounding box center [766, 14] width 48 height 14
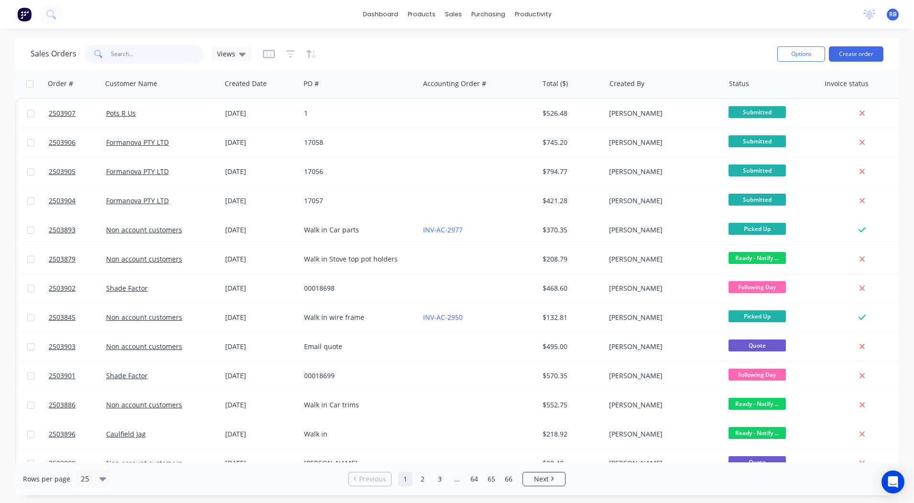
click at [130, 56] on input "text" at bounding box center [157, 53] width 93 height 19
type input "[PERSON_NAME]"
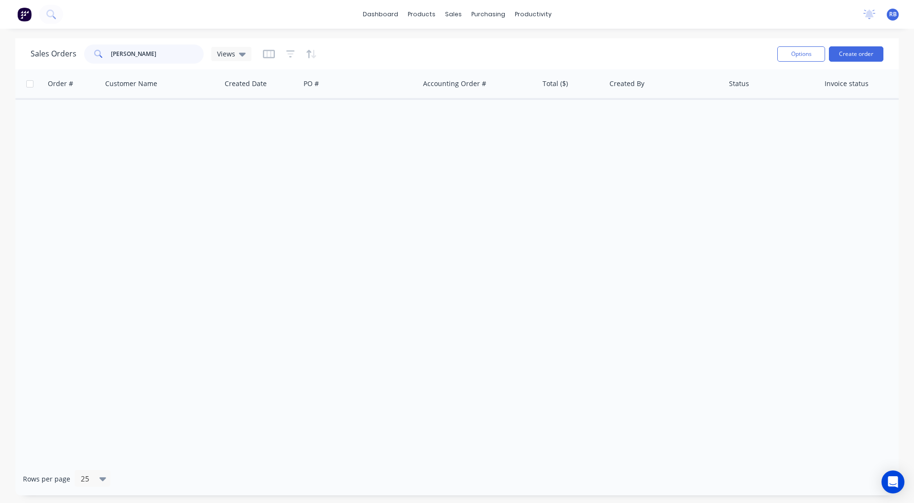
drag, startPoint x: 164, startPoint y: 51, endPoint x: 15, endPoint y: 57, distance: 149.2
click at [15, 57] on div "Sales Orders [PERSON_NAME] Views Options Create order Order # Customer Name Cre…" at bounding box center [457, 266] width 914 height 457
type input "upsti"
click at [860, 51] on button "Create order" at bounding box center [856, 53] width 54 height 15
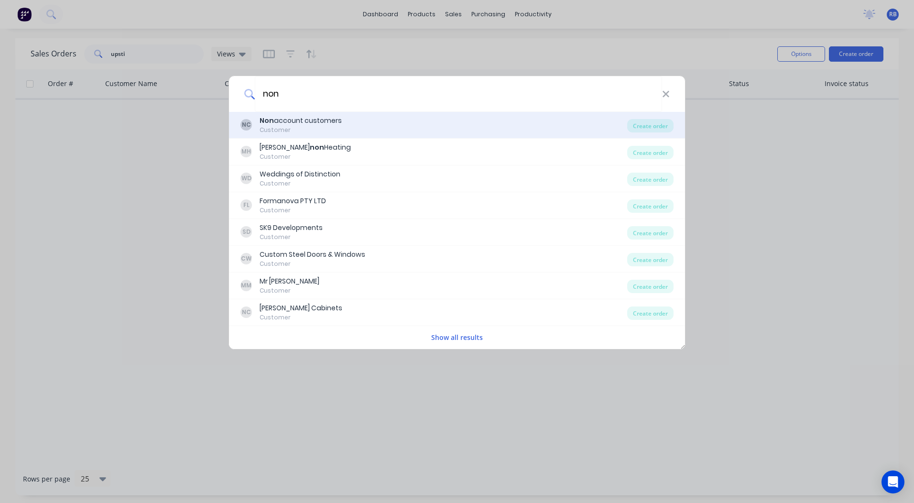
type input "non"
click at [302, 127] on div "Customer" at bounding box center [301, 130] width 82 height 9
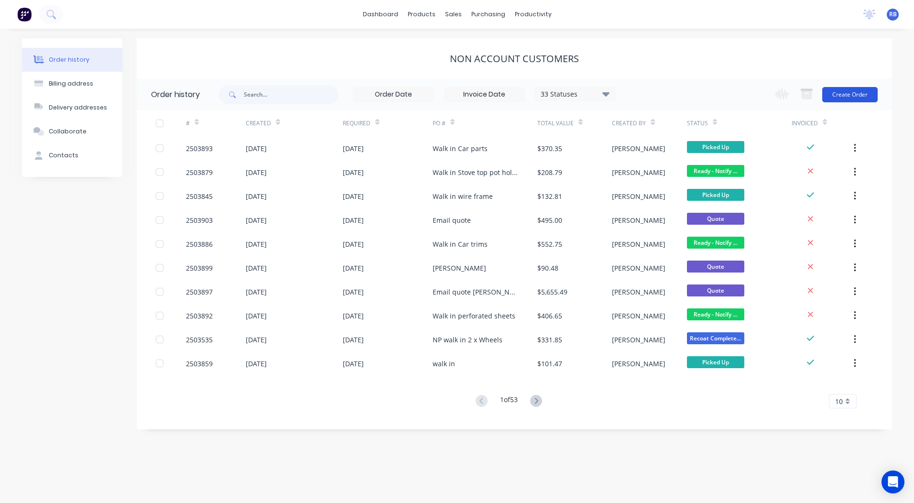
click at [844, 90] on button "Create Order" at bounding box center [849, 94] width 55 height 15
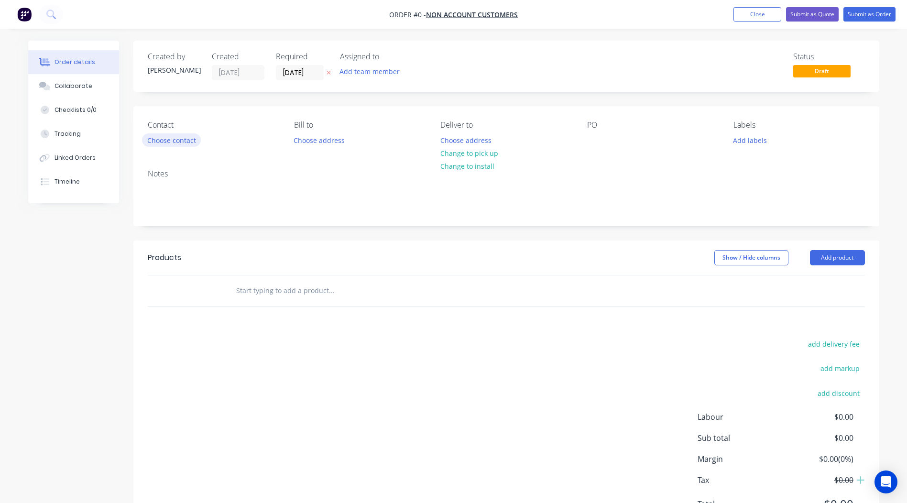
click at [155, 140] on button "Choose contact" at bounding box center [171, 139] width 59 height 13
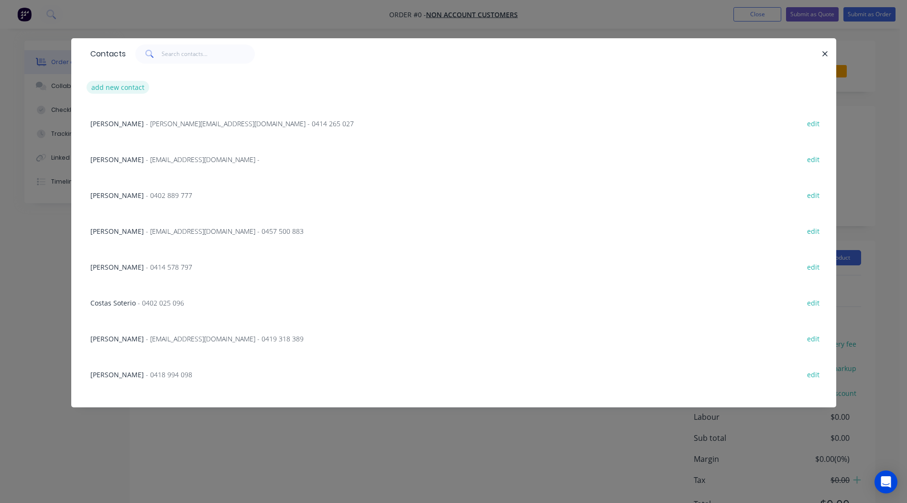
click at [115, 87] on button "add new contact" at bounding box center [118, 87] width 63 height 13
select select "AU"
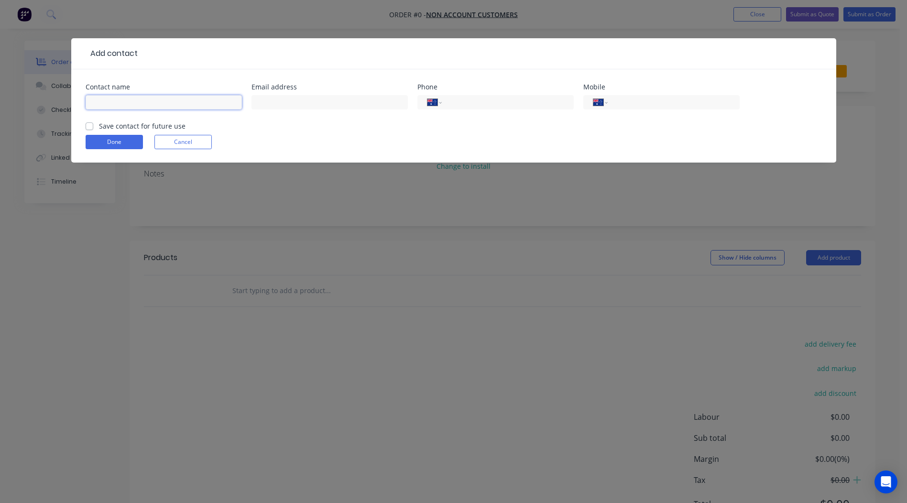
click at [137, 107] on input "text" at bounding box center [164, 102] width 156 height 14
type input "[PERSON_NAME]"
click at [281, 103] on input "text" at bounding box center [329, 102] width 156 height 14
type input "[PERSON_NAME][EMAIL_ADDRESS][DOMAIN_NAME]"
click at [641, 103] on input "tel" at bounding box center [671, 102] width 115 height 11
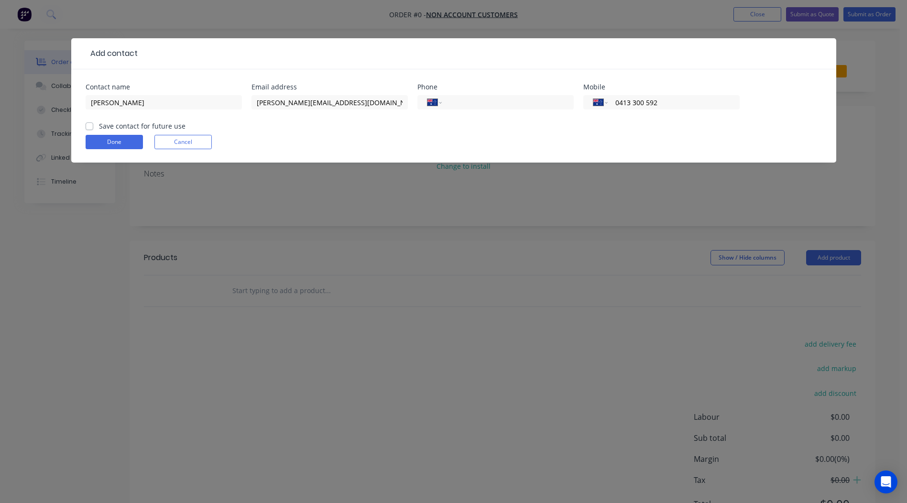
type input "0413 300 592"
click at [99, 128] on label "Save contact for future use" at bounding box center [142, 126] width 87 height 10
click at [86, 128] on input "Save contact for future use" at bounding box center [90, 125] width 8 height 9
checkbox input "true"
click at [94, 137] on button "Done" at bounding box center [114, 142] width 57 height 14
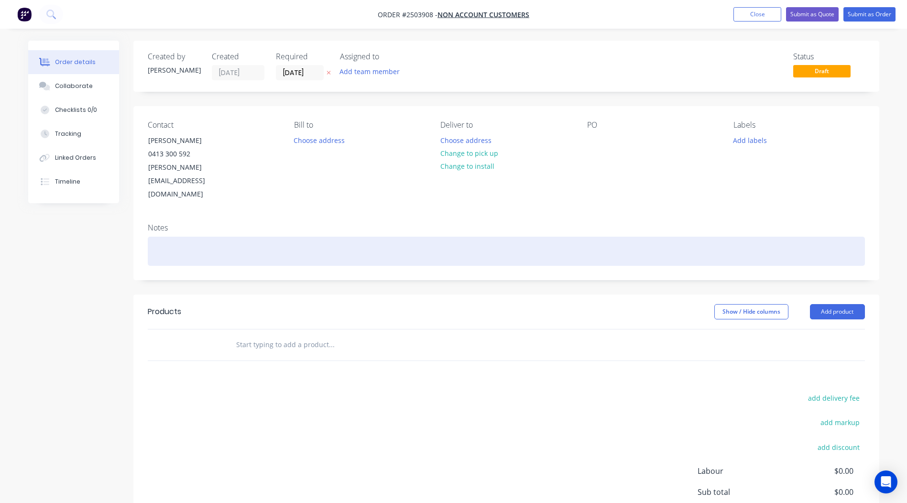
click at [184, 237] on div at bounding box center [506, 251] width 717 height 29
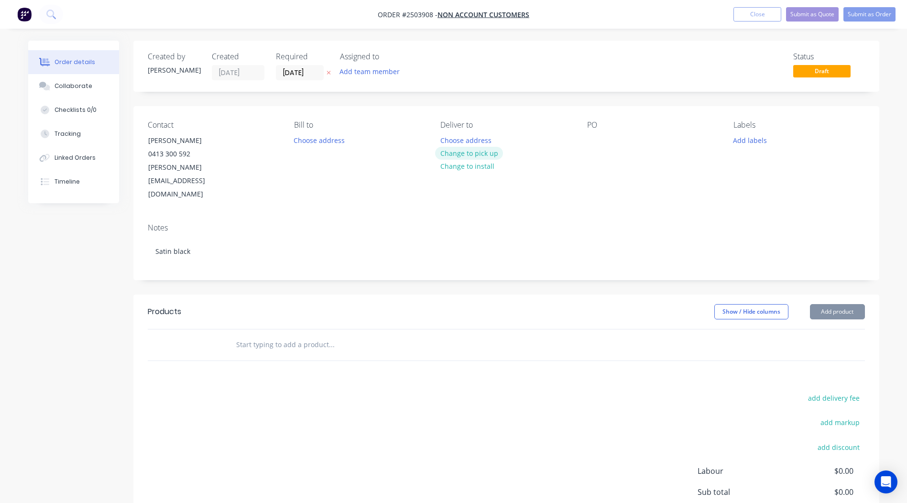
click at [456, 152] on button "Change to pick up" at bounding box center [469, 153] width 68 height 13
click at [593, 134] on div at bounding box center [594, 140] width 15 height 14
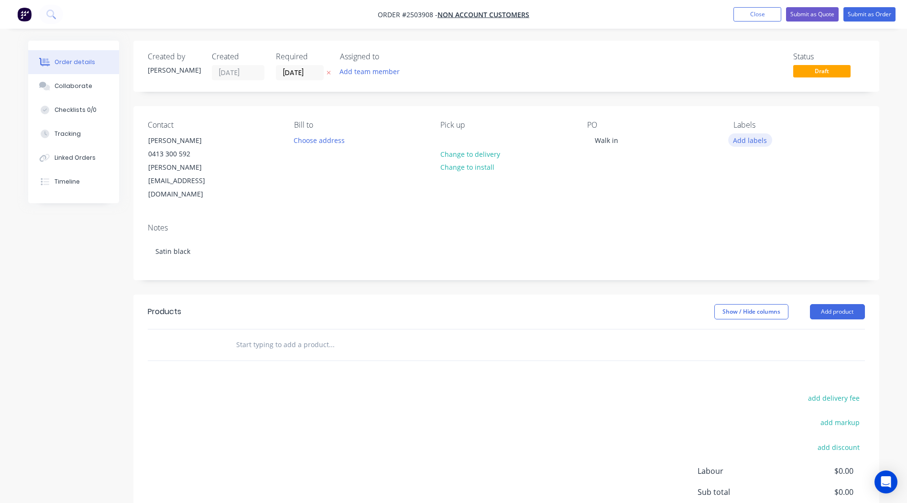
click at [740, 139] on button "Add labels" at bounding box center [750, 139] width 44 height 13
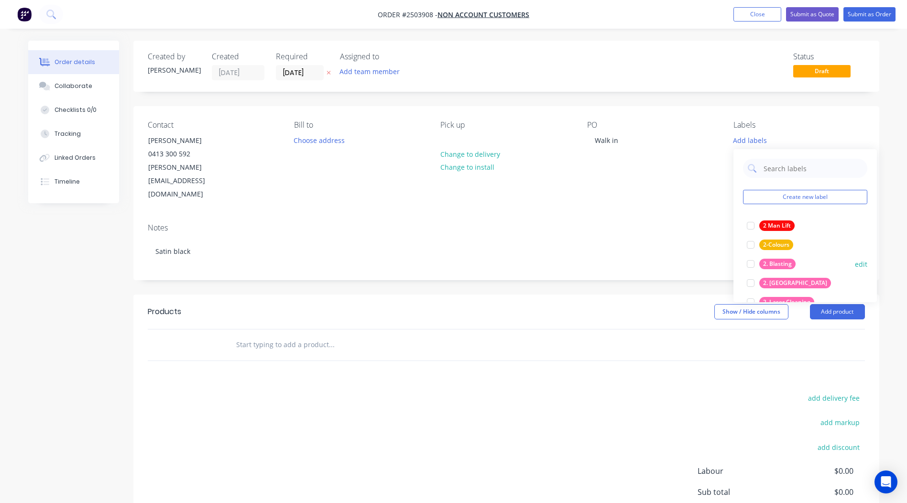
click at [770, 259] on div "2. Blasting" at bounding box center [777, 264] width 36 height 11
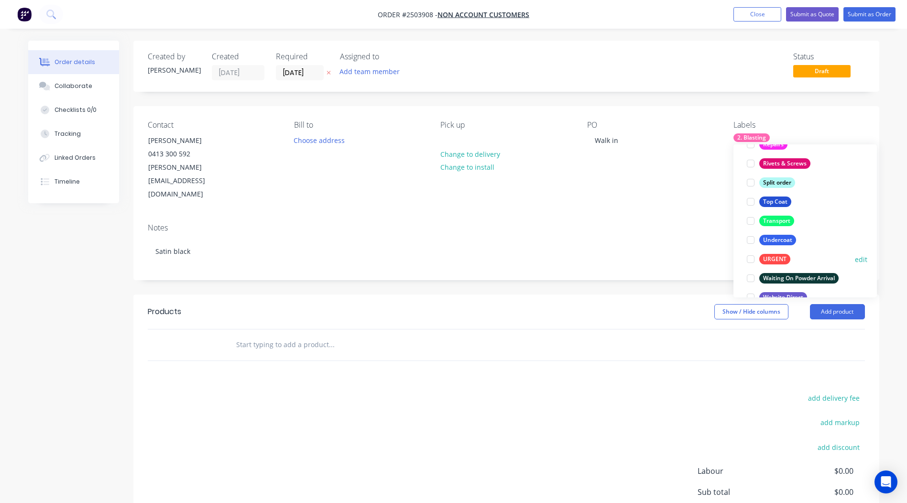
scroll to position [688, 0]
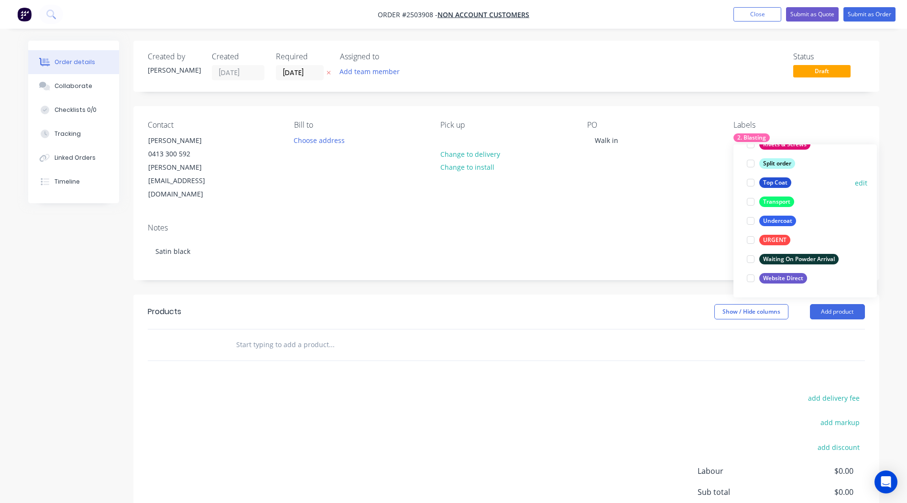
click at [768, 182] on div "Top Coat" at bounding box center [775, 182] width 32 height 11
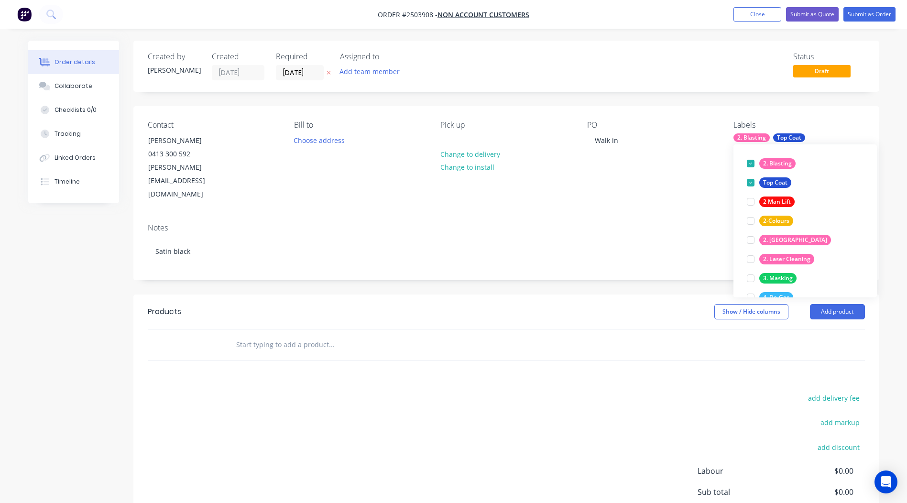
click at [598, 50] on div "Created by [PERSON_NAME] Created [DATE] Required [DATE] Assigned to Add team me…" at bounding box center [506, 66] width 746 height 51
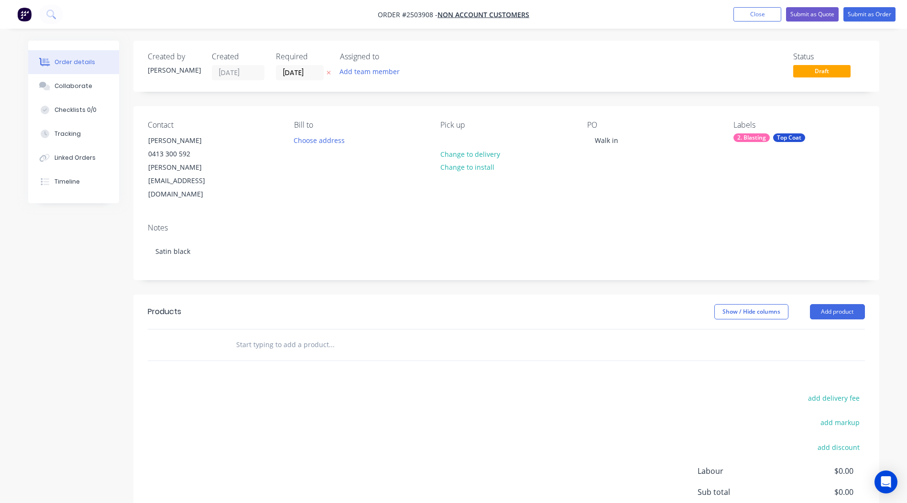
scroll to position [7, 0]
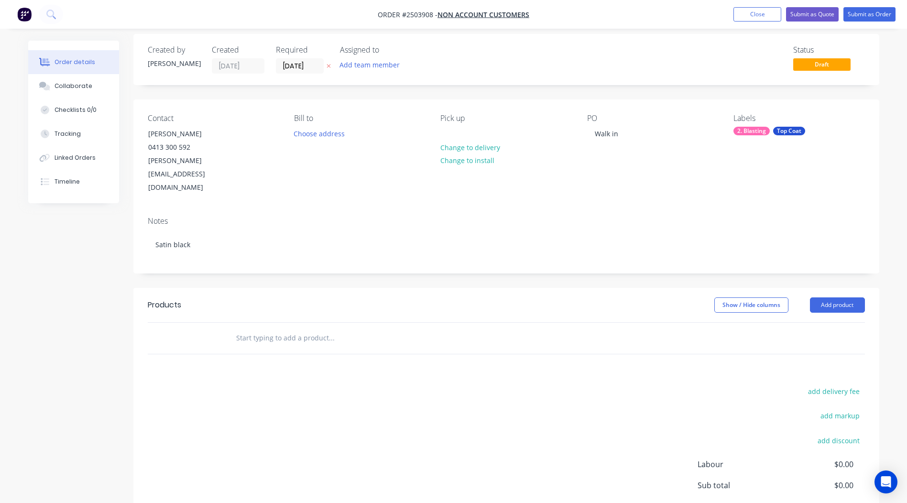
click at [237, 209] on div "Notes Satin black" at bounding box center [506, 241] width 746 height 64
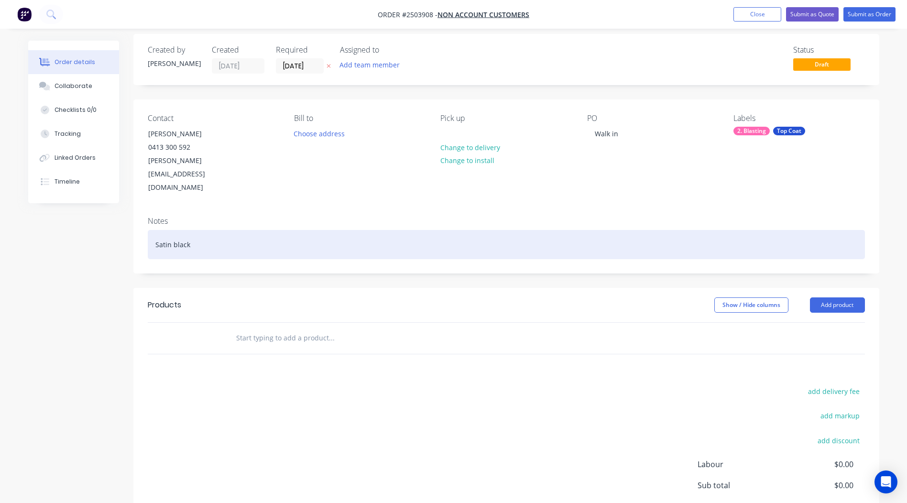
click at [198, 230] on div "Satin black" at bounding box center [506, 244] width 717 height 29
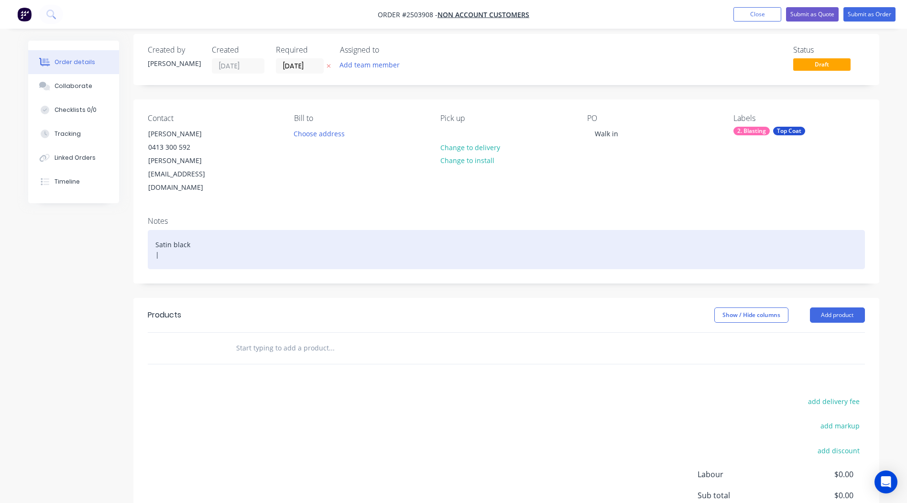
click at [179, 233] on div "Satin black |" at bounding box center [506, 249] width 717 height 39
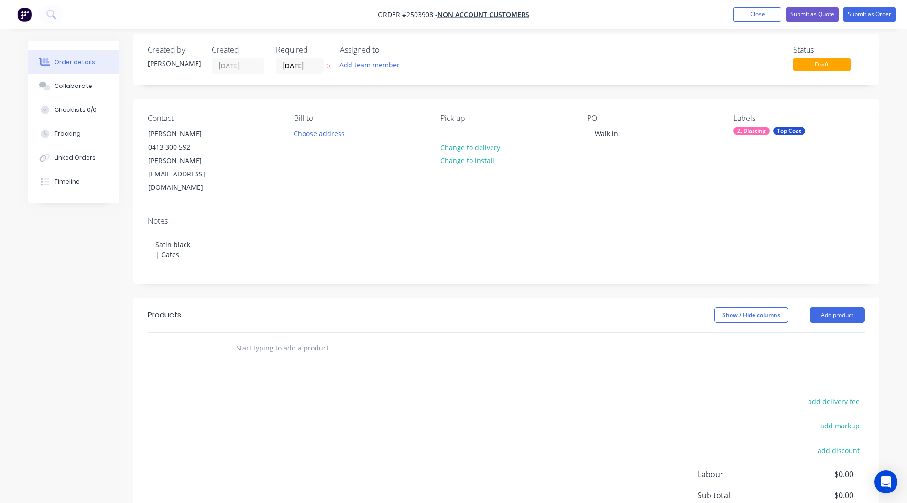
click at [595, 307] on div "Show / Hide columns Add product" at bounding box center [582, 314] width 564 height 15
click at [604, 298] on header "Products Show / Hide columns Add product" at bounding box center [506, 315] width 746 height 34
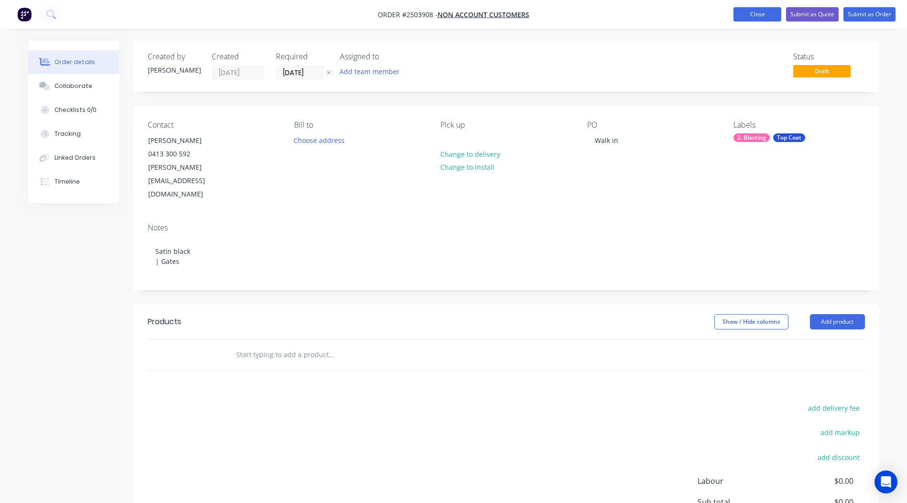
click at [750, 13] on button "Close" at bounding box center [757, 14] width 48 height 14
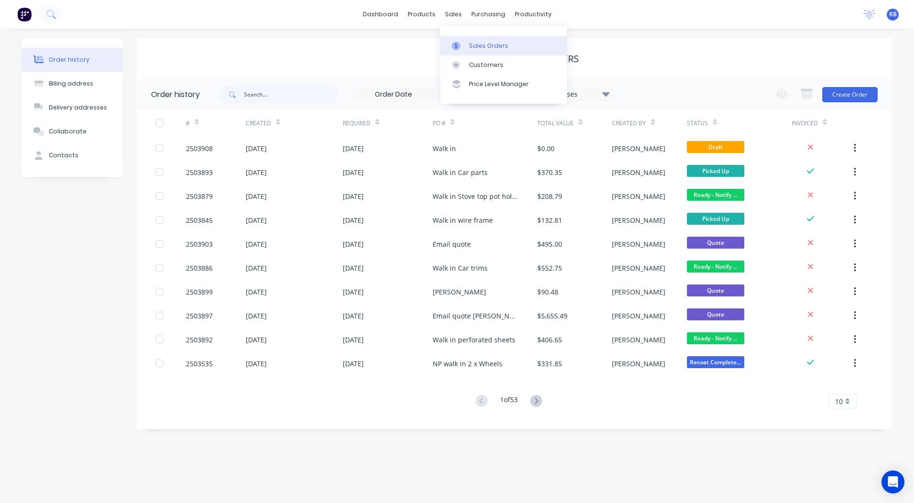
click at [463, 41] on link "Sales Orders" at bounding box center [503, 45] width 127 height 19
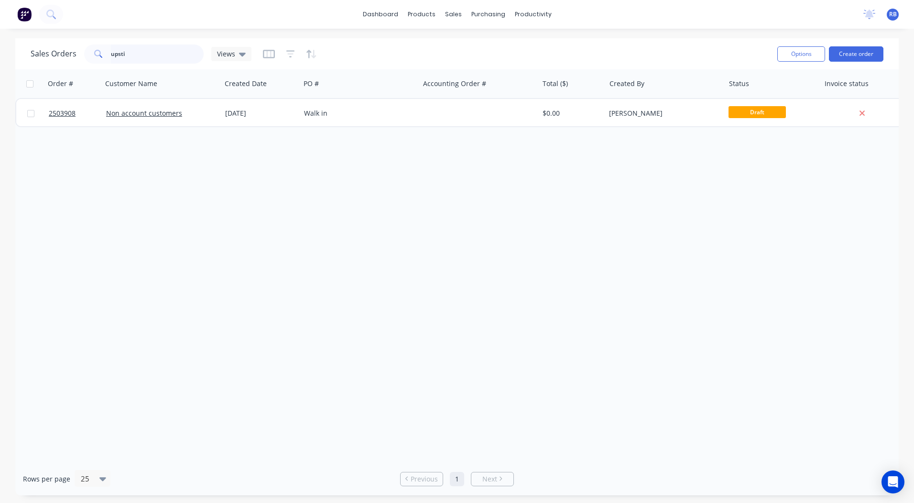
drag, startPoint x: 136, startPoint y: 49, endPoint x: 27, endPoint y: 69, distance: 110.7
click at [48, 67] on div "Sales Orders upsti Views Options Create order" at bounding box center [456, 53] width 883 height 31
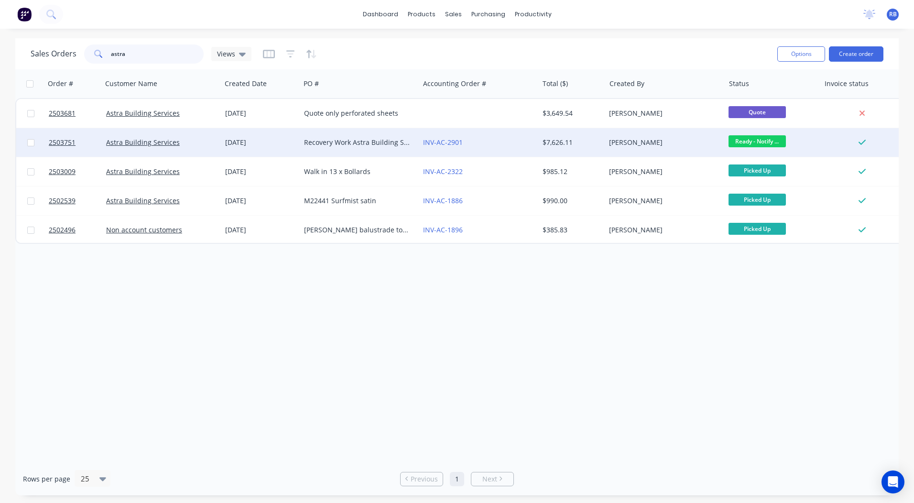
type input "astra"
click at [479, 138] on div "INV-AC-2901" at bounding box center [476, 143] width 106 height 10
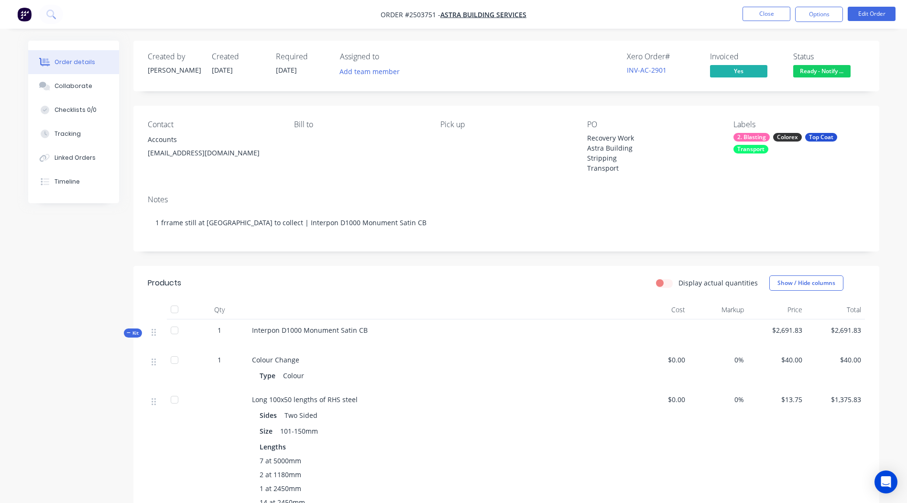
click at [817, 76] on span "Ready - Notify ..." at bounding box center [821, 71] width 57 height 12
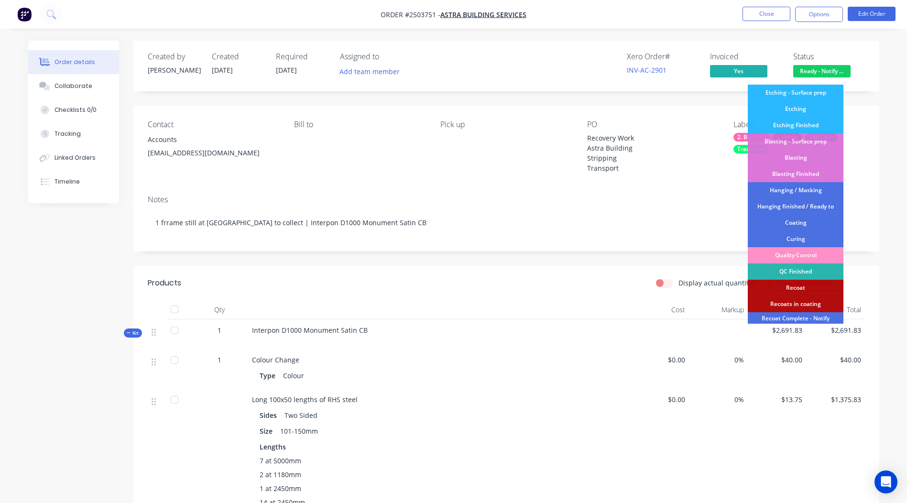
scroll to position [205, 0]
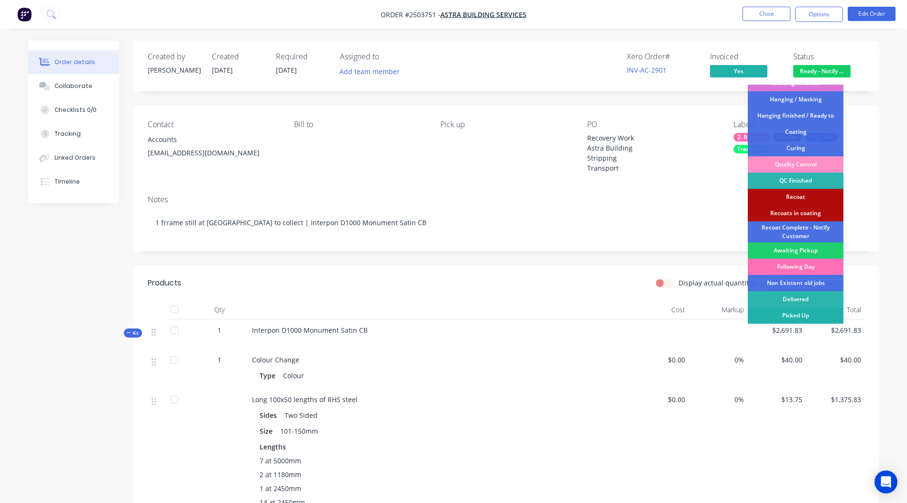
click at [791, 317] on div "Picked Up" at bounding box center [795, 315] width 96 height 16
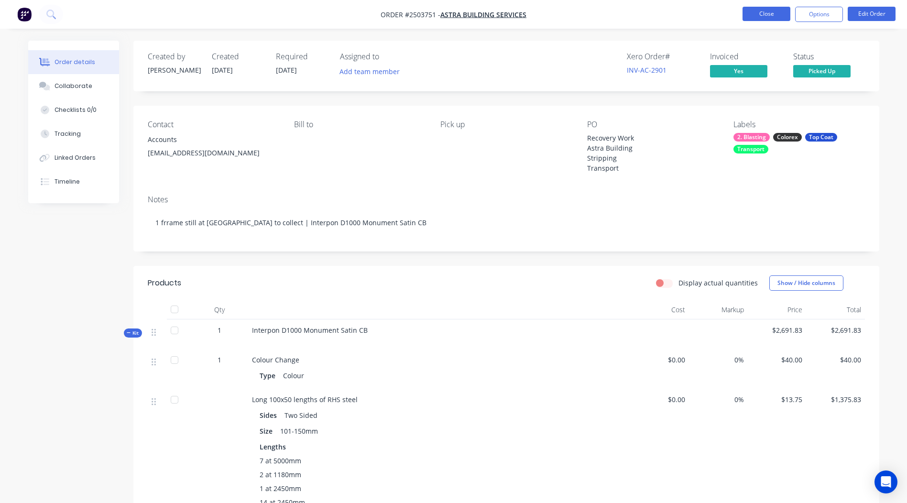
click at [766, 14] on button "Close" at bounding box center [766, 14] width 48 height 14
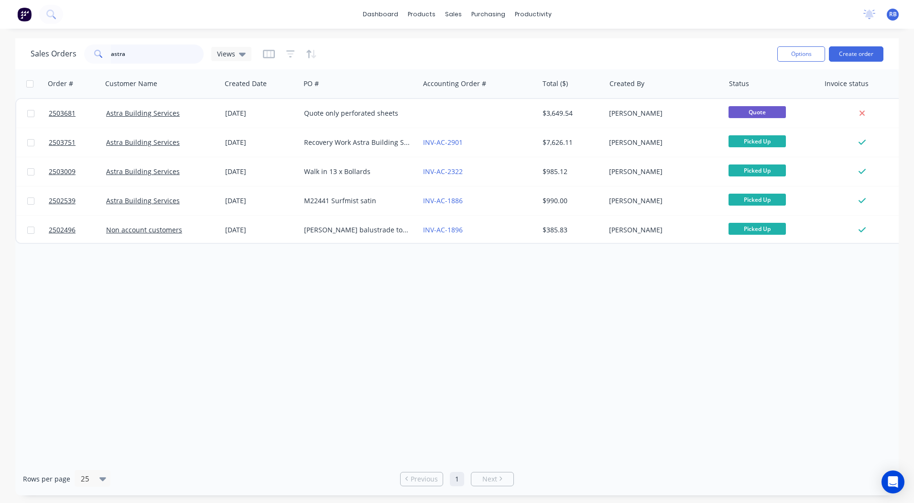
click at [0, 74] on html "dashboard products sales purchasing productivity dashboard products Product Cat…" at bounding box center [457, 251] width 914 height 503
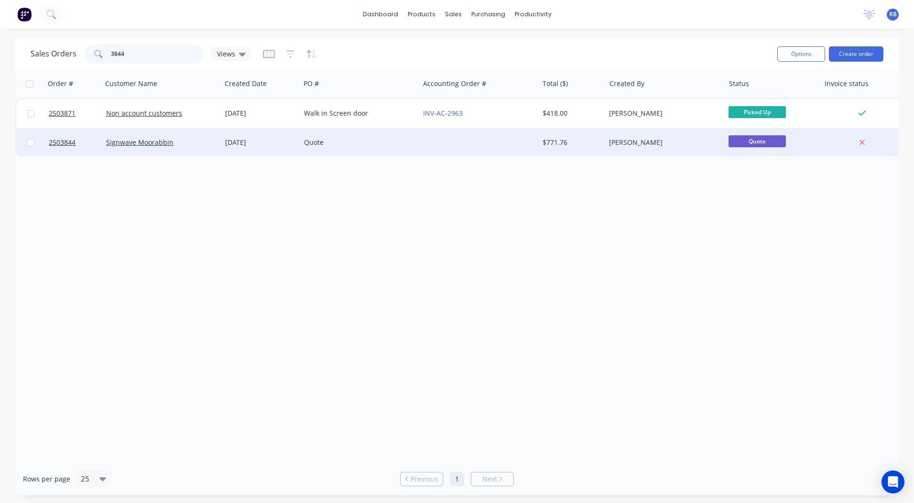
type input "3844"
click at [382, 143] on div "Quote" at bounding box center [357, 143] width 106 height 10
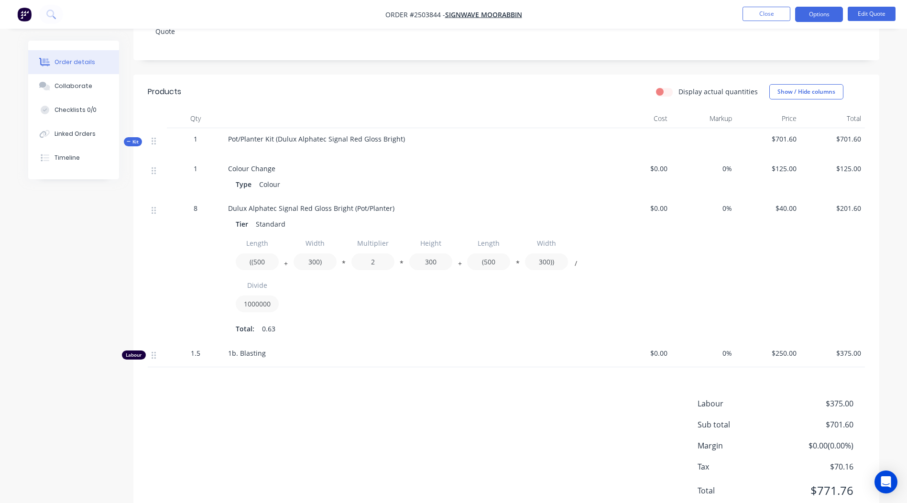
scroll to position [2, 0]
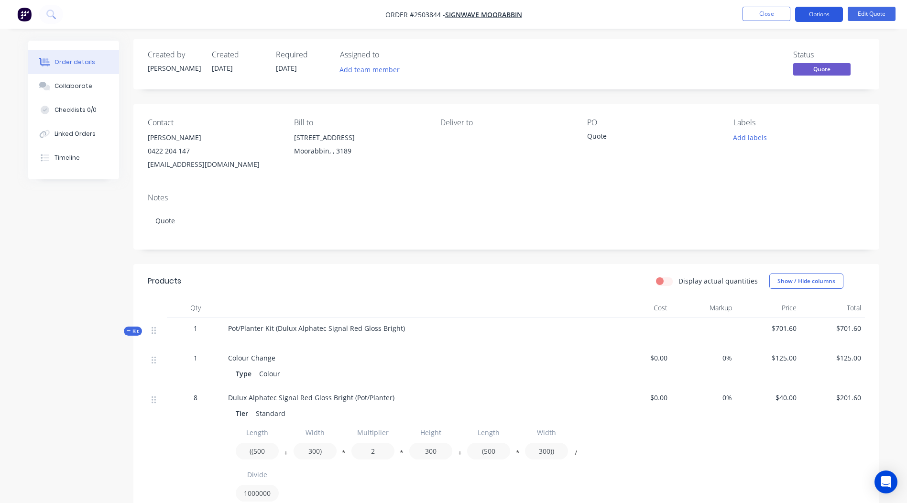
click at [810, 18] on button "Options" at bounding box center [819, 14] width 48 height 15
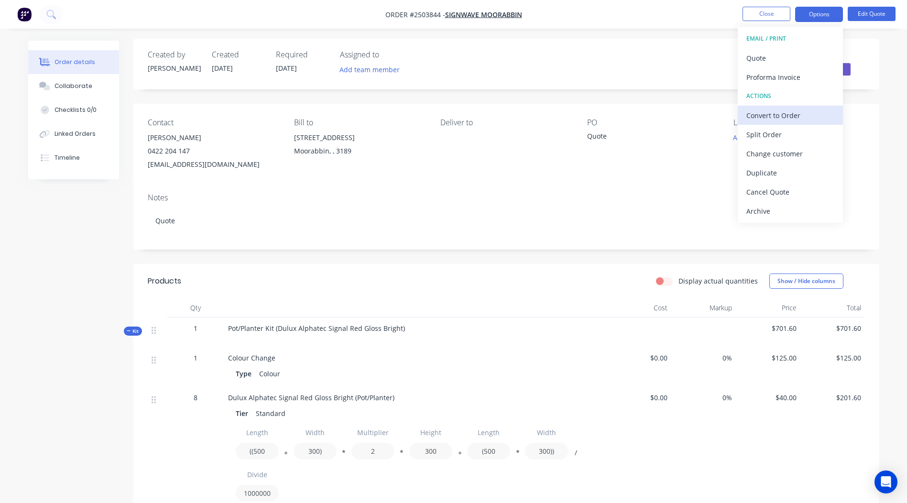
click at [780, 108] on div "Convert to Order" at bounding box center [790, 115] width 88 height 14
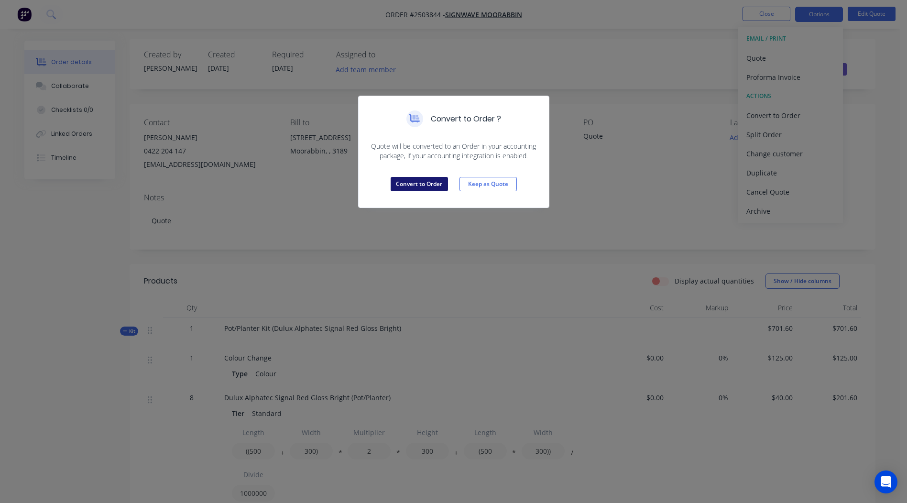
click at [407, 178] on button "Convert to Order" at bounding box center [418, 184] width 57 height 14
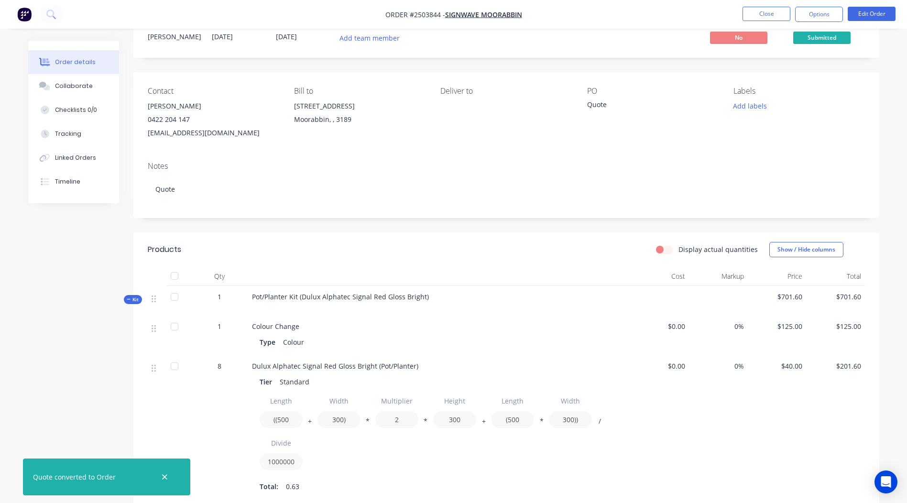
scroll to position [0, 0]
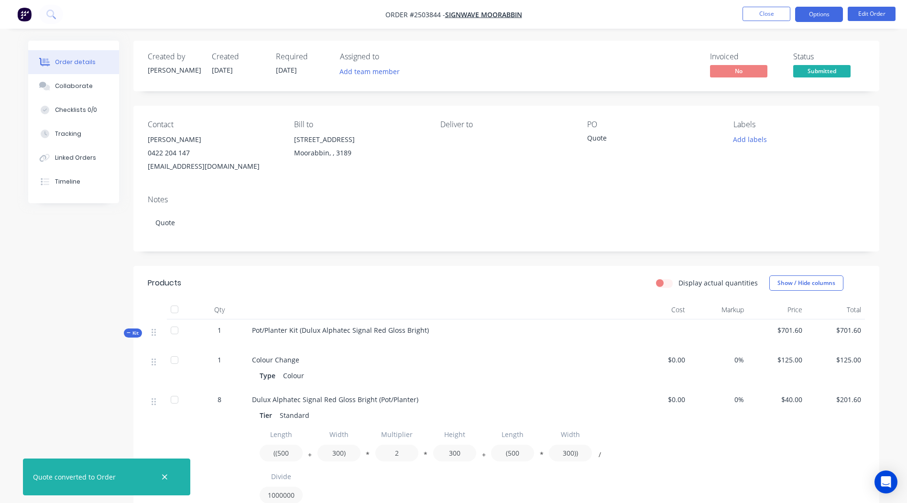
click at [819, 11] on button "Options" at bounding box center [819, 14] width 48 height 15
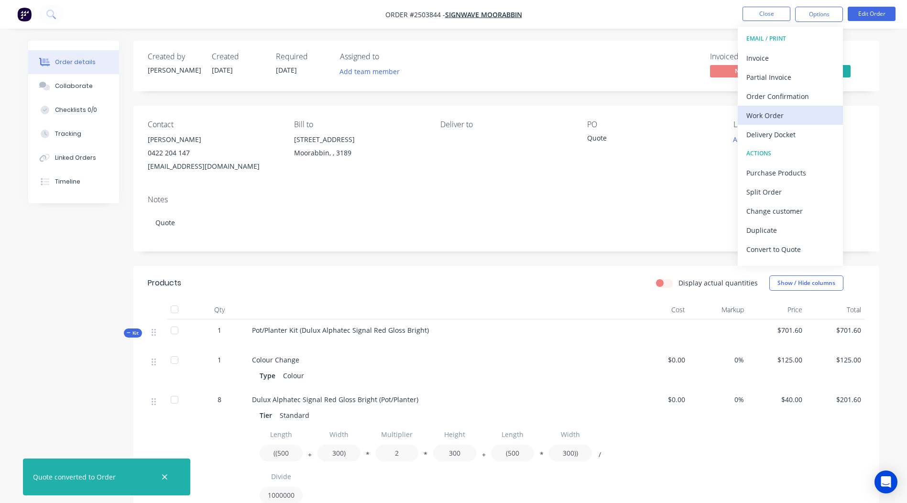
click at [765, 117] on div "Work Order" at bounding box center [790, 115] width 88 height 14
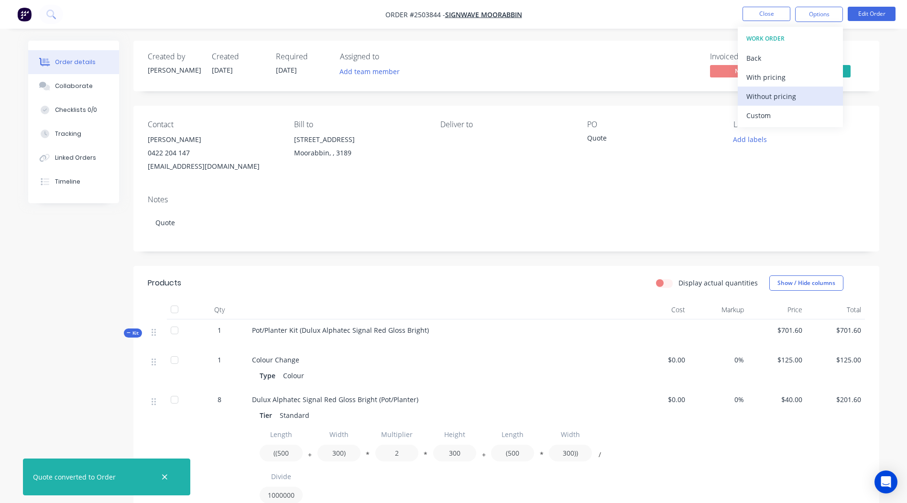
click at [773, 100] on div "Without pricing" at bounding box center [790, 96] width 88 height 14
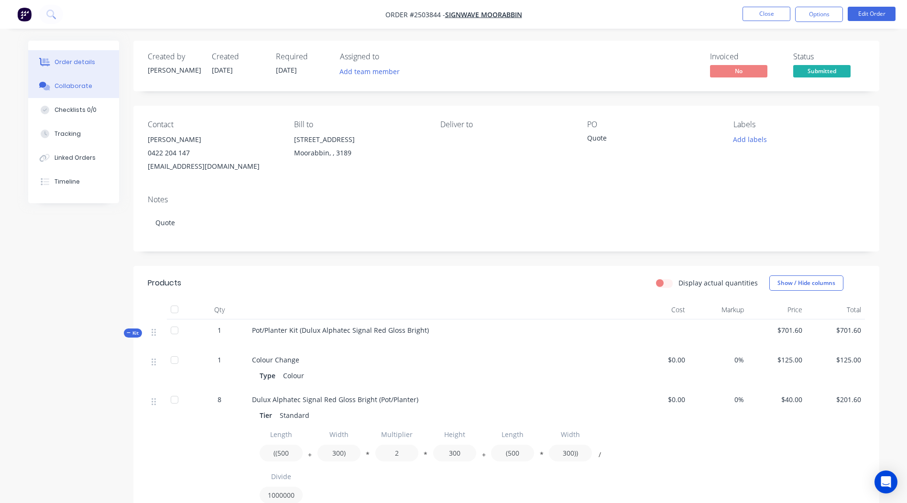
click at [77, 85] on div "Collaborate" at bounding box center [73, 86] width 38 height 9
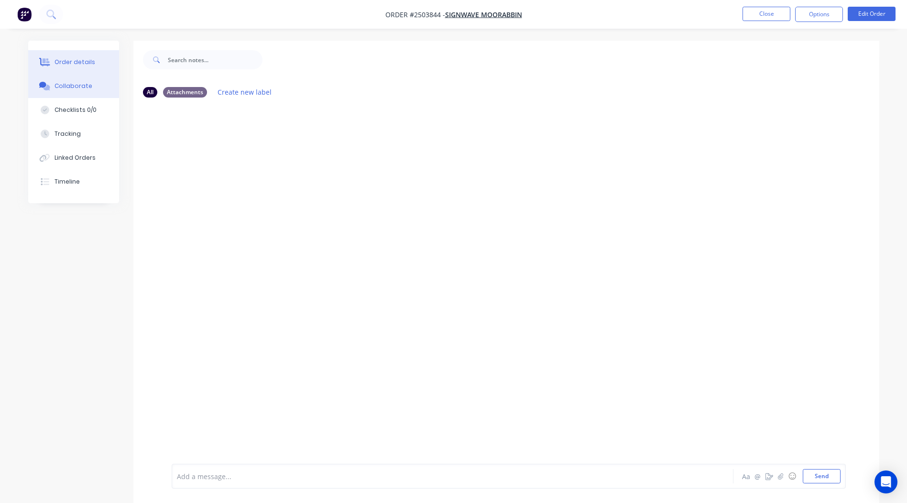
click at [109, 54] on button "Order details" at bounding box center [73, 62] width 91 height 24
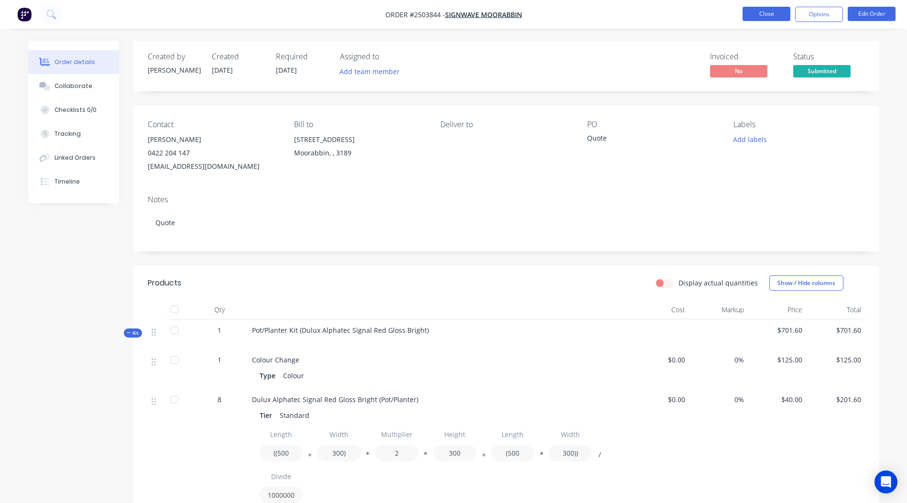
click at [769, 13] on button "Close" at bounding box center [766, 14] width 48 height 14
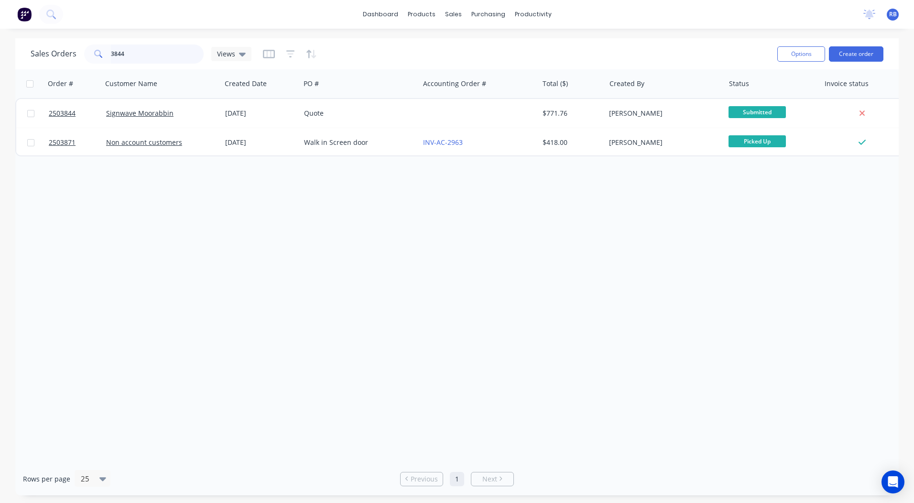
drag, startPoint x: 178, startPoint y: 48, endPoint x: 0, endPoint y: 37, distance: 178.2
click at [0, 54] on html "dashboard products sales purchasing productivity dashboard products Product Cat…" at bounding box center [457, 251] width 914 height 503
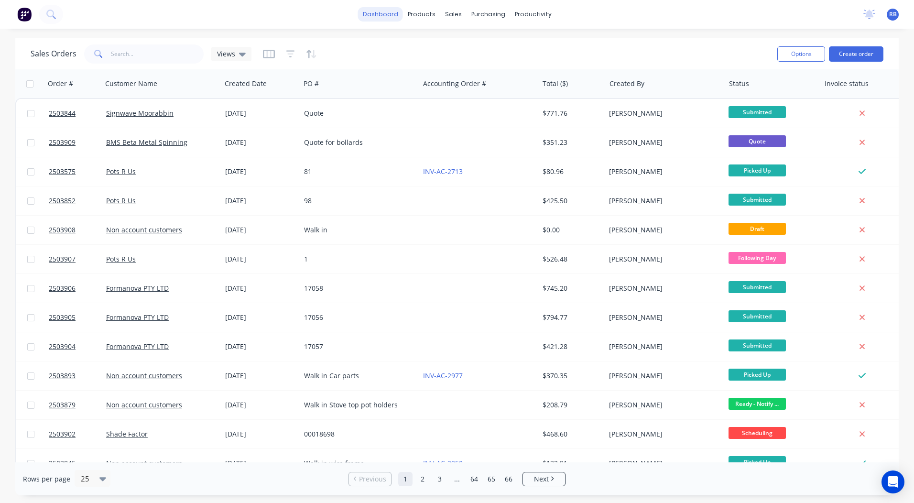
click at [376, 14] on link "dashboard" at bounding box center [380, 14] width 45 height 14
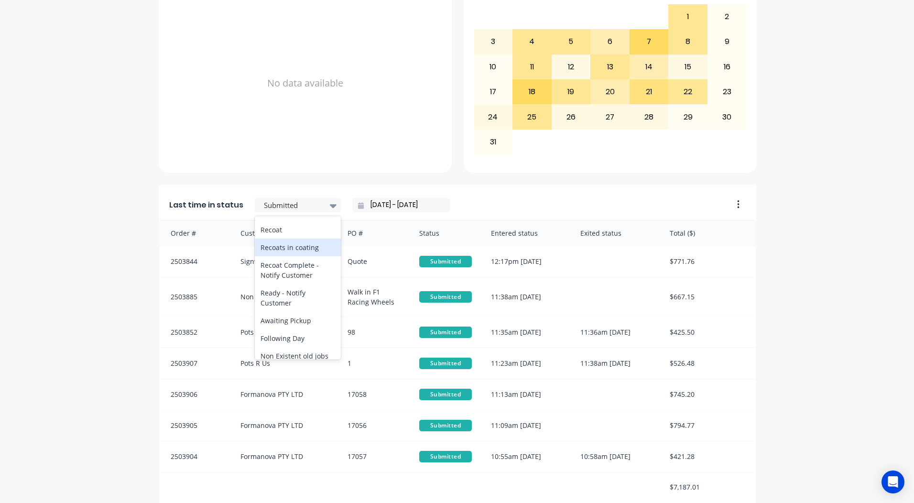
scroll to position [497, 0]
click at [284, 258] on div "Ready - Notify Customer" at bounding box center [298, 255] width 86 height 28
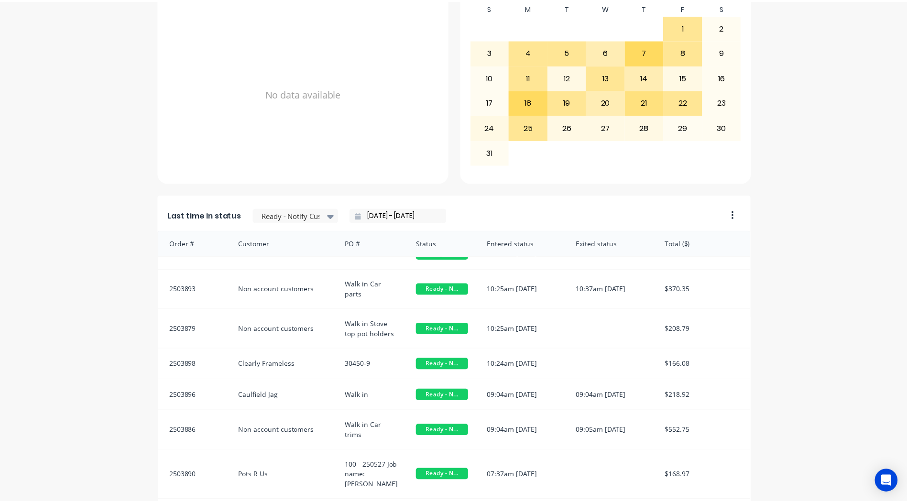
scroll to position [0, 0]
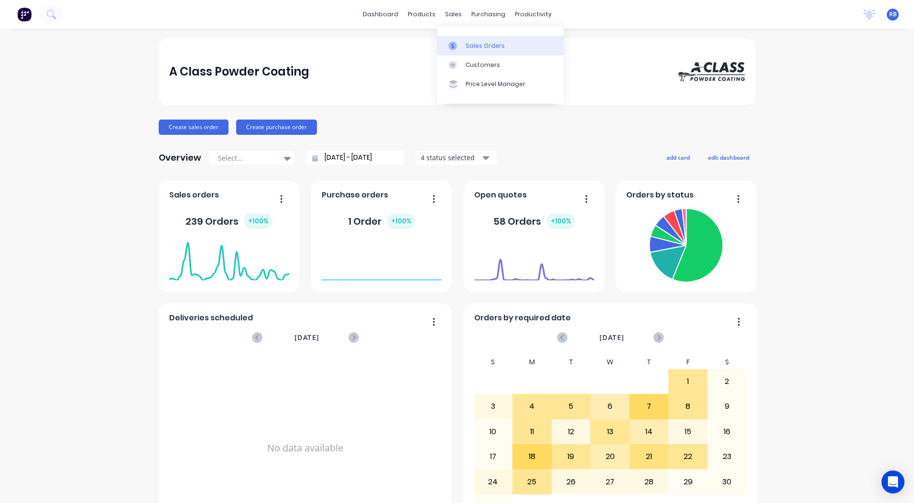
click at [474, 45] on div "Sales Orders" at bounding box center [484, 46] width 39 height 9
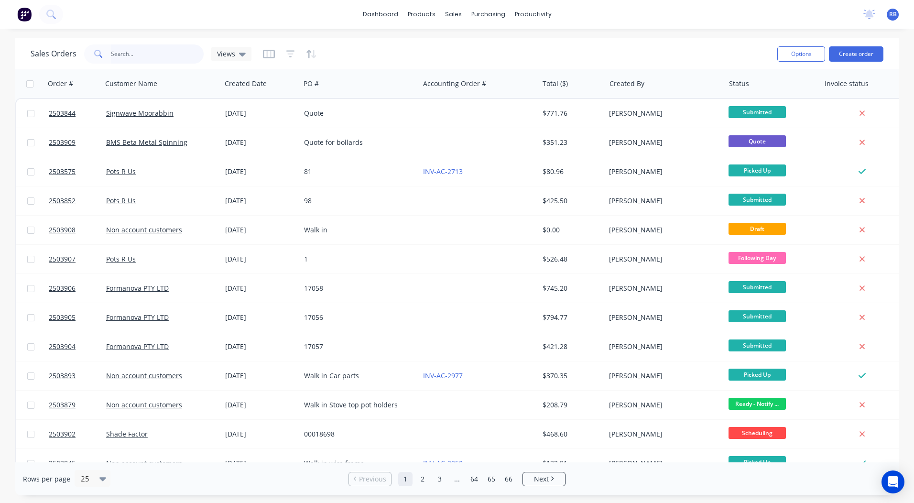
click at [132, 52] on input "text" at bounding box center [157, 53] width 93 height 19
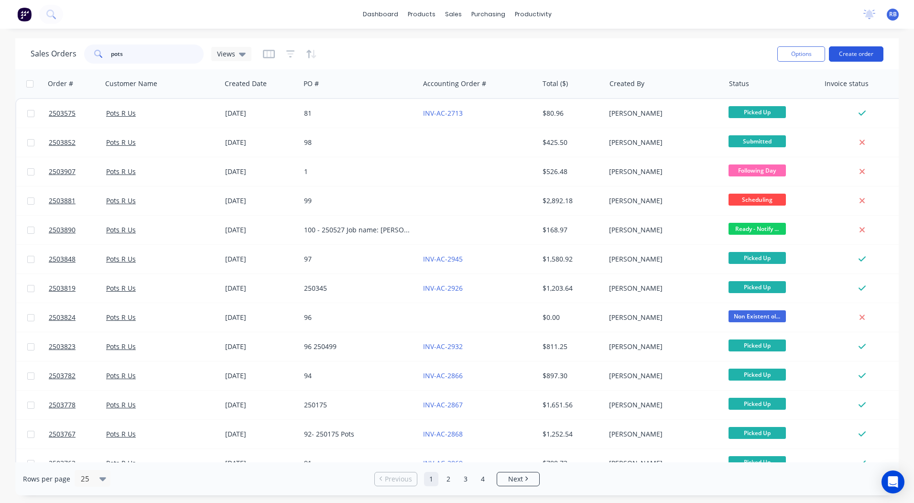
type input "pots"
click at [856, 48] on button "Create order" at bounding box center [856, 53] width 54 height 15
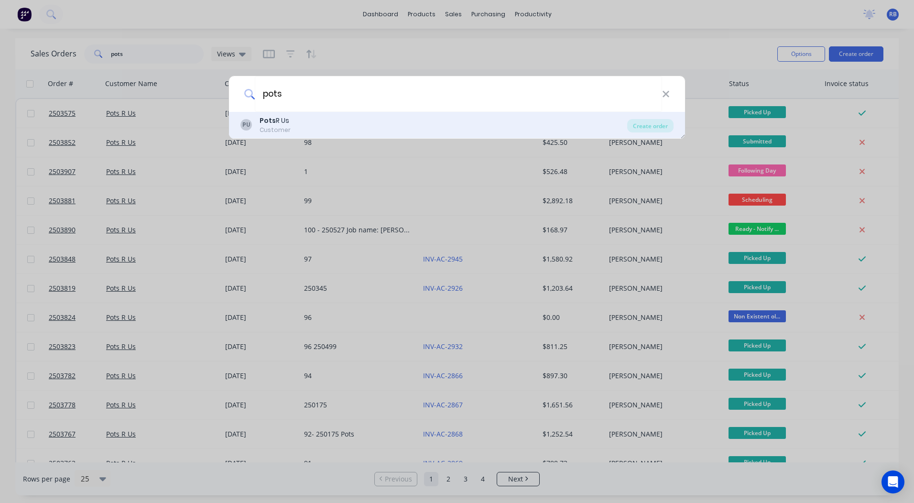
type input "pots"
click at [281, 122] on div "Pots R Us" at bounding box center [275, 121] width 31 height 10
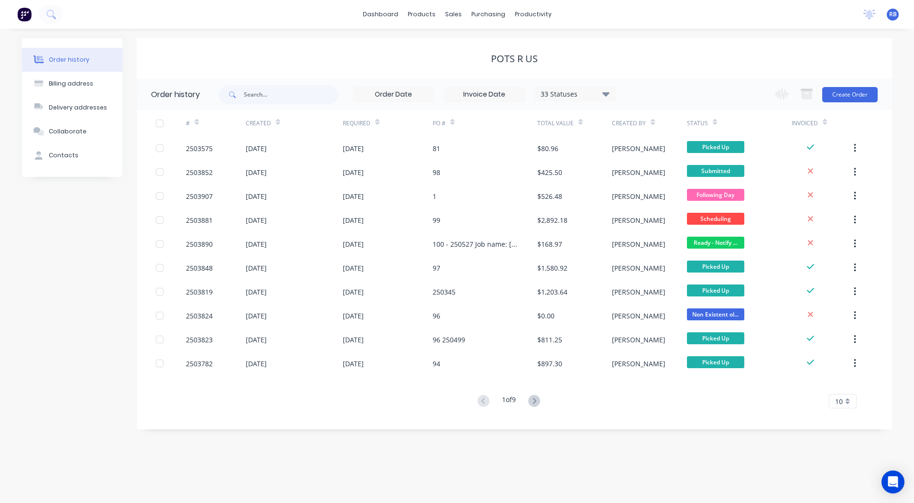
click at [846, 102] on div "Change order status Submitted Booked / Not Delivered Scheduling Awating Powder …" at bounding box center [822, 94] width 109 height 31
click at [846, 102] on button "Create Order" at bounding box center [849, 94] width 55 height 15
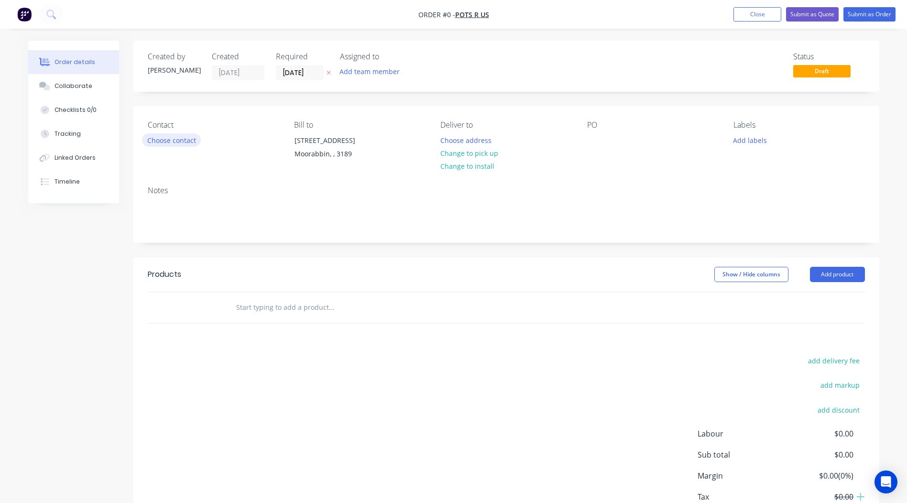
click at [181, 141] on button "Choose contact" at bounding box center [171, 139] width 59 height 13
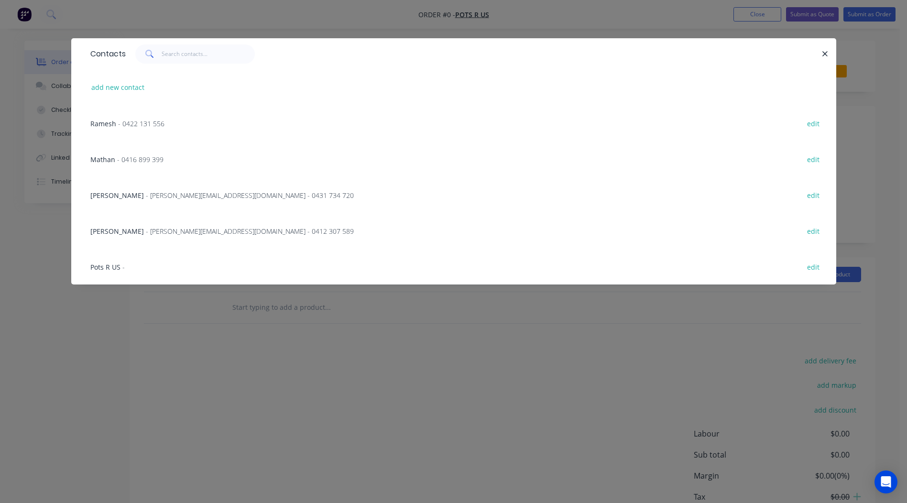
click at [111, 121] on span "Ramesh" at bounding box center [103, 123] width 26 height 9
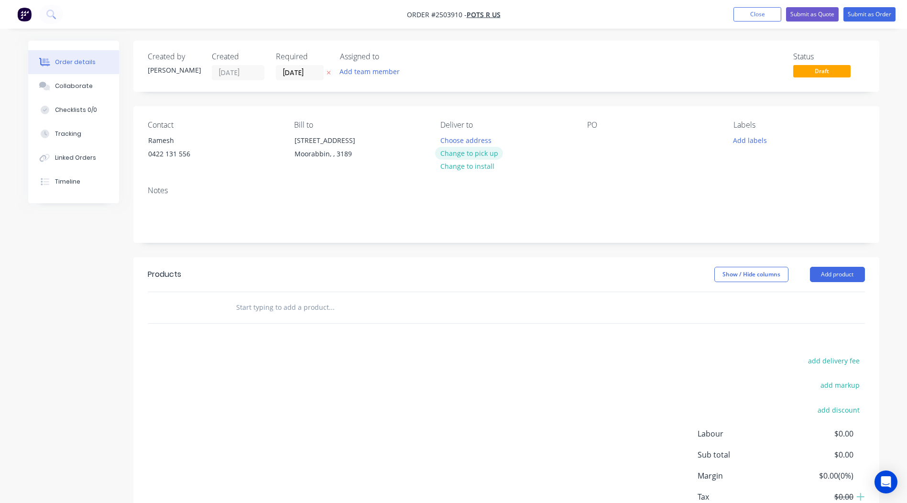
click at [452, 153] on button "Change to pick up" at bounding box center [469, 153] width 68 height 13
click at [590, 136] on div at bounding box center [594, 140] width 15 height 14
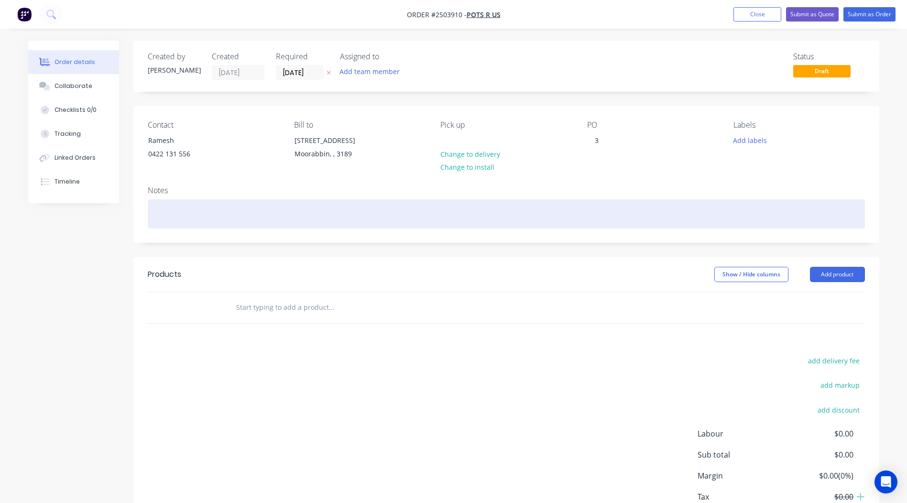
click at [181, 220] on div at bounding box center [506, 213] width 717 height 29
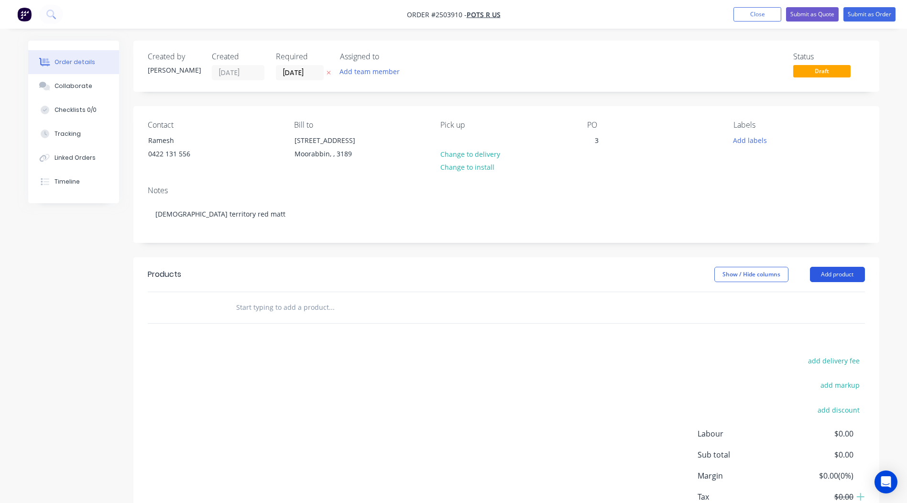
click at [828, 281] on button "Add product" at bounding box center [837, 274] width 55 height 15
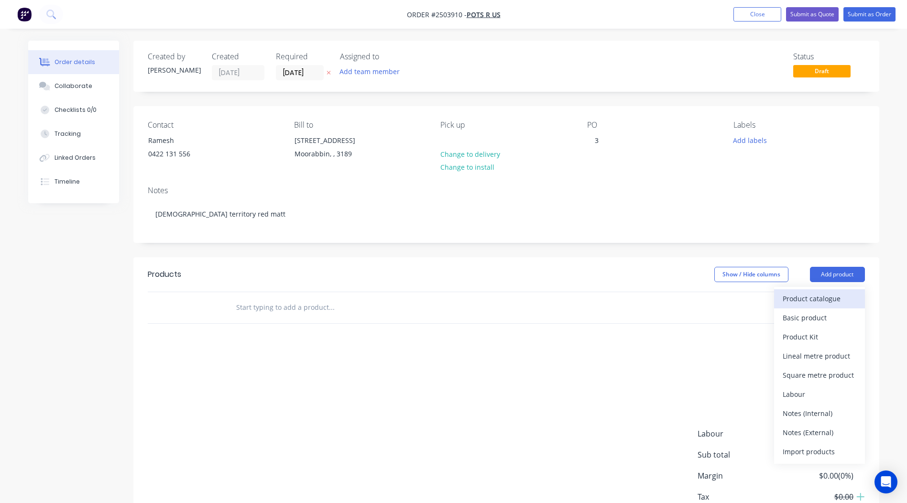
click at [827, 293] on div "Product catalogue" at bounding box center [819, 299] width 74 height 14
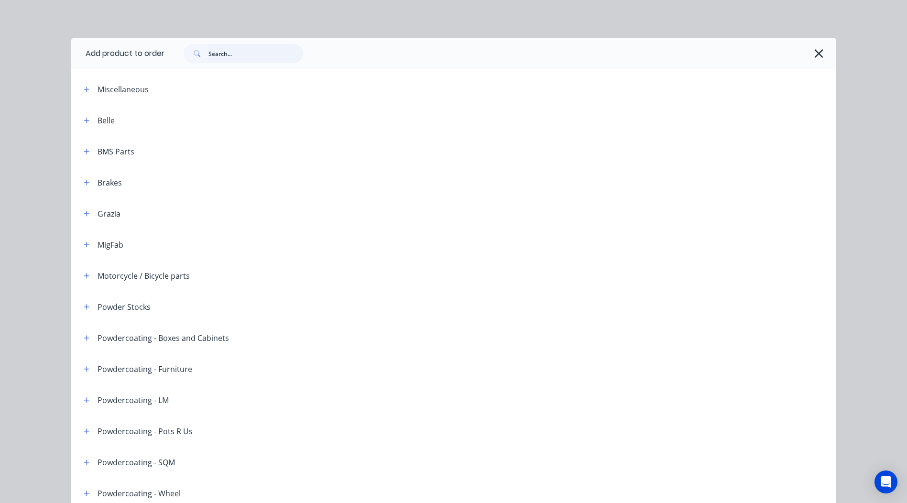
click at [258, 59] on input "text" at bounding box center [255, 53] width 95 height 19
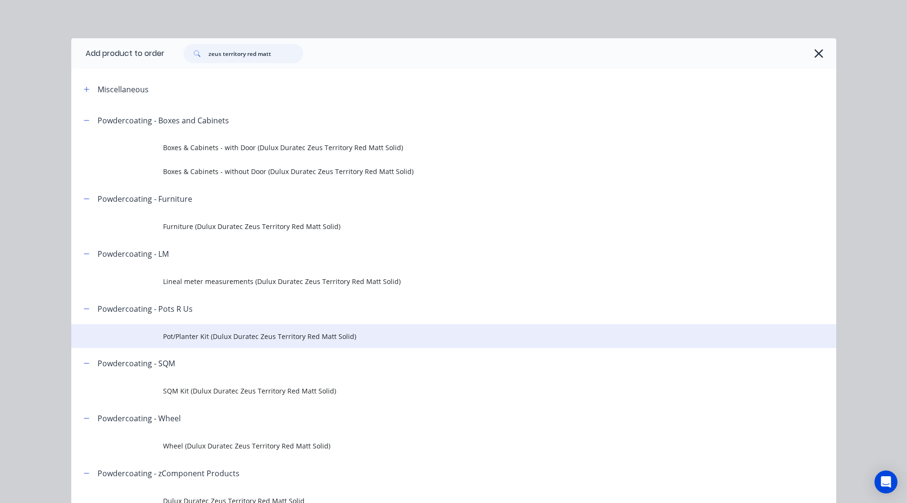
type input "zeus territory red matt"
click at [235, 338] on span "Pot/Planter Kit (Dulux Duratec Zeus Territory Red Matt Solid)" at bounding box center [432, 336] width 538 height 10
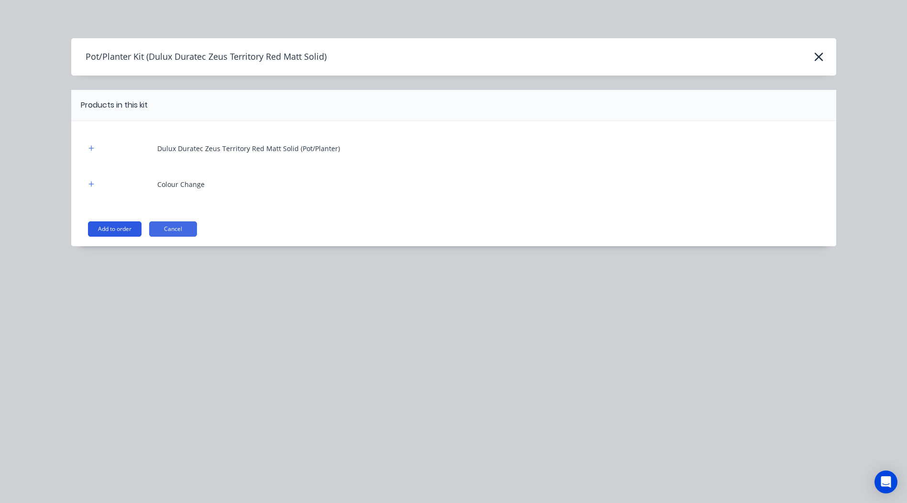
click at [129, 227] on button "Add to order" at bounding box center [115, 228] width 54 height 15
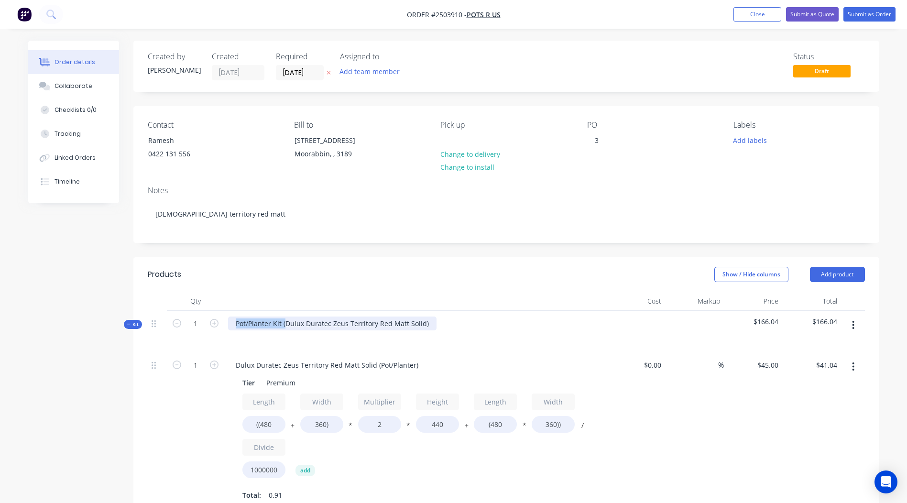
drag, startPoint x: 285, startPoint y: 324, endPoint x: 7, endPoint y: 346, distance: 279.5
click at [0, 348] on html "Order #2503910 - Pots R Us Add product Close Submit as Quote Submit as Order Or…" at bounding box center [453, 423] width 907 height 846
click at [381, 323] on div "Dulux Duratec Zeus Territory Red Matt Solid)" at bounding box center [415, 332] width 382 height 42
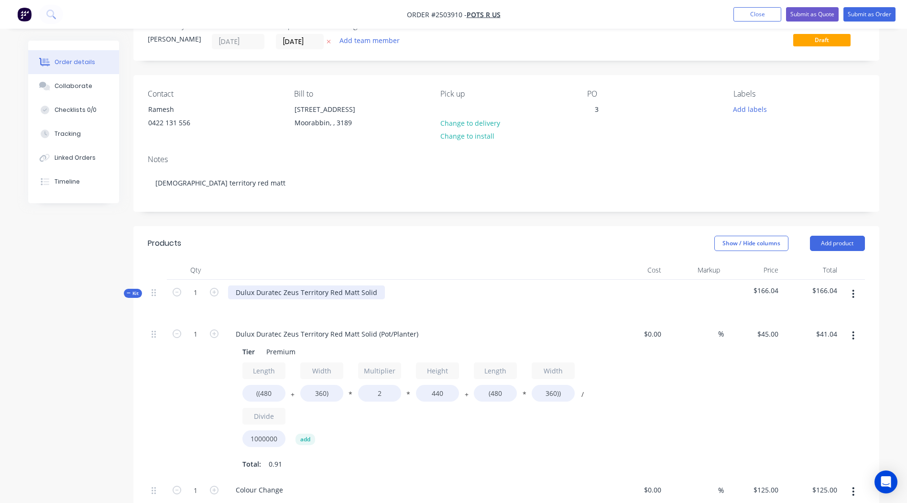
scroll to position [48, 0]
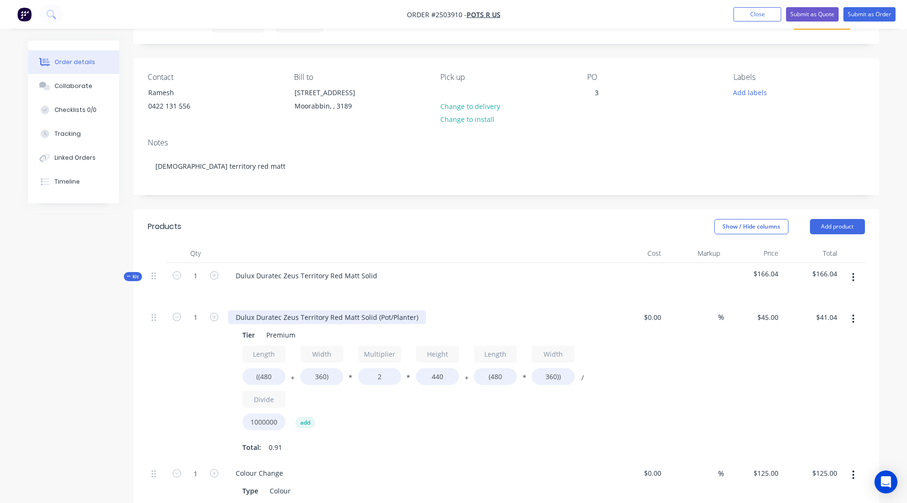
drag, startPoint x: 418, startPoint y: 315, endPoint x: 0, endPoint y: 295, distance: 418.2
click at [0, 328] on html "Order #2503910 - Pots R Us Add product Close Submit as Quote Submit as Order Or…" at bounding box center [453, 375] width 907 height 846
click at [272, 371] on input "((480" at bounding box center [263, 376] width 43 height 17
type input "((2300"
type input "$113.11"
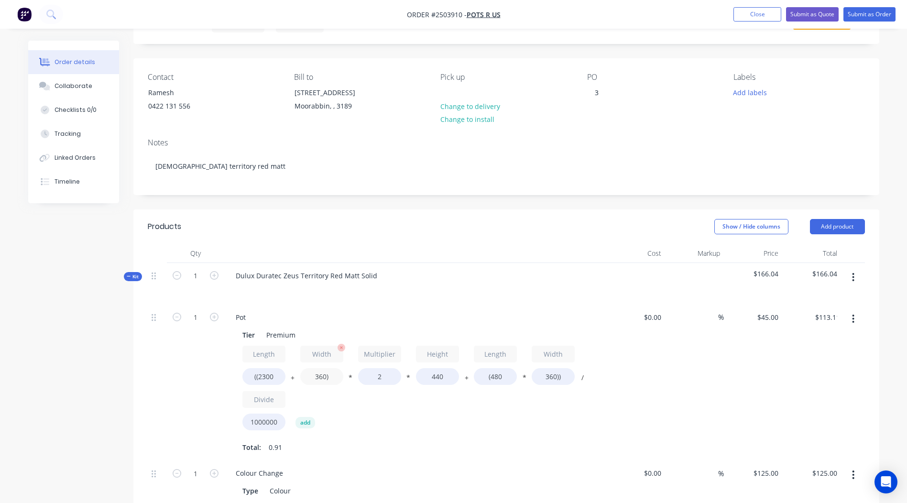
click at [325, 377] on input "360)" at bounding box center [321, 376] width 43 height 17
type input "2300)"
type input "$189.94"
drag, startPoint x: 444, startPoint y: 381, endPoint x: 390, endPoint y: 381, distance: 53.5
click at [405, 382] on div "Length ((2300 + Width 2300) * Multiplier 2 * Height 440 + Length (480 * Width 3…" at bounding box center [415, 390] width 346 height 89
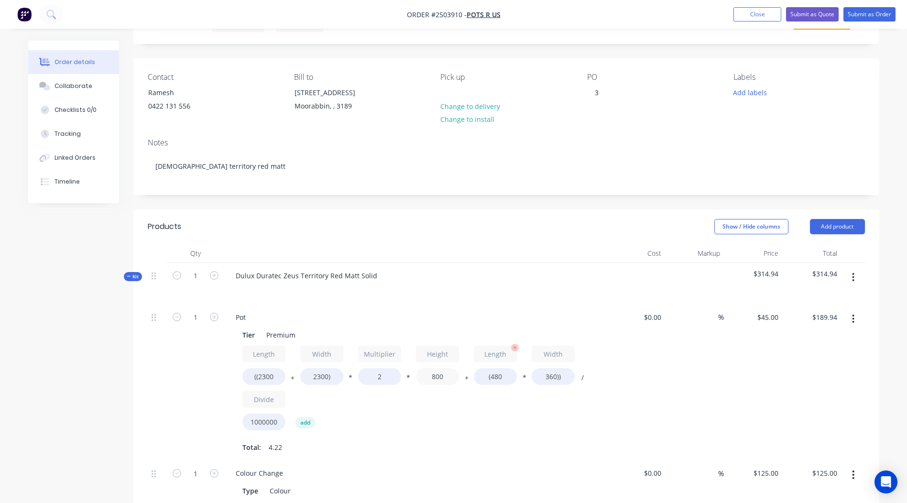
type input "800"
type input "$338.98"
click at [508, 378] on input "(480" at bounding box center [495, 376] width 43 height 17
type input "(2300"
type input "$368.46"
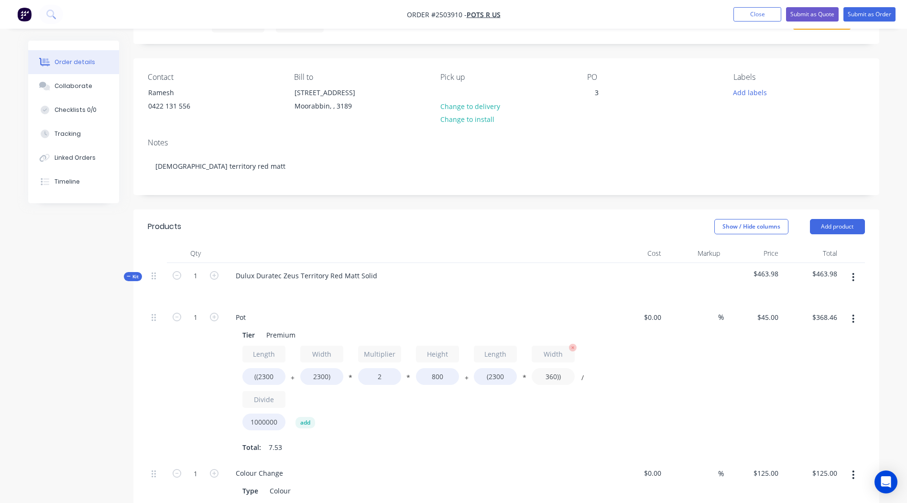
click at [555, 373] on input "360))" at bounding box center [552, 376] width 43 height 17
type input "2300))"
type input "$569.25"
click at [780, 358] on div "$45.00 $45.00" at bounding box center [753, 382] width 59 height 156
drag, startPoint x: 392, startPoint y: 372, endPoint x: 349, endPoint y: 376, distance: 42.7
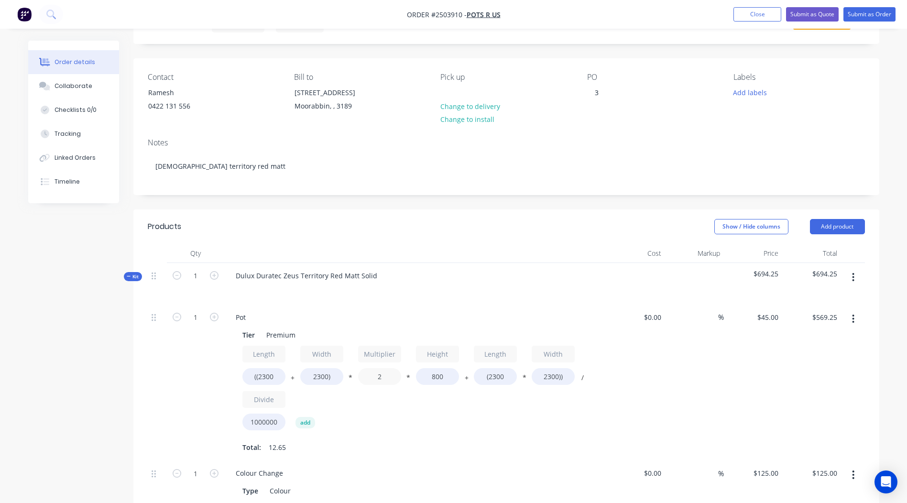
click at [359, 378] on input "2" at bounding box center [379, 376] width 43 height 17
type input "1.9"
type input "$552.69"
click at [757, 385] on div "$45.00 $45.00" at bounding box center [753, 382] width 59 height 156
click at [211, 316] on icon "button" at bounding box center [214, 317] width 9 height 9
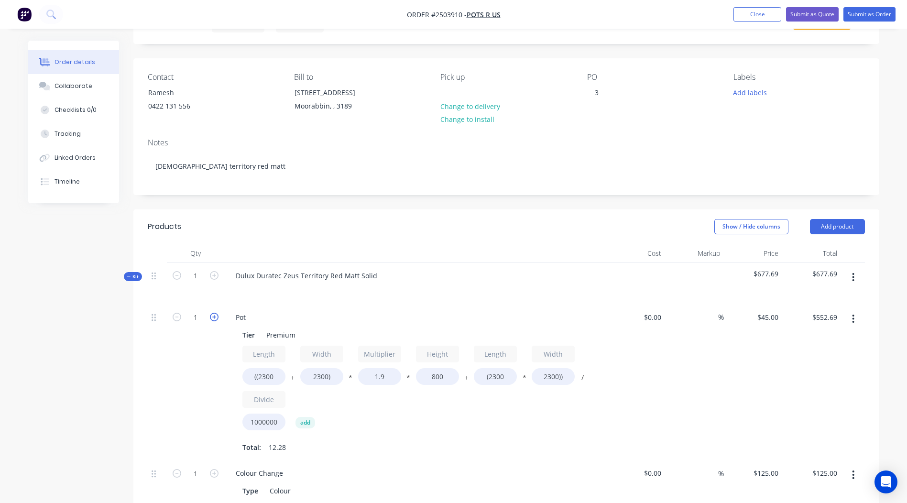
type input "2"
type input "$1,105.38"
drag, startPoint x: 874, startPoint y: 275, endPoint x: 887, endPoint y: 231, distance: 45.8
click at [886, 232] on div "Order details Collaborate Checklists 0/0 Tracking Linked Orders Timeline Order …" at bounding box center [454, 395] width 870 height 805
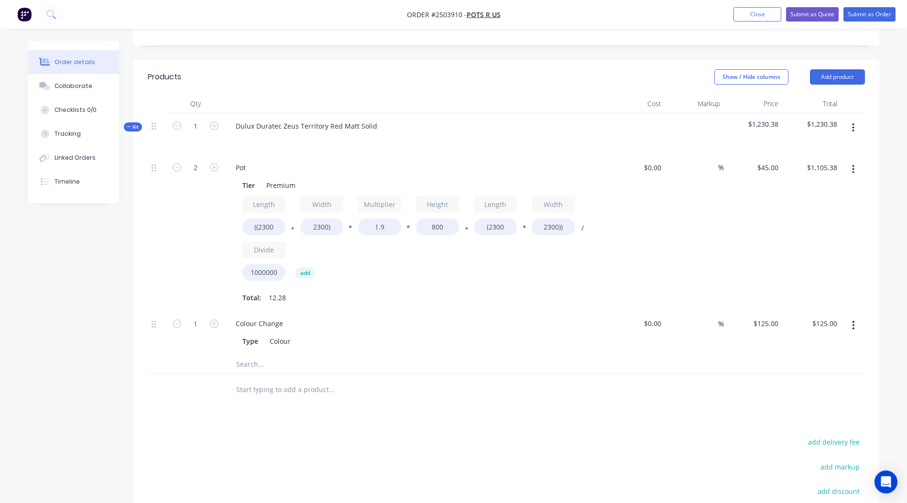
scroll to position [211, 0]
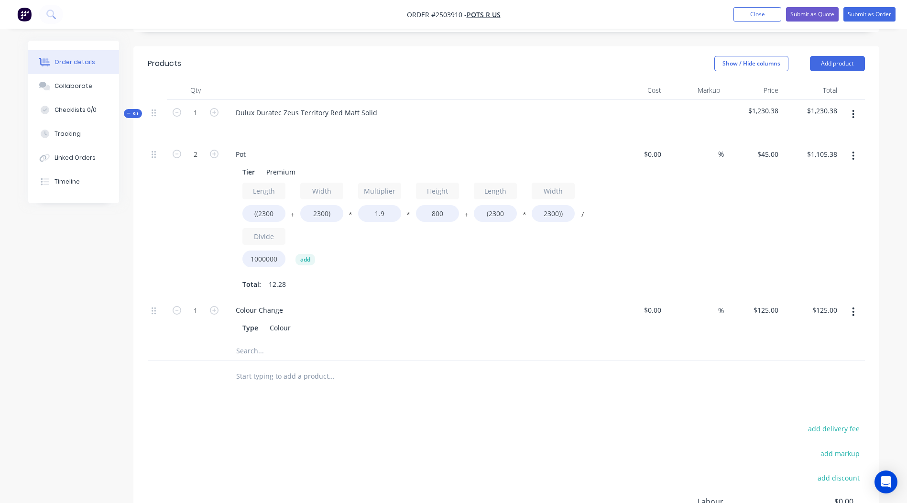
click at [857, 155] on button "button" at bounding box center [853, 155] width 22 height 17
click at [813, 183] on div "Duplicate" at bounding box center [819, 181] width 74 height 14
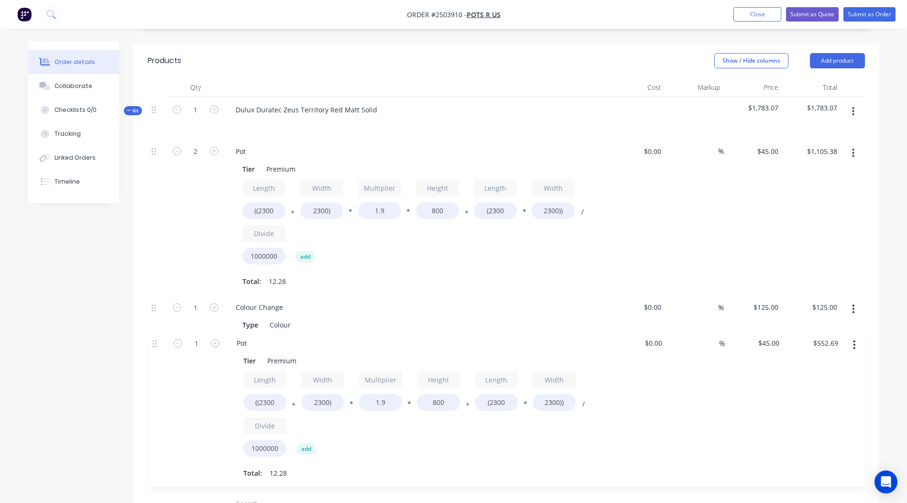
scroll to position [215, 0]
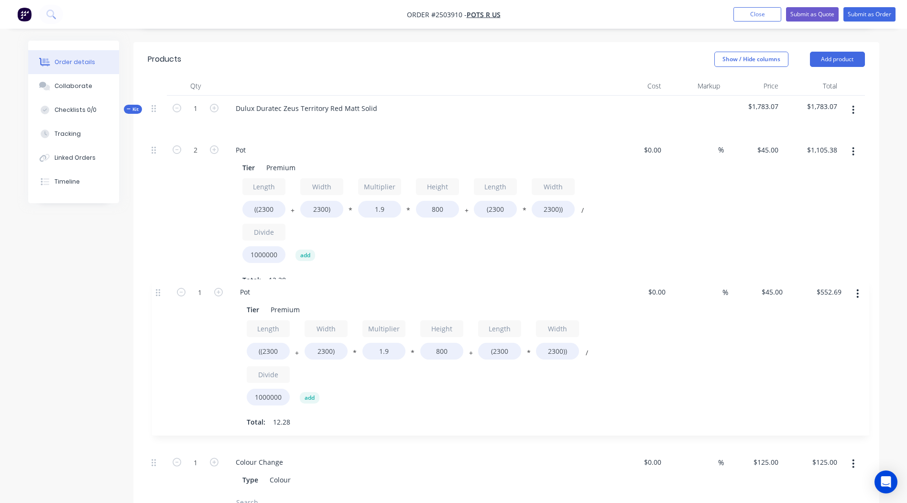
drag, startPoint x: 152, startPoint y: 356, endPoint x: 157, endPoint y: 291, distance: 65.2
click at [157, 291] on div "2 Pot Tier Premium Length ((2300 + Width 2300) * Multiplier 1.9 * Height 800 + …" at bounding box center [506, 315] width 717 height 356
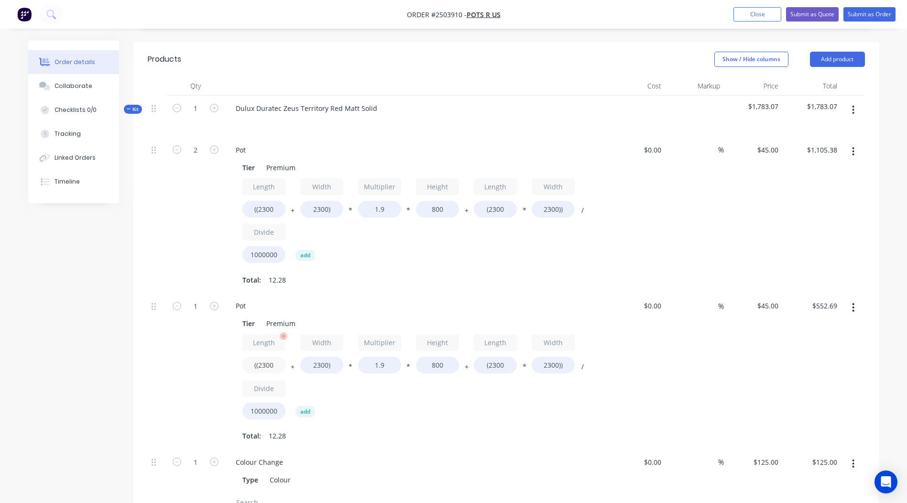
click at [277, 362] on input "((2300" at bounding box center [263, 365] width 43 height 17
type input "((2053"
type input "$535.80"
click at [503, 366] on input "(2300" at bounding box center [495, 365] width 43 height 17
type input "(2053"
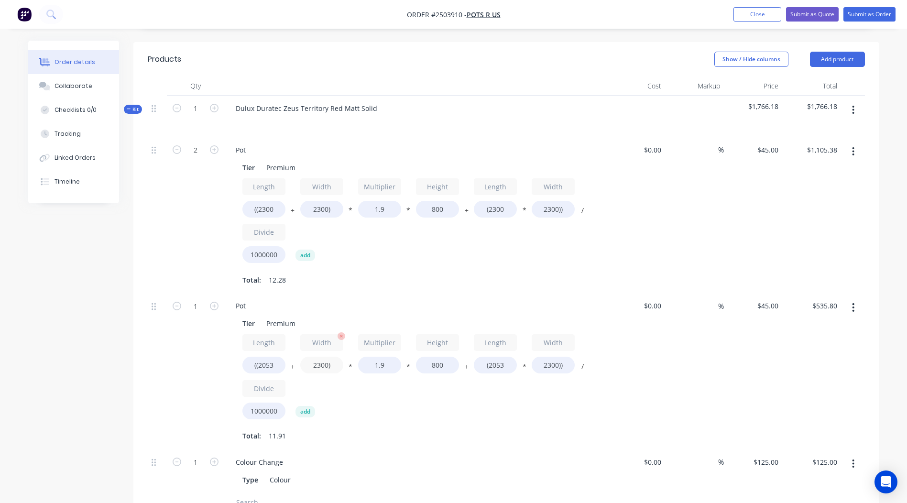
type input "$510.23"
click at [328, 365] on input "2300)" at bounding box center [321, 365] width 43 height 17
type input "1415)"
type input "$449.70"
click at [559, 366] on input "2300))" at bounding box center [552, 365] width 43 height 17
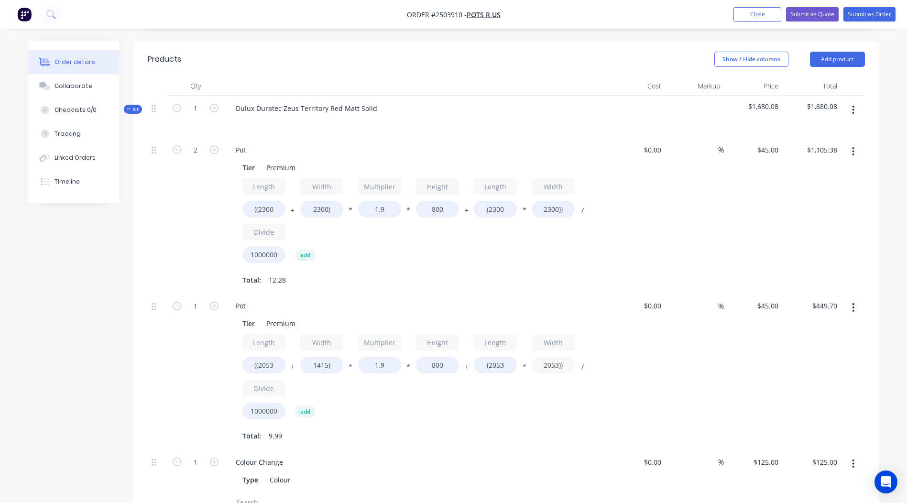
type input "2053))"
click at [734, 367] on div "$45.00 $45.00" at bounding box center [753, 371] width 59 height 156
type input "$426.88"
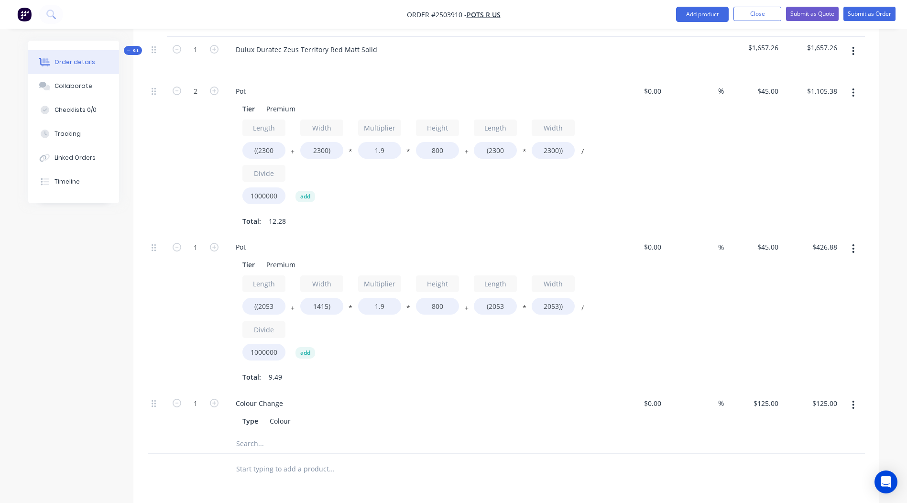
scroll to position [275, 0]
click at [210, 249] on icon "button" at bounding box center [214, 245] width 9 height 9
type input "2"
type input "$853.76"
click at [438, 306] on input "800" at bounding box center [437, 304] width 43 height 17
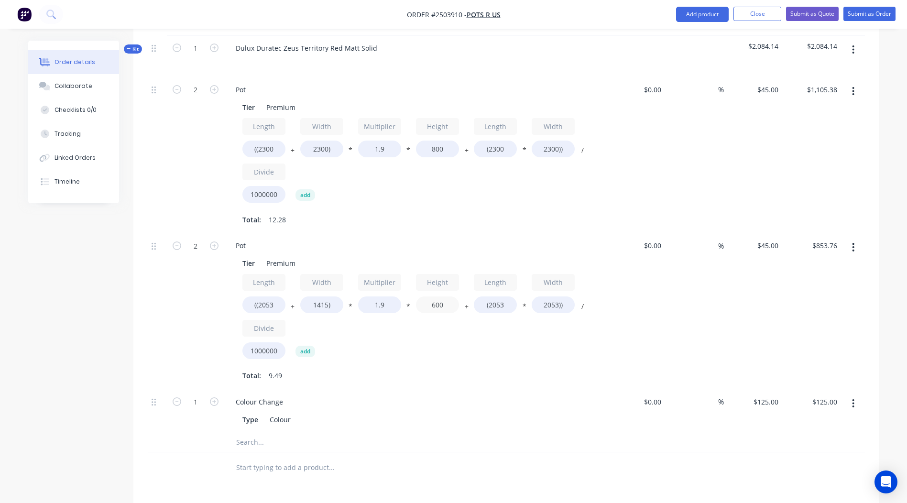
type input "600"
type input "$735.15"
click at [774, 302] on div "$45.00 $45.00" at bounding box center [753, 311] width 59 height 156
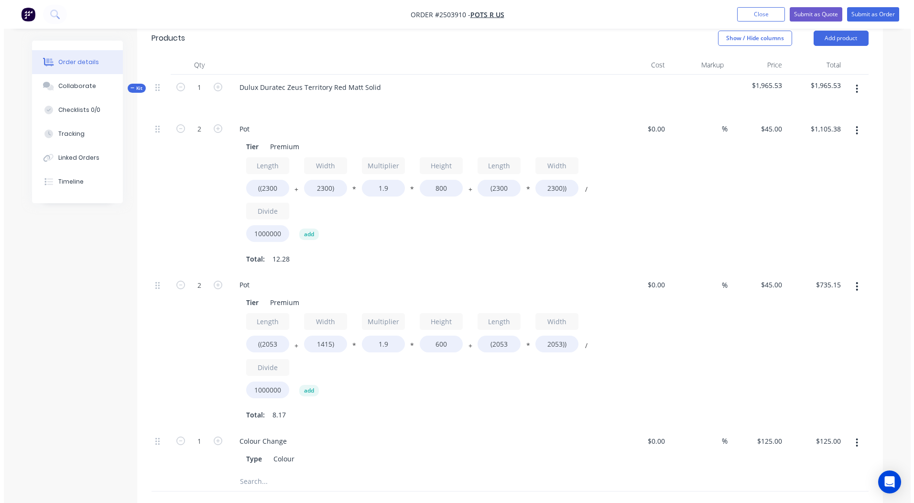
scroll to position [0, 0]
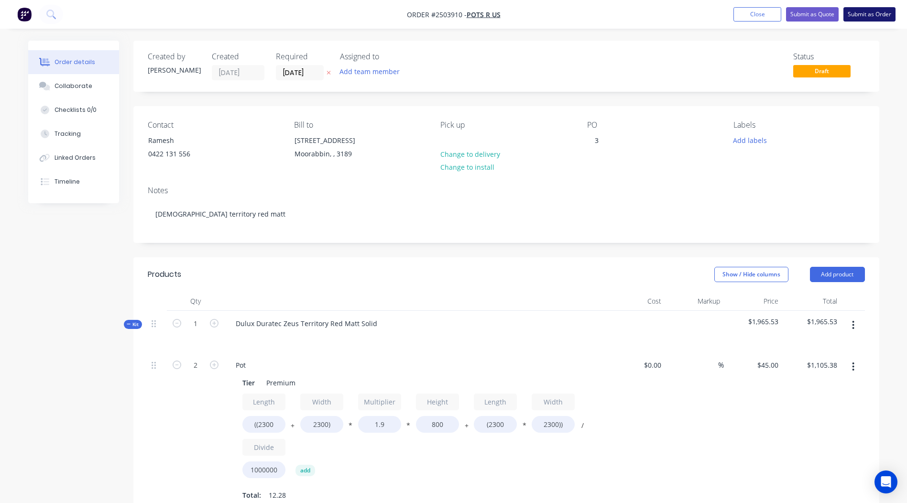
click at [858, 14] on button "Submit as Order" at bounding box center [869, 14] width 52 height 14
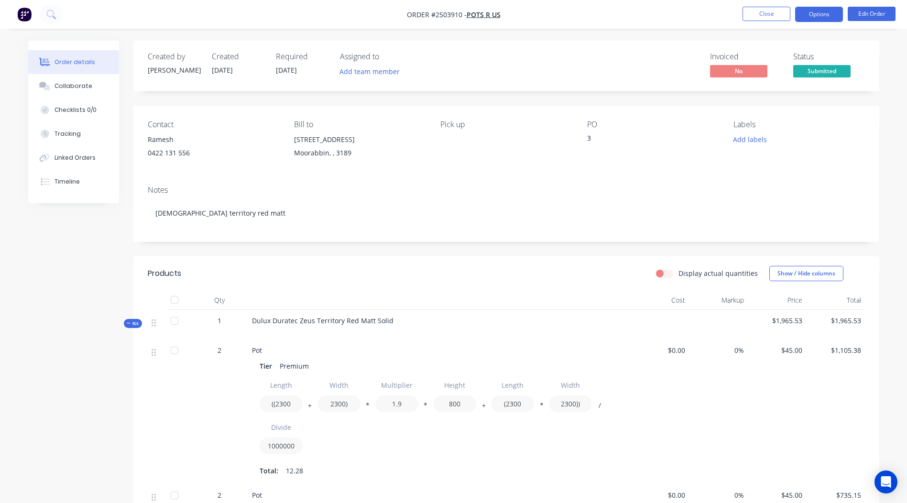
click at [812, 11] on button "Options" at bounding box center [819, 14] width 48 height 15
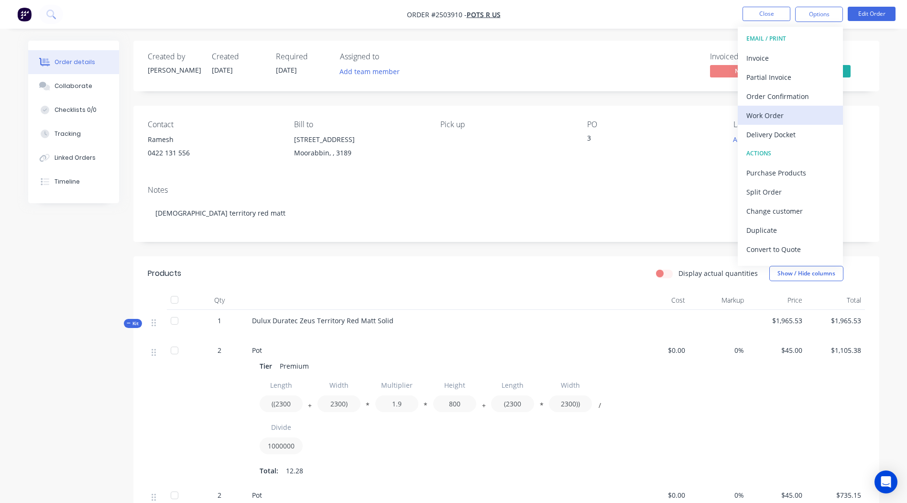
click at [785, 118] on div "Work Order" at bounding box center [790, 115] width 88 height 14
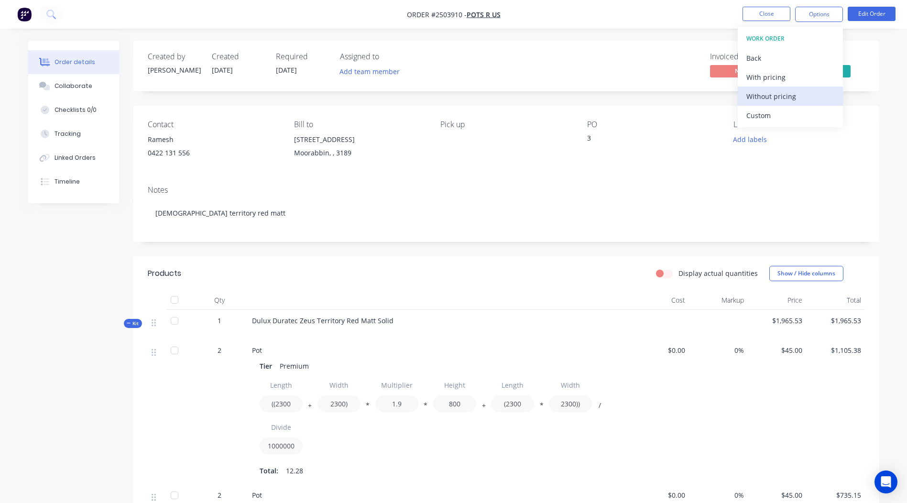
click at [791, 101] on div "Without pricing" at bounding box center [790, 96] width 88 height 14
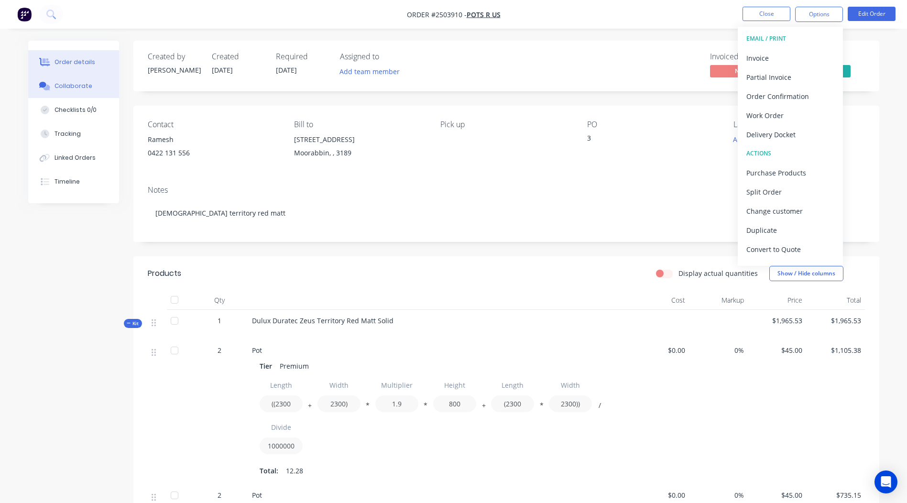
click at [71, 84] on div "Collaborate" at bounding box center [73, 86] width 38 height 9
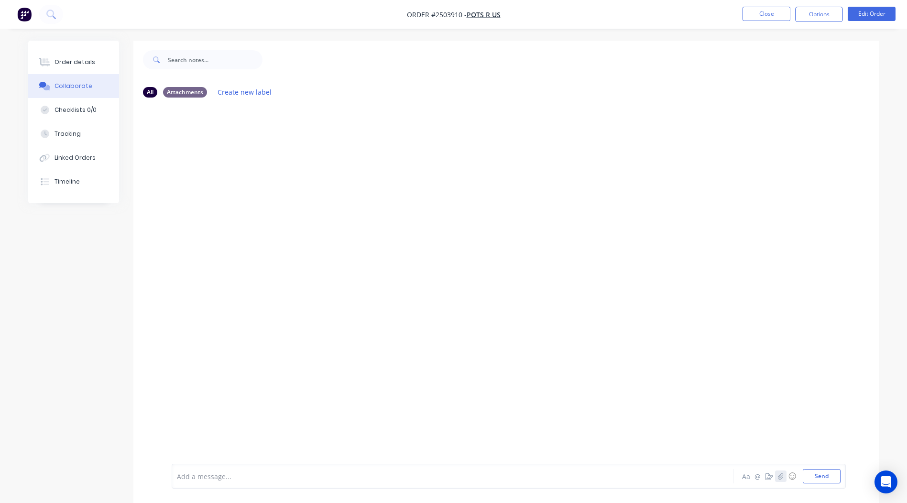
click at [779, 478] on icon "button" at bounding box center [780, 476] width 6 height 7
click at [832, 474] on button "Send" at bounding box center [821, 476] width 38 height 14
click at [767, 11] on button "Close" at bounding box center [766, 14] width 48 height 14
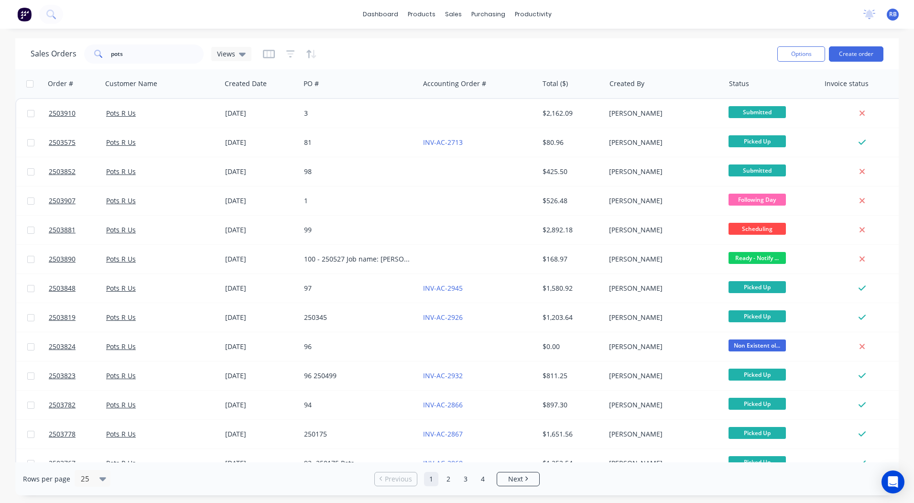
click at [906, 116] on html "dashboard products sales purchasing productivity dashboard products Product Cat…" at bounding box center [457, 251] width 914 height 503
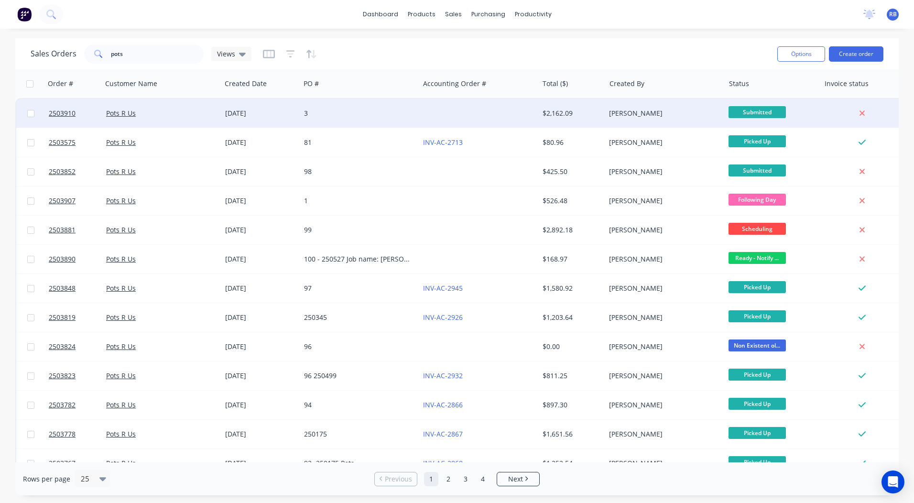
click at [593, 104] on div "$2,162.09" at bounding box center [572, 113] width 67 height 29
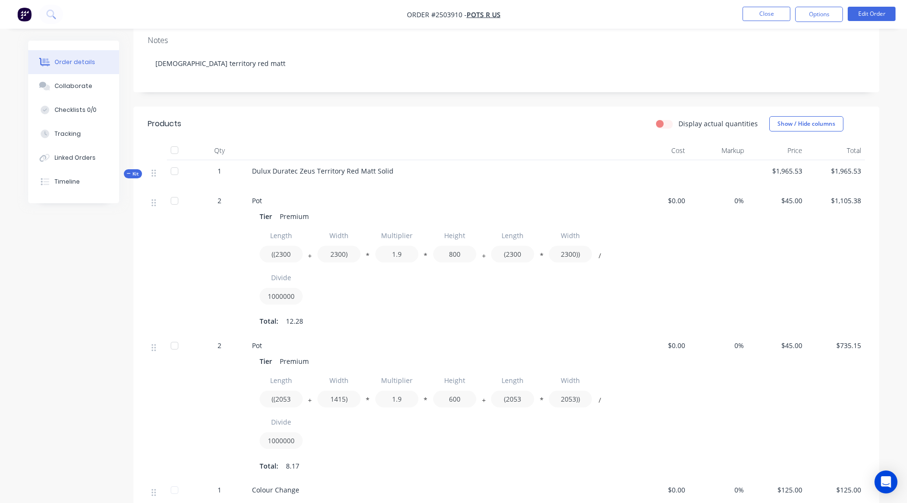
scroll to position [1, 0]
